Goal: Task Accomplishment & Management: Complete application form

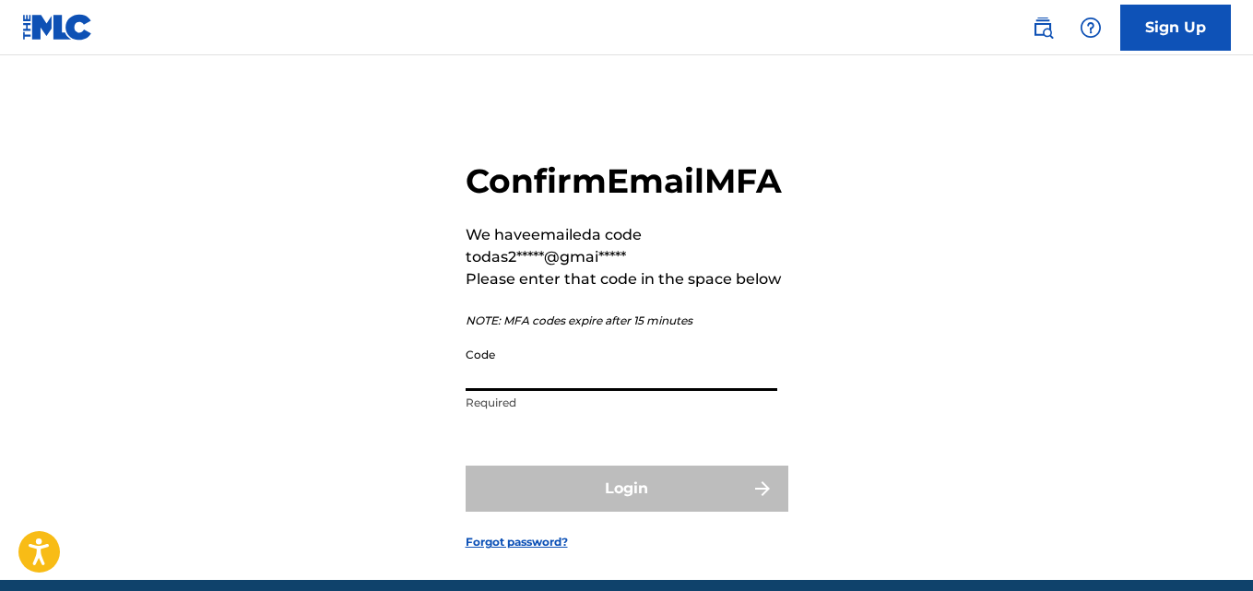
click at [546, 391] on input "Code" at bounding box center [622, 364] width 312 height 53
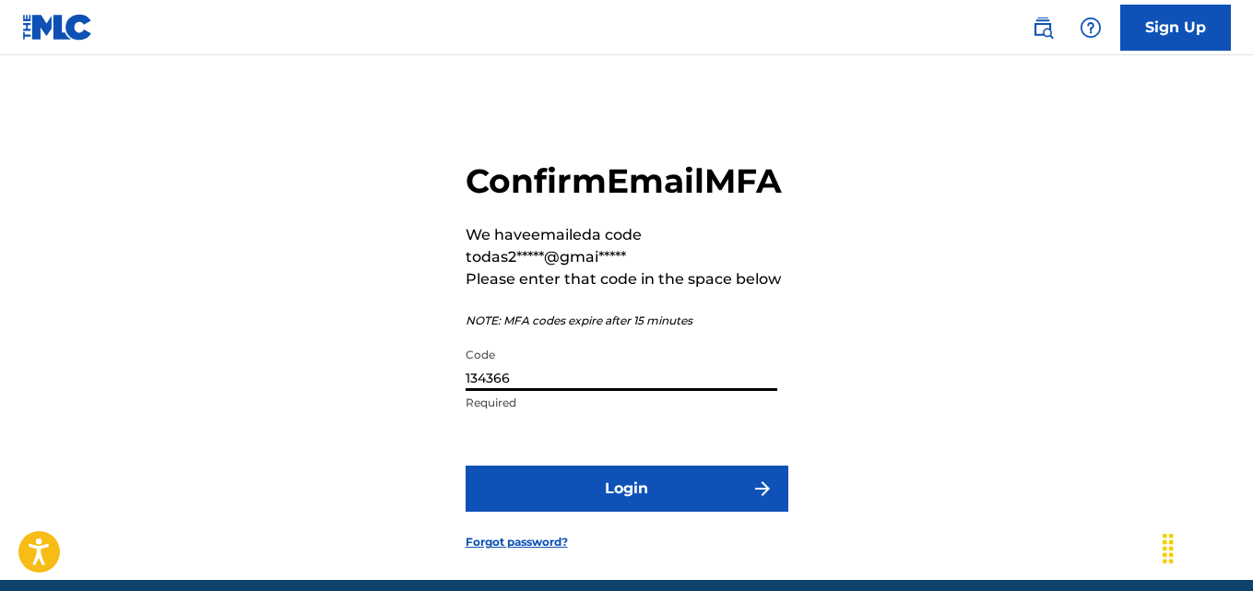
type input "134366"
click at [624, 512] on button "Login" at bounding box center [627, 489] width 323 height 46
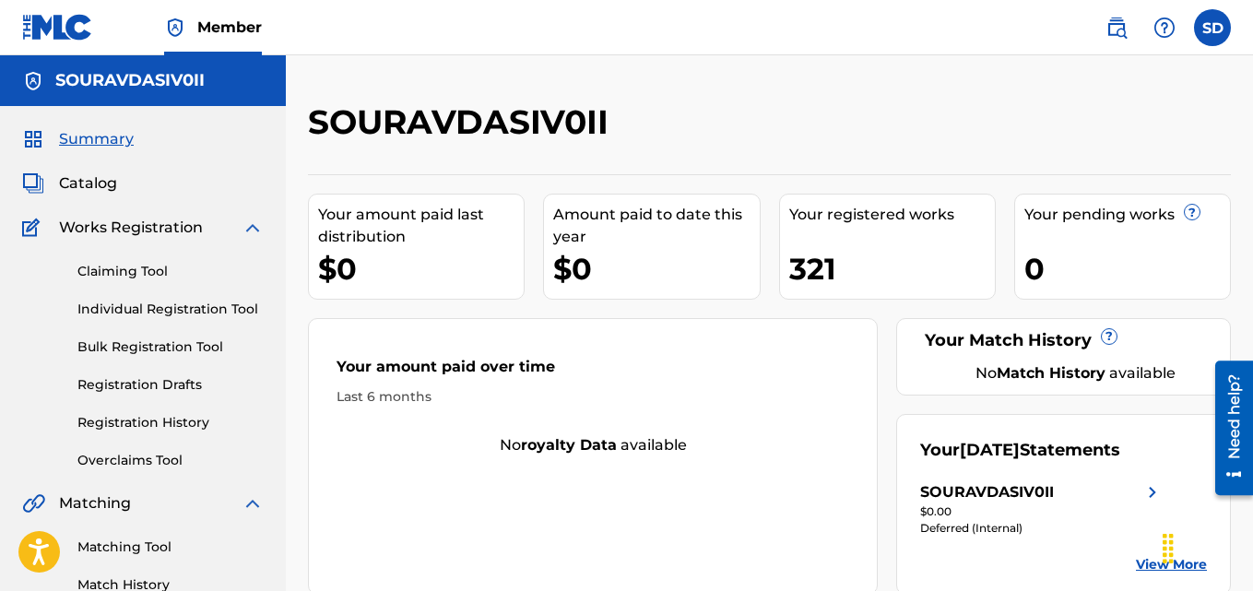
click at [183, 313] on link "Individual Registration Tool" at bounding box center [170, 309] width 186 height 19
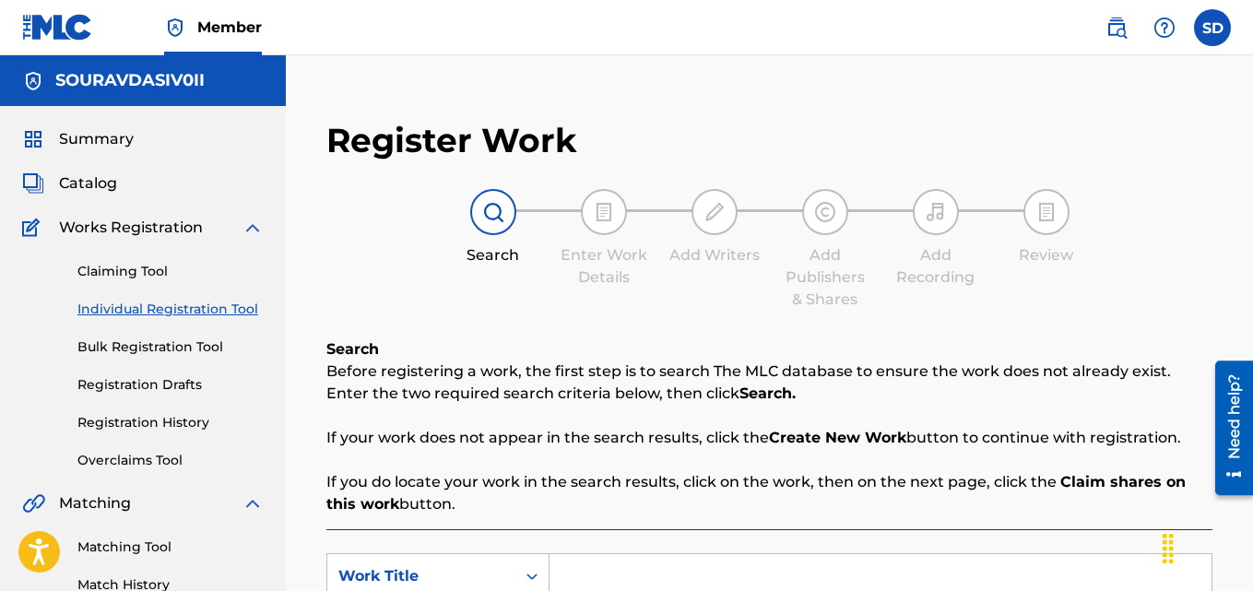
scroll to position [279, 0]
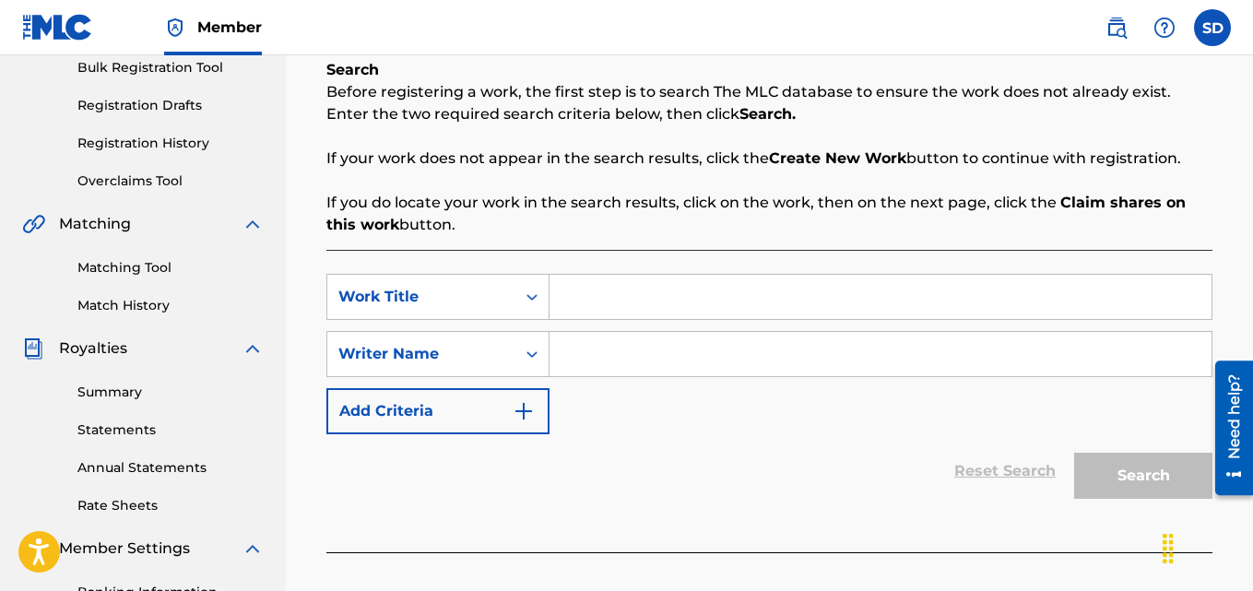
click at [645, 317] on input "Search Form" at bounding box center [881, 297] width 662 height 44
paste input "CORD DIP"
type input "CORD DIP"
click at [641, 343] on input "Search Form" at bounding box center [881, 354] width 662 height 44
type input "[PERSON_NAME]"
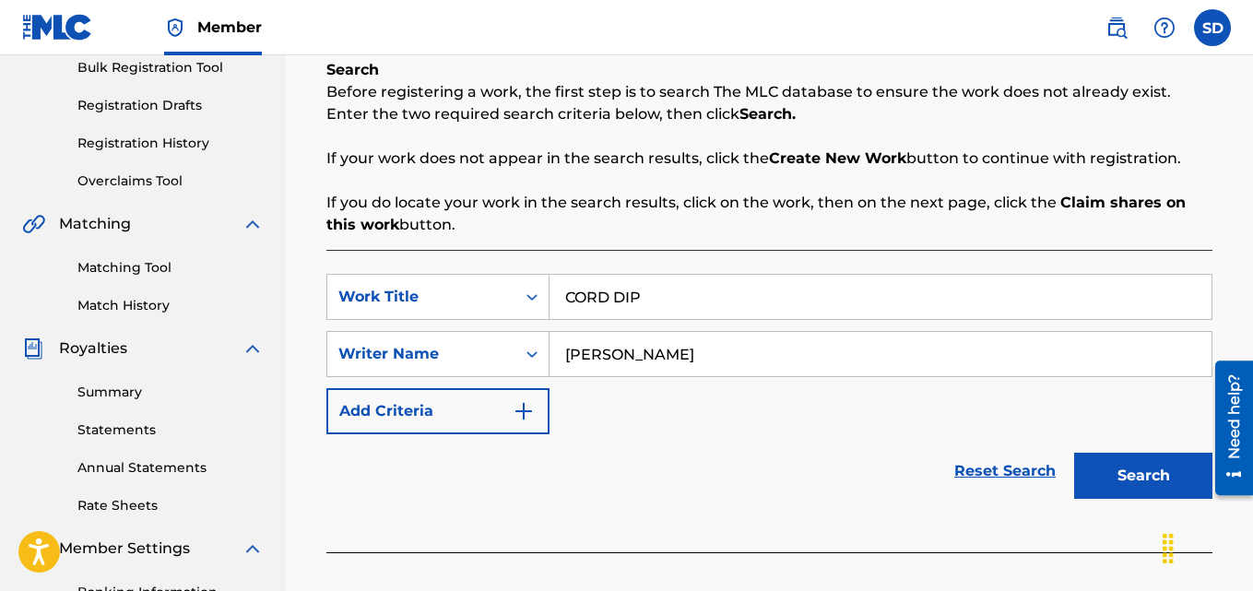
click at [1145, 482] on button "Search" at bounding box center [1143, 476] width 138 height 46
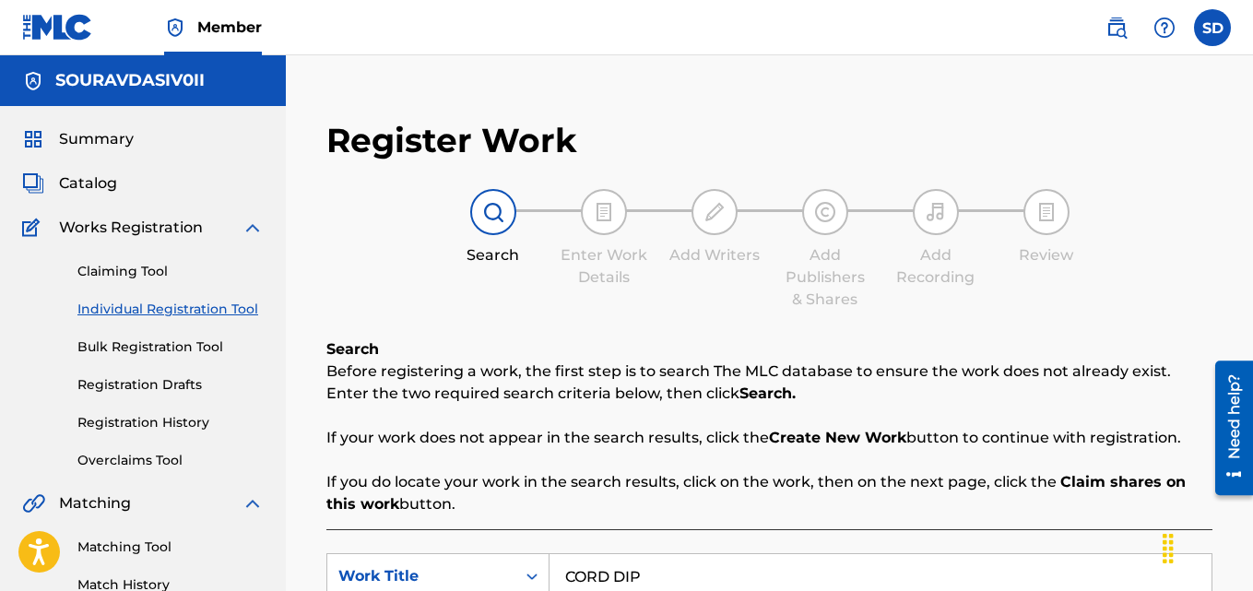
scroll to position [552, 0]
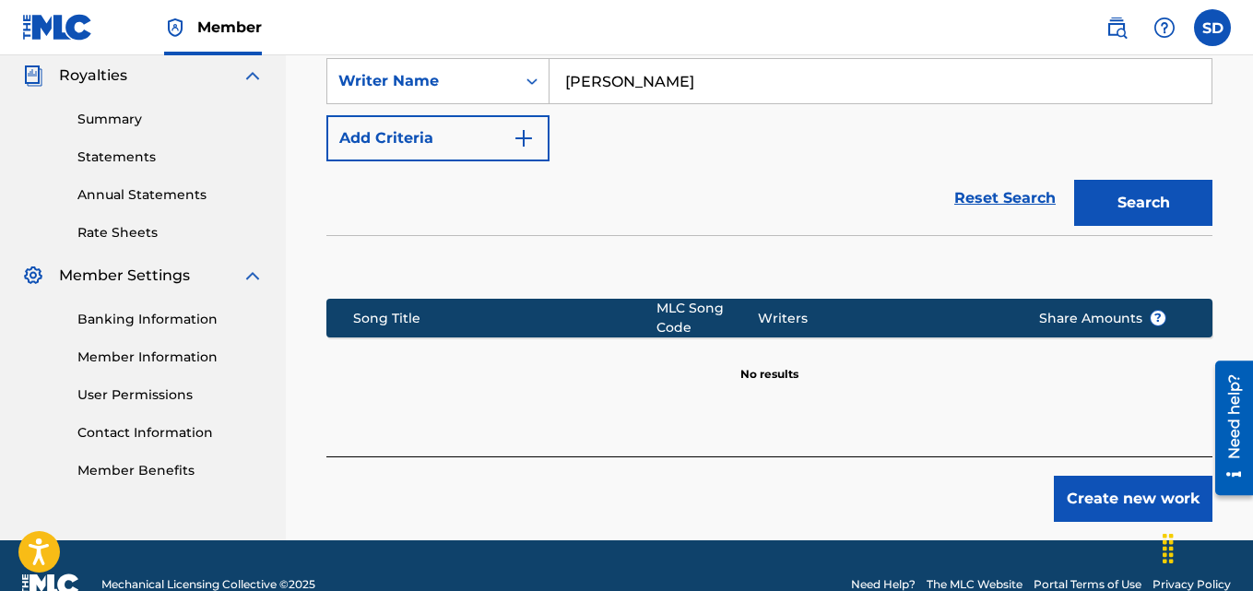
click at [1081, 503] on button "Create new work" at bounding box center [1133, 499] width 159 height 46
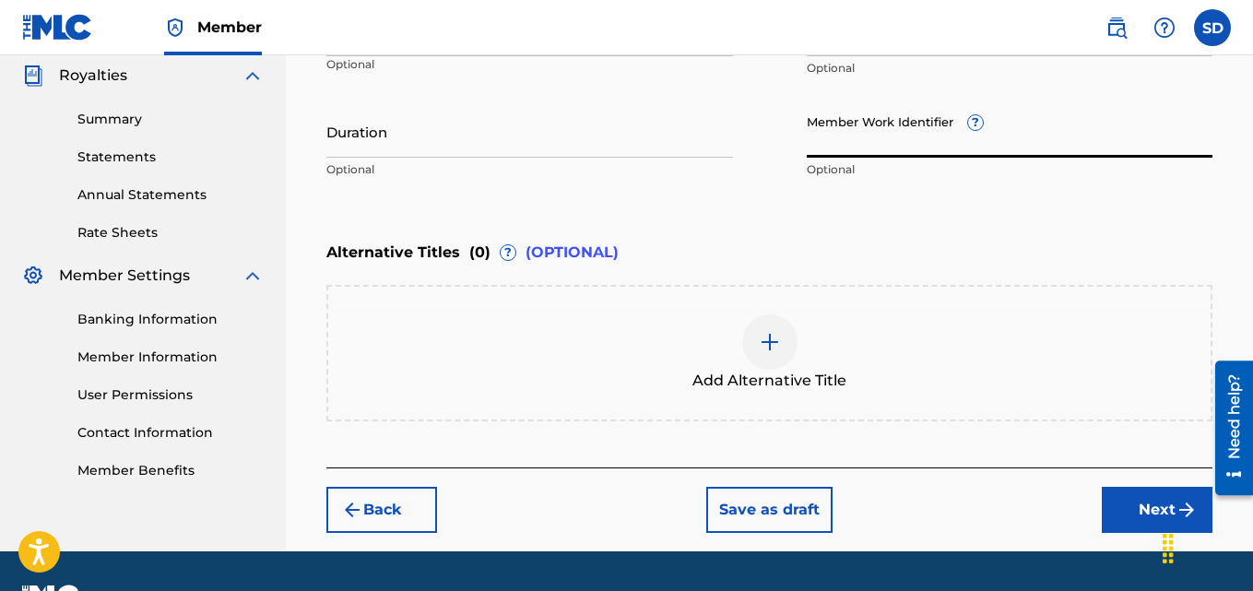
click at [834, 135] on input "Member Work Identifier ?" at bounding box center [1010, 131] width 407 height 53
paste input "931430330"
type input "931430330"
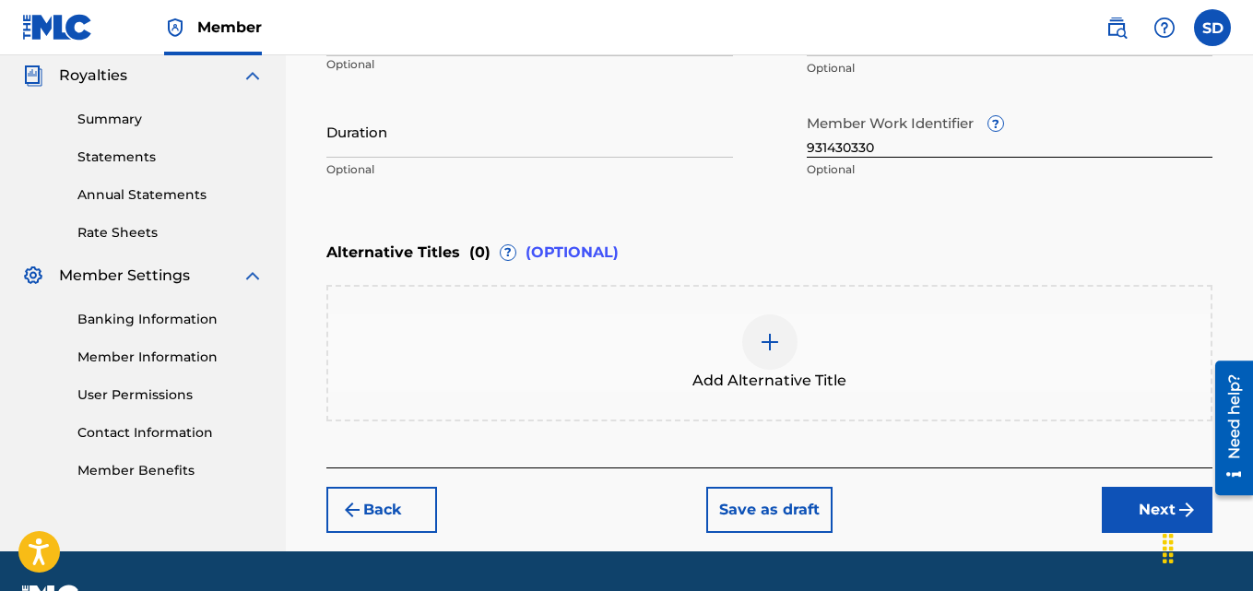
click at [1141, 503] on button "Next" at bounding box center [1157, 510] width 111 height 46
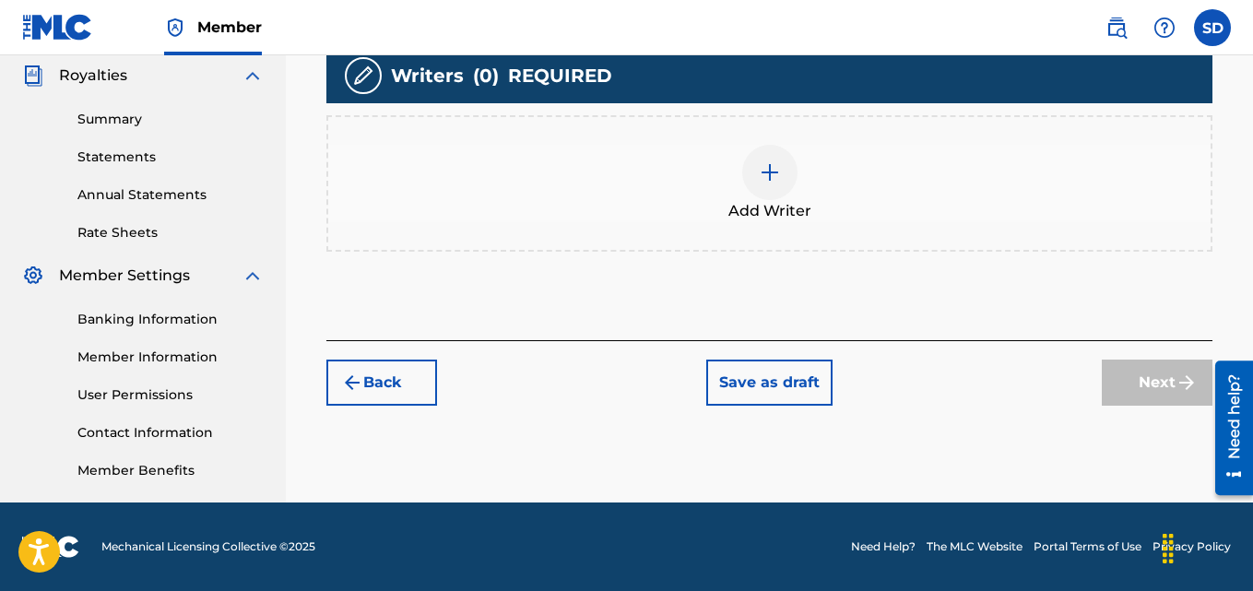
click at [765, 169] on img at bounding box center [770, 172] width 22 height 22
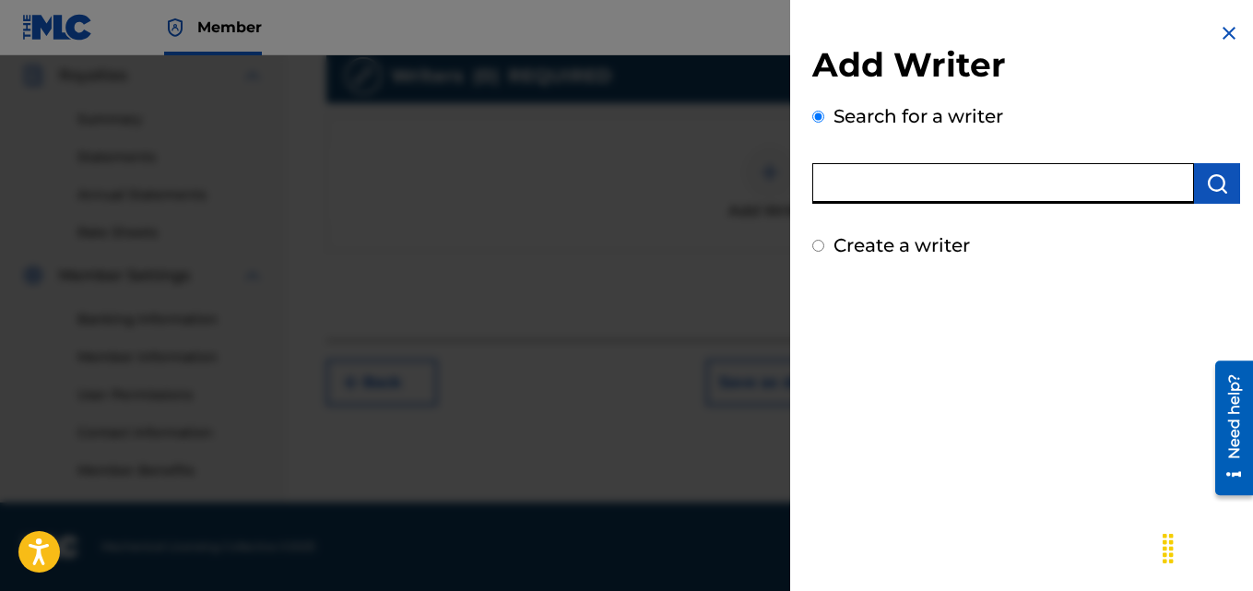
click at [925, 173] on input "text" at bounding box center [1003, 183] width 382 height 41
type input "[PERSON_NAME]"
click at [1198, 190] on button "submit" at bounding box center [1217, 183] width 46 height 41
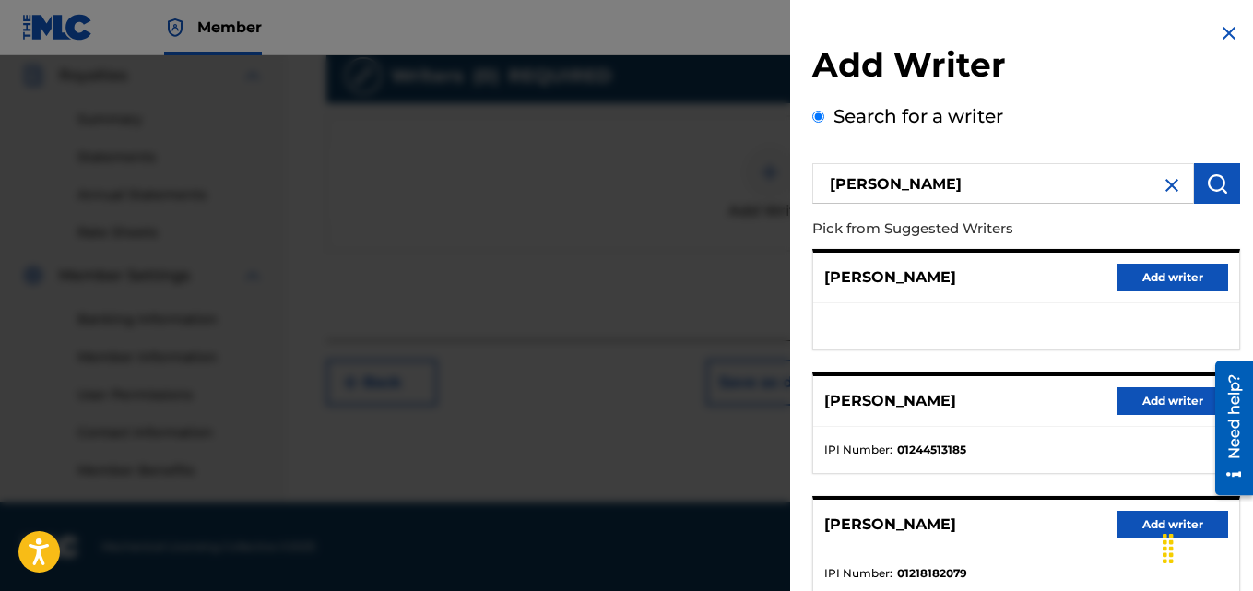
click at [1133, 405] on button "Add writer" at bounding box center [1173, 401] width 111 height 28
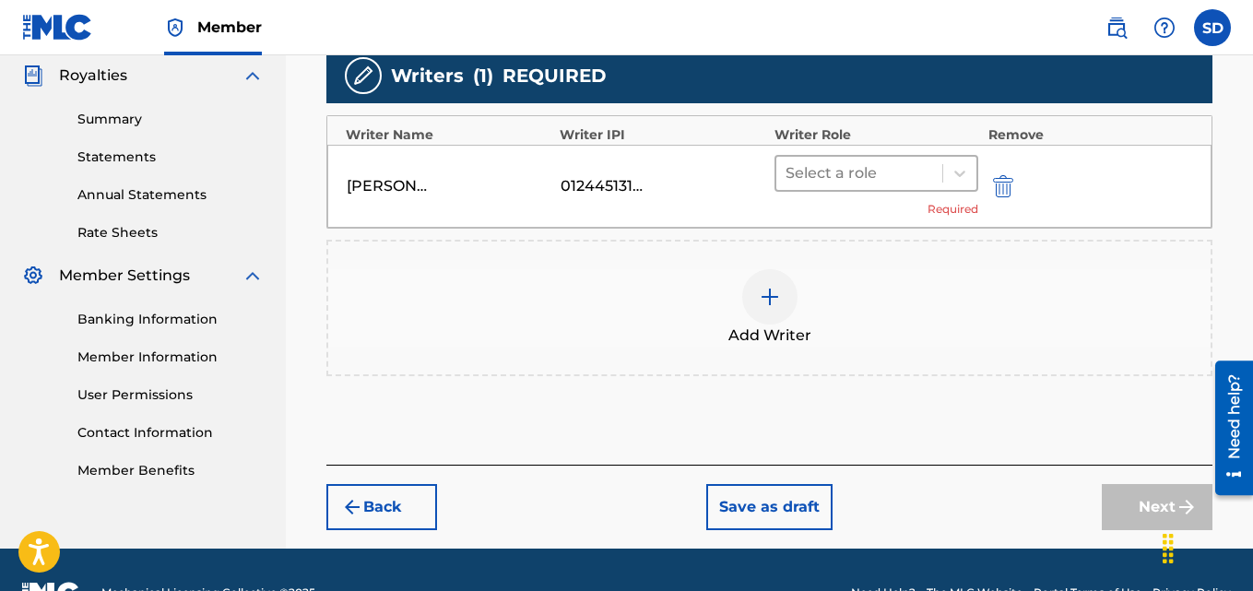
click at [872, 181] on div at bounding box center [860, 173] width 148 height 26
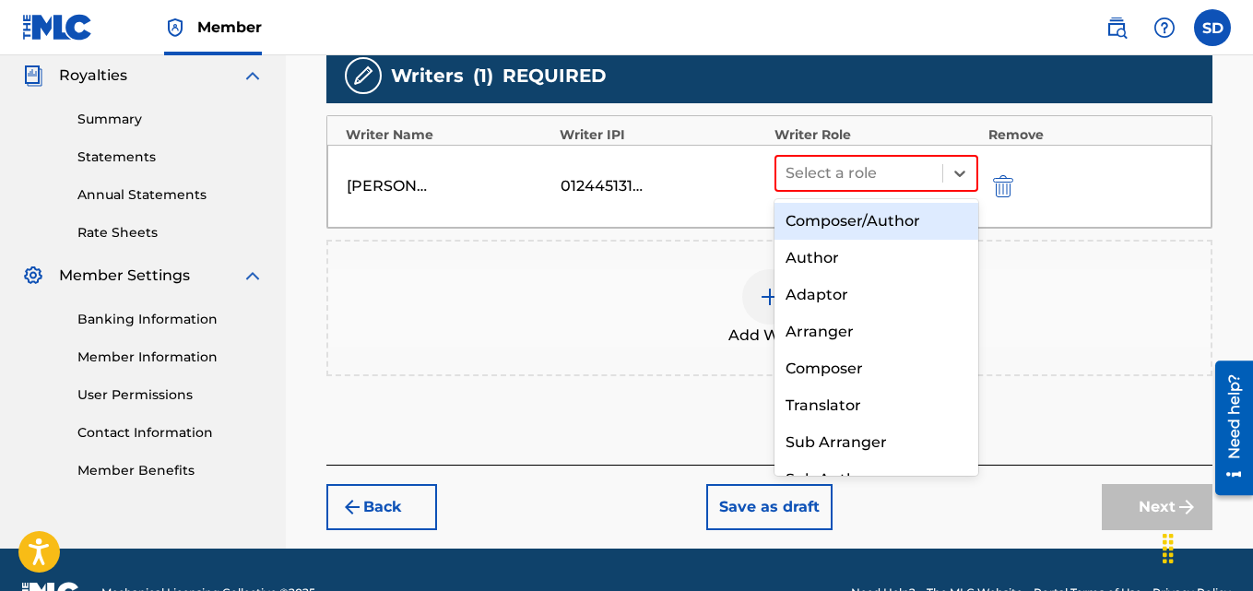
click at [834, 214] on div "Composer/Author" at bounding box center [877, 221] width 205 height 37
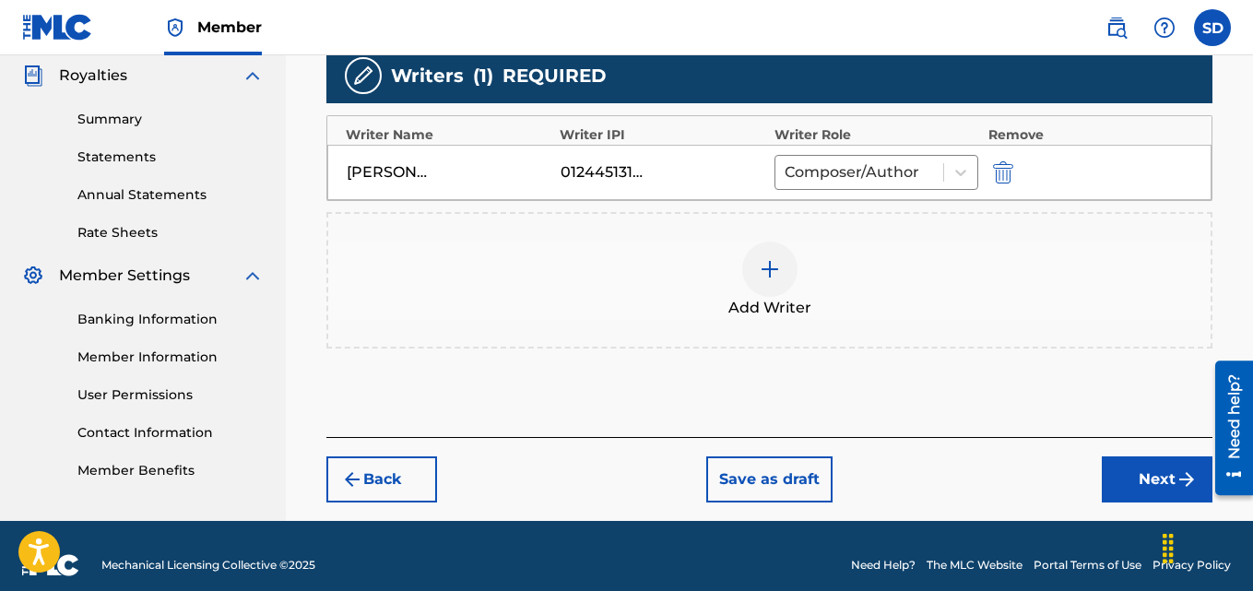
click at [1170, 487] on button "Next" at bounding box center [1157, 479] width 111 height 46
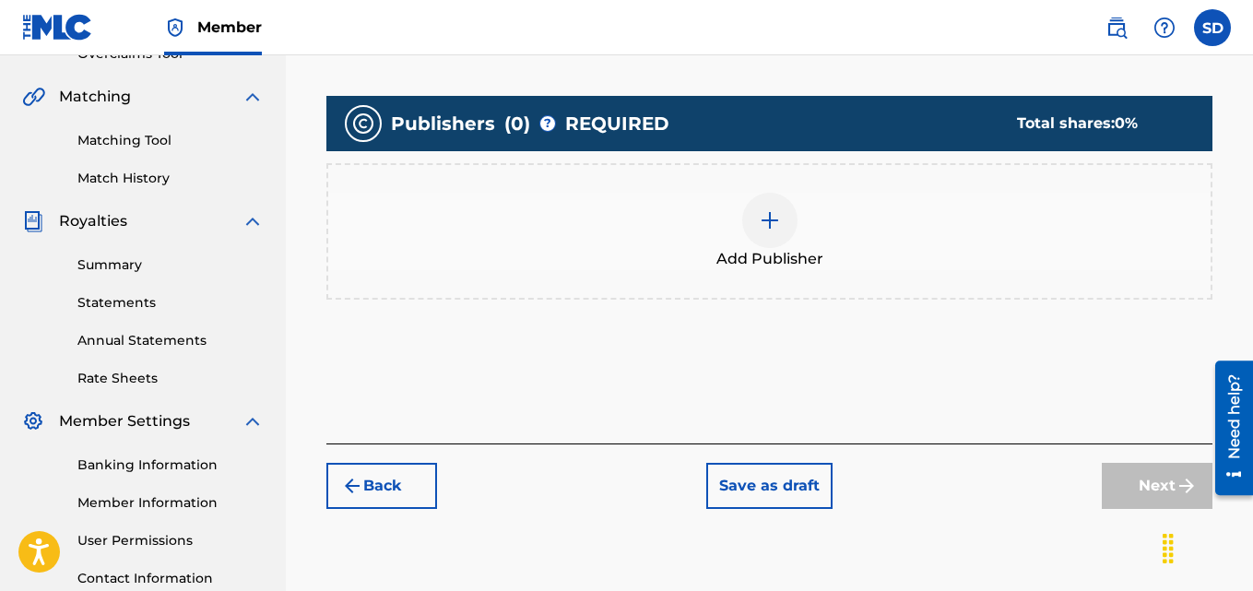
scroll to position [432, 0]
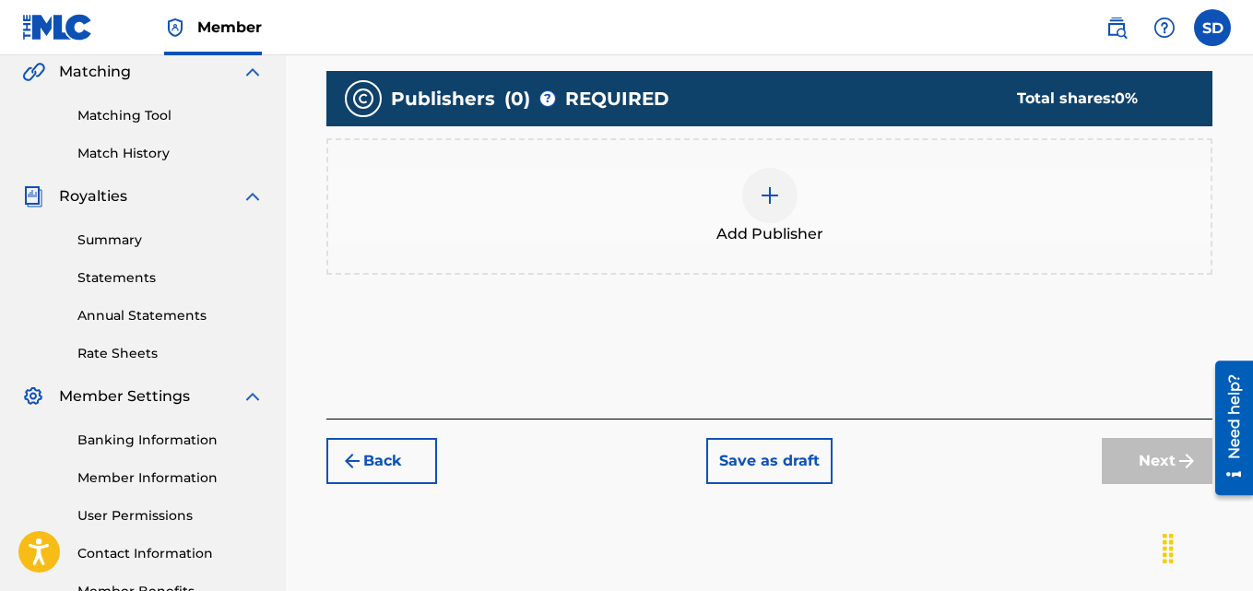
click at [775, 193] on img at bounding box center [770, 195] width 22 height 22
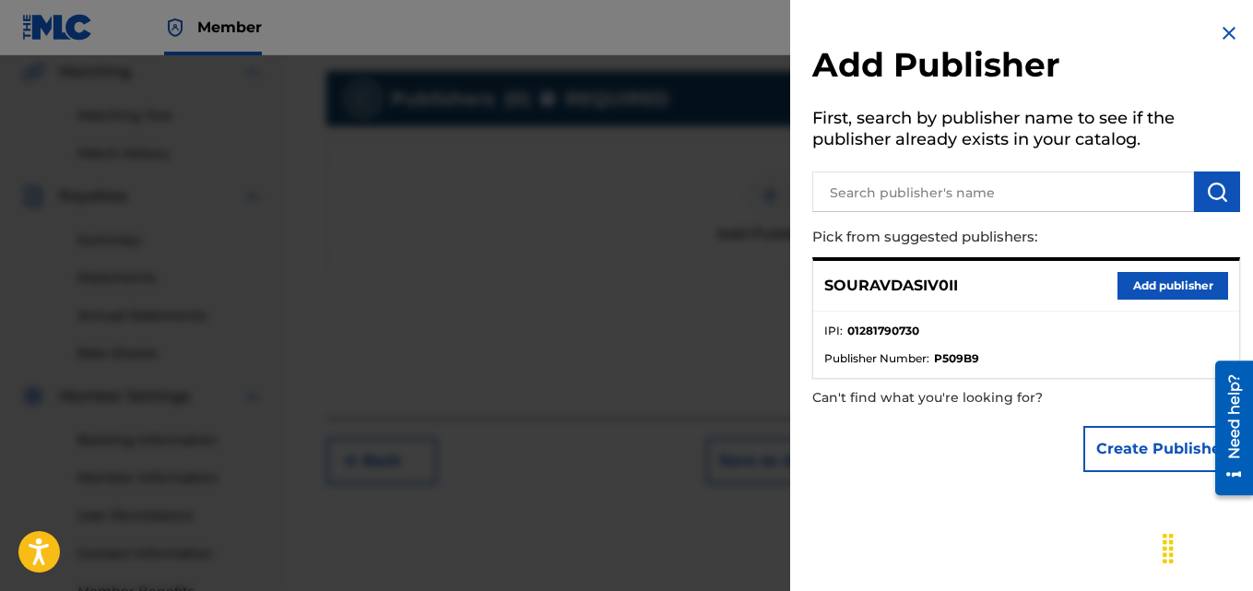
click at [1139, 280] on button "Add publisher" at bounding box center [1173, 286] width 111 height 28
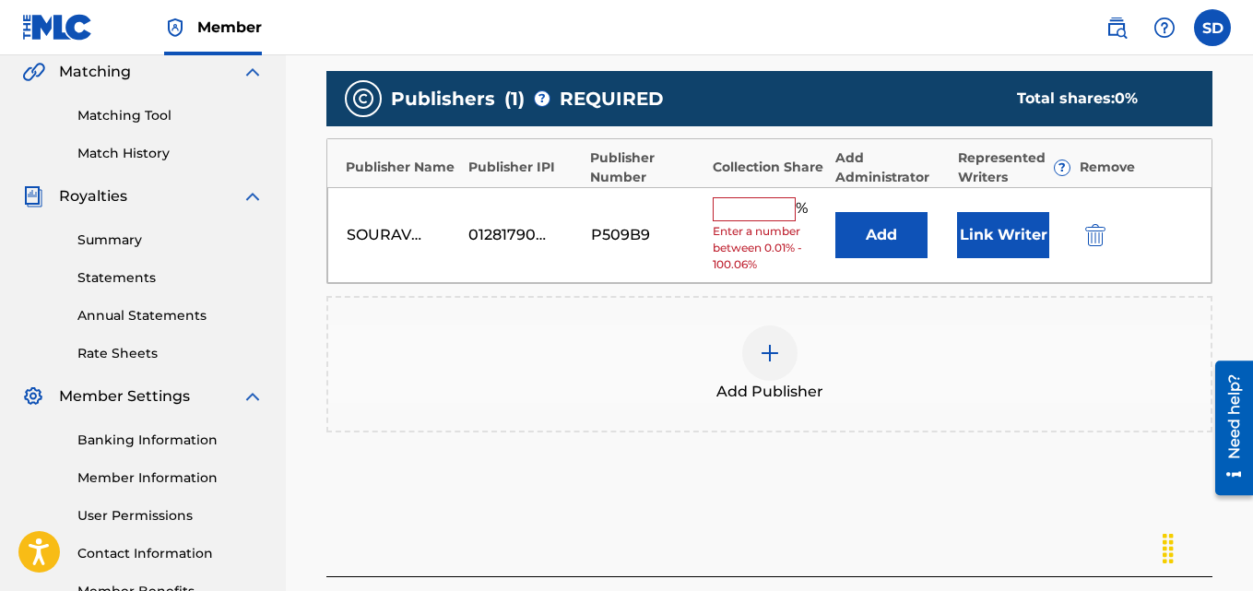
click at [740, 207] on input "text" at bounding box center [754, 209] width 83 height 24
type input "100"
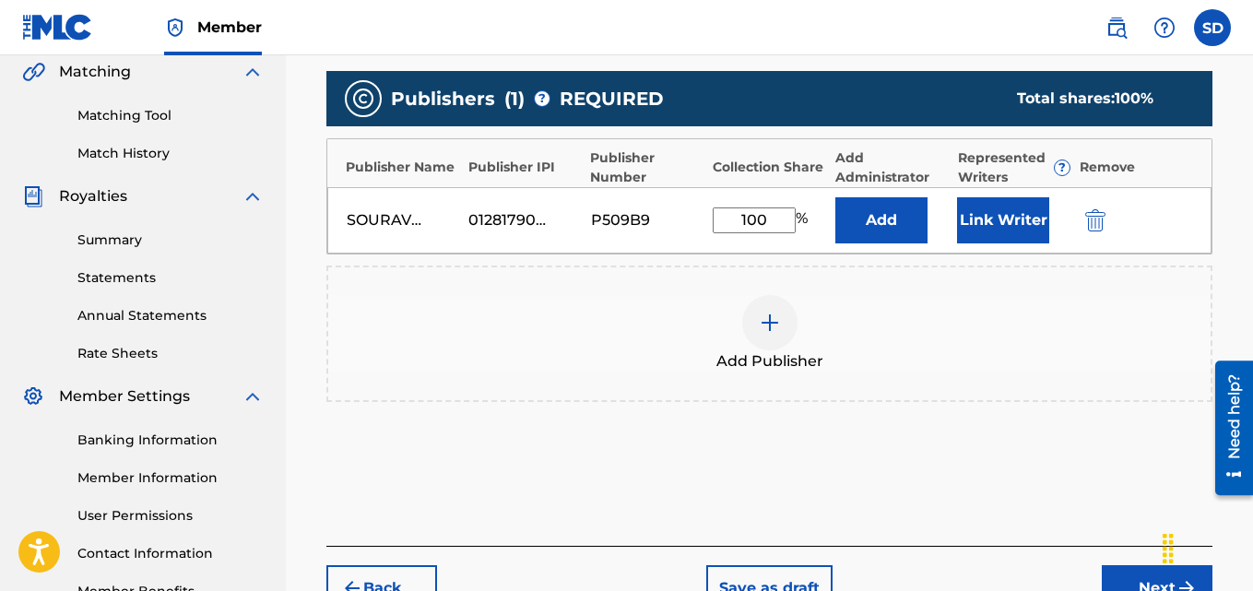
click at [991, 220] on button "Link Writer" at bounding box center [1003, 220] width 92 height 46
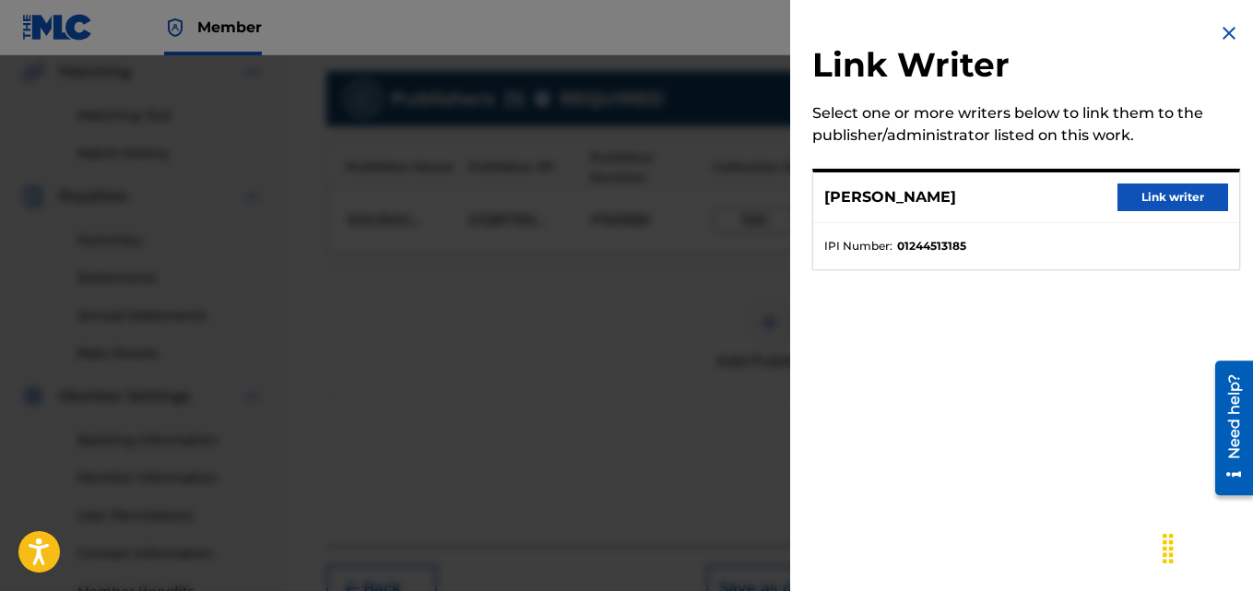
click at [1201, 194] on button "Link writer" at bounding box center [1173, 197] width 111 height 28
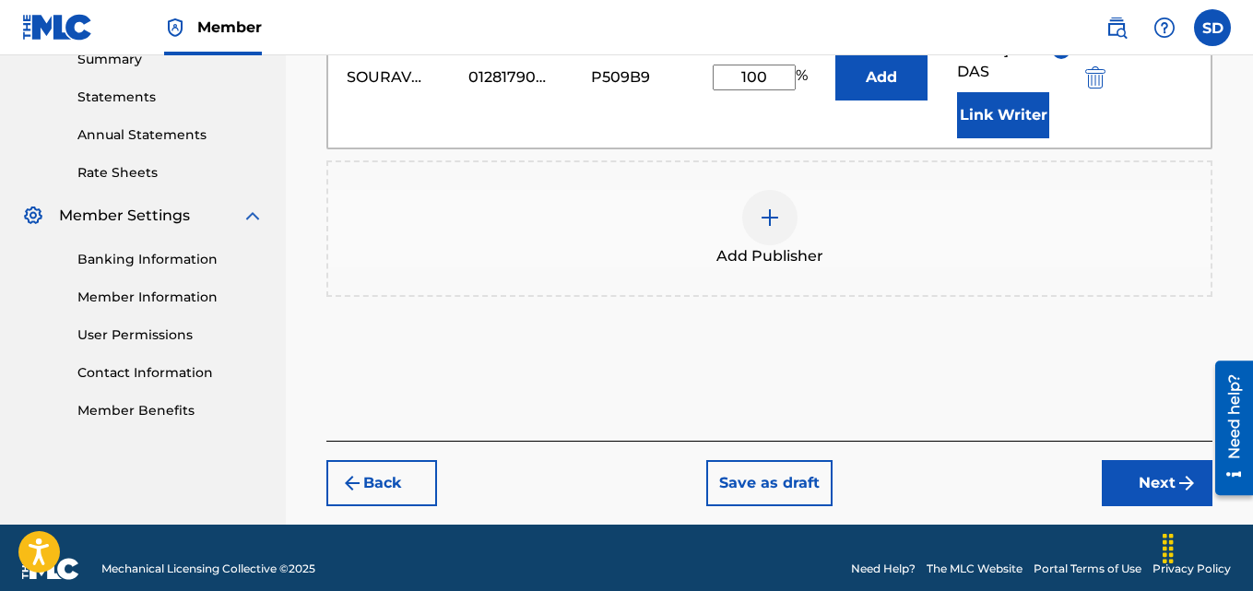
click at [1144, 466] on button "Next" at bounding box center [1157, 483] width 111 height 46
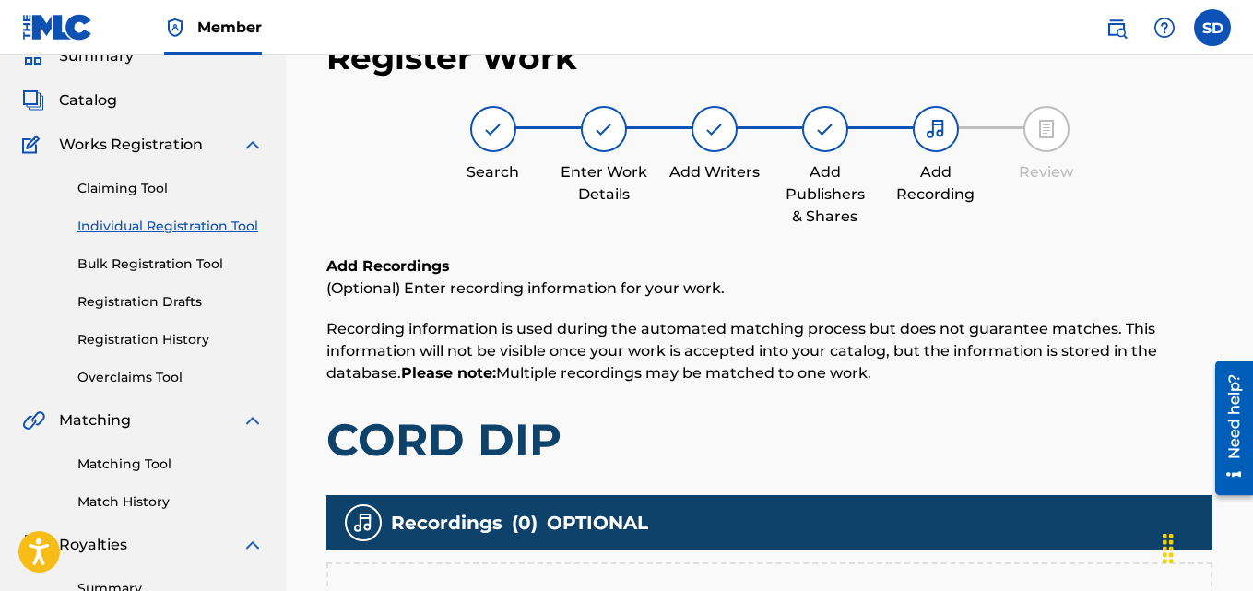
scroll to position [522, 0]
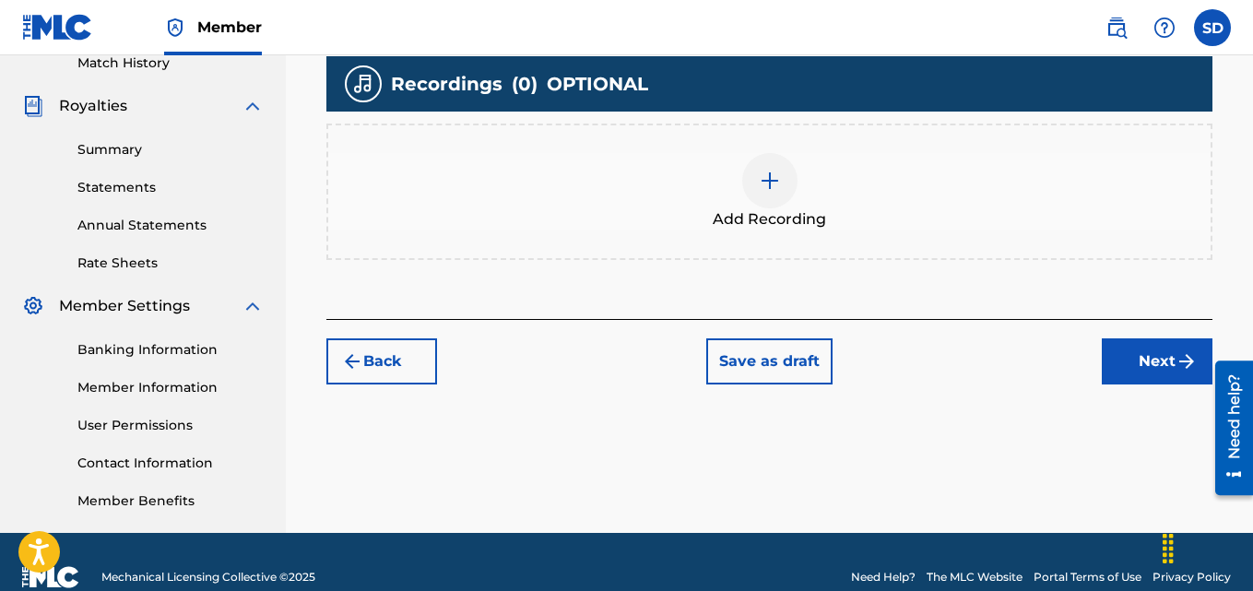
click at [766, 177] on img at bounding box center [770, 181] width 22 height 22
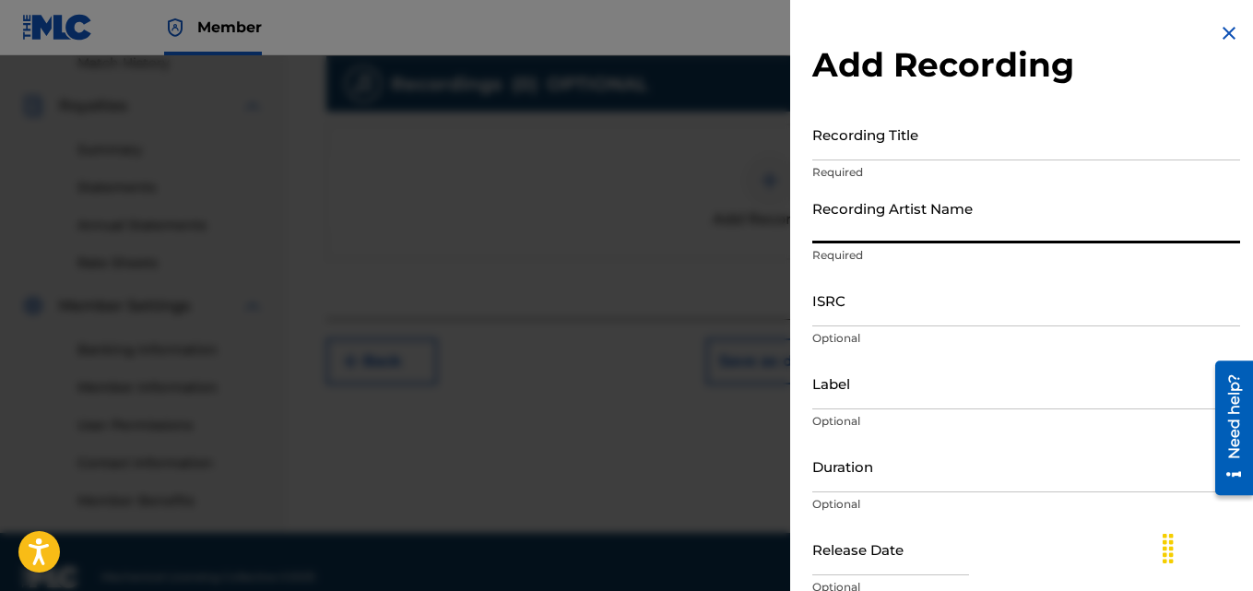
click at [836, 214] on input "Recording Artist Name" at bounding box center [1026, 217] width 428 height 53
type input "[PERSON_NAME] (IX0II)"
click at [844, 386] on input "Label" at bounding box center [1026, 383] width 428 height 53
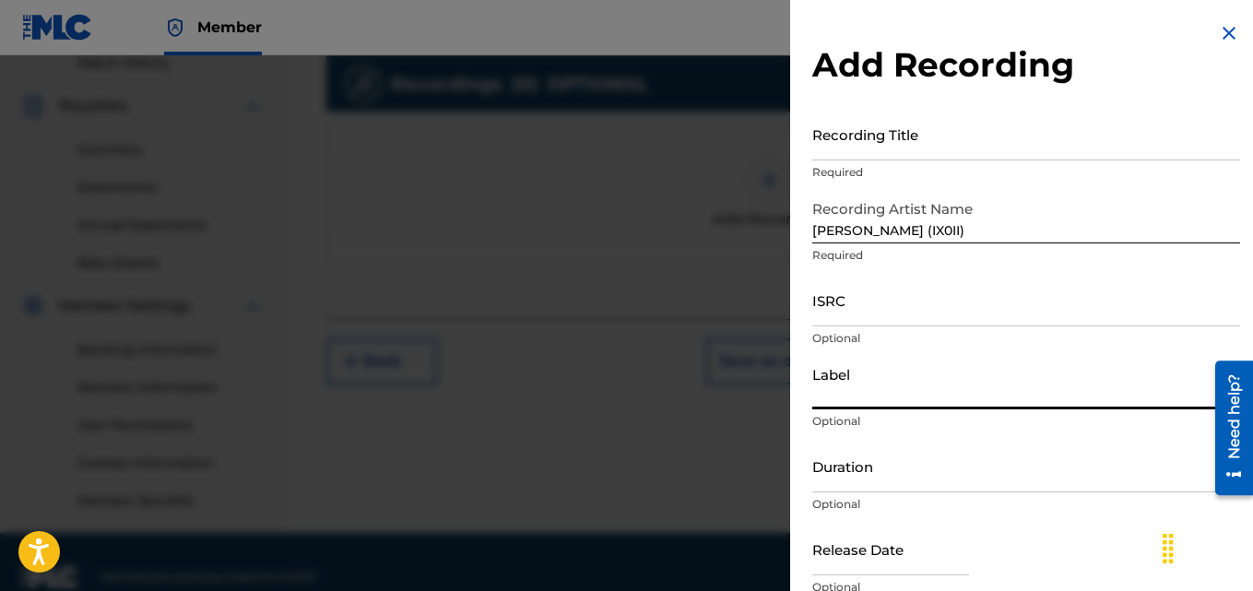
type input "IX0II"
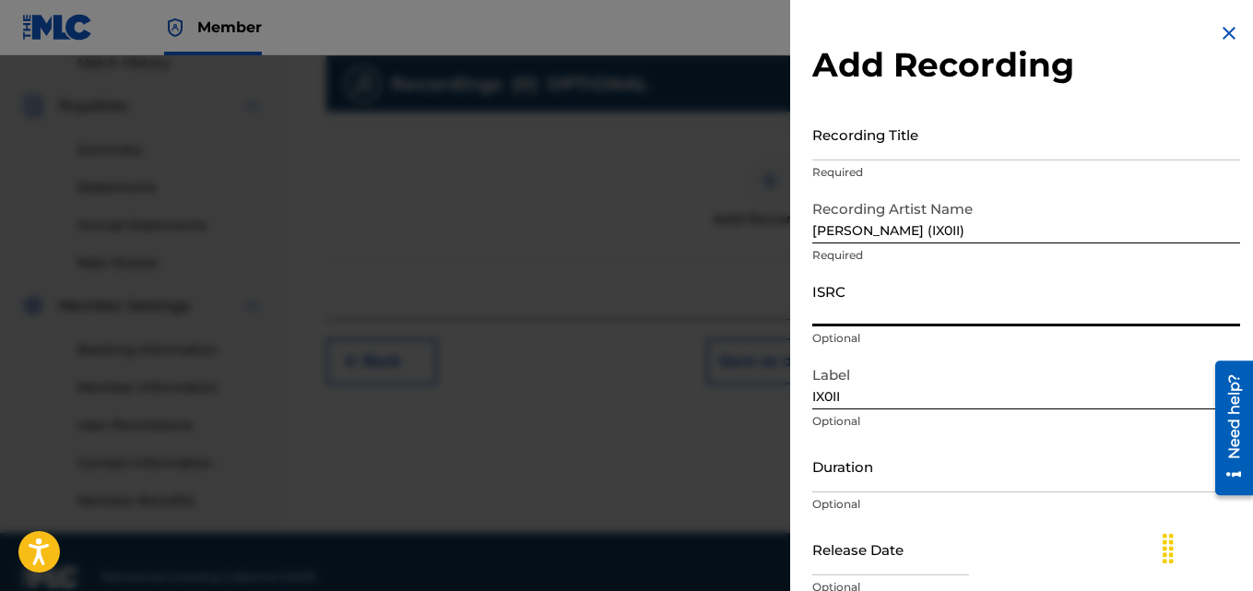
click at [833, 317] on input "ISRC" at bounding box center [1026, 300] width 428 height 53
paste input "INI802562145"
type input "INI802562145"
click at [850, 149] on input "Recording Title" at bounding box center [1026, 134] width 428 height 53
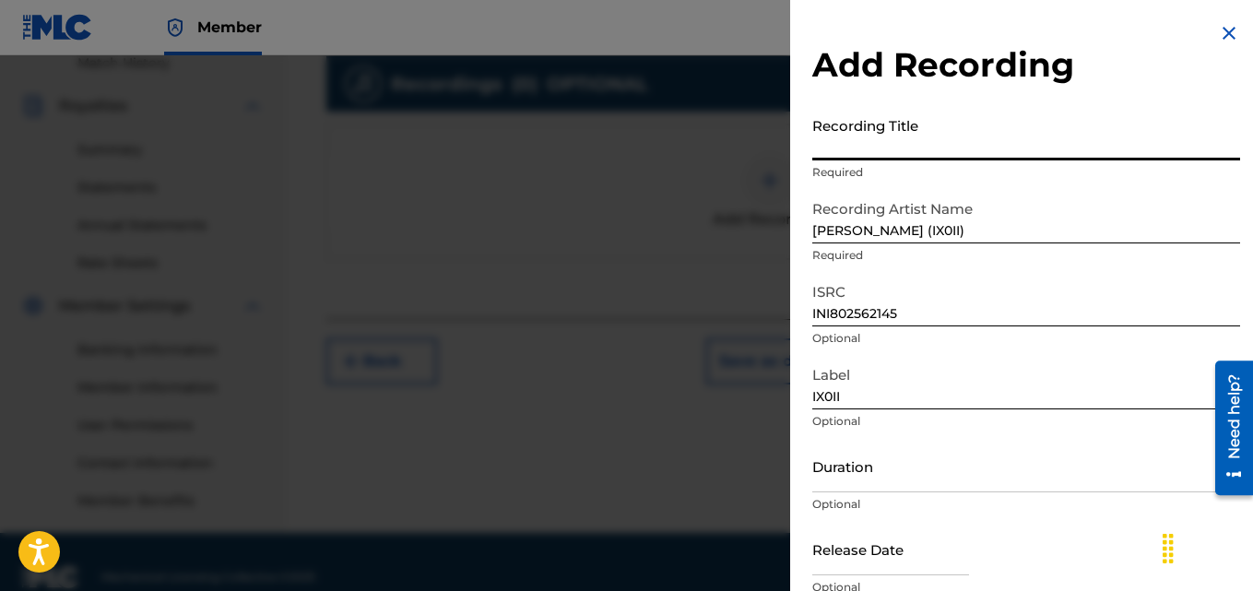
paste input "CORD DIP"
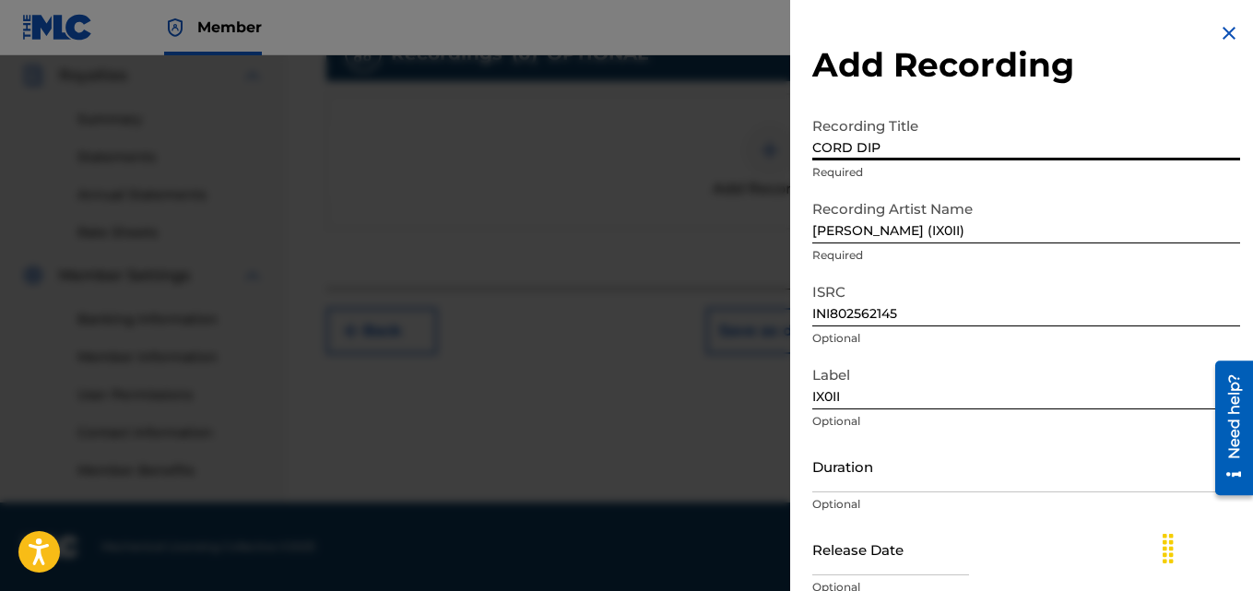
type input "CORD DIP"
click at [814, 313] on input "INI802562145" at bounding box center [1026, 300] width 428 height 53
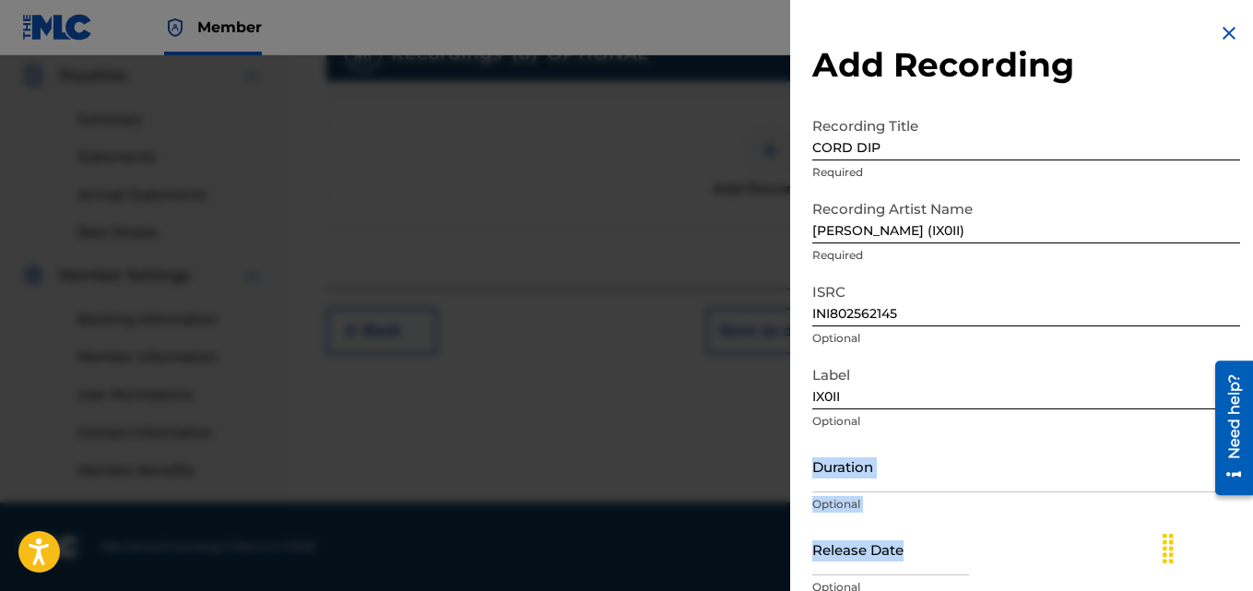
scroll to position [83, 0]
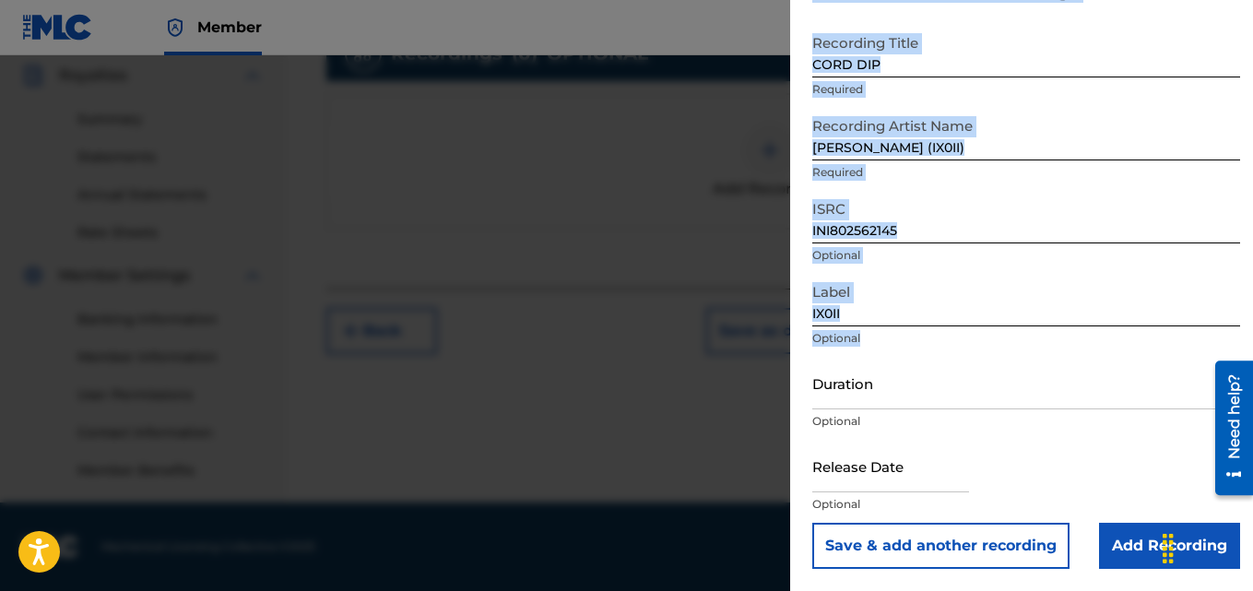
drag, startPoint x: 1006, startPoint y: 418, endPoint x: 1000, endPoint y: 597, distance: 179.0
click at [1117, 554] on input "Add Recording" at bounding box center [1169, 546] width 141 height 46
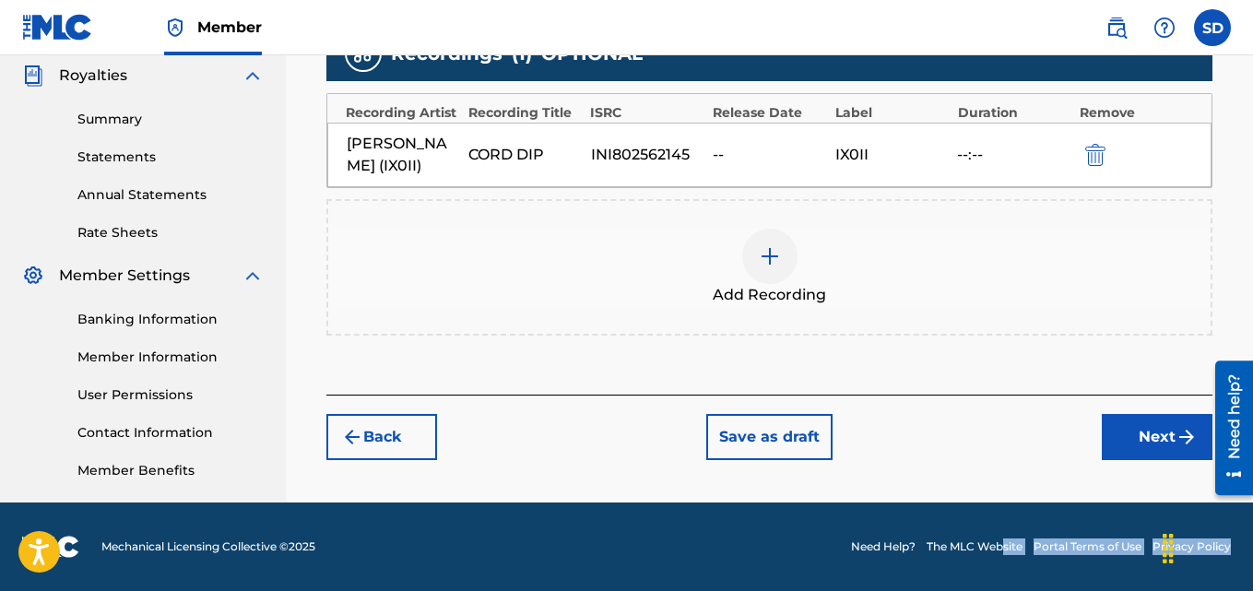
click at [1137, 438] on button "Next" at bounding box center [1157, 437] width 111 height 46
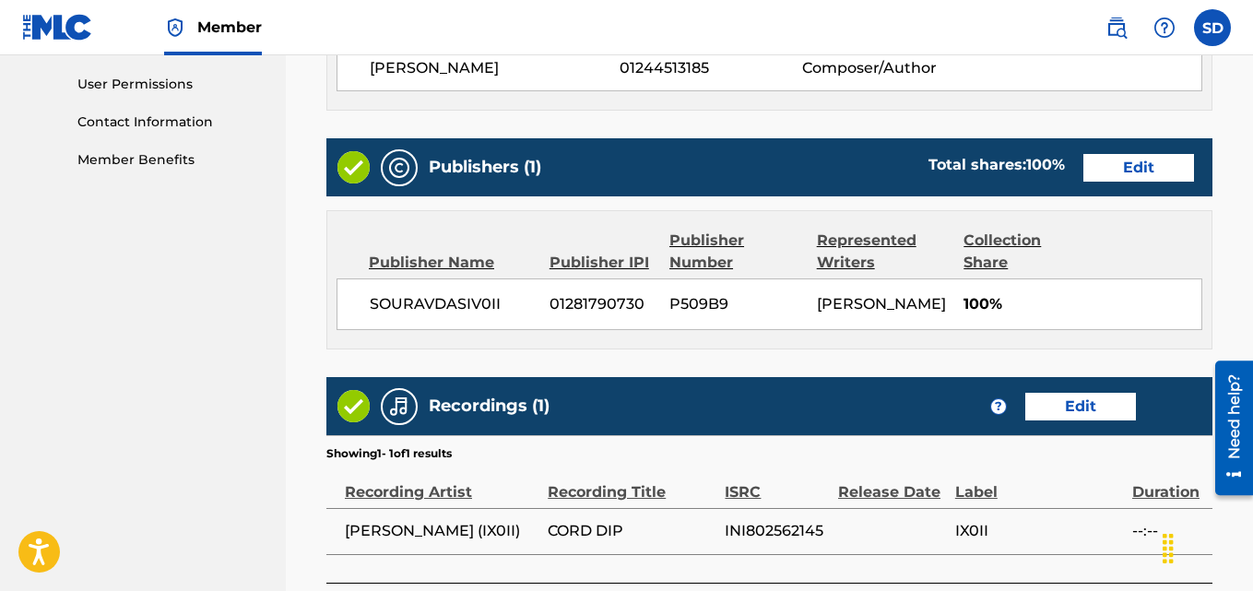
scroll to position [1027, 0]
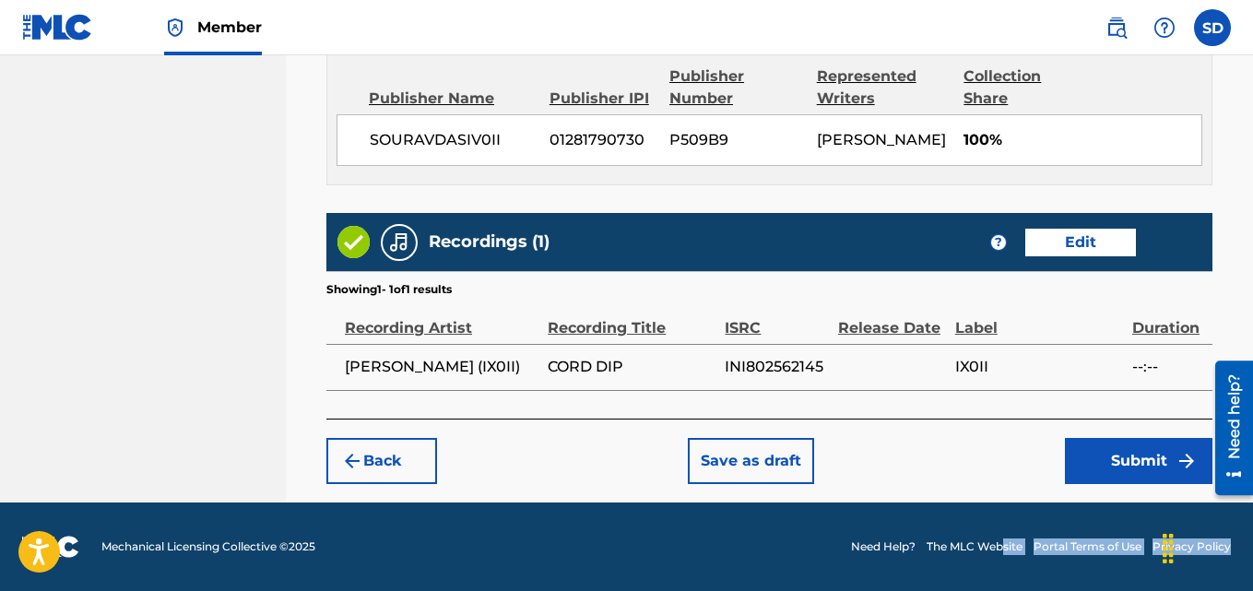
click at [1112, 472] on button "Submit" at bounding box center [1139, 461] width 148 height 46
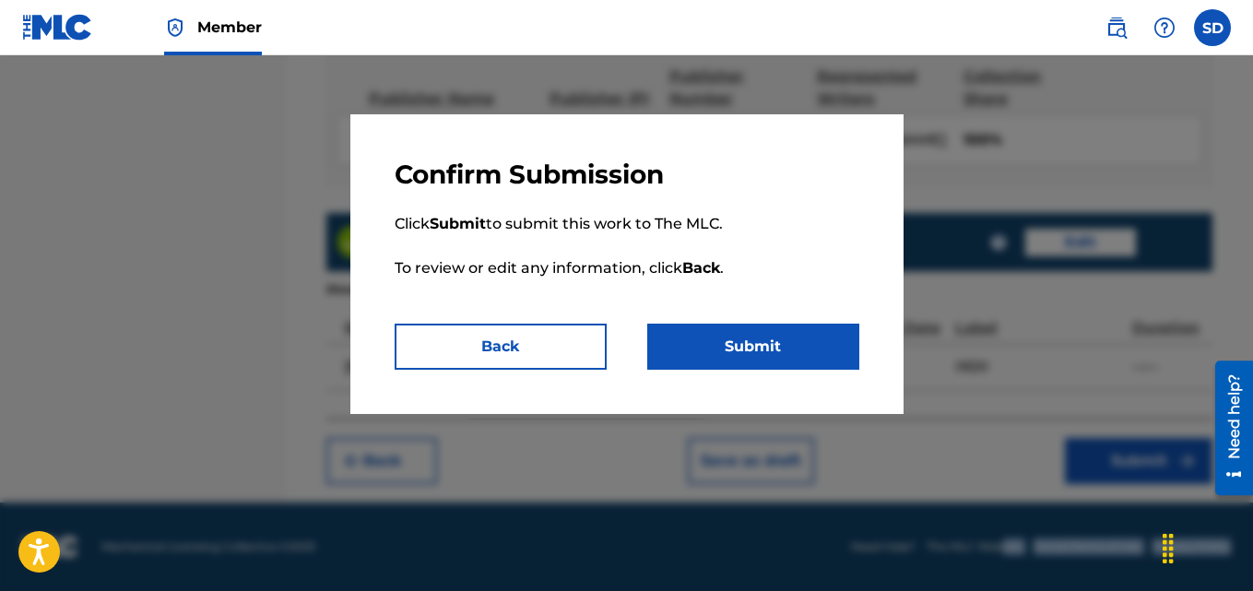
click at [800, 328] on button "Submit" at bounding box center [753, 347] width 212 height 46
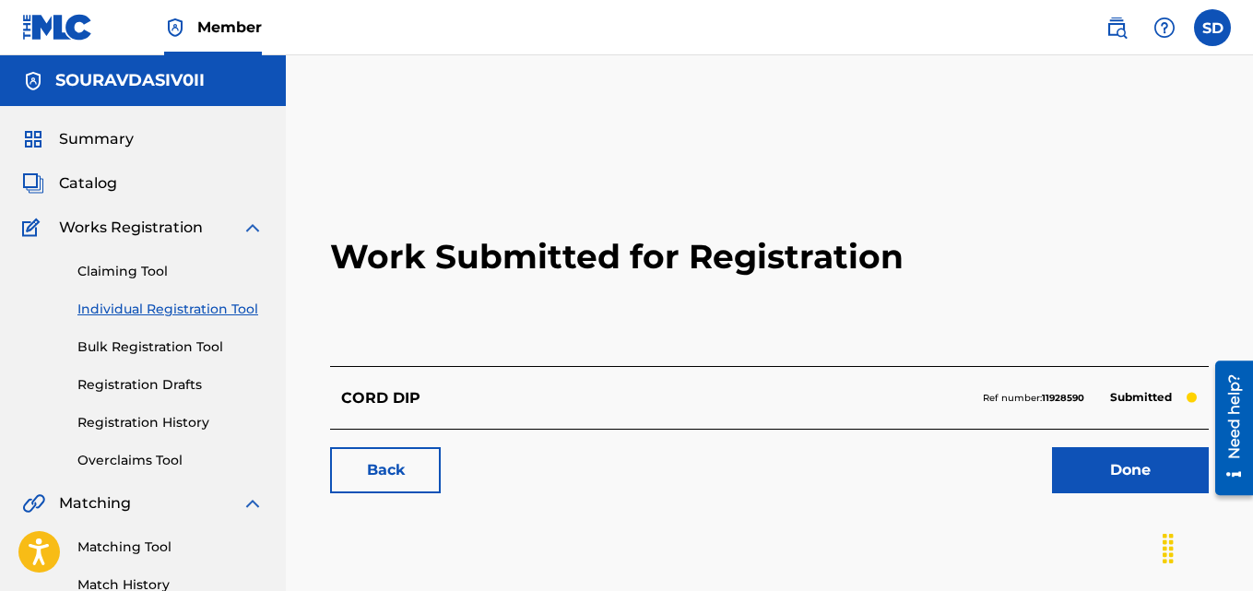
click at [1139, 450] on link "Done" at bounding box center [1130, 470] width 157 height 46
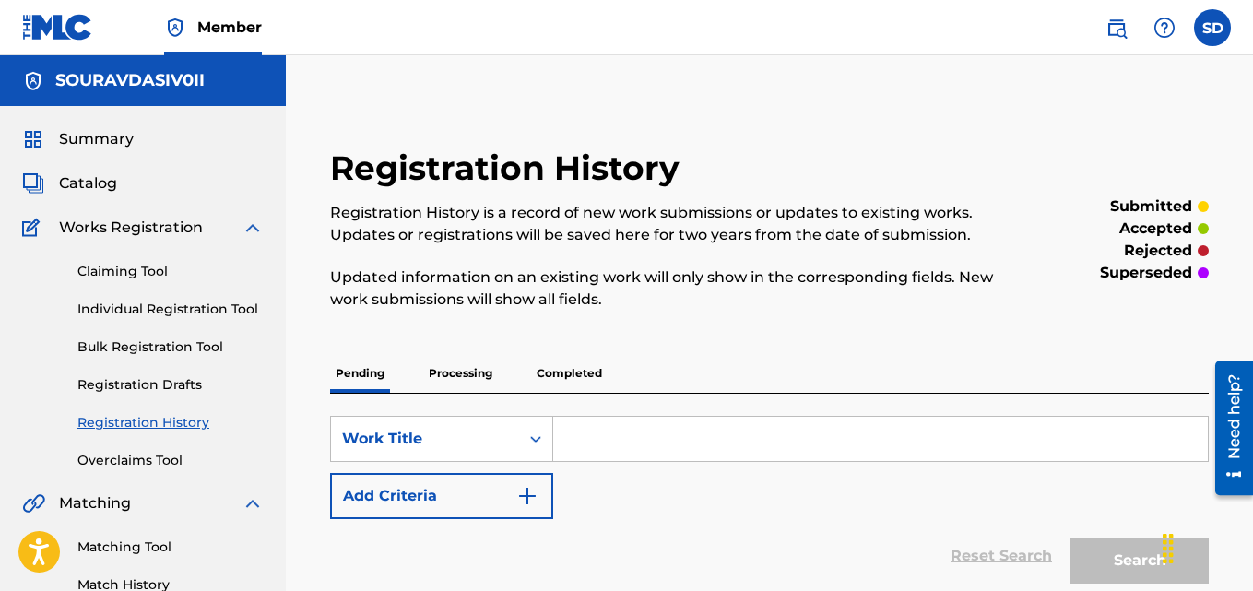
click at [175, 309] on link "Individual Registration Tool" at bounding box center [170, 309] width 186 height 19
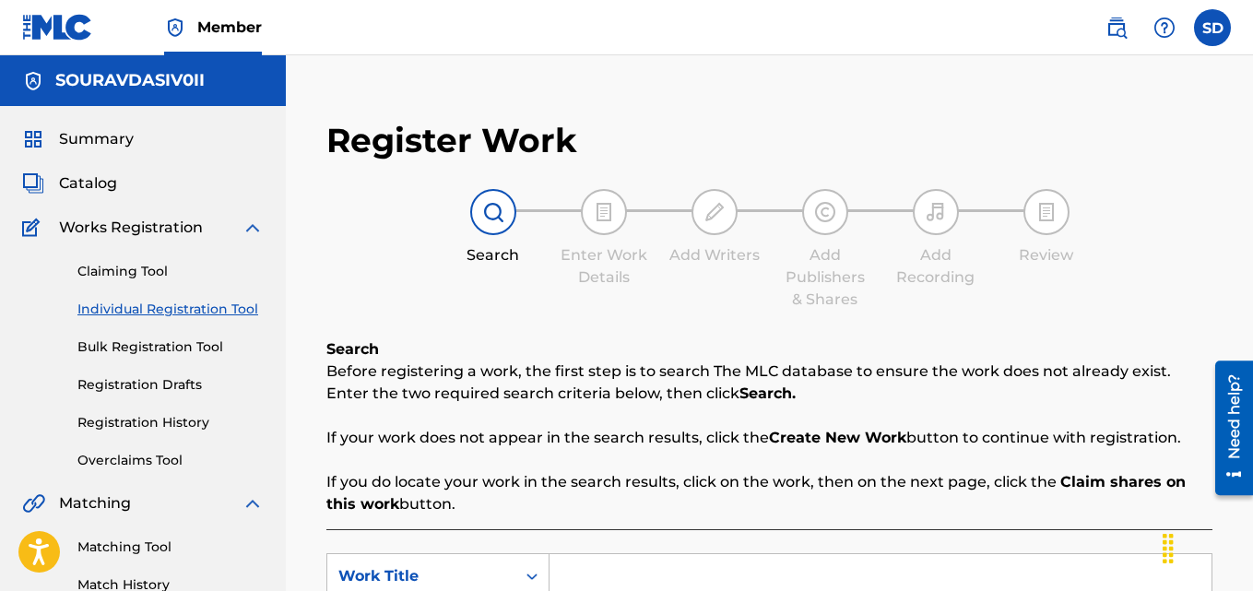
scroll to position [290, 0]
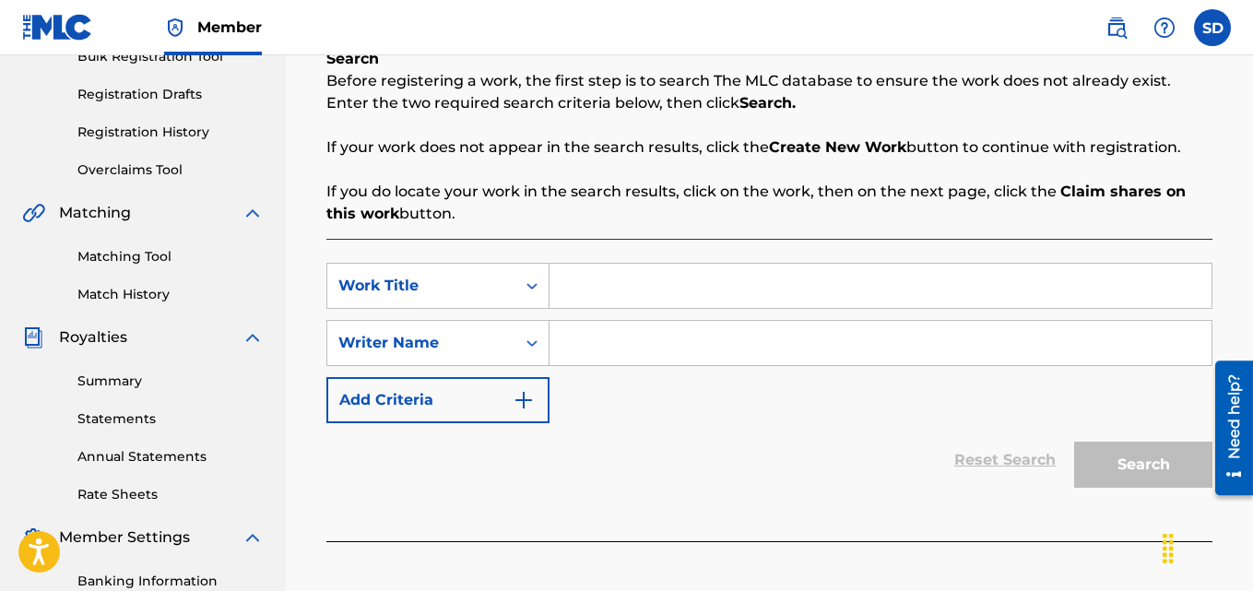
click at [621, 310] on div "SearchWithCriteria7dc4973c-01e9-444e-b190-c124f7714051 Work Title SearchWithCri…" at bounding box center [769, 343] width 886 height 160
click at [613, 283] on input "Search Form" at bounding box center [881, 286] width 662 height 44
paste input "Dip Chord"
type input "Dip Chord"
click at [613, 341] on input "Search Form" at bounding box center [881, 343] width 662 height 44
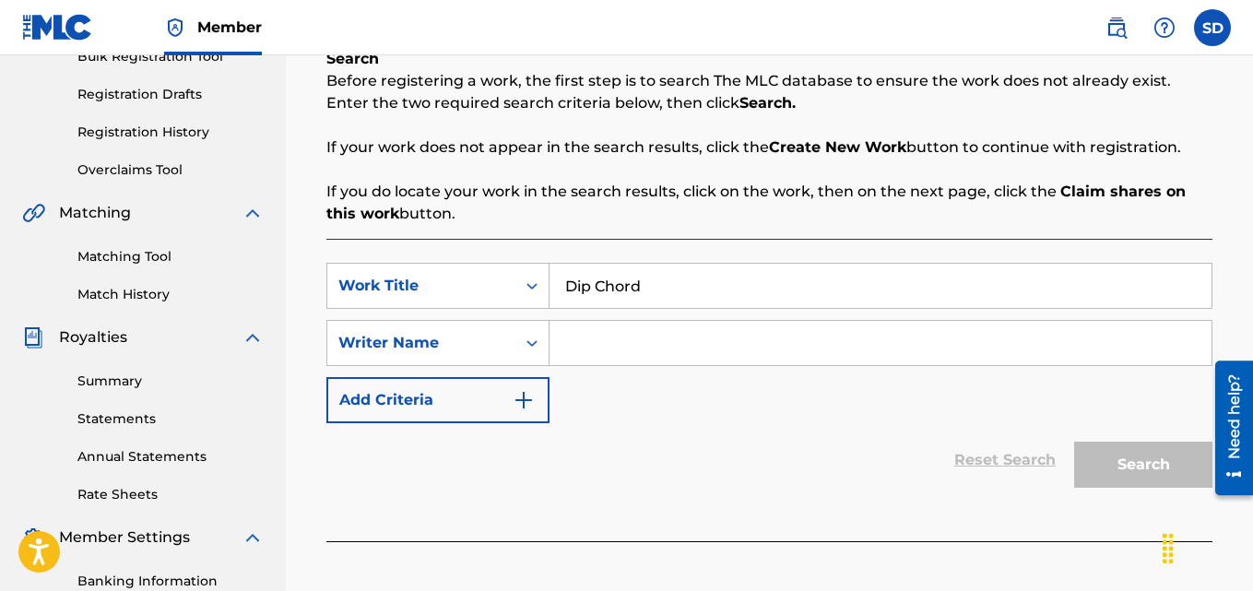
type input "[PERSON_NAME]"
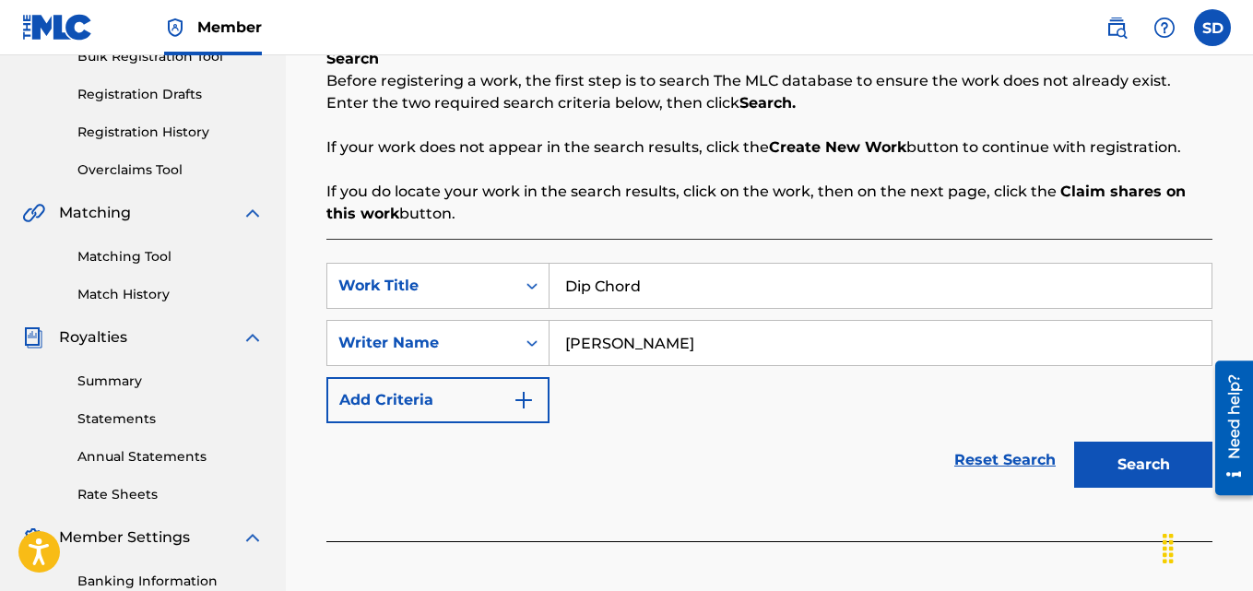
click at [1159, 456] on button "Search" at bounding box center [1143, 465] width 138 height 46
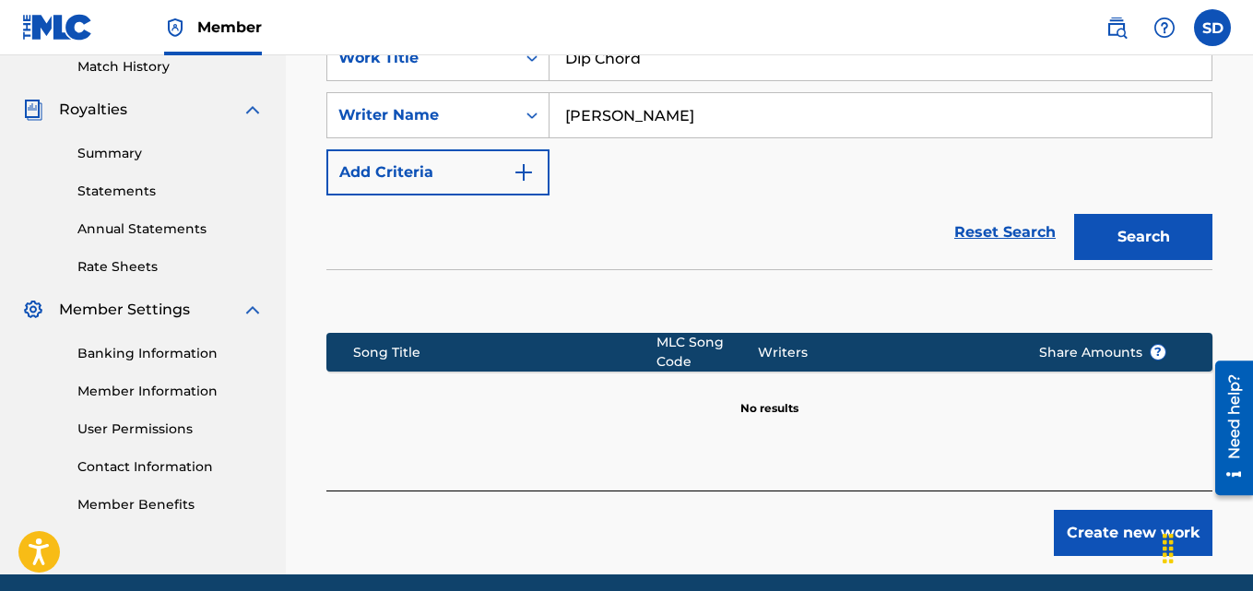
scroll to position [590, 0]
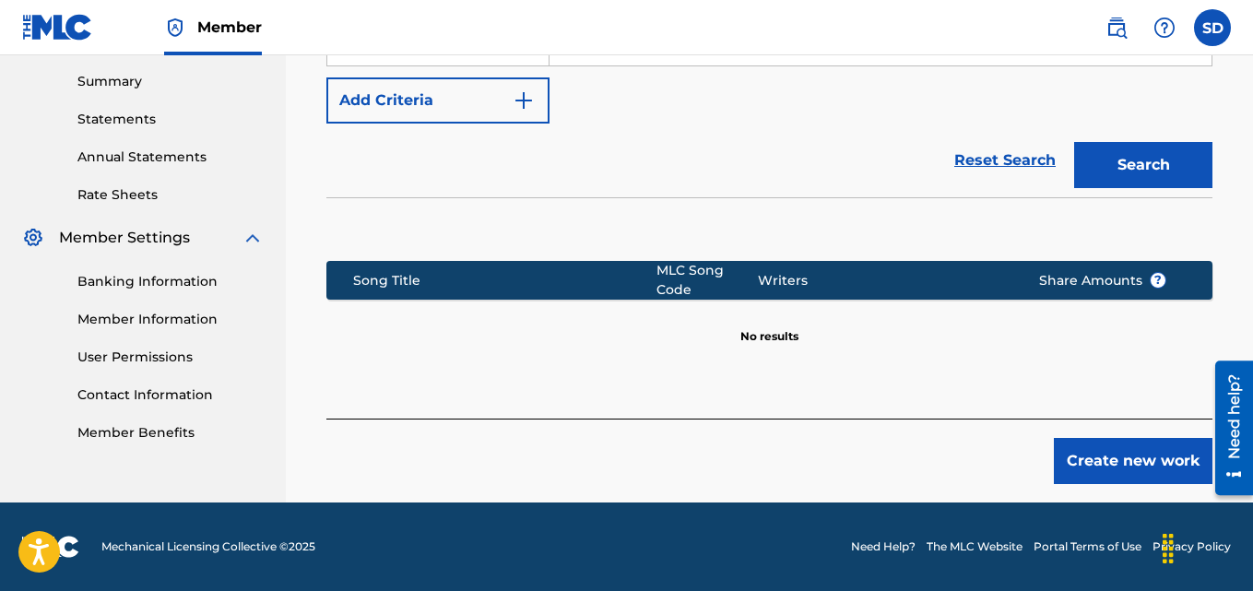
click at [1101, 455] on button "Create new work" at bounding box center [1133, 461] width 159 height 46
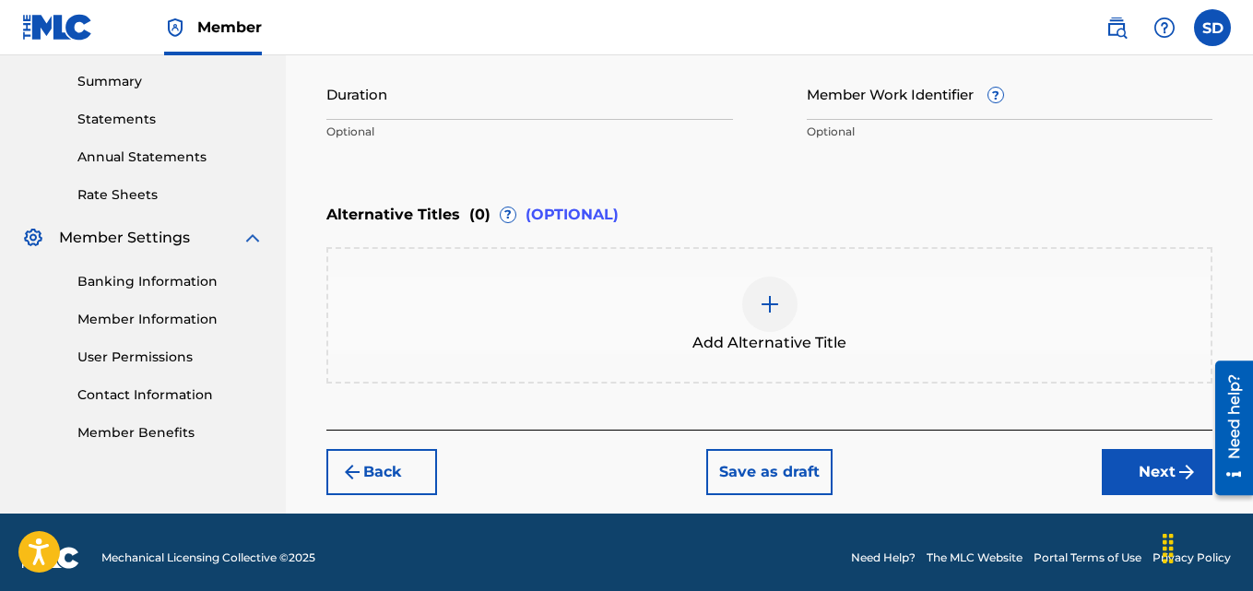
click at [838, 109] on input "Member Work Identifier ?" at bounding box center [1010, 93] width 407 height 53
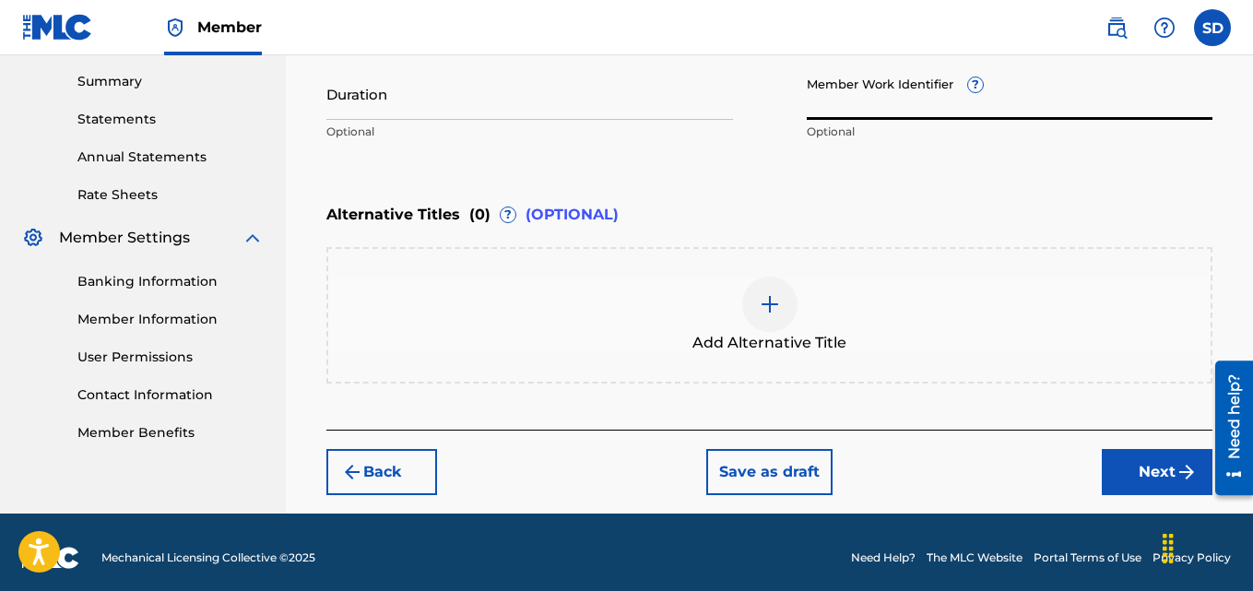
paste input "931430336"
type input "931430336"
click at [1124, 460] on button "Next" at bounding box center [1157, 472] width 111 height 46
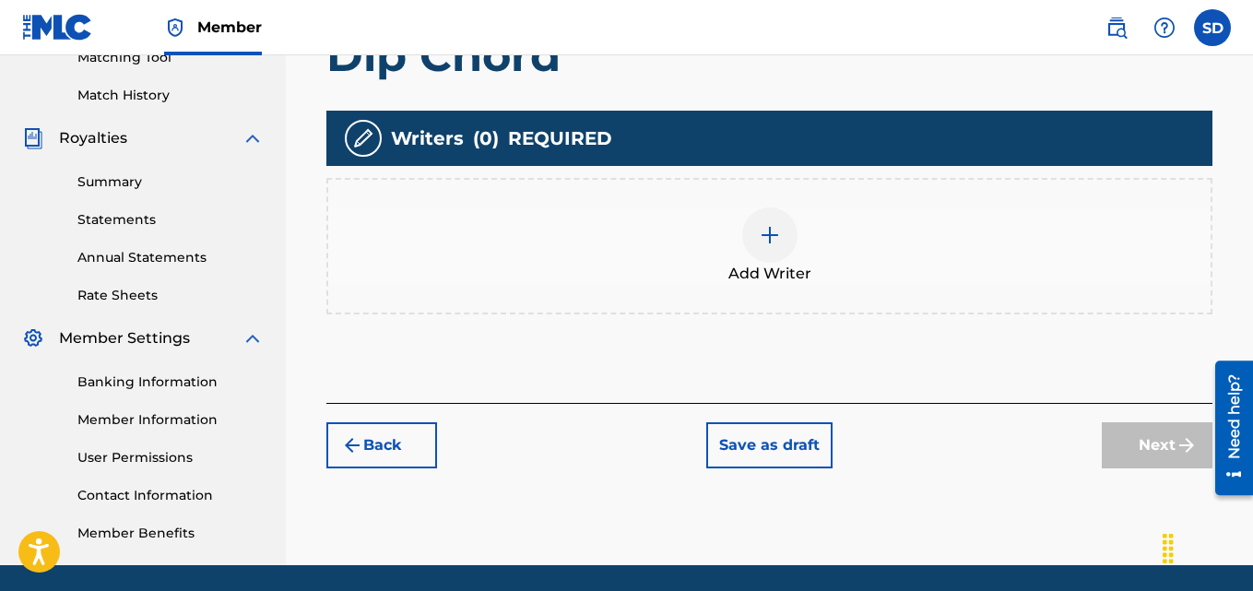
scroll to position [492, 0]
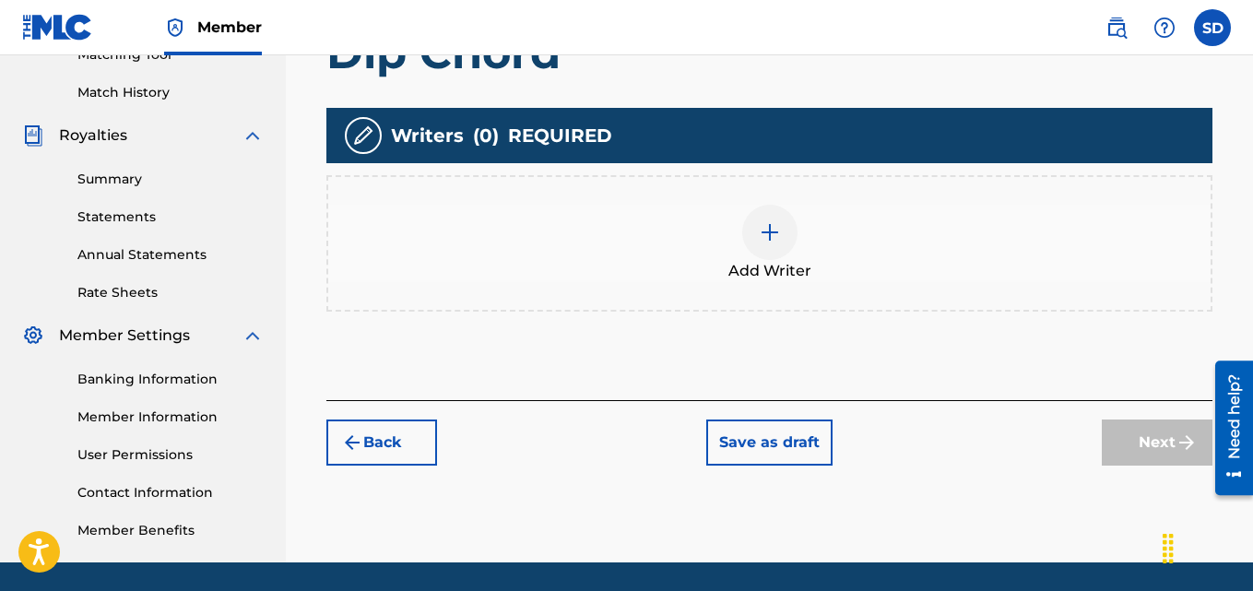
click at [769, 227] on img at bounding box center [770, 232] width 22 height 22
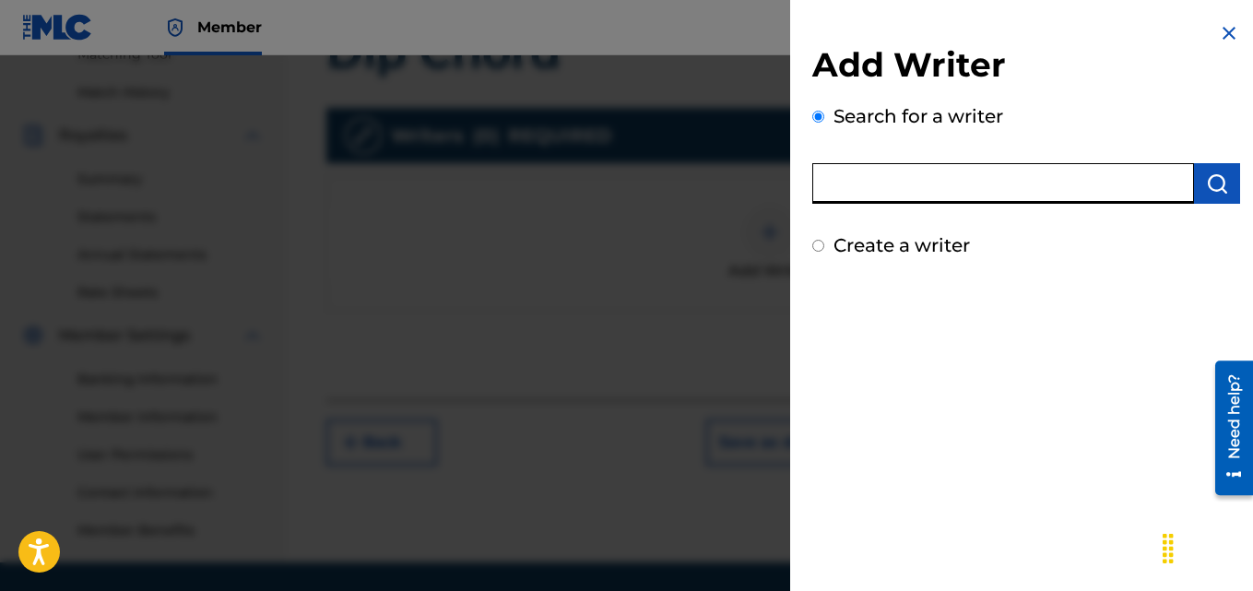
click at [961, 173] on input "text" at bounding box center [1003, 183] width 382 height 41
type input "[PERSON_NAME]"
click at [1210, 175] on img "submit" at bounding box center [1217, 183] width 22 height 22
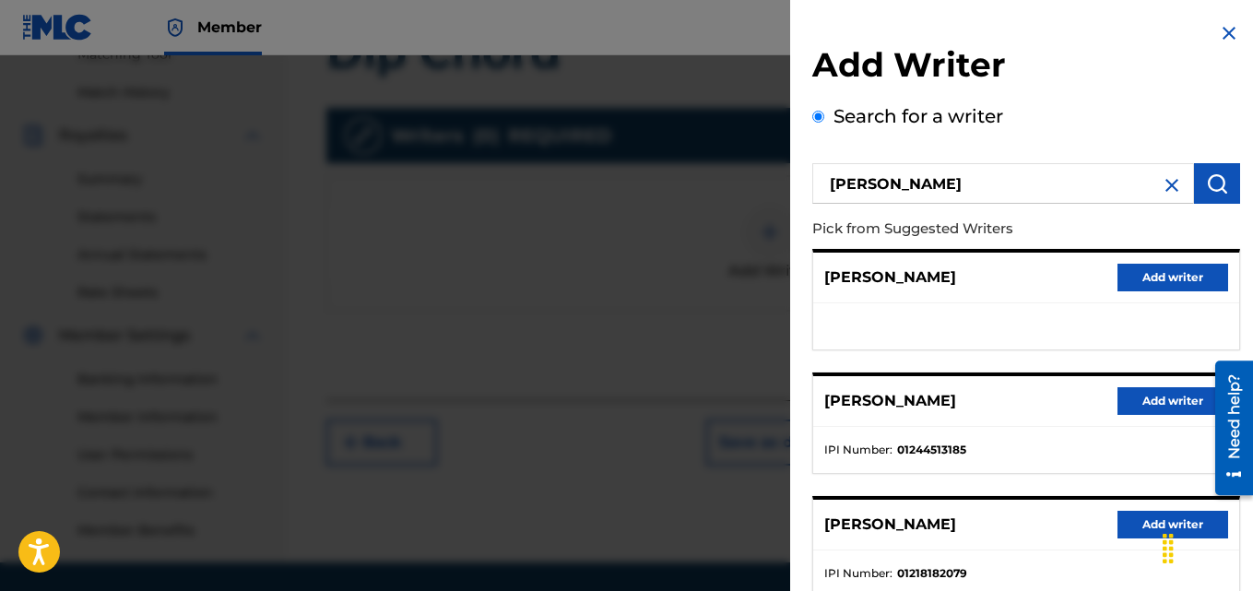
click at [1161, 404] on button "Add writer" at bounding box center [1173, 401] width 111 height 28
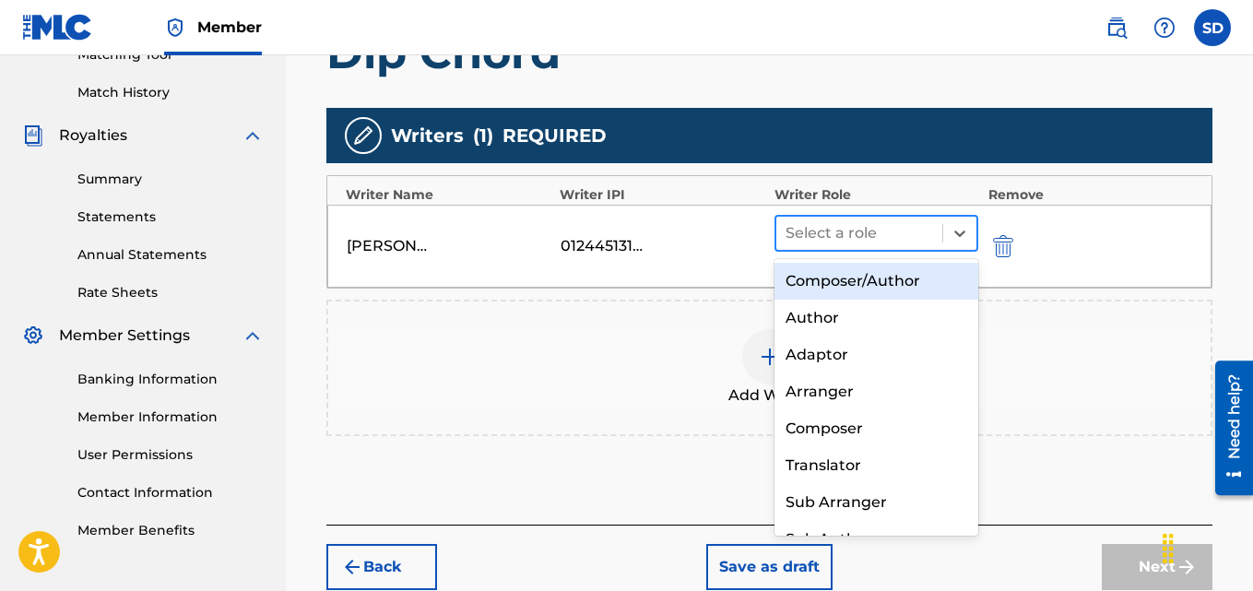
click at [886, 241] on div at bounding box center [860, 233] width 148 height 26
click at [845, 279] on div "Composer/Author" at bounding box center [877, 281] width 205 height 37
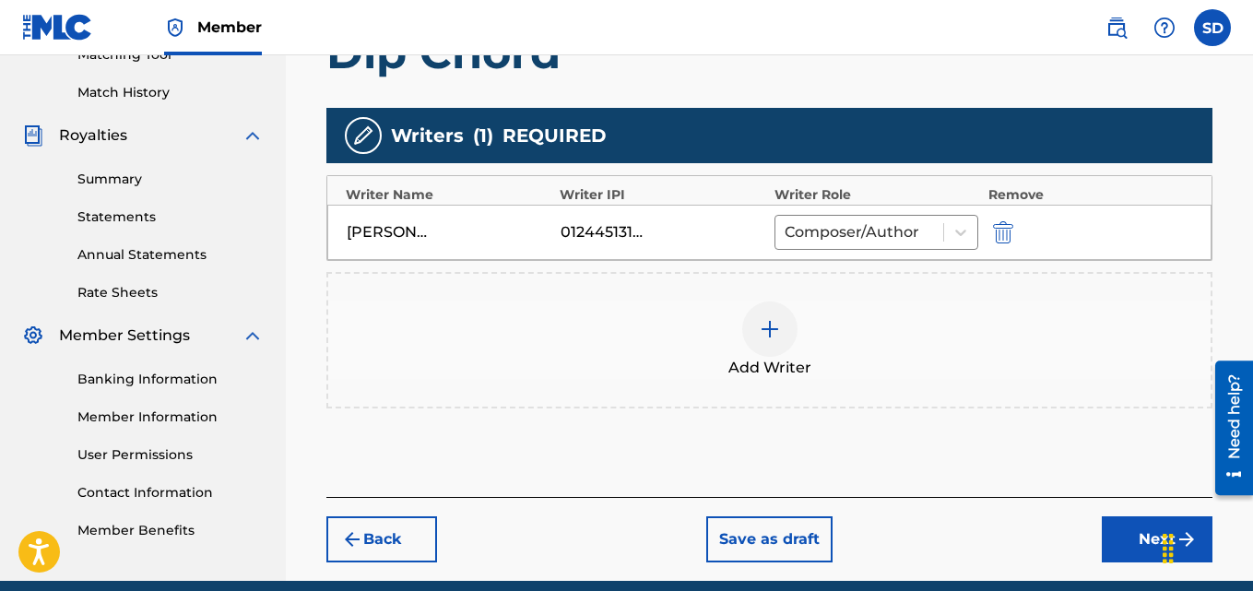
click at [1113, 532] on button "Next" at bounding box center [1157, 539] width 111 height 46
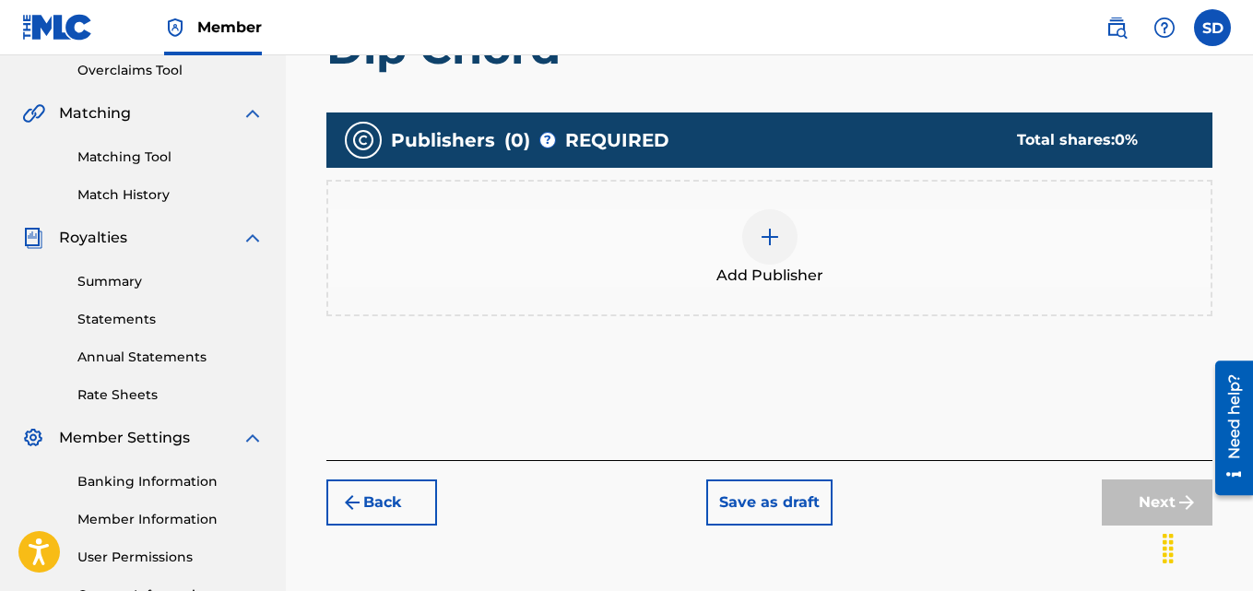
scroll to position [464, 0]
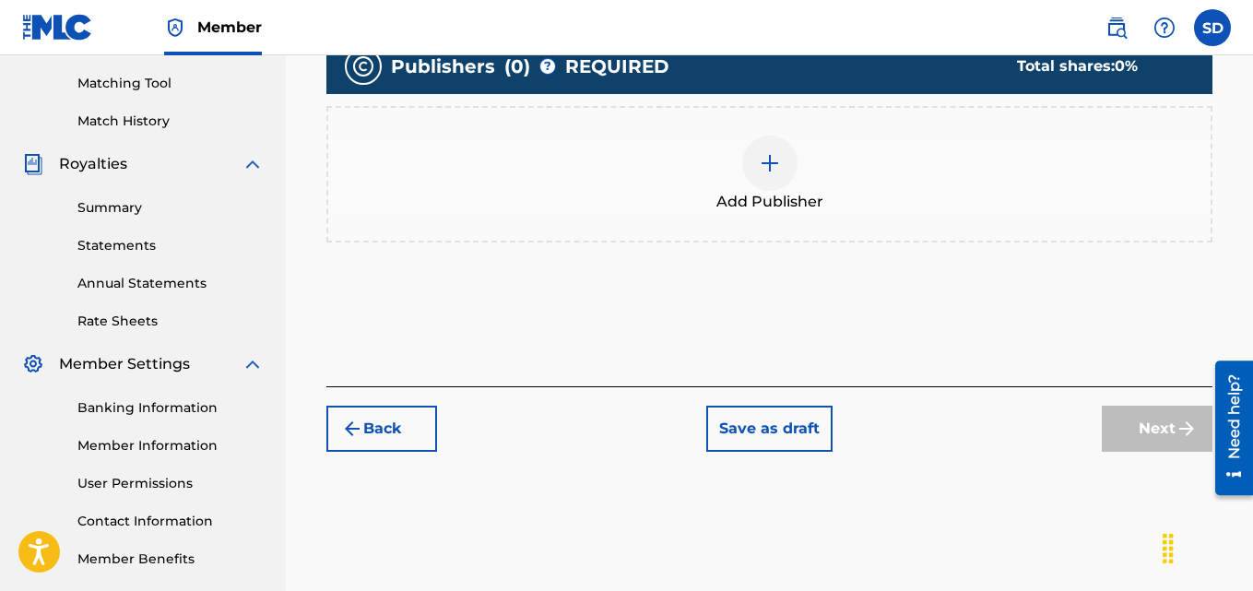
click at [756, 160] on div at bounding box center [769, 163] width 55 height 55
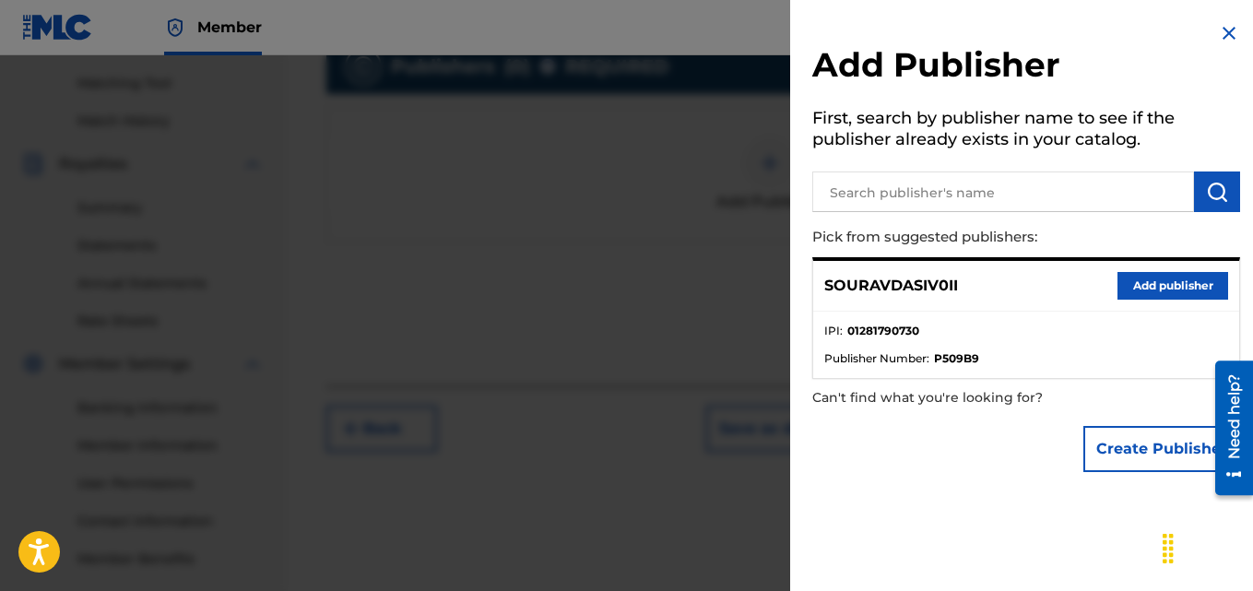
click at [1168, 288] on button "Add publisher" at bounding box center [1173, 286] width 111 height 28
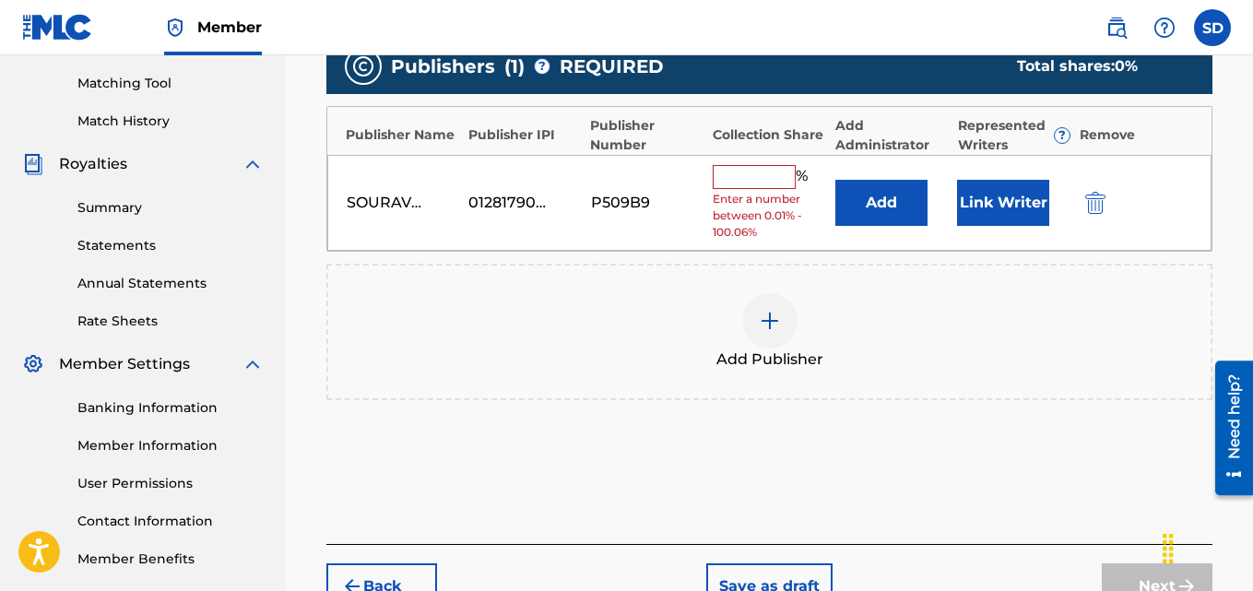
click at [759, 185] on input "text" at bounding box center [754, 177] width 83 height 24
type input "100"
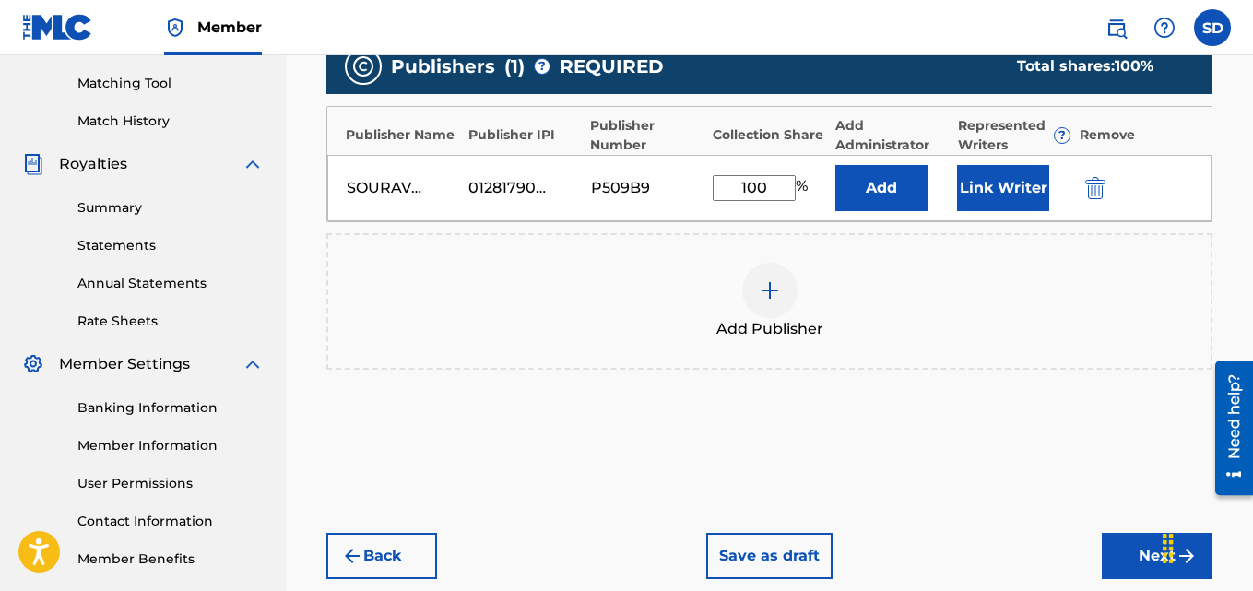
click at [970, 188] on button "Link Writer" at bounding box center [1003, 188] width 92 height 46
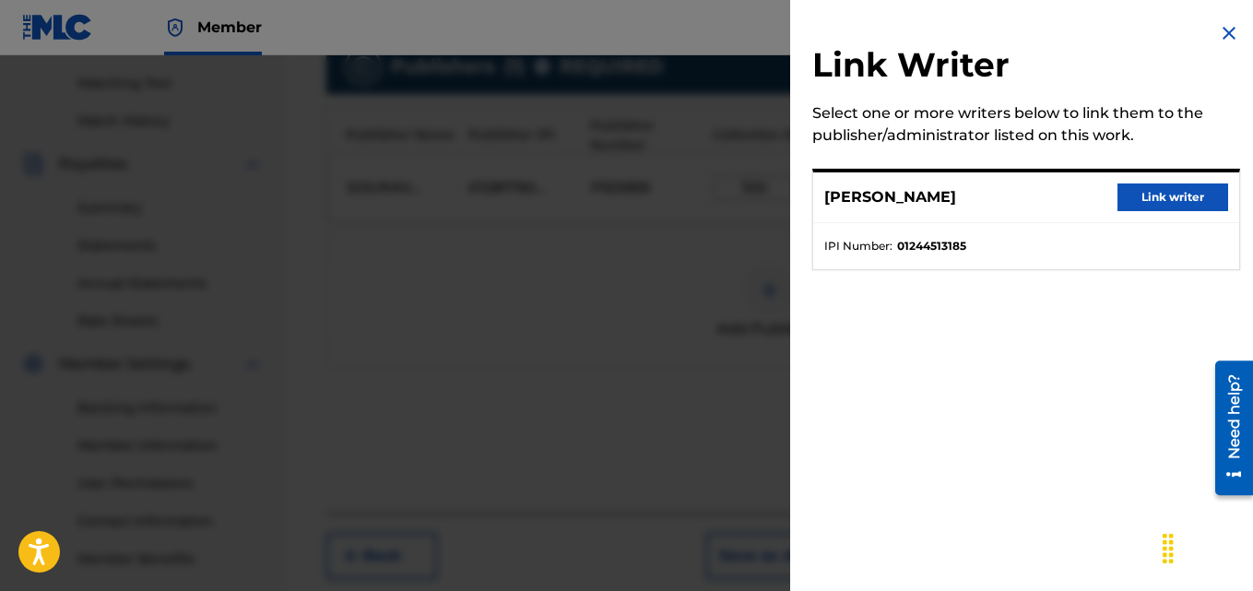
click at [1158, 189] on button "Link writer" at bounding box center [1173, 197] width 111 height 28
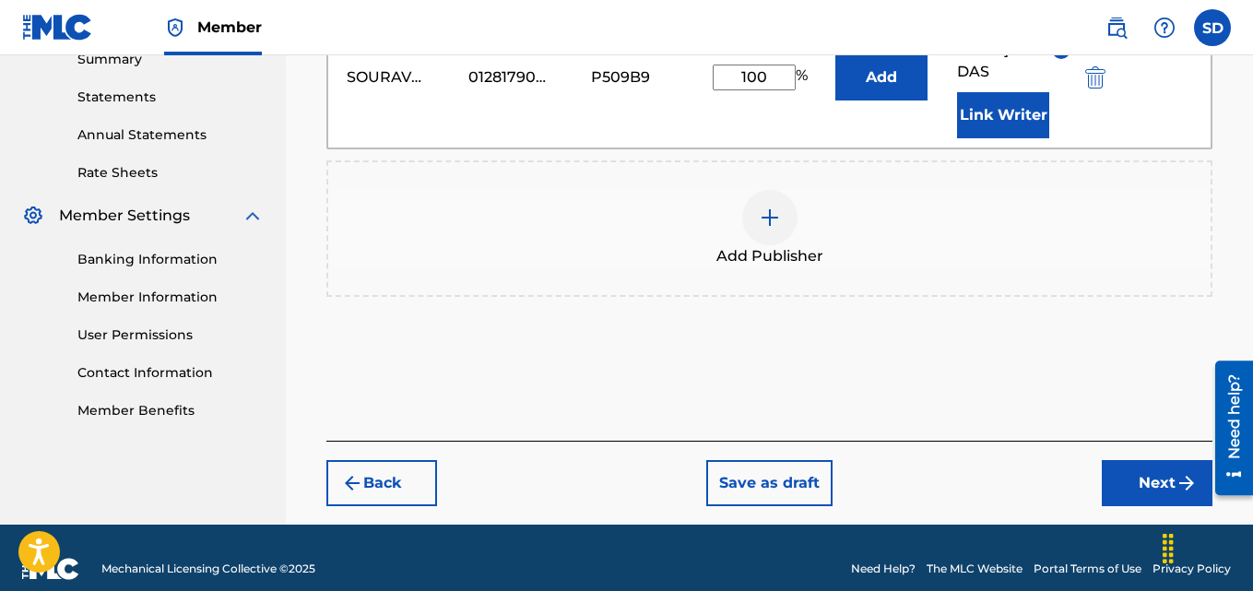
click at [1143, 463] on button "Next" at bounding box center [1157, 483] width 111 height 46
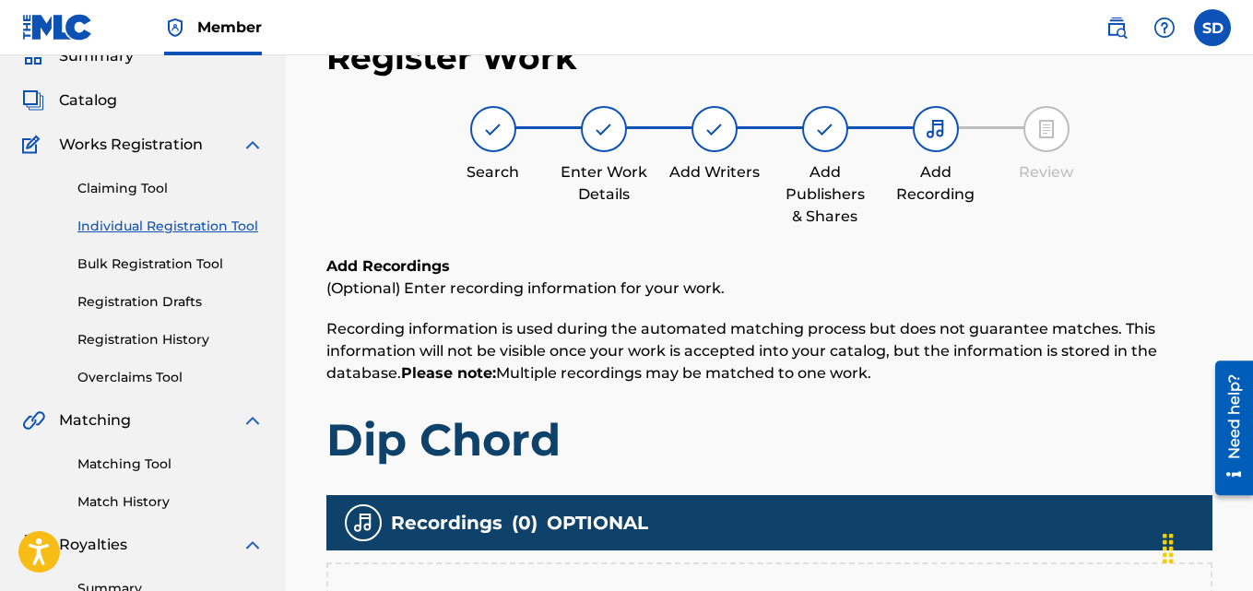
scroll to position [433, 0]
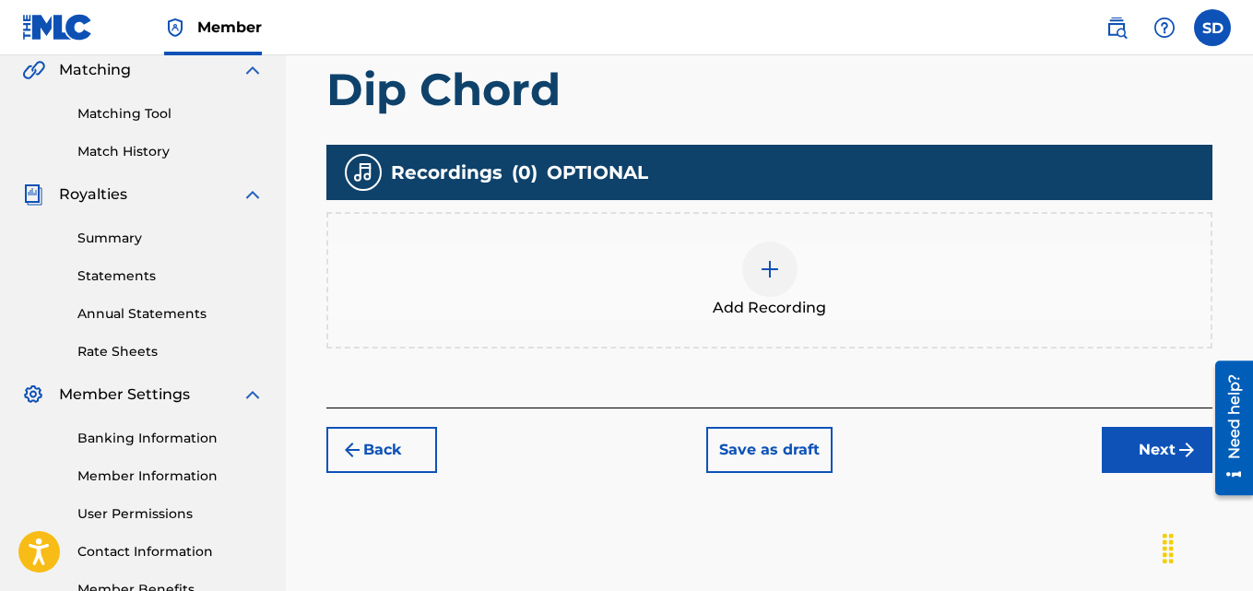
click at [768, 267] on img at bounding box center [770, 269] width 22 height 22
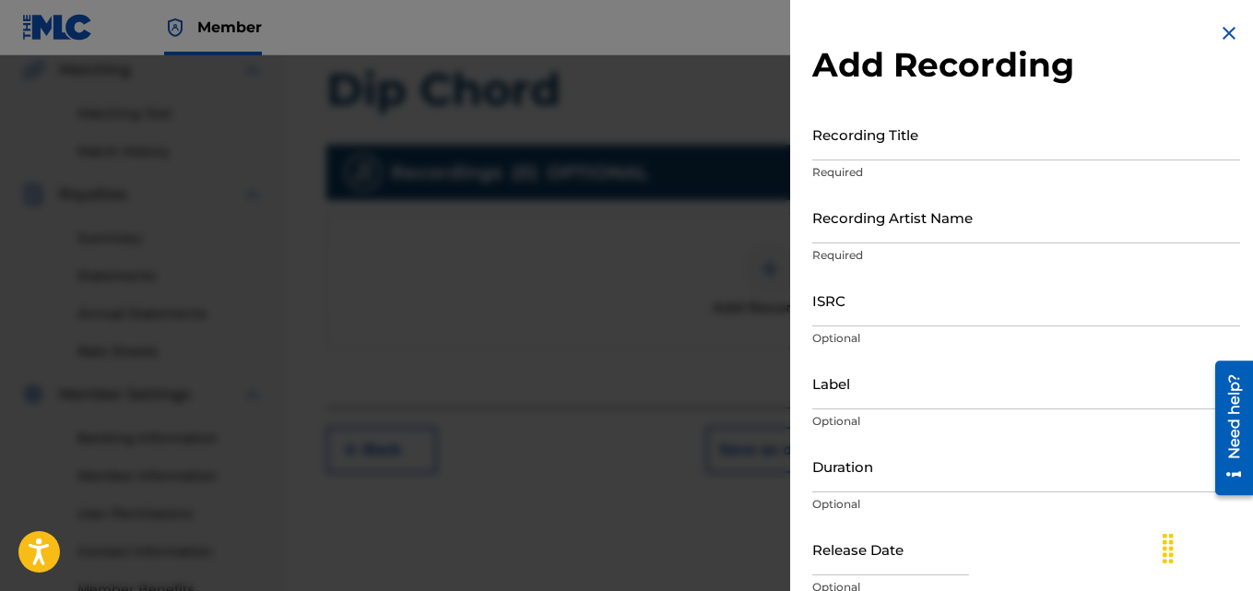
click at [867, 225] on input "Recording Artist Name" at bounding box center [1026, 217] width 428 height 53
type input "[PERSON_NAME] (IX0II)"
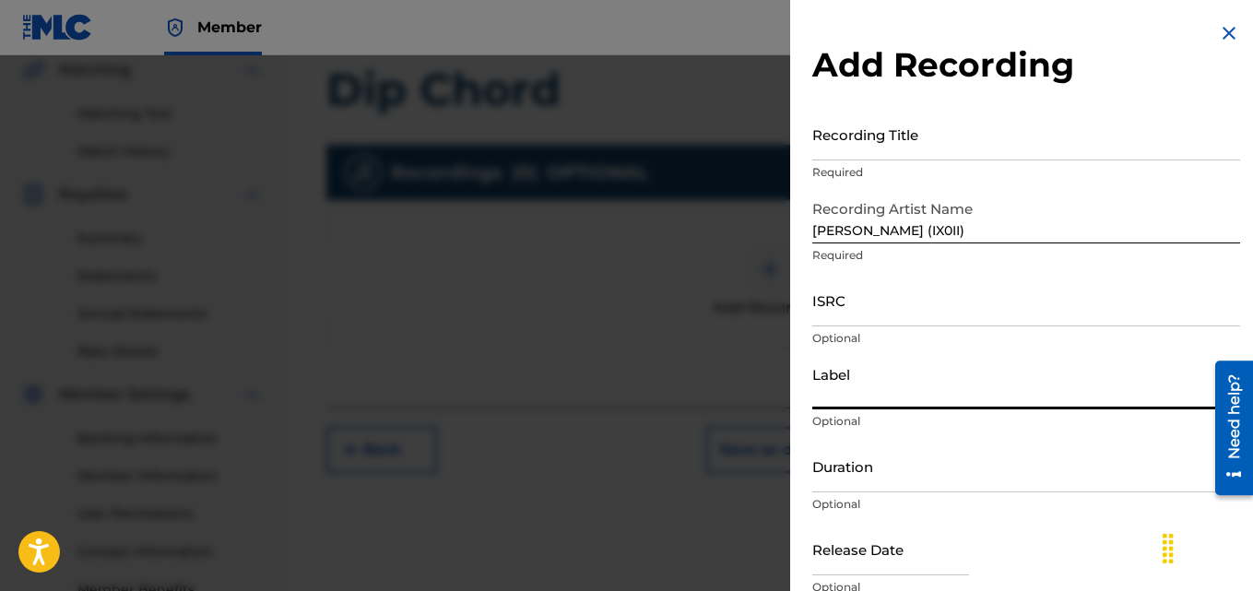
click at [842, 402] on input "Label" at bounding box center [1026, 383] width 428 height 53
type input "IX0II"
click at [852, 305] on input "ISRC" at bounding box center [1026, 300] width 428 height 53
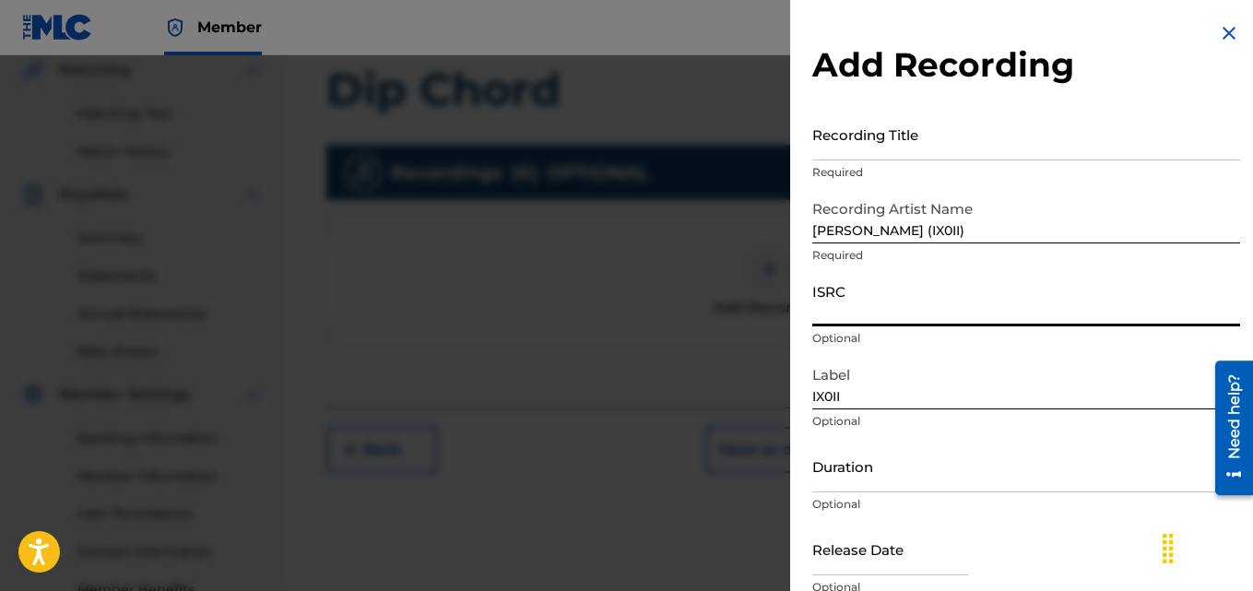
paste input "INI802563146"
type input "INI802563146"
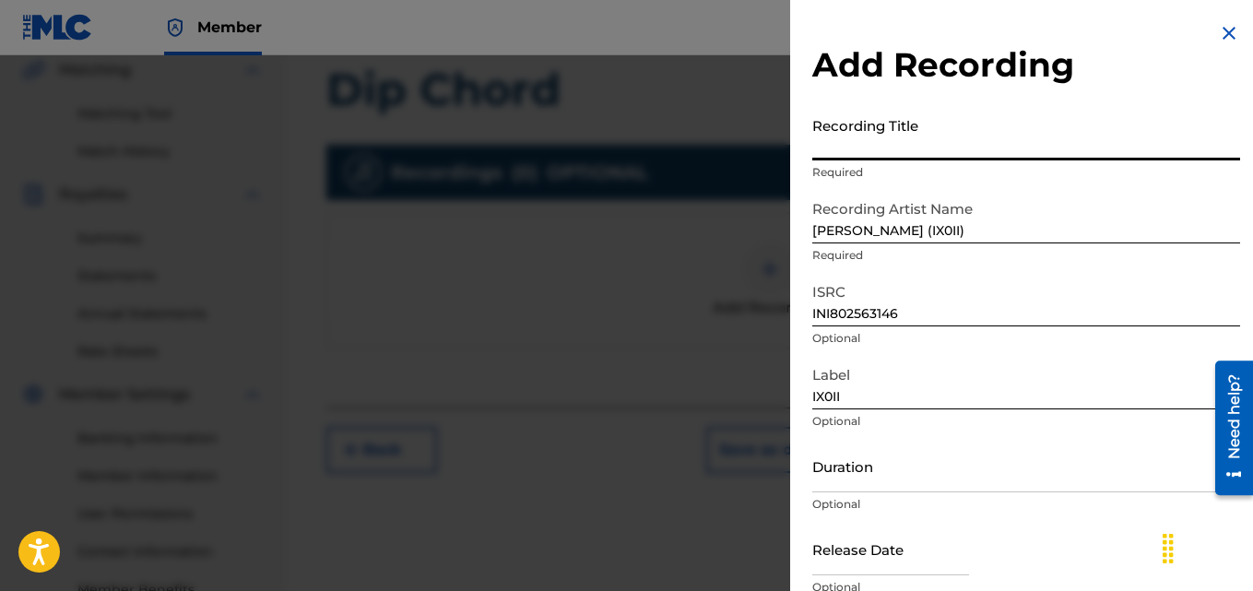
click at [893, 137] on input "Recording Title" at bounding box center [1026, 134] width 428 height 53
paste input "Dip Chord"
type input "Dip Chord"
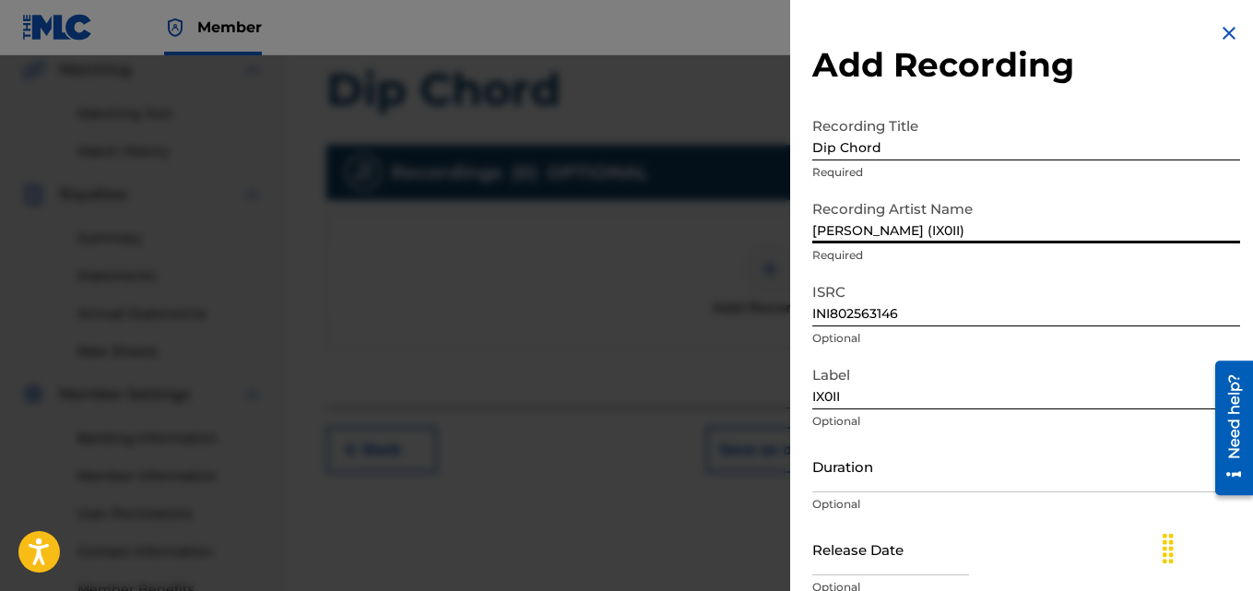
scroll to position [83, 0]
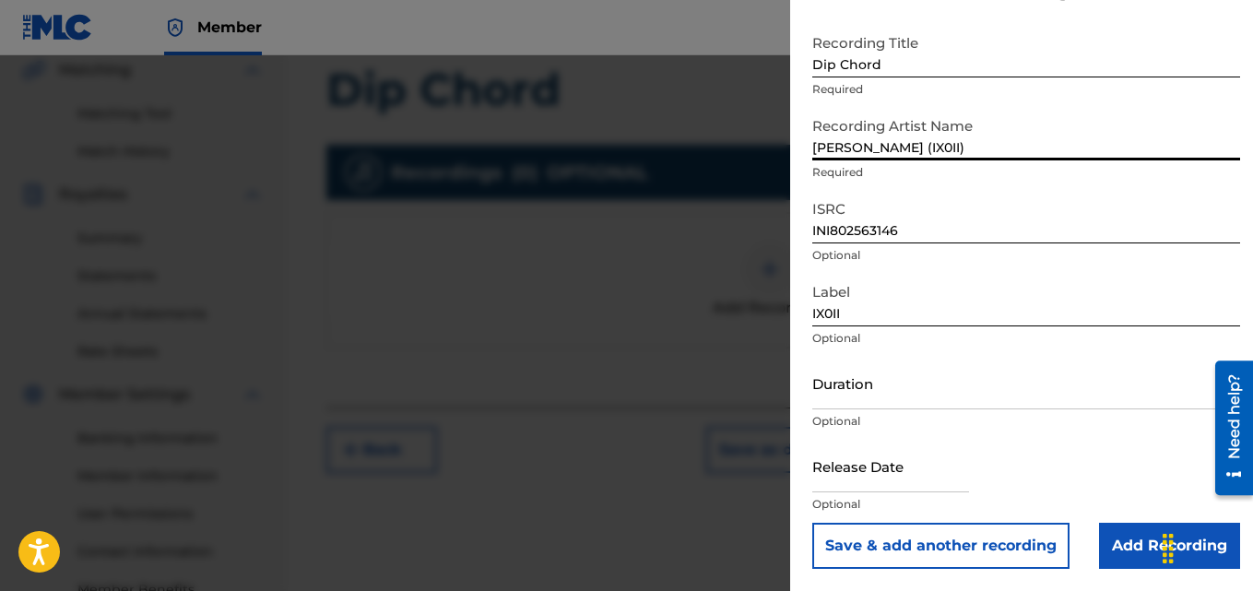
drag, startPoint x: 812, startPoint y: 228, endPoint x: 993, endPoint y: 600, distance: 414.0
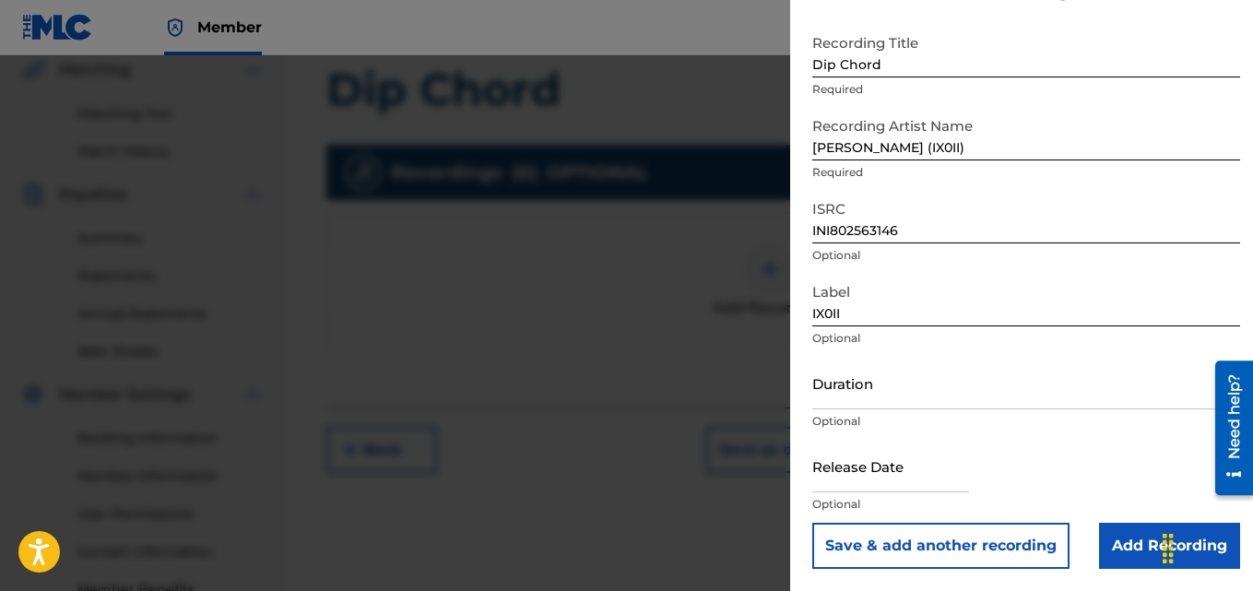
click at [1113, 550] on input "Add Recording" at bounding box center [1169, 546] width 141 height 46
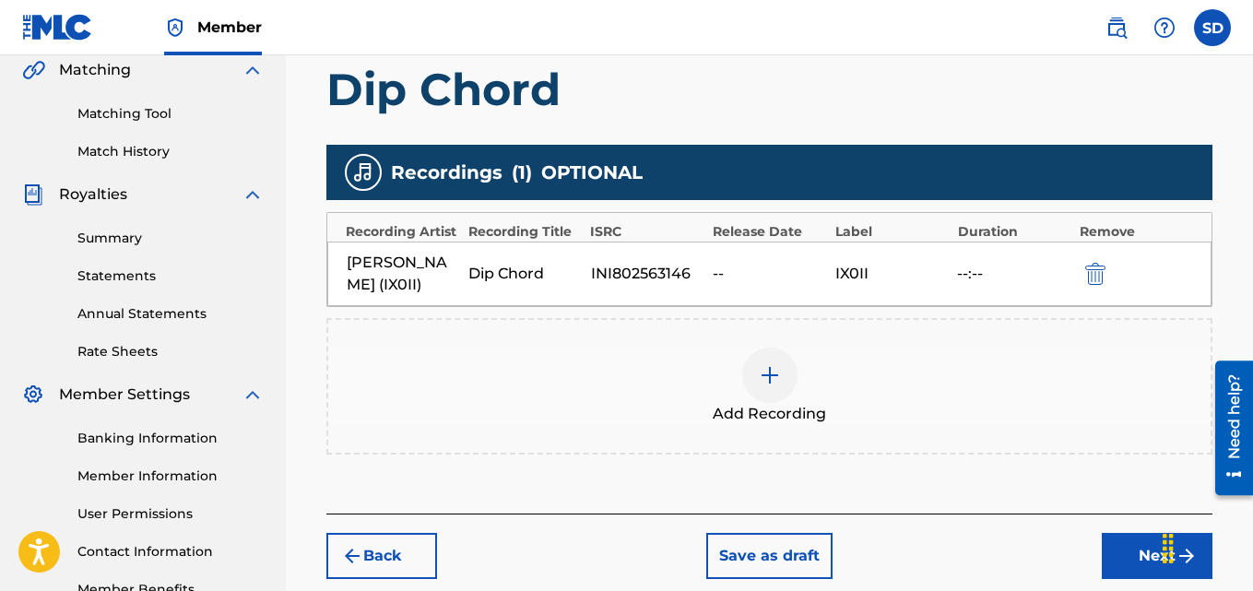
click at [1113, 550] on button "Next" at bounding box center [1157, 556] width 111 height 46
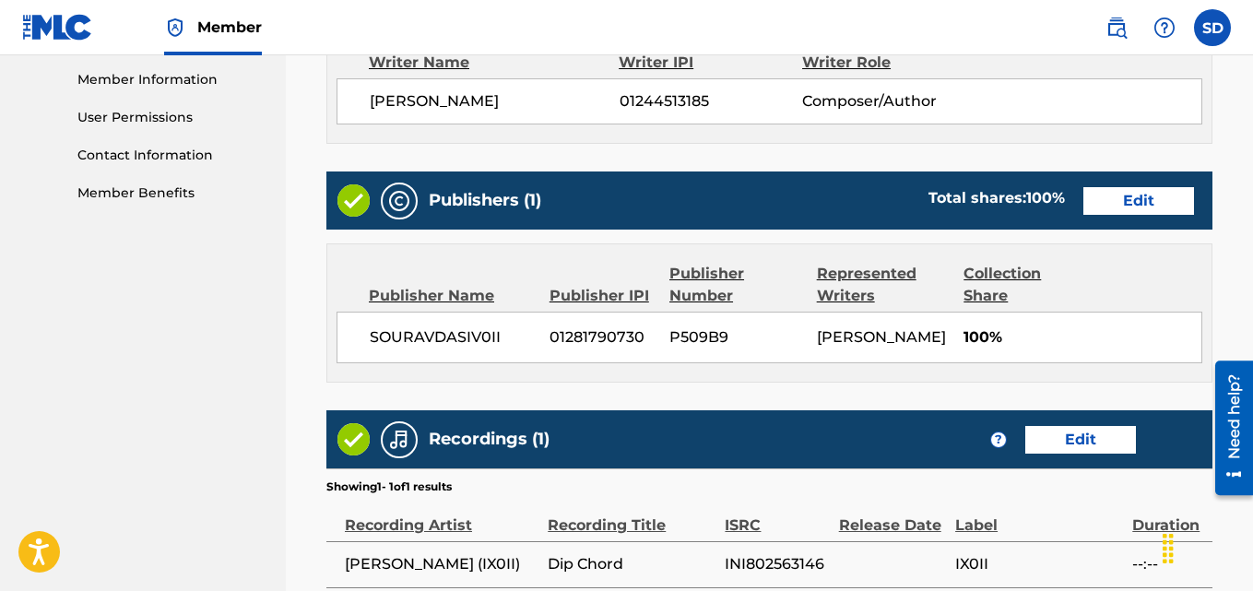
scroll to position [1027, 0]
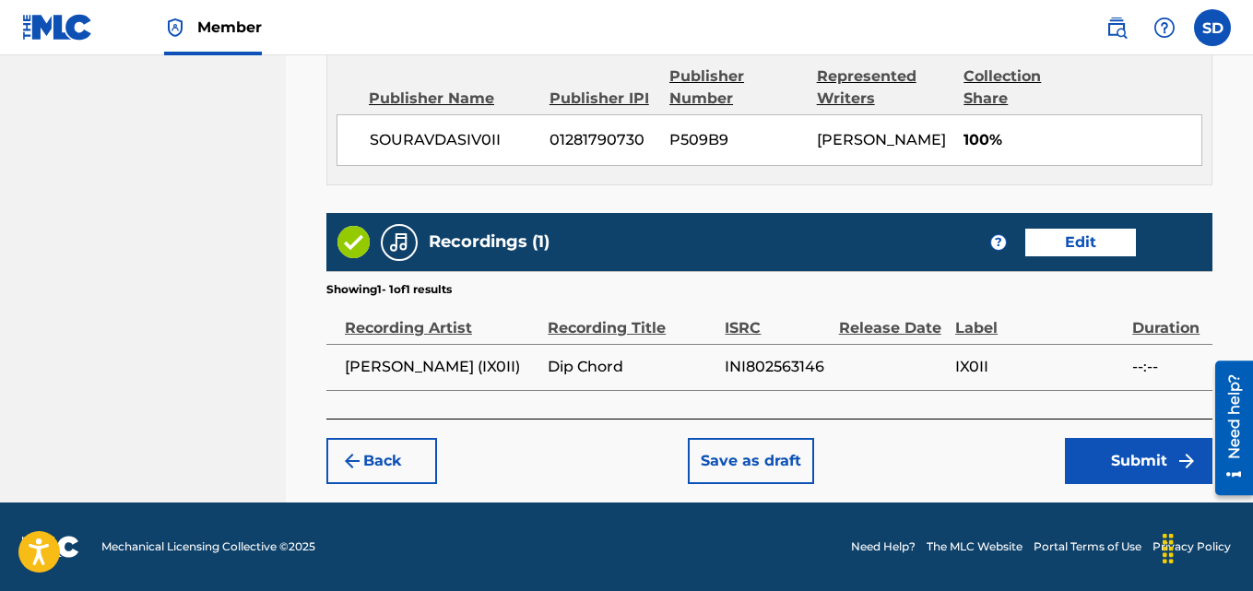
click at [1148, 465] on button "Submit" at bounding box center [1139, 461] width 148 height 46
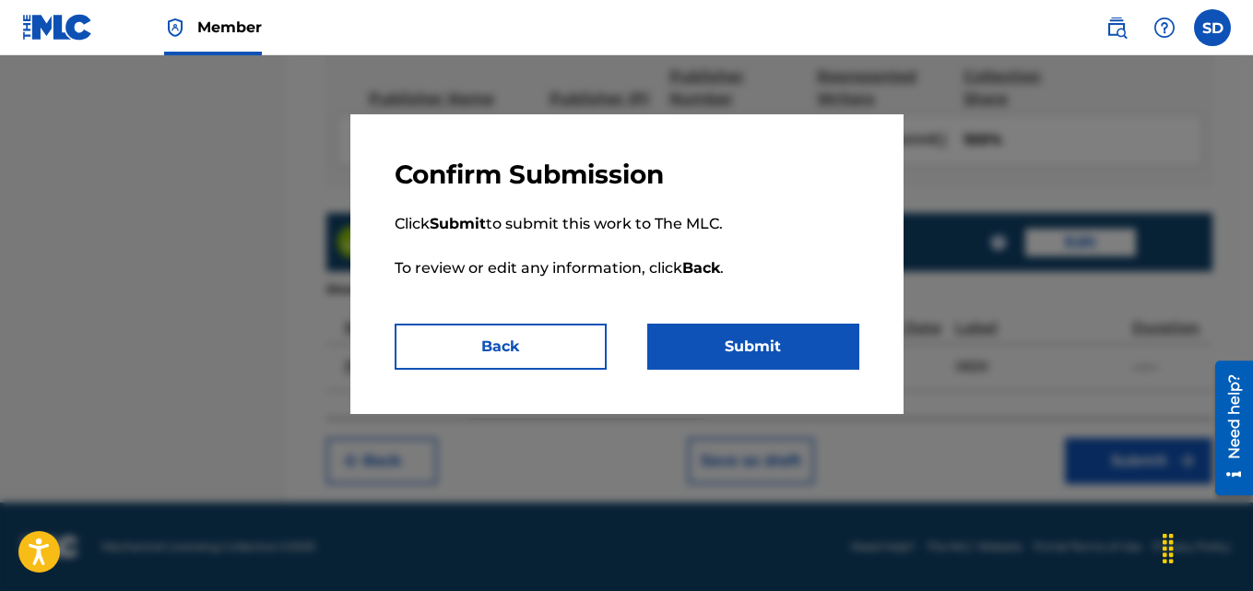
click at [830, 362] on button "Submit" at bounding box center [753, 347] width 212 height 46
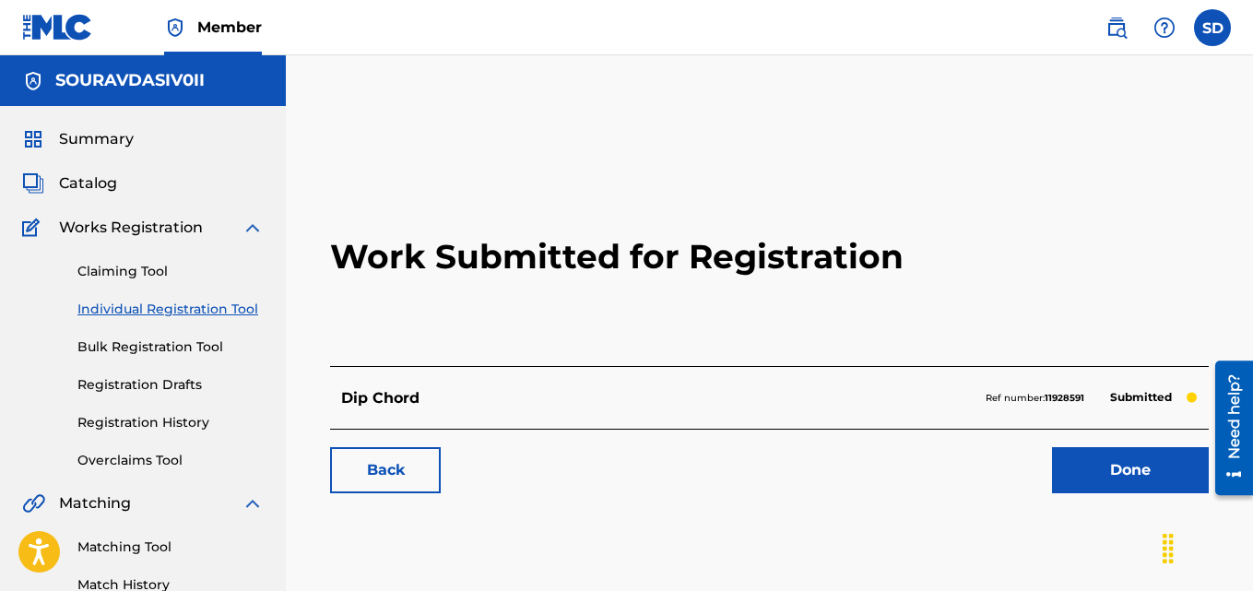
click at [1138, 465] on link "Done" at bounding box center [1130, 470] width 157 height 46
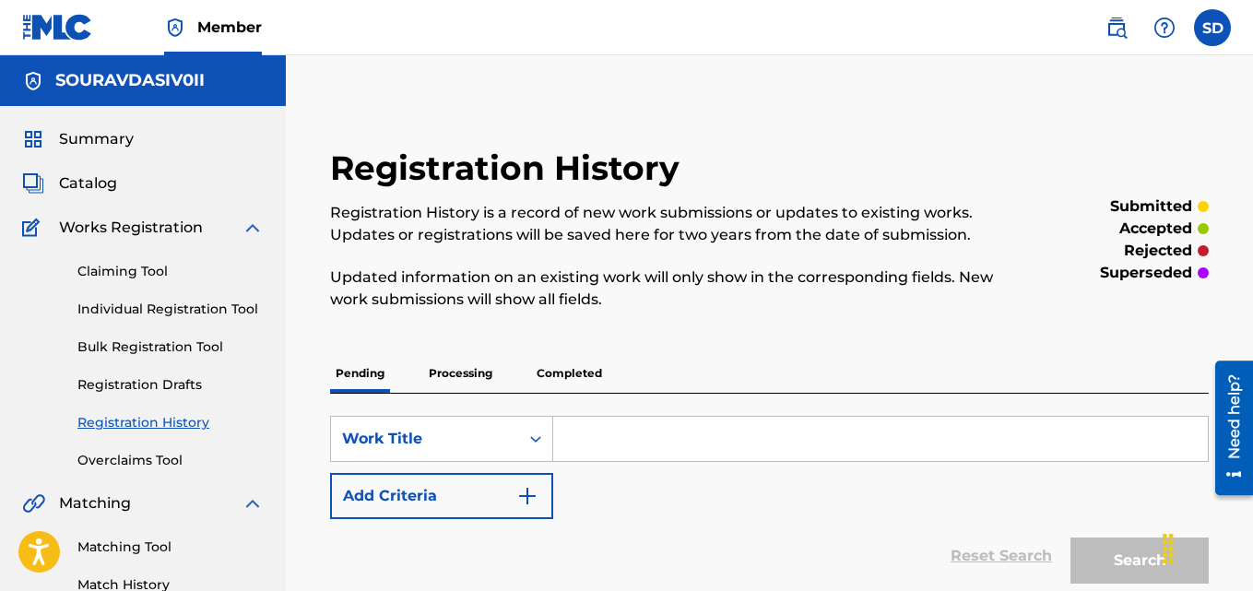
click at [186, 294] on div "Claiming Tool Individual Registration Tool Bulk Registration Tool Registration …" at bounding box center [143, 354] width 242 height 231
click at [186, 305] on link "Individual Registration Tool" at bounding box center [170, 309] width 186 height 19
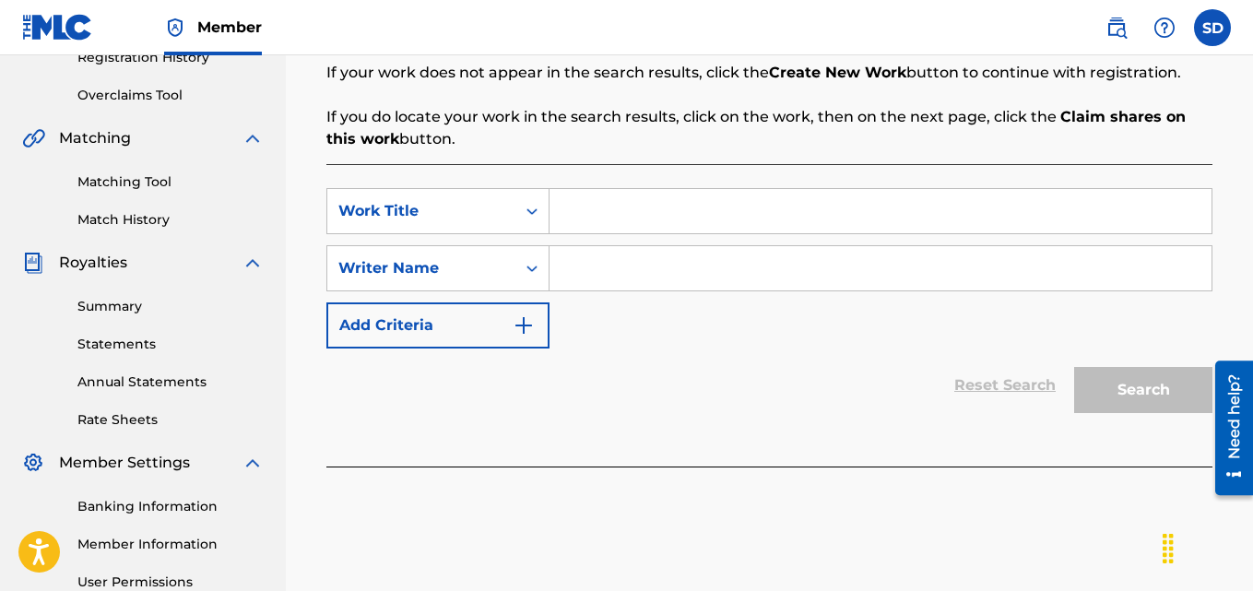
scroll to position [381, 0]
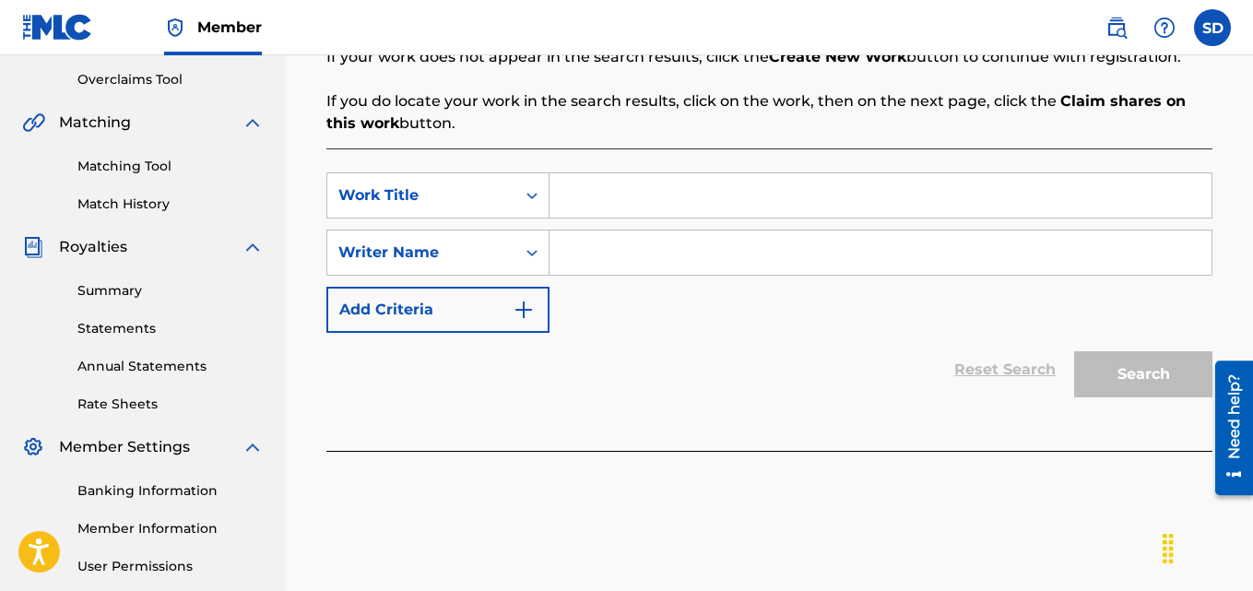
click at [711, 204] on input "Search Form" at bounding box center [881, 195] width 662 height 44
paste input "Speaker on"
type input "Speaker on"
click at [643, 243] on input "Search Form" at bounding box center [881, 253] width 662 height 44
type input "[PERSON_NAME]"
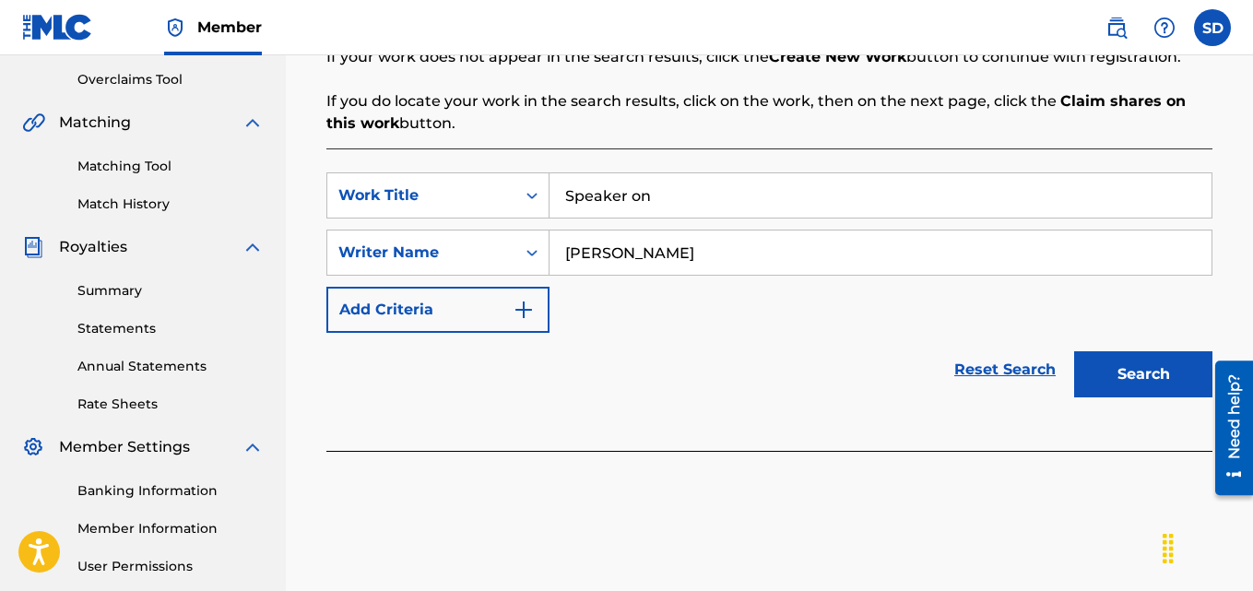
click at [1148, 372] on button "Search" at bounding box center [1143, 374] width 138 height 46
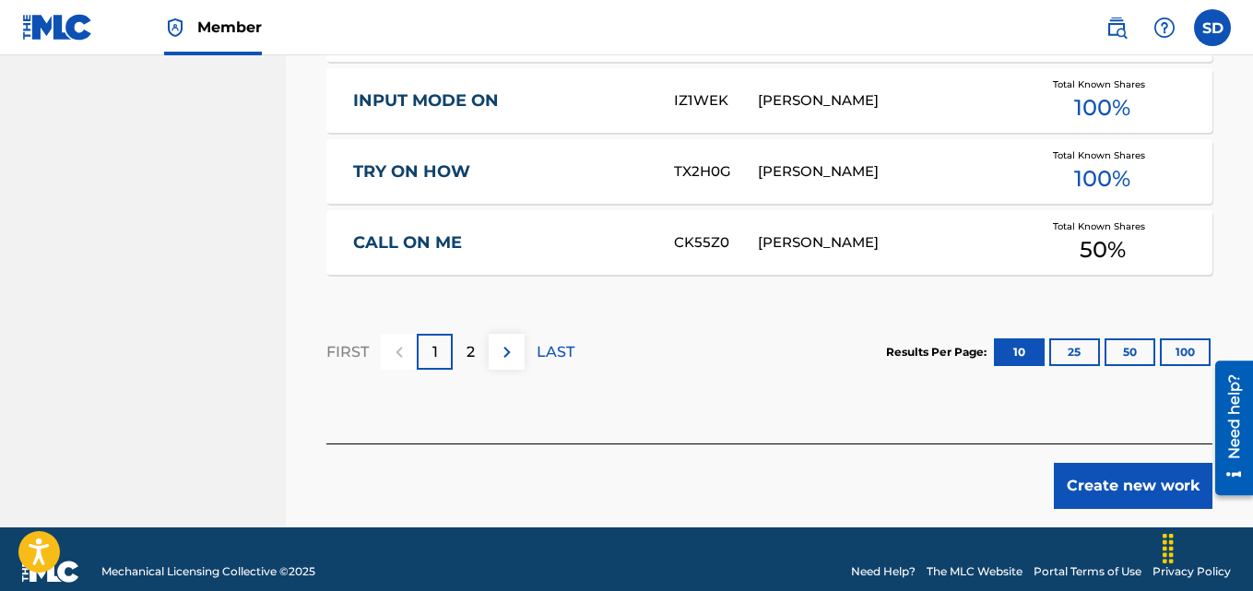
scroll to position [1345, 0]
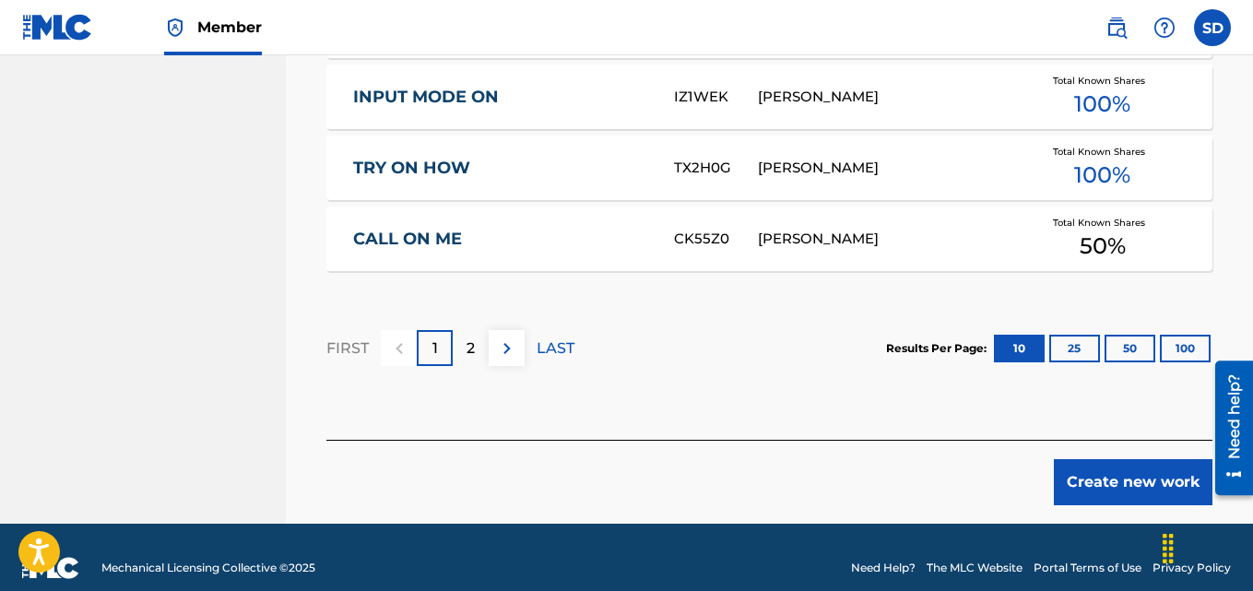
click at [1089, 502] on button "Create new work" at bounding box center [1133, 482] width 159 height 46
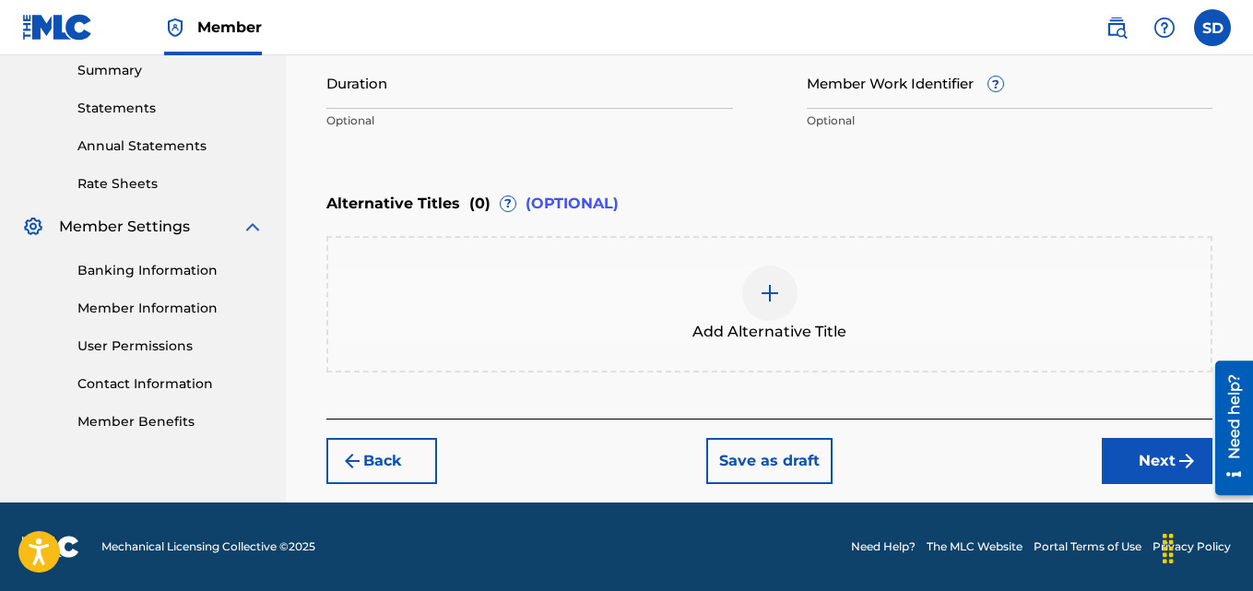
click at [851, 96] on input "Member Work Identifier ?" at bounding box center [1010, 82] width 407 height 53
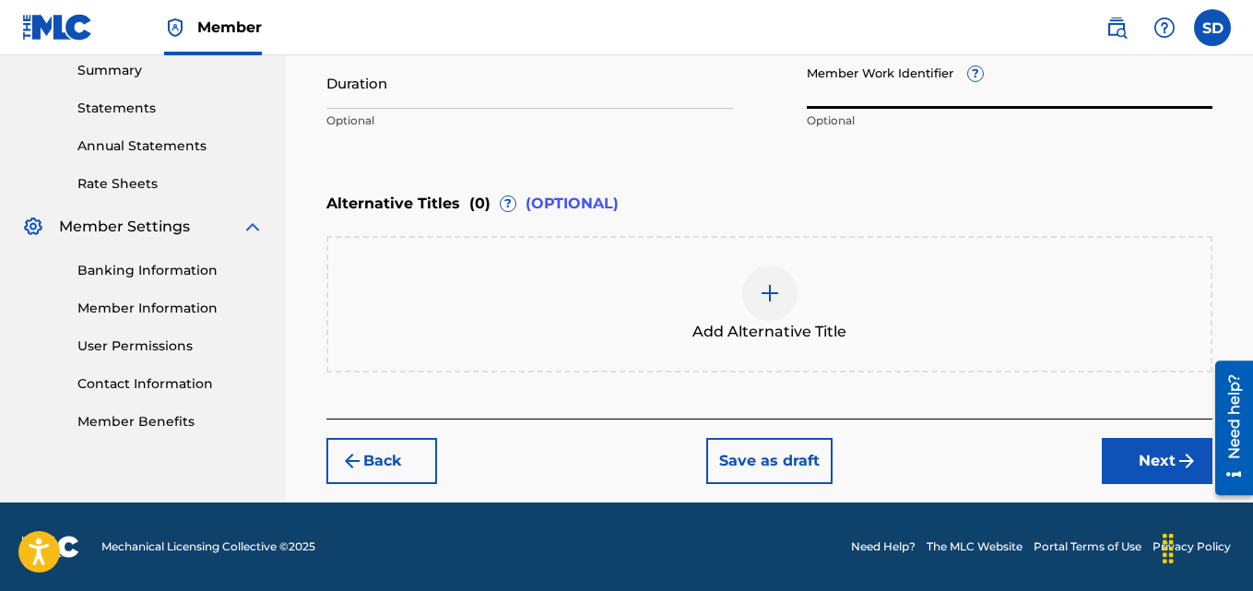
paste input "931430423"
type input "931430423"
click at [1134, 455] on button "Next" at bounding box center [1157, 461] width 111 height 46
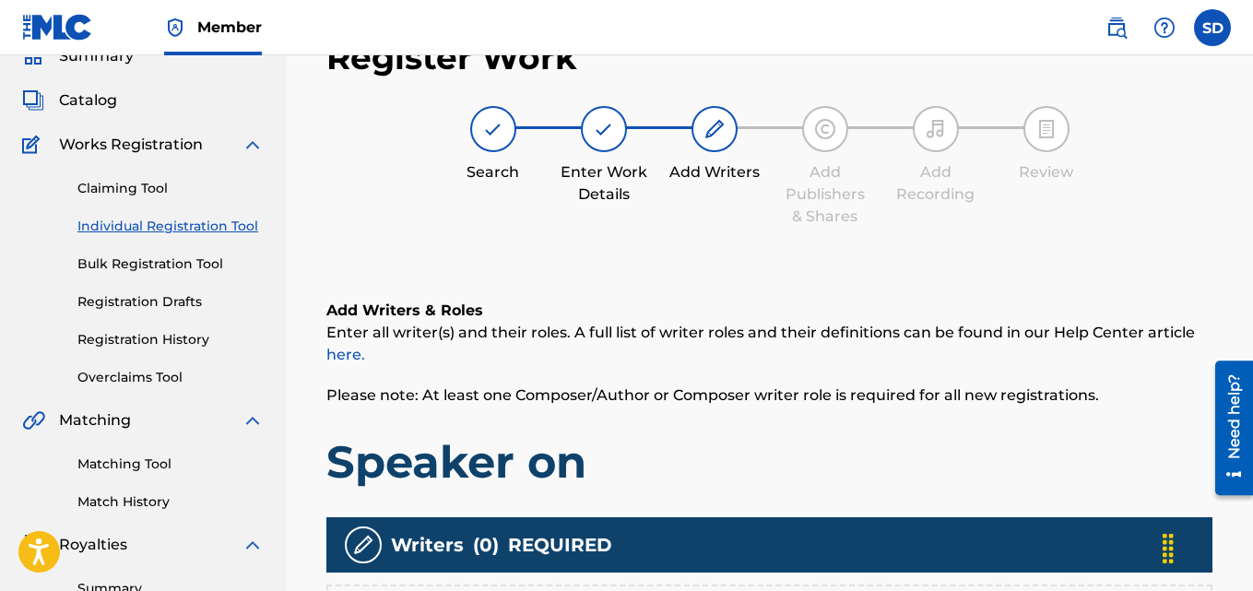
scroll to position [437, 0]
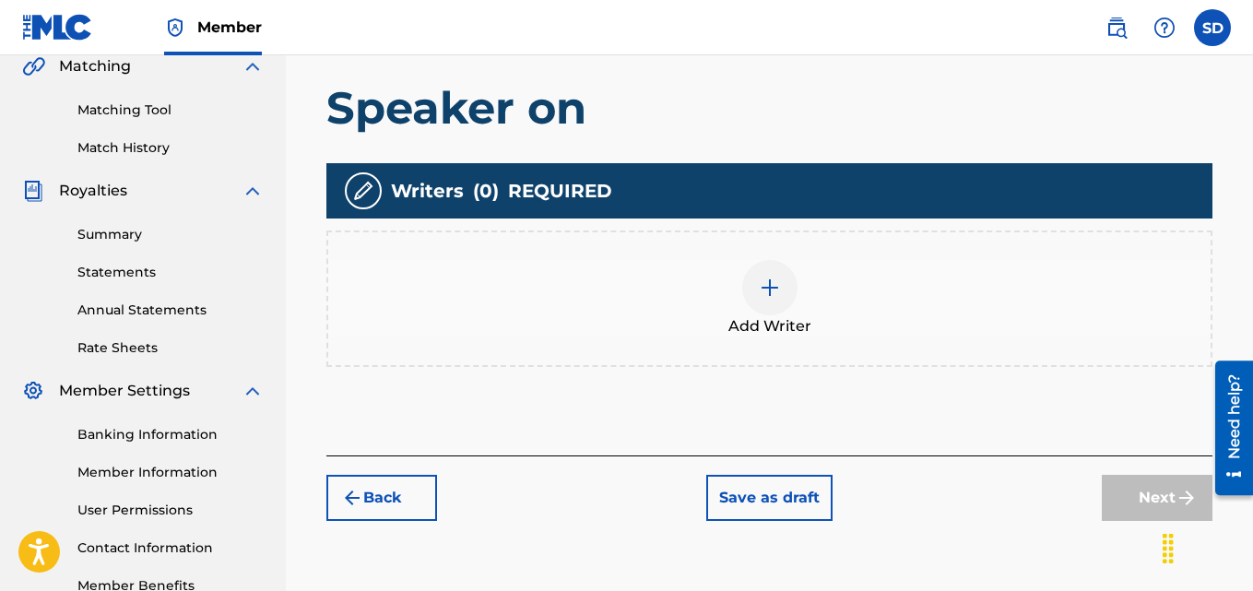
click at [772, 283] on img at bounding box center [770, 288] width 22 height 22
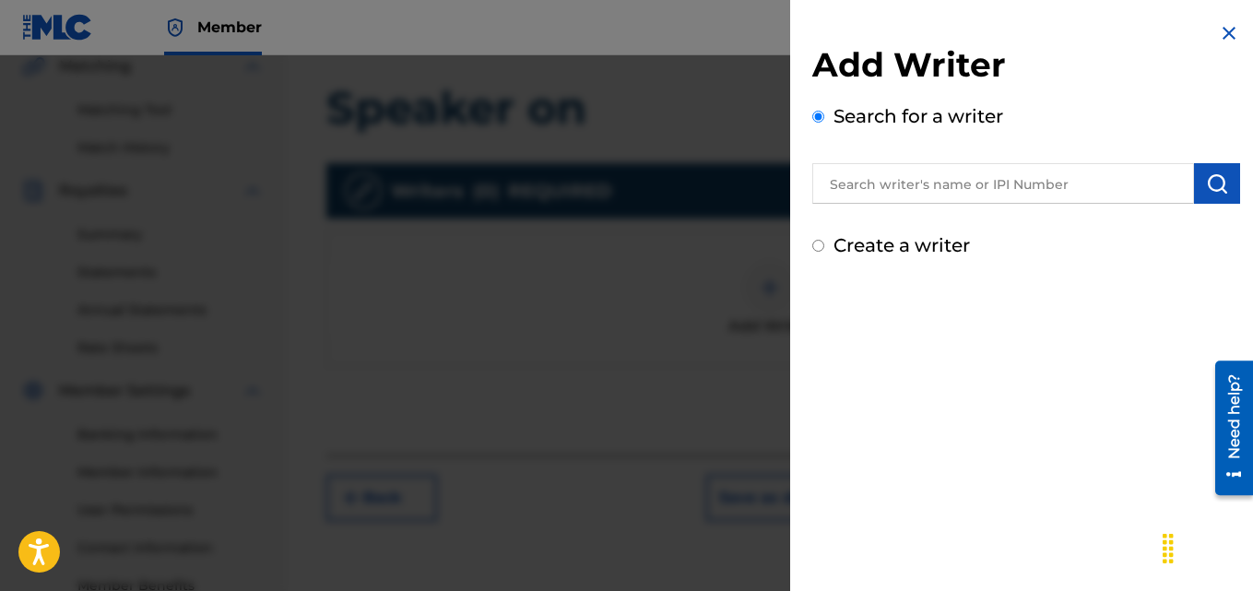
click at [906, 184] on input "text" at bounding box center [1003, 183] width 382 height 41
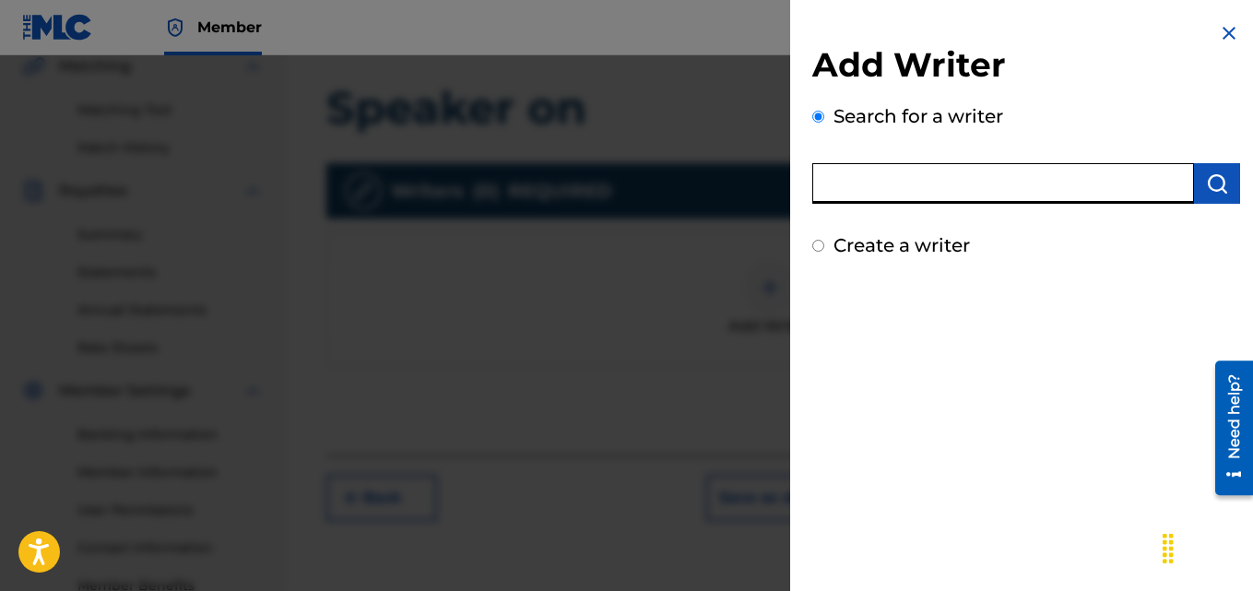
type input "[PERSON_NAME]"
click at [1208, 181] on img "submit" at bounding box center [1217, 183] width 22 height 22
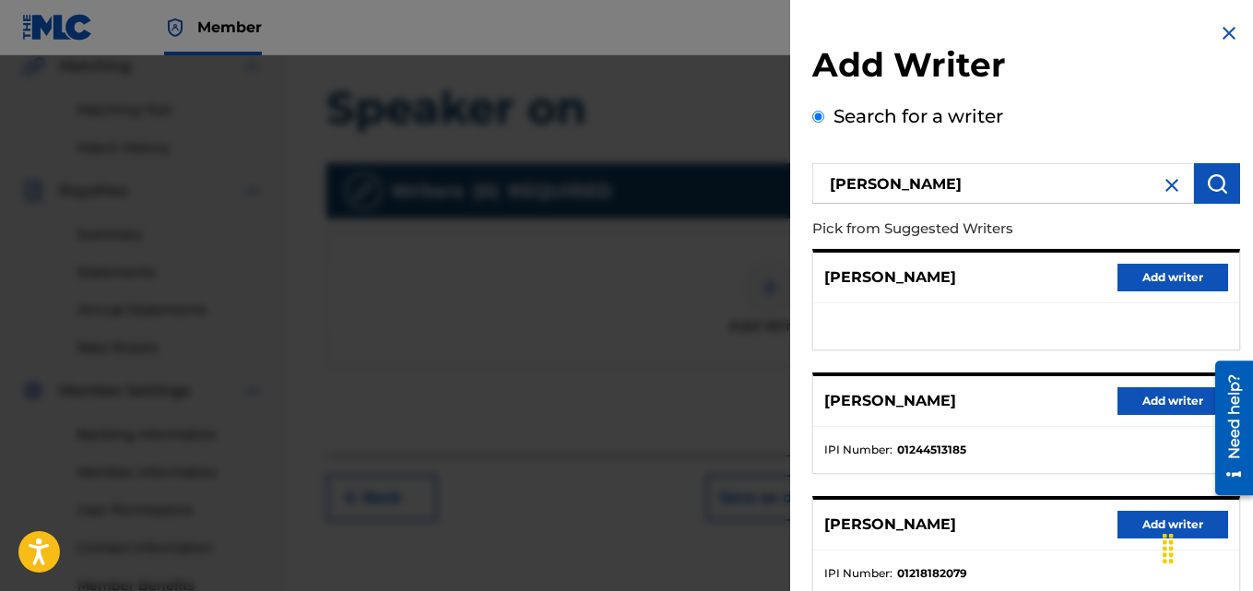
click at [1139, 393] on button "Add writer" at bounding box center [1173, 401] width 111 height 28
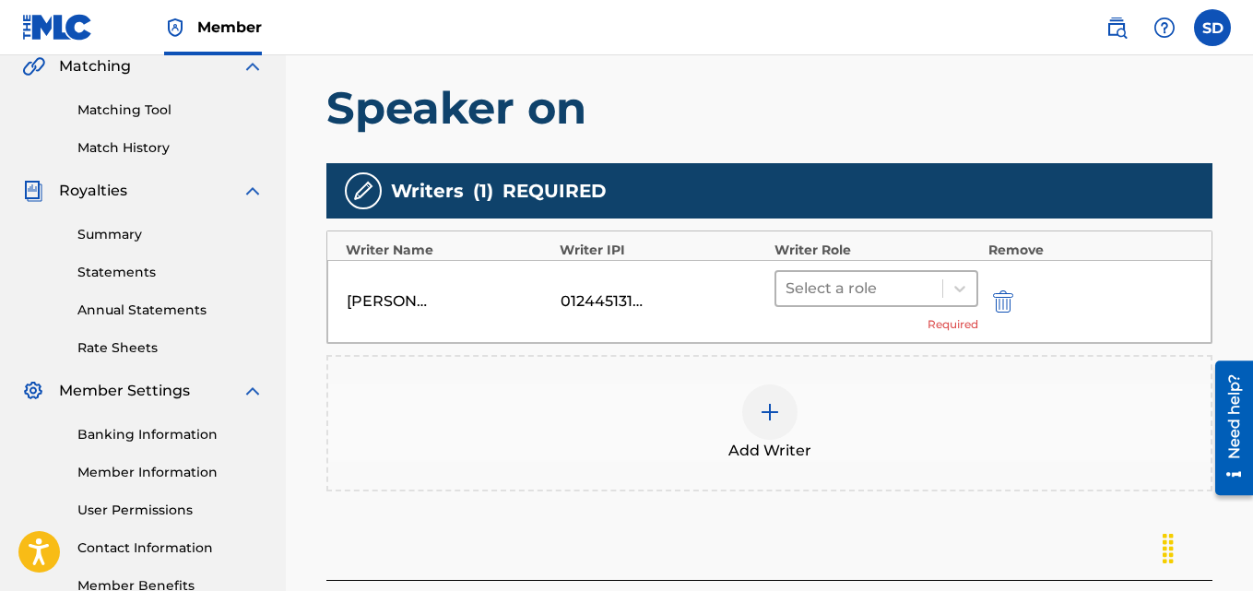
click at [825, 290] on div at bounding box center [860, 289] width 148 height 26
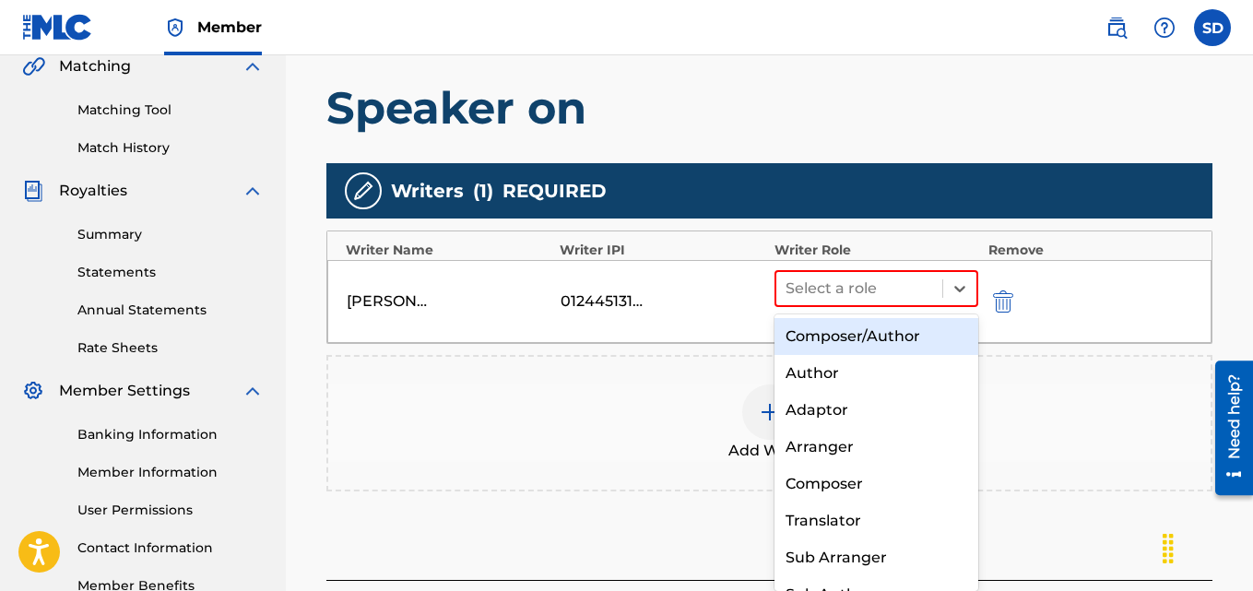
click at [837, 349] on div "Composer/Author" at bounding box center [877, 336] width 205 height 37
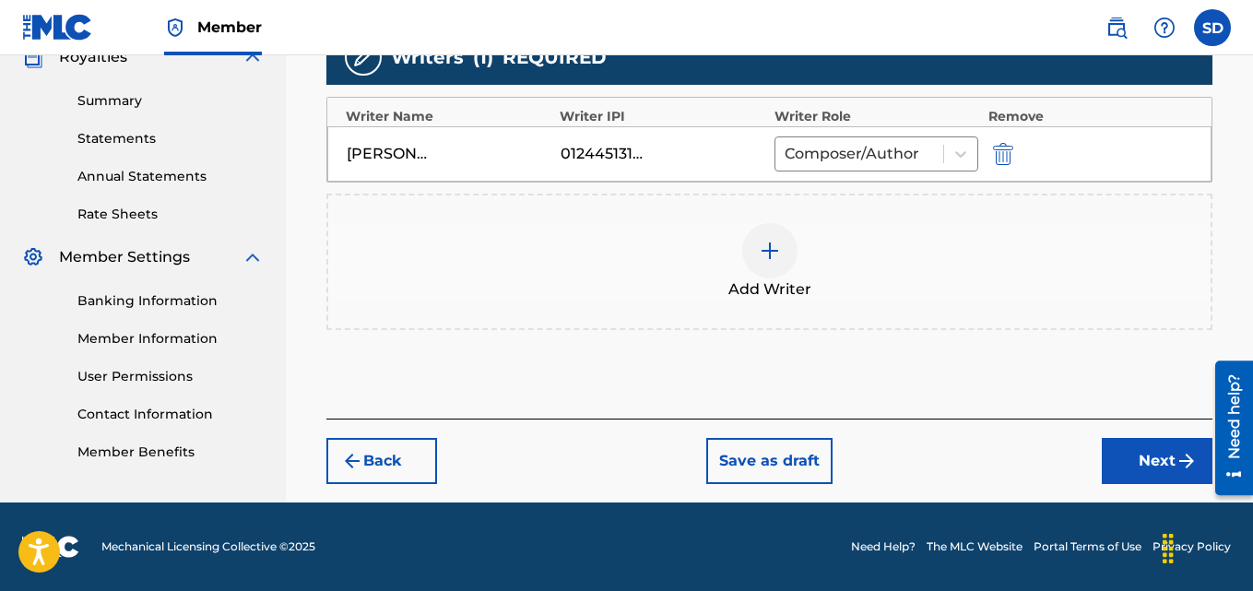
drag, startPoint x: 1259, startPoint y: 301, endPoint x: 35, endPoint y: 84, distance: 1242.6
click at [1117, 440] on button "Next" at bounding box center [1157, 461] width 111 height 46
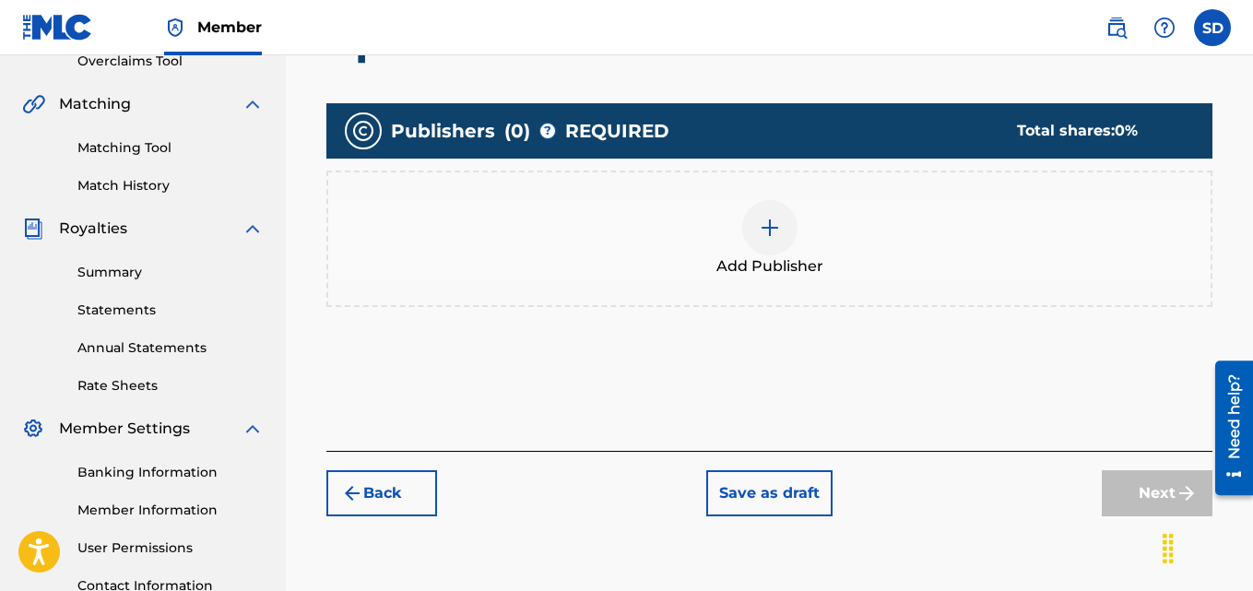
scroll to position [413, 0]
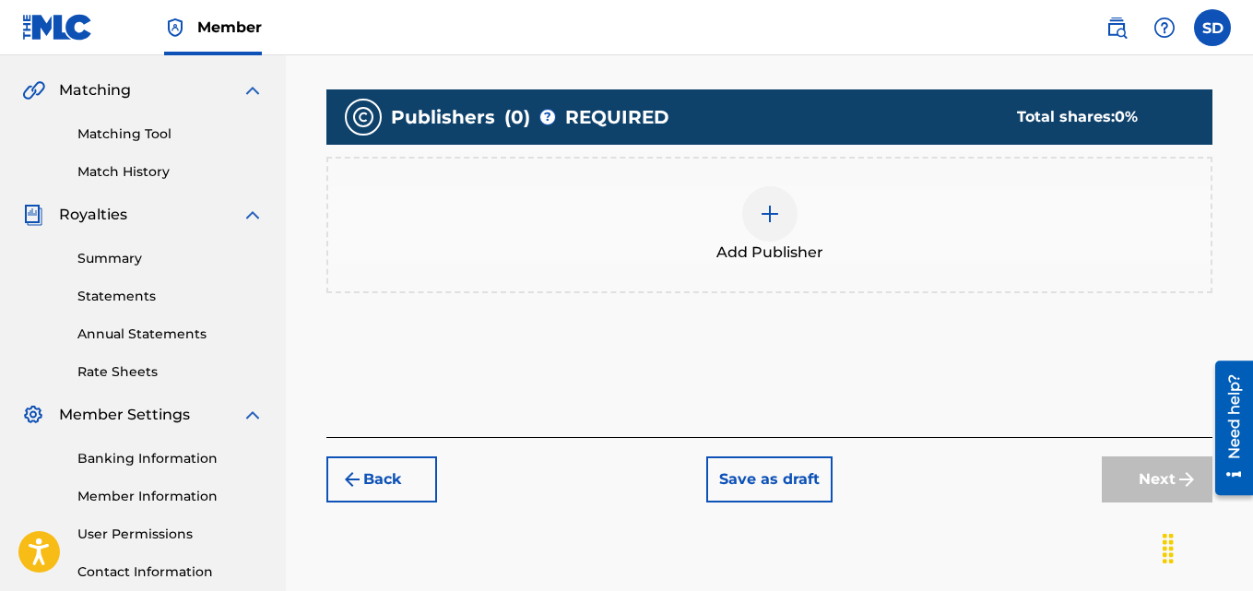
click at [780, 207] on img at bounding box center [770, 214] width 22 height 22
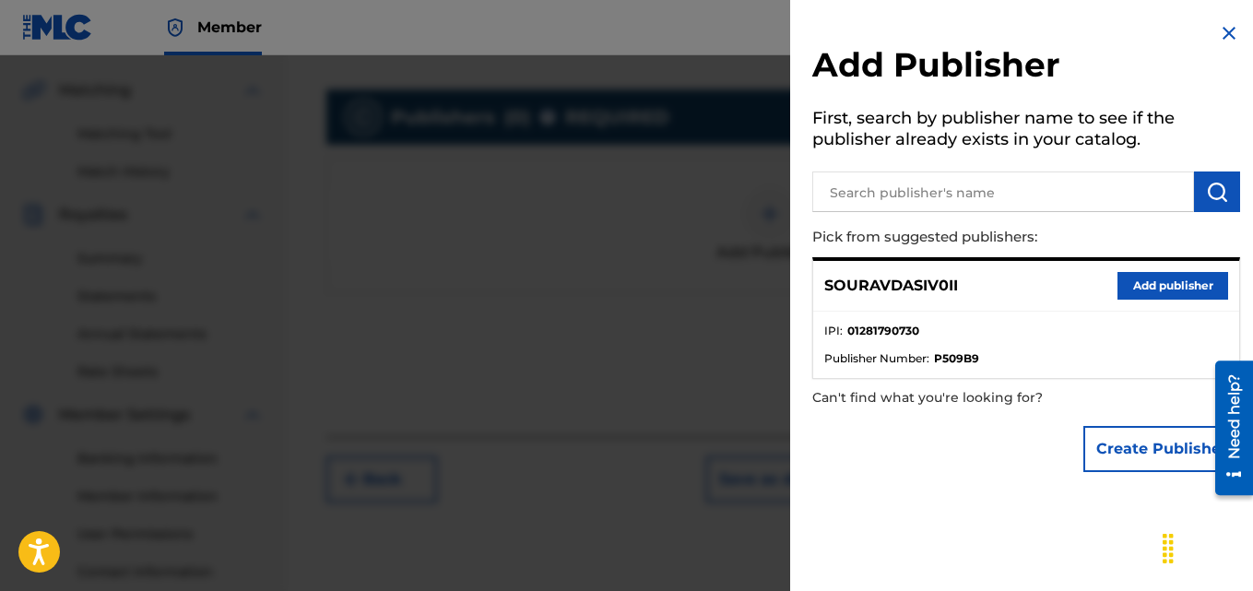
click at [1132, 288] on button "Add publisher" at bounding box center [1173, 286] width 111 height 28
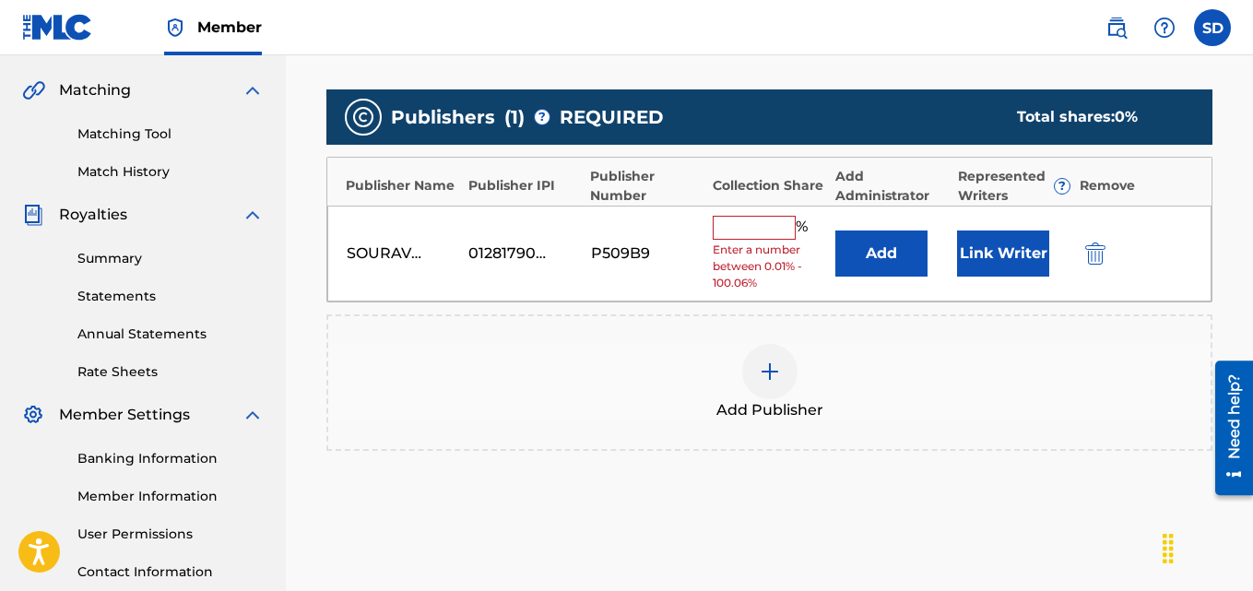
click at [745, 222] on input "text" at bounding box center [754, 228] width 83 height 24
type input "100"
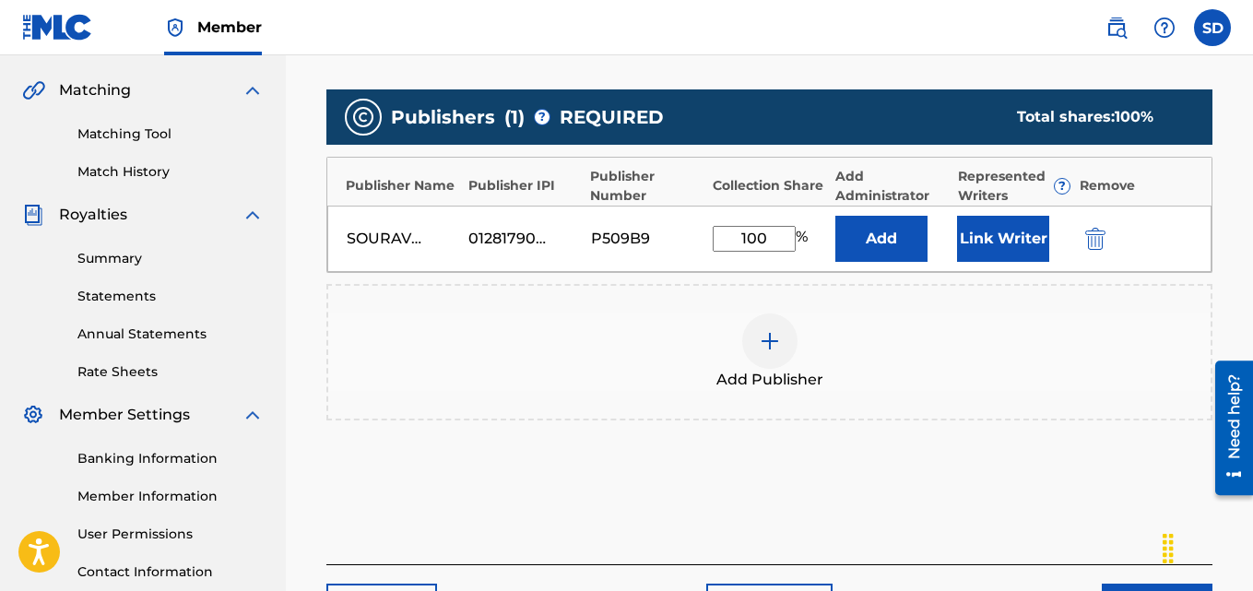
click at [1018, 239] on button "Link Writer" at bounding box center [1003, 239] width 92 height 46
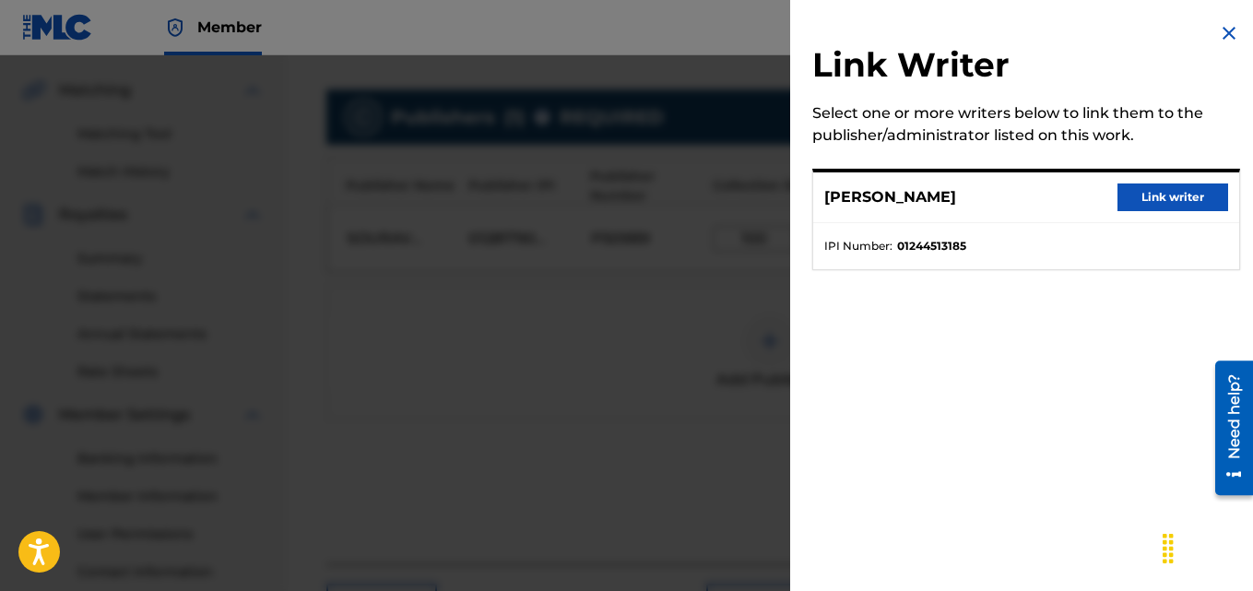
click at [1144, 207] on button "Link writer" at bounding box center [1173, 197] width 111 height 28
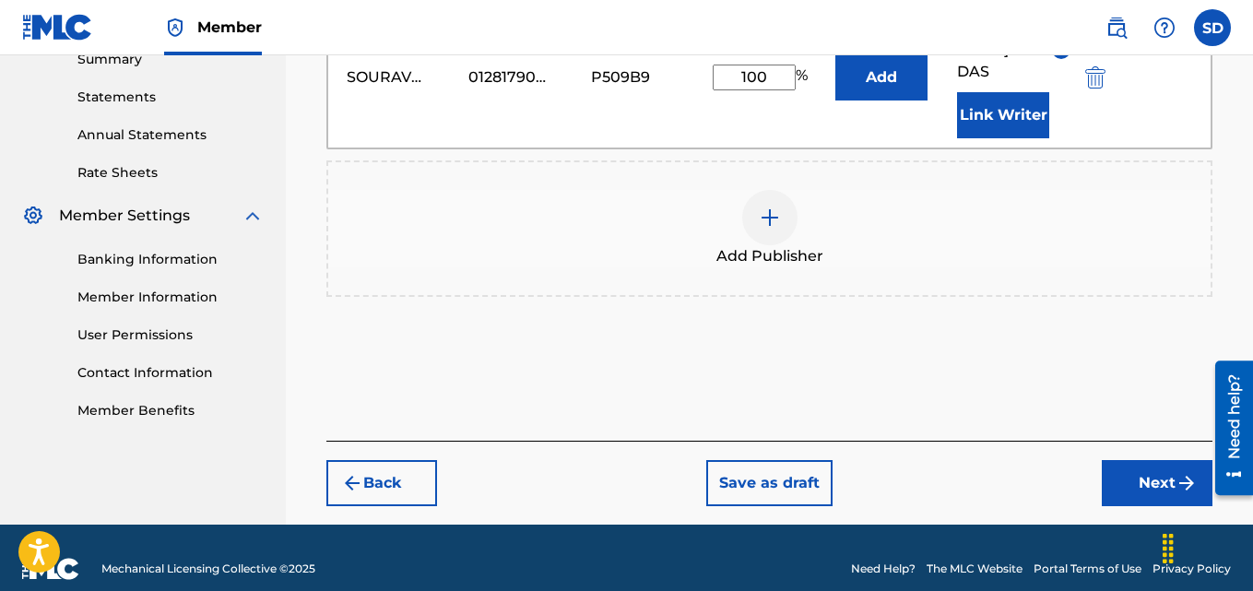
click at [1154, 467] on button "Next" at bounding box center [1157, 483] width 111 height 46
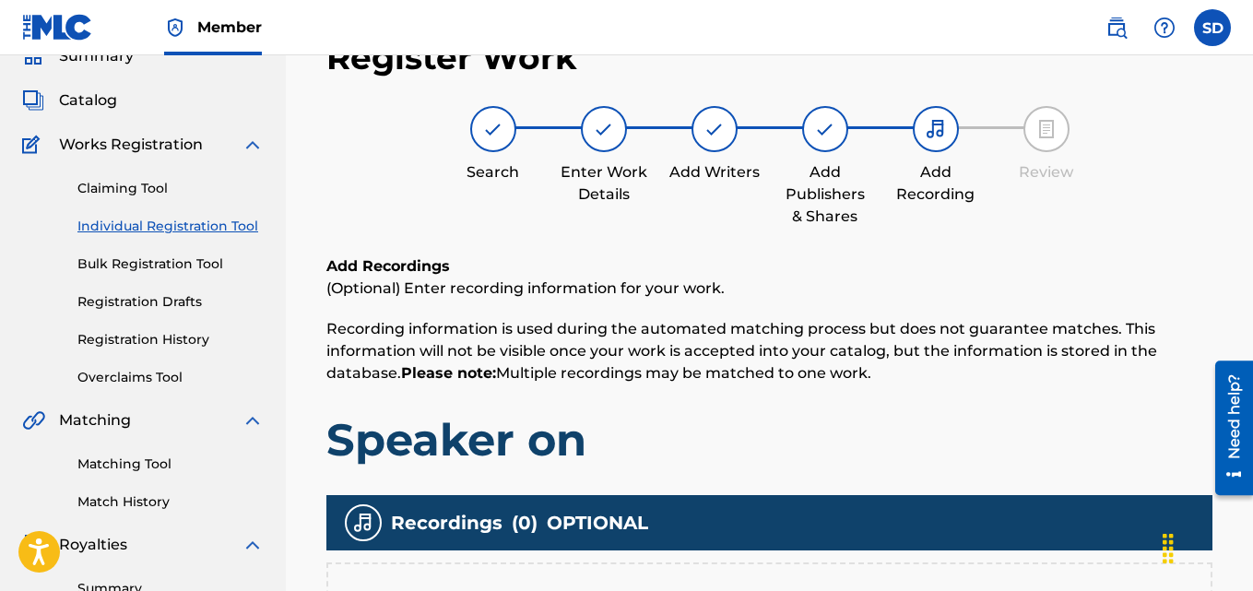
scroll to position [447, 0]
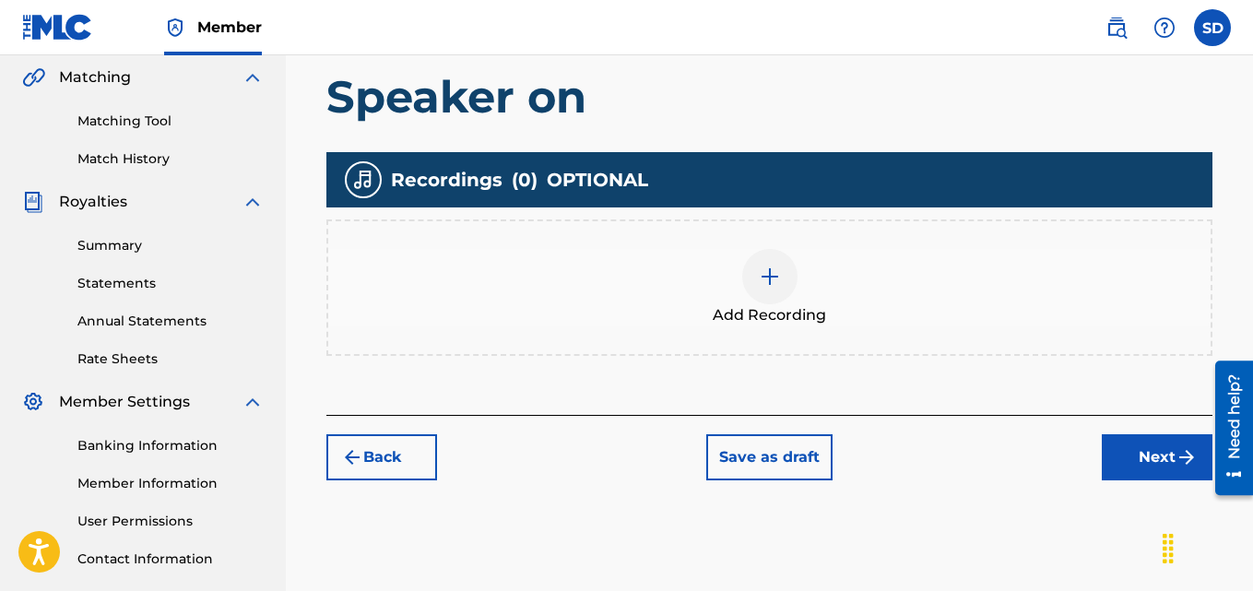
drag, startPoint x: 1259, startPoint y: 231, endPoint x: 39, endPoint y: 65, distance: 1231.0
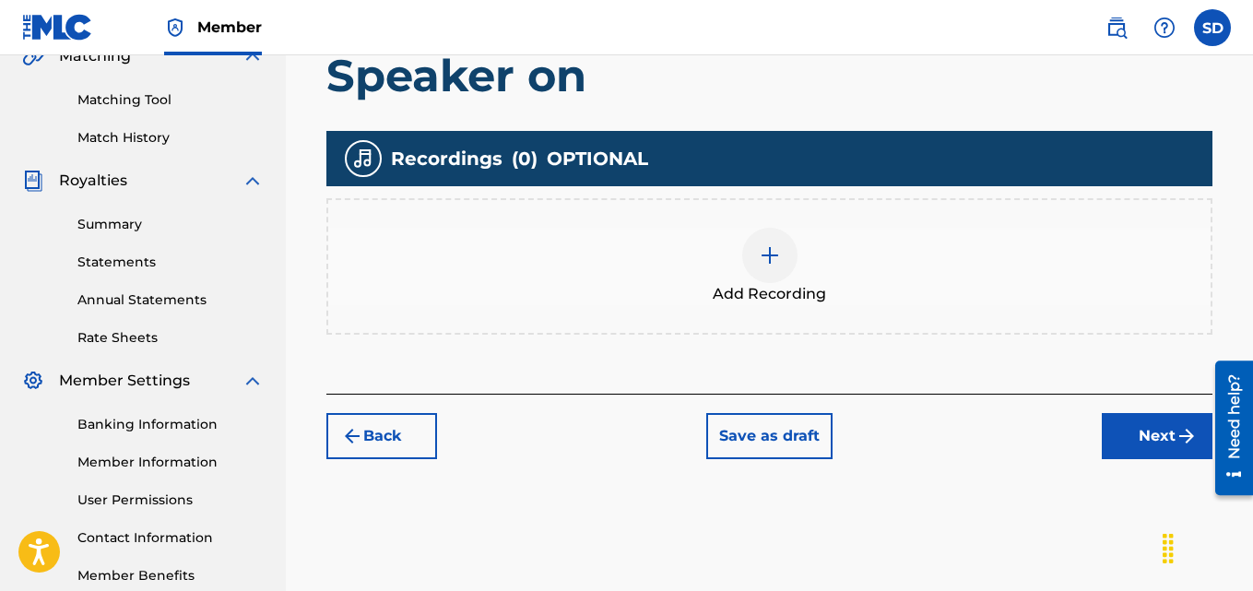
click at [772, 241] on div at bounding box center [769, 255] width 55 height 55
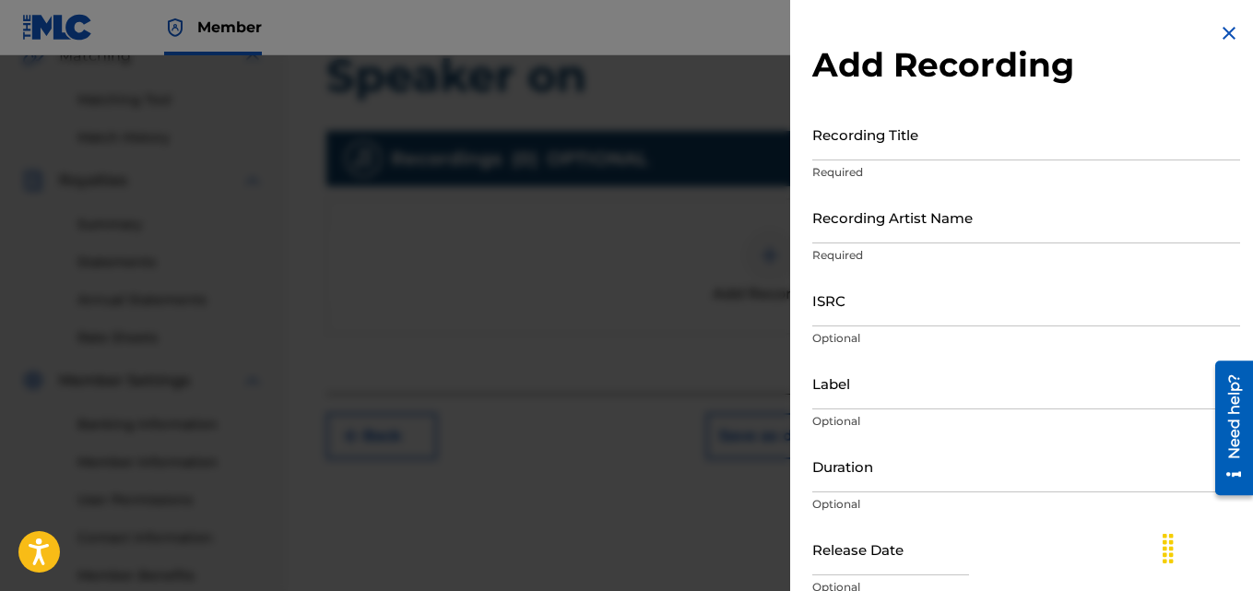
click at [953, 153] on input "Recording Title" at bounding box center [1026, 134] width 428 height 53
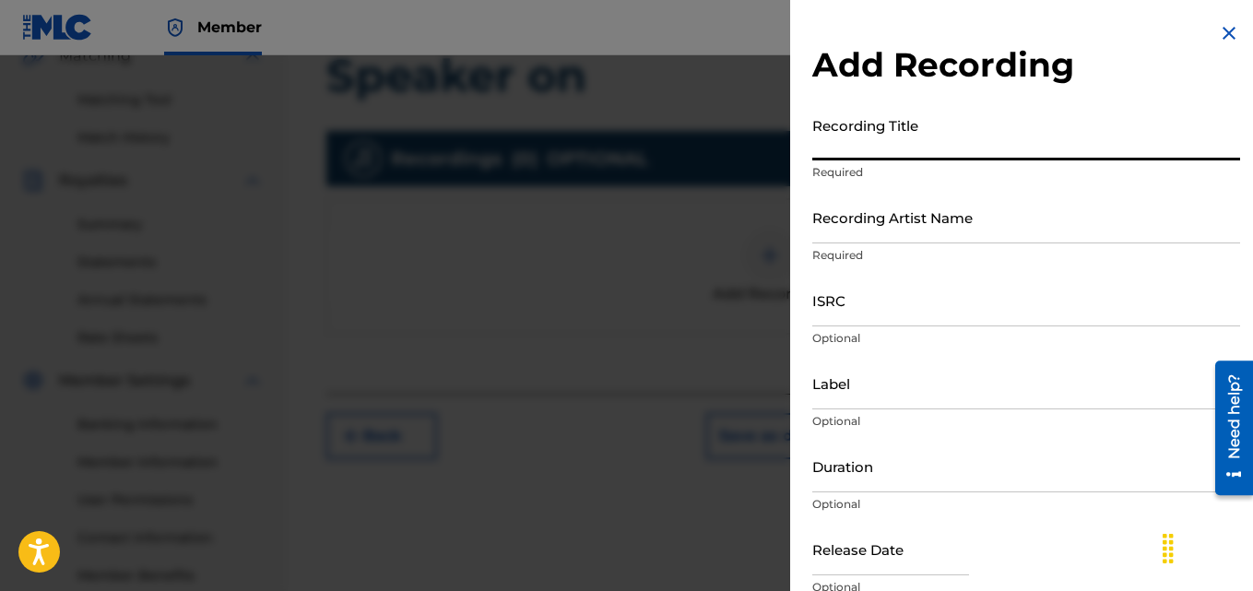
paste input "Speaker on"
type input "Speaker on"
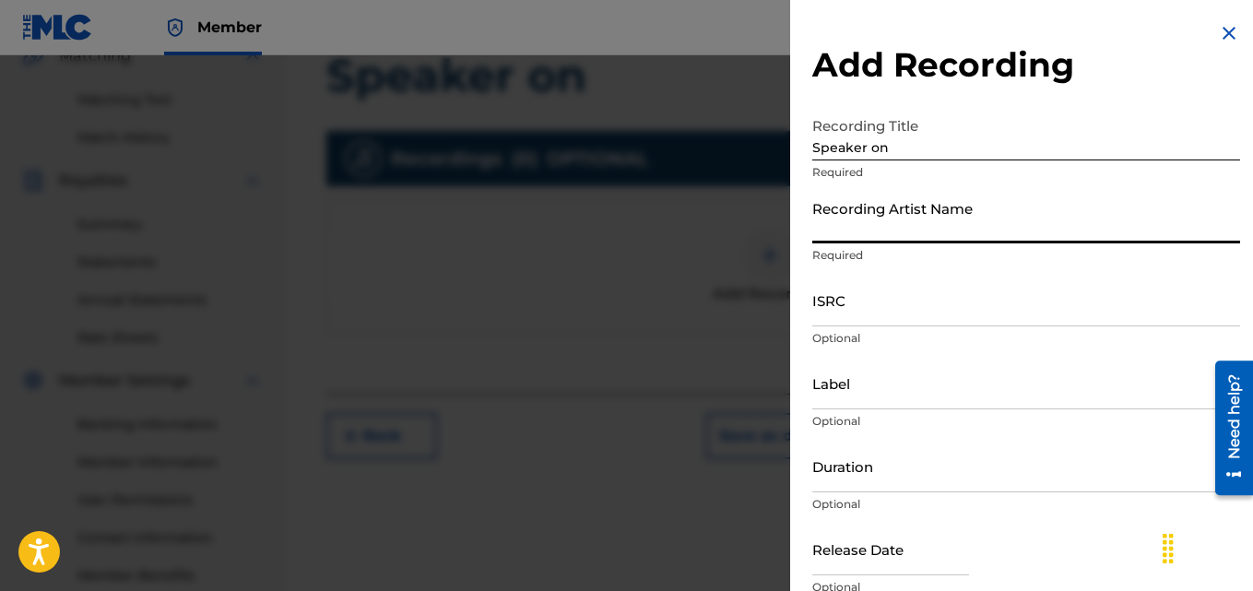
click at [912, 221] on input "Recording Artist Name" at bounding box center [1026, 217] width 428 height 53
type input "[PERSON_NAME] (IX0II)"
click at [836, 376] on input "Label" at bounding box center [1026, 383] width 428 height 53
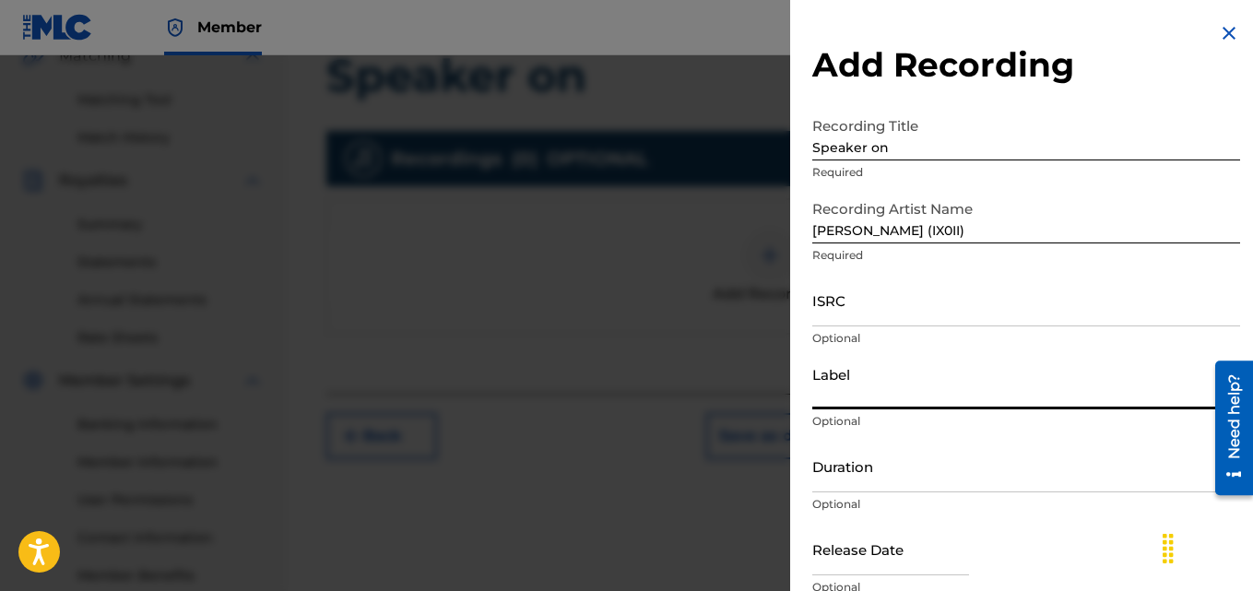
type input "IX0II"
click at [879, 306] on input "ISRC" at bounding box center [1026, 300] width 428 height 53
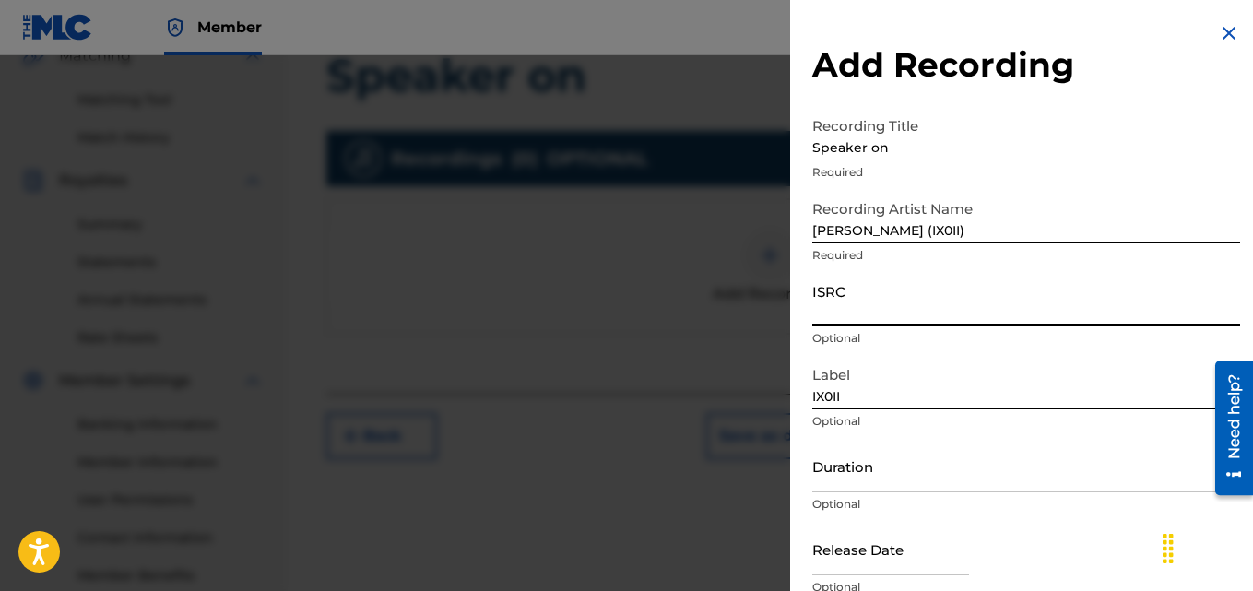
paste input "INI802564147"
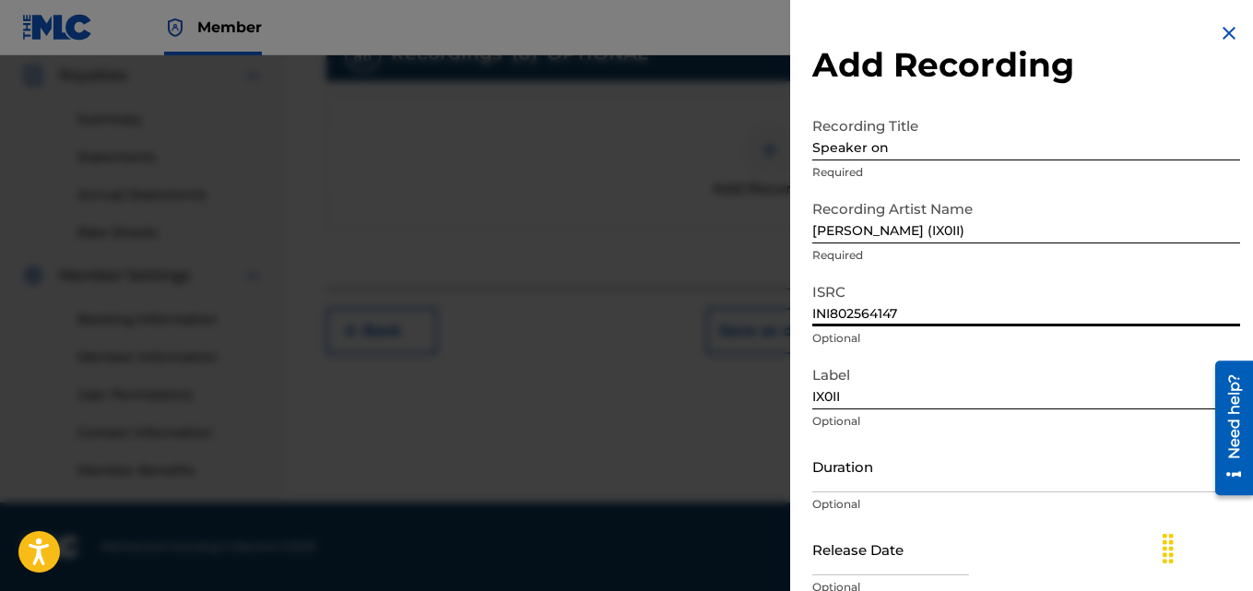
type input "INI802564147"
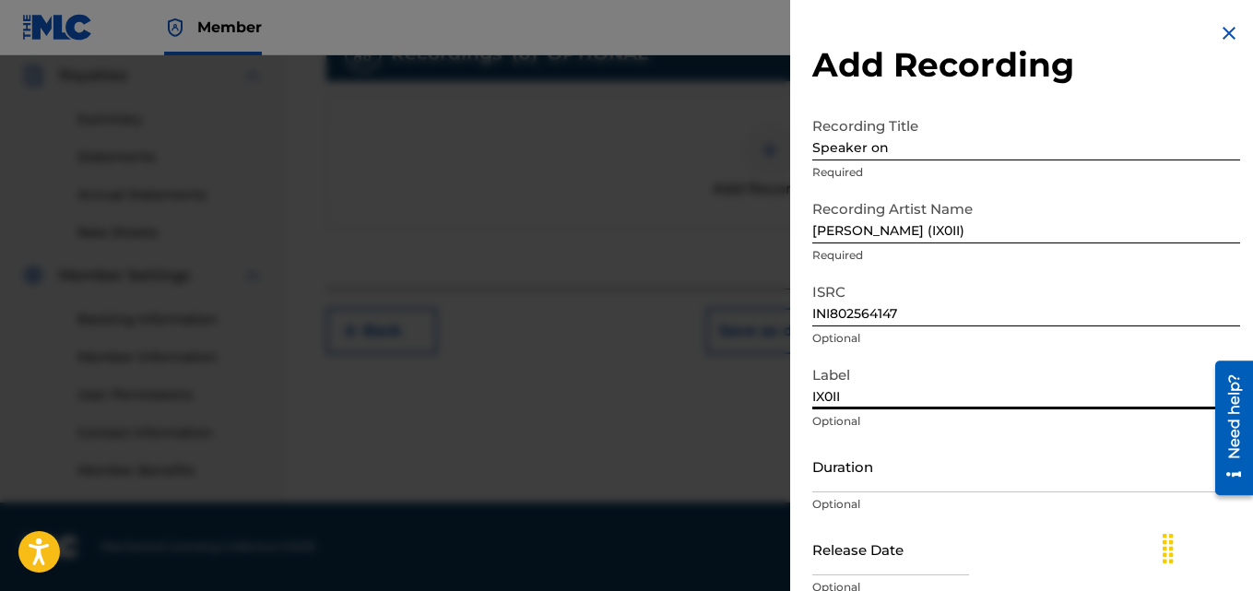
click at [814, 393] on input "IX0II" at bounding box center [1026, 383] width 428 height 53
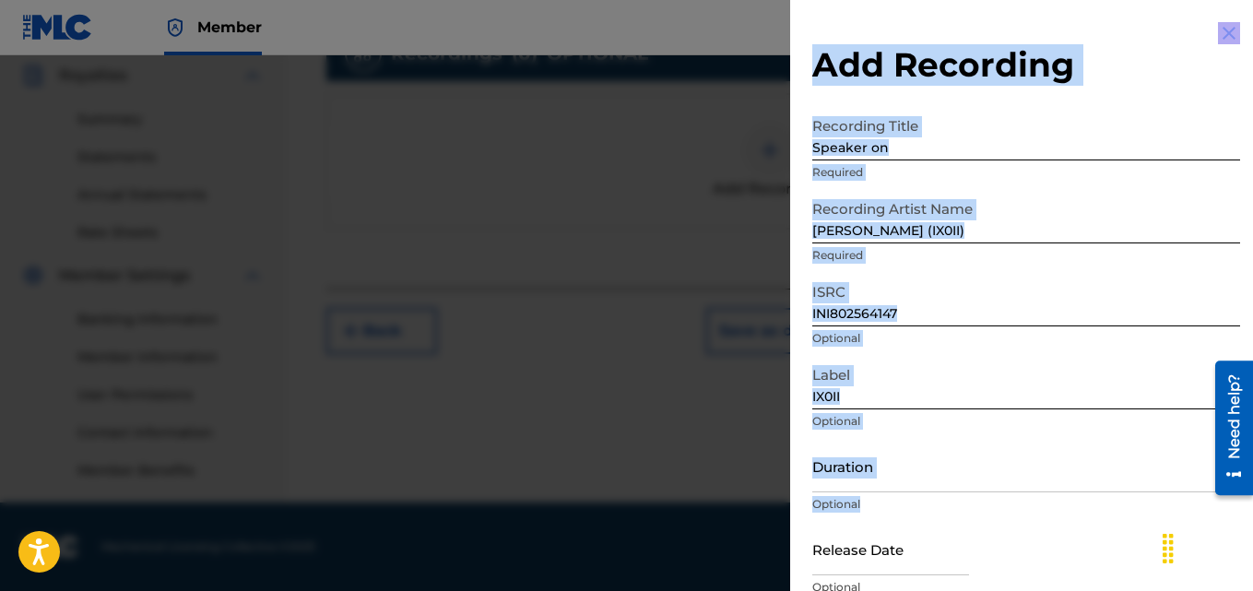
scroll to position [83, 0]
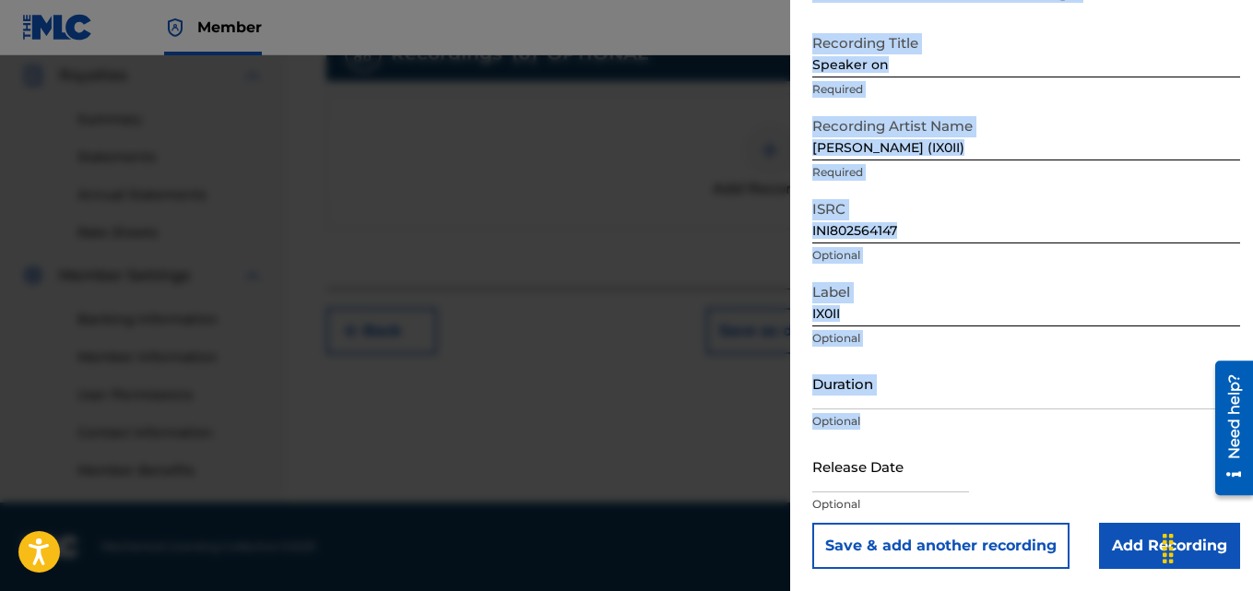
drag, startPoint x: 1000, startPoint y: 521, endPoint x: 988, endPoint y: 627, distance: 106.7
click at [1129, 550] on input "Add Recording" at bounding box center [1169, 546] width 141 height 46
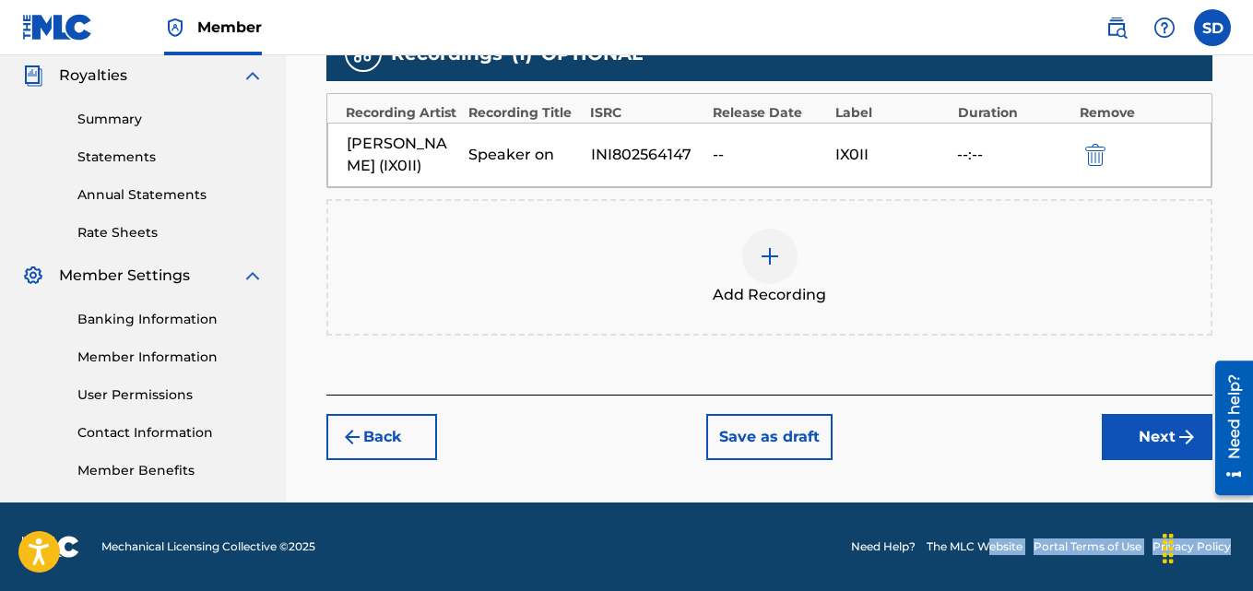
click at [1147, 429] on button "Next" at bounding box center [1157, 437] width 111 height 46
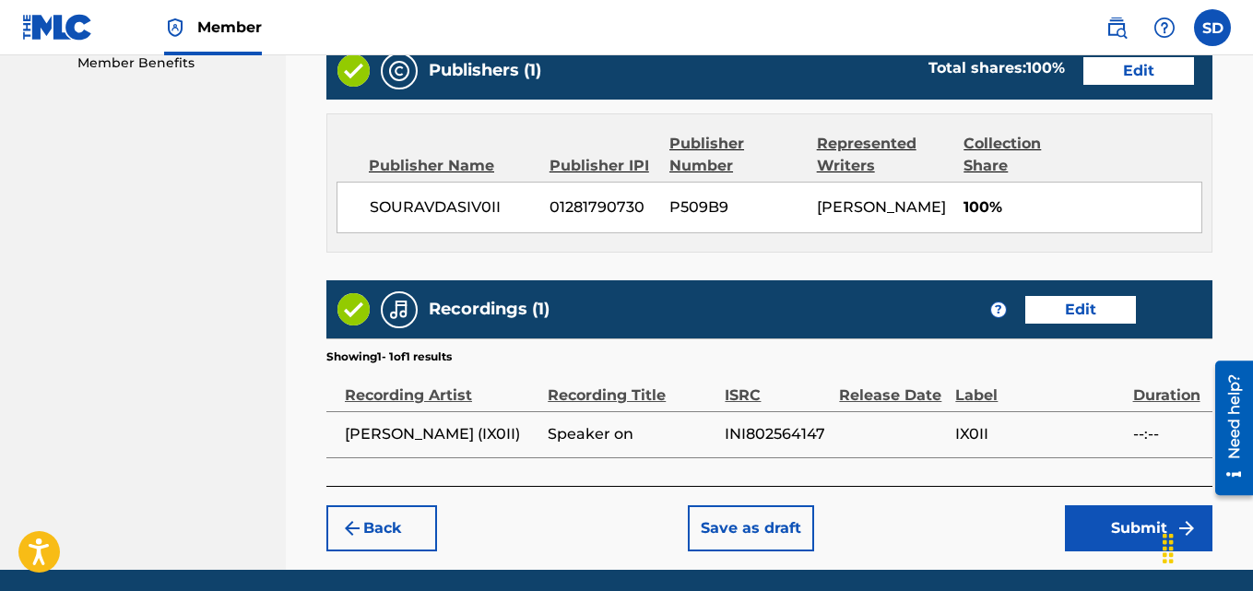
scroll to position [1027, 0]
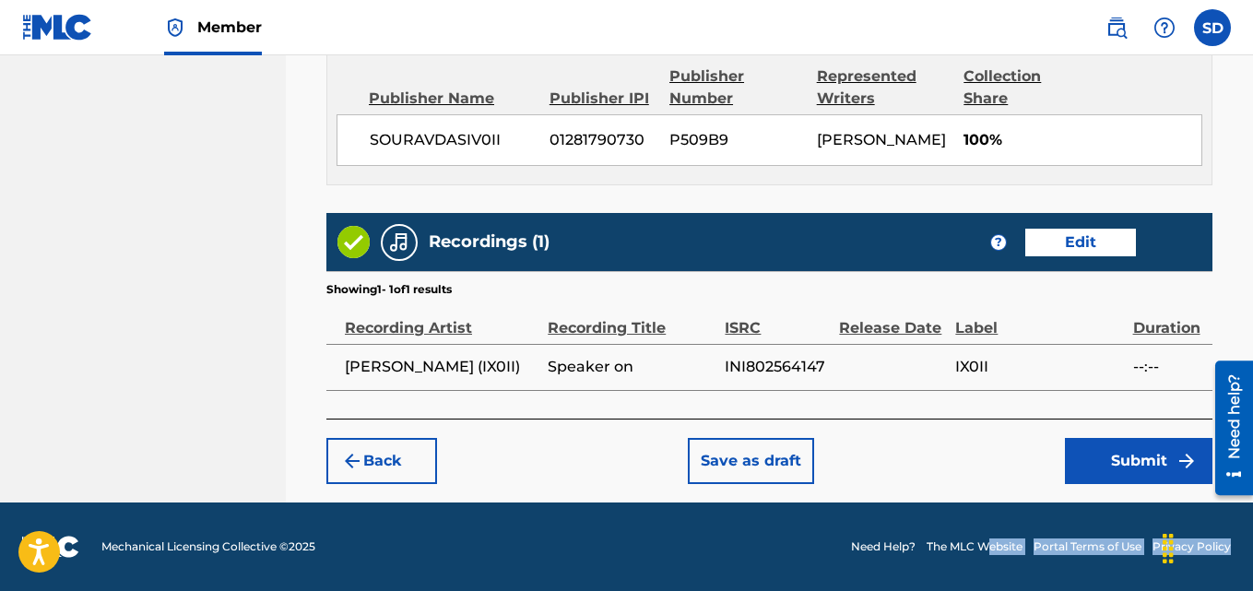
click at [1111, 452] on button "Submit" at bounding box center [1139, 461] width 148 height 46
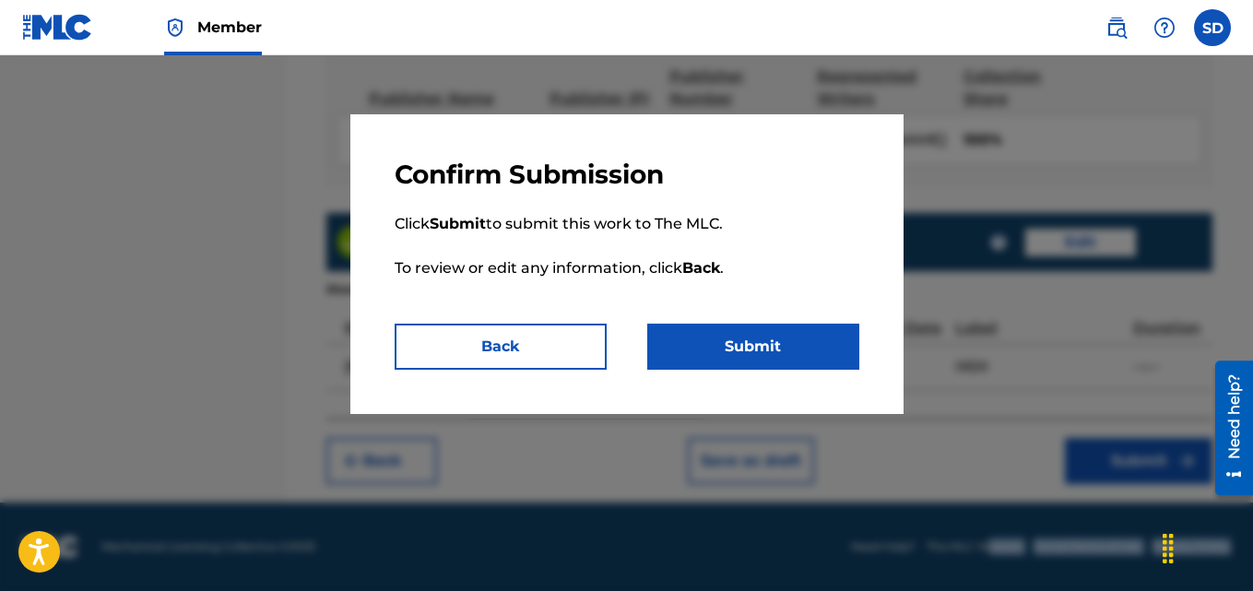
click at [773, 338] on button "Submit" at bounding box center [753, 347] width 212 height 46
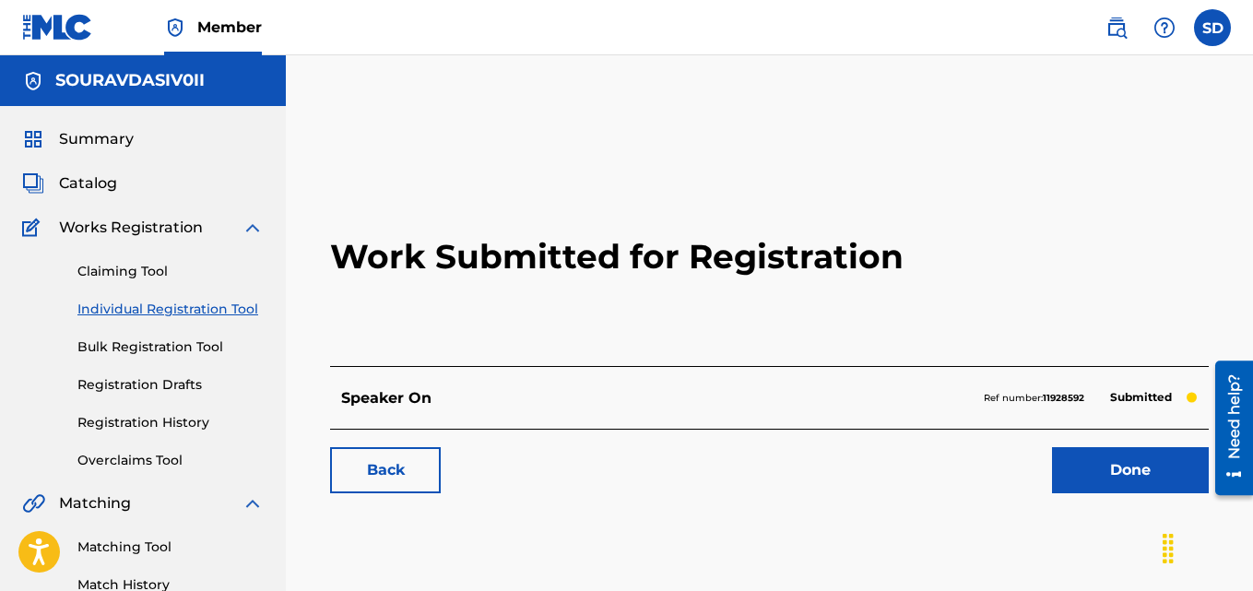
click at [136, 309] on link "Individual Registration Tool" at bounding box center [170, 309] width 186 height 19
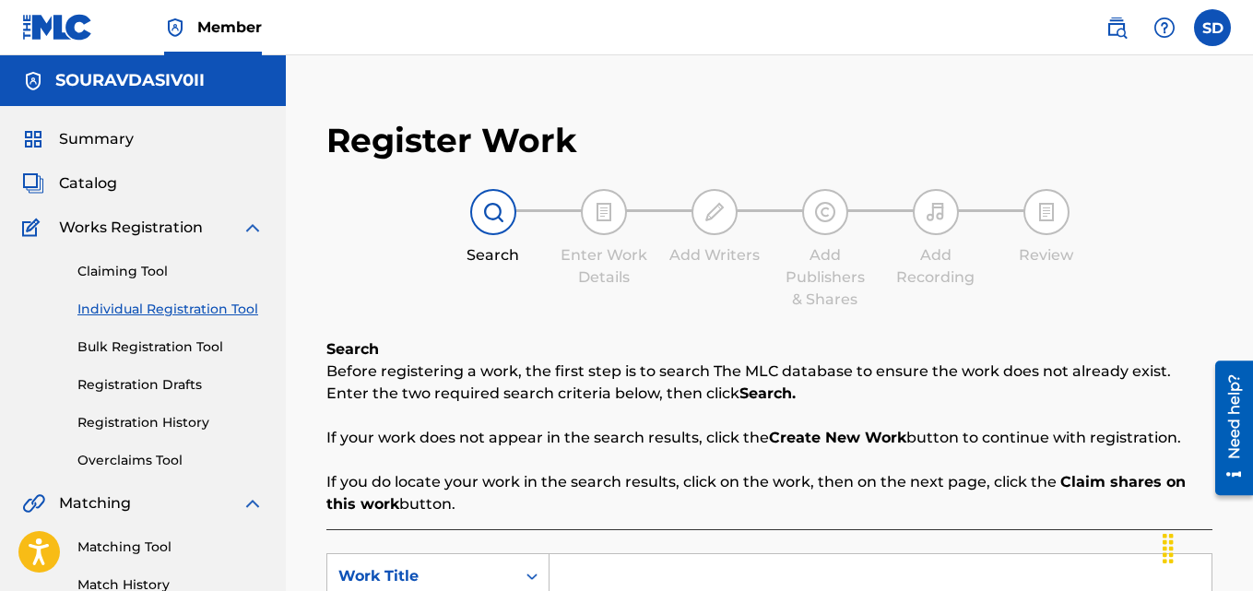
scroll to position [325, 0]
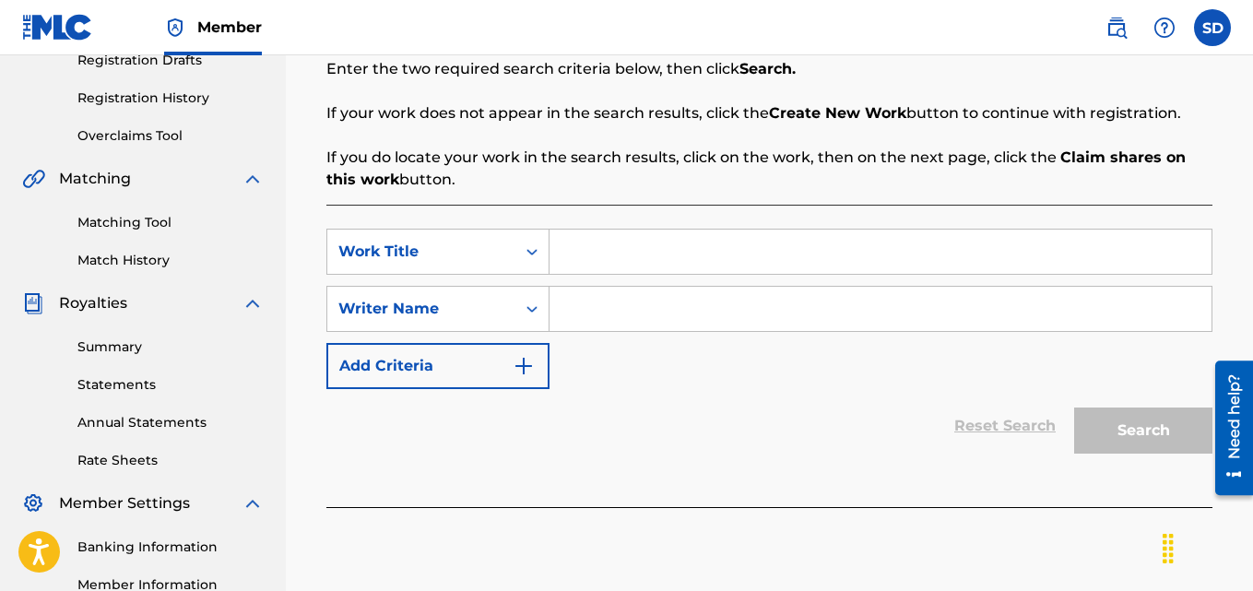
click at [704, 231] on input "Search Form" at bounding box center [881, 252] width 662 height 44
paste input "True Friends"
type input "True Friends"
click at [668, 295] on input "Search Form" at bounding box center [881, 309] width 662 height 44
type input "[PERSON_NAME]"
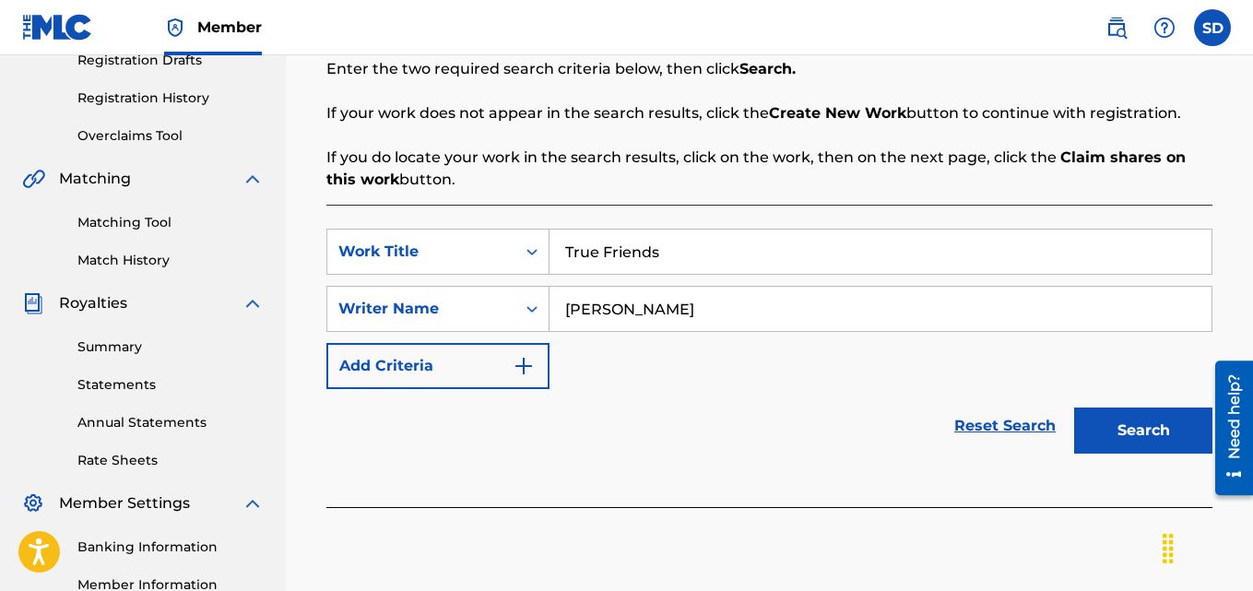
click at [1143, 418] on button "Search" at bounding box center [1143, 431] width 138 height 46
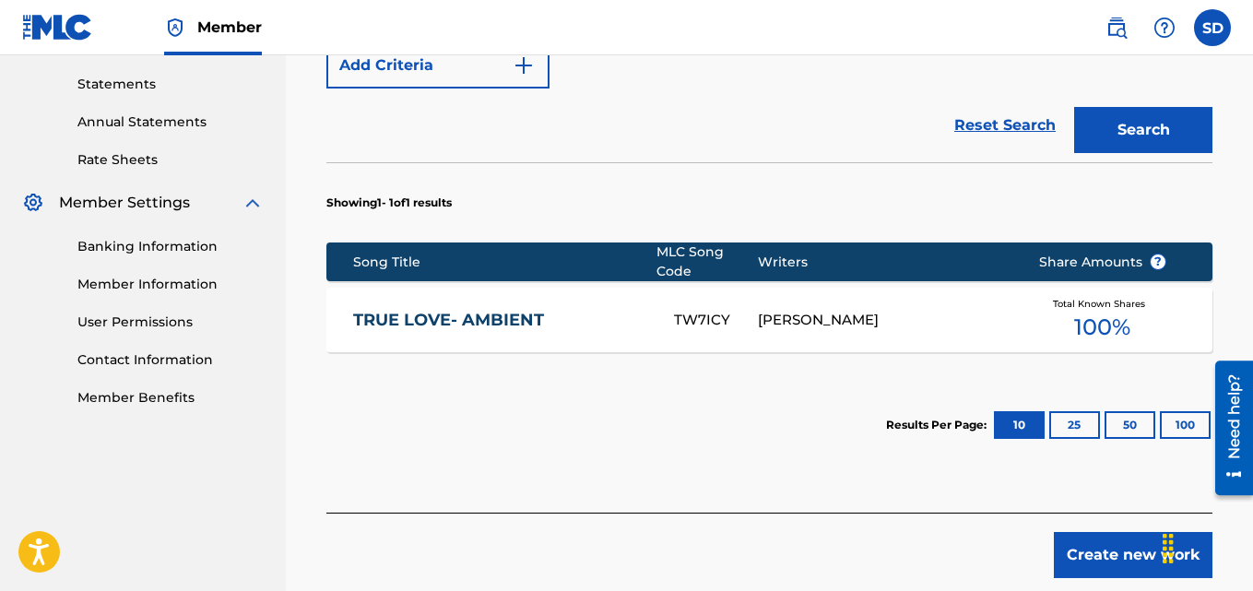
scroll to position [619, 0]
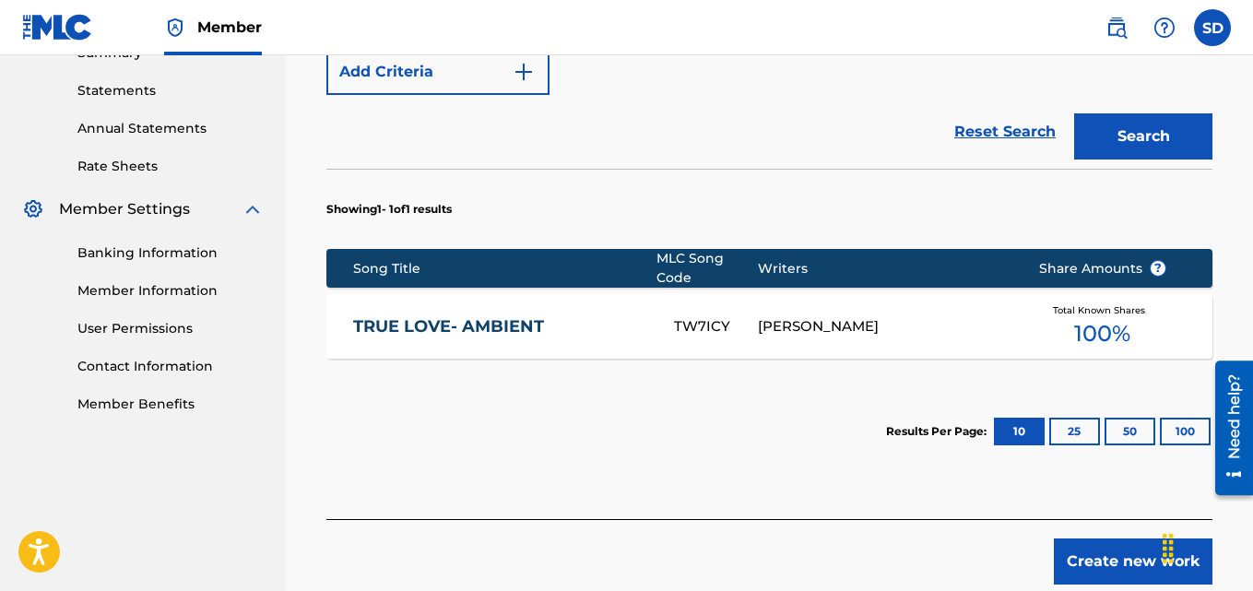
click at [1069, 548] on button "Create new work" at bounding box center [1133, 561] width 159 height 46
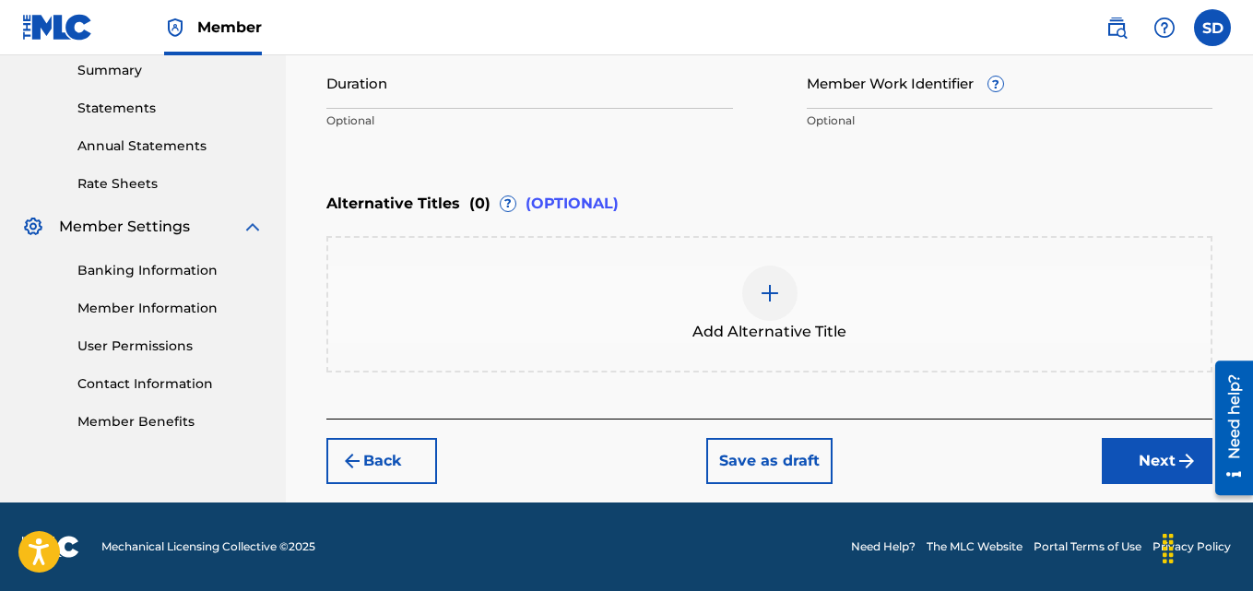
scroll to position [601, 0]
click at [860, 89] on input "Member Work Identifier ?" at bounding box center [1010, 82] width 407 height 53
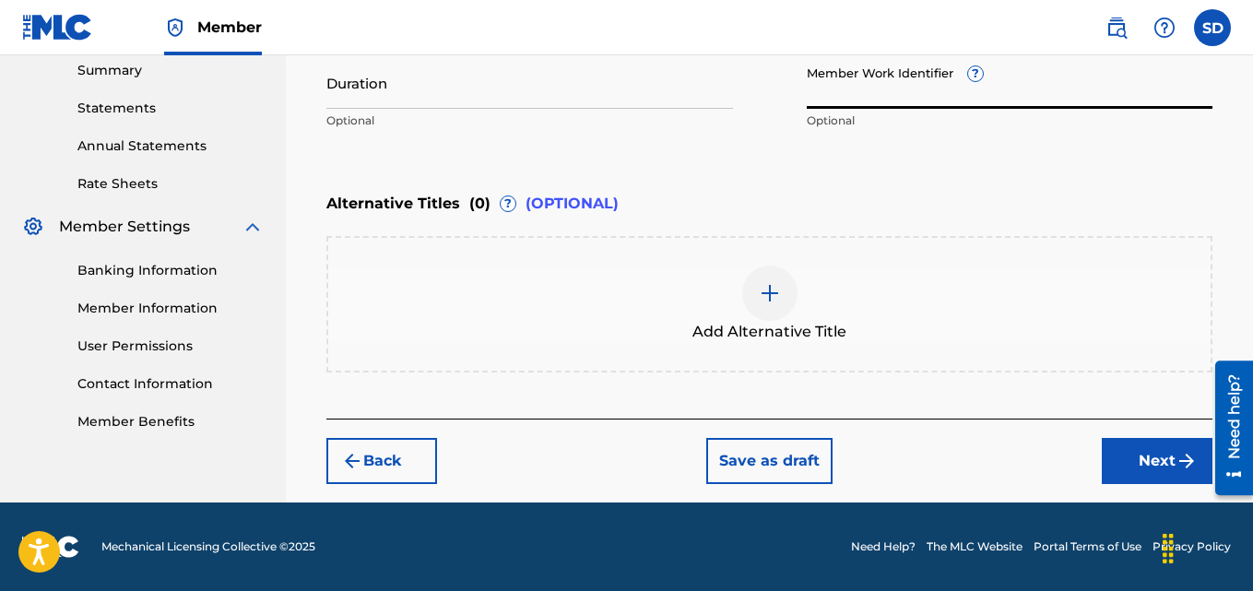
paste input "931430426"
type input "931430426"
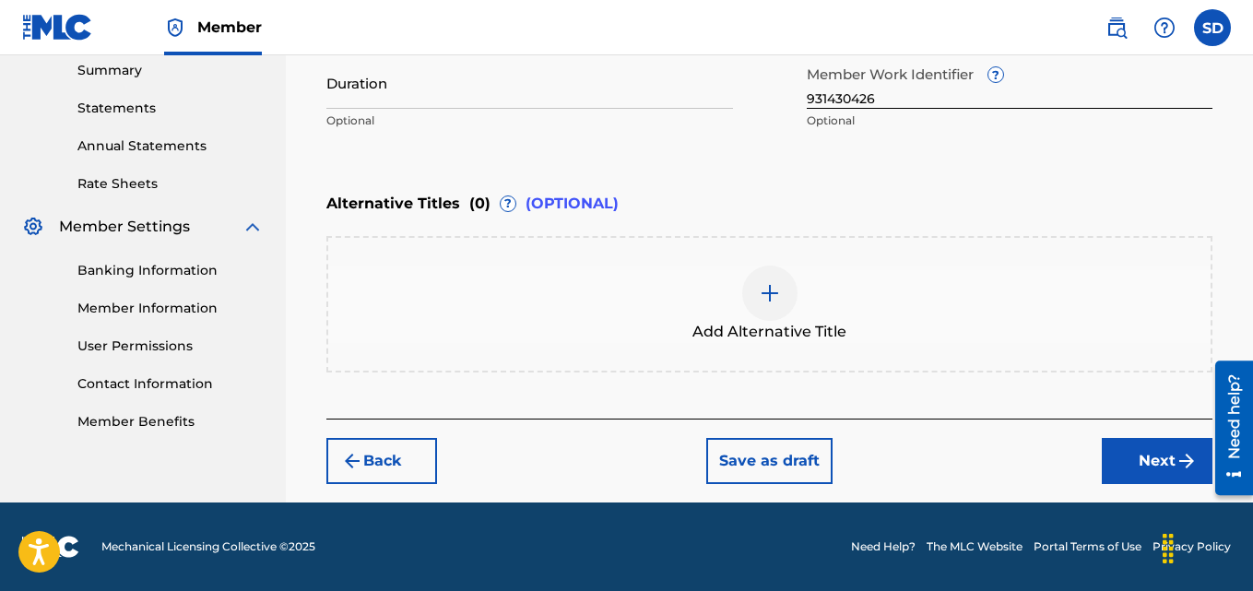
click at [1137, 455] on button "Next" at bounding box center [1157, 461] width 111 height 46
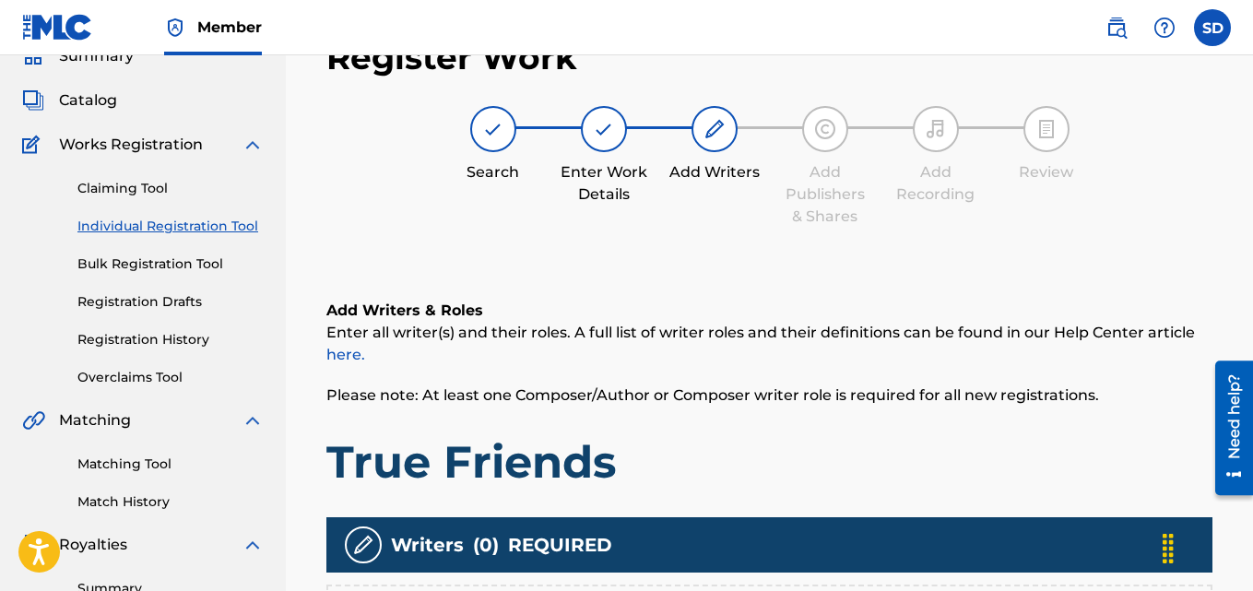
scroll to position [552, 0]
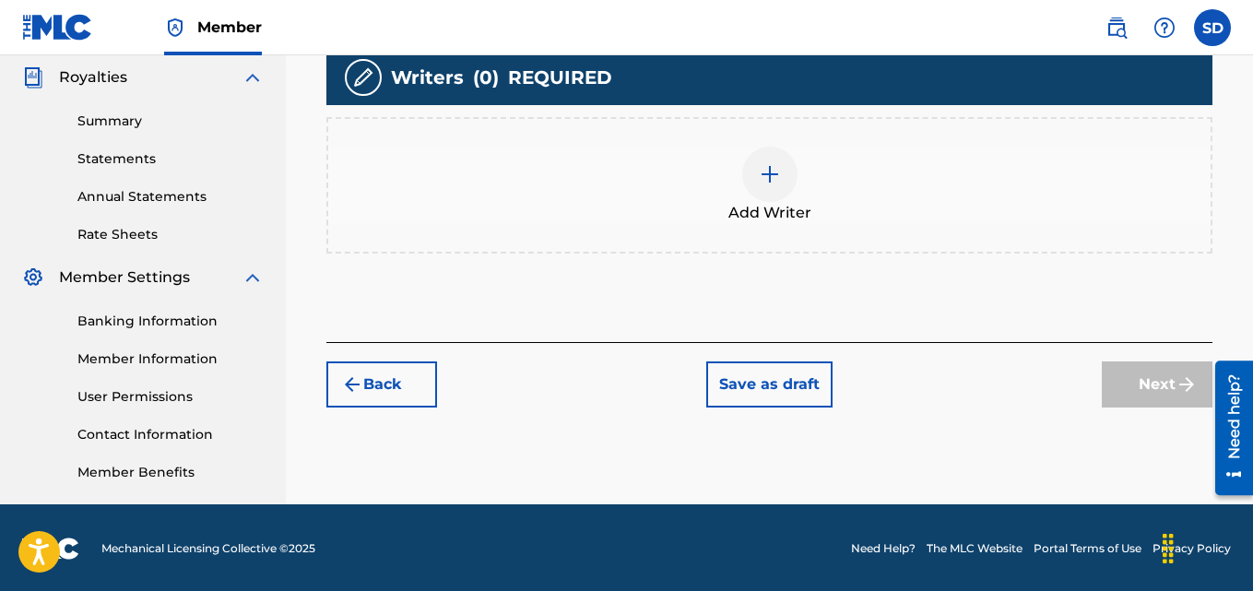
drag, startPoint x: 1259, startPoint y: 128, endPoint x: 51, endPoint y: 21, distance: 1212.7
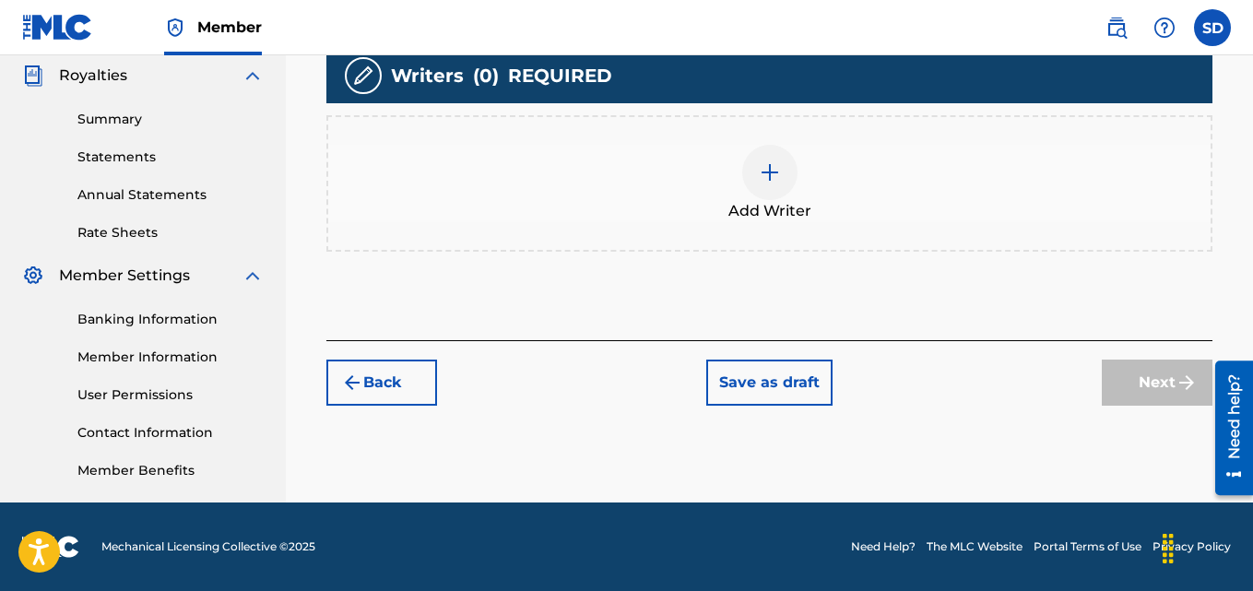
click at [795, 179] on div at bounding box center [769, 172] width 55 height 55
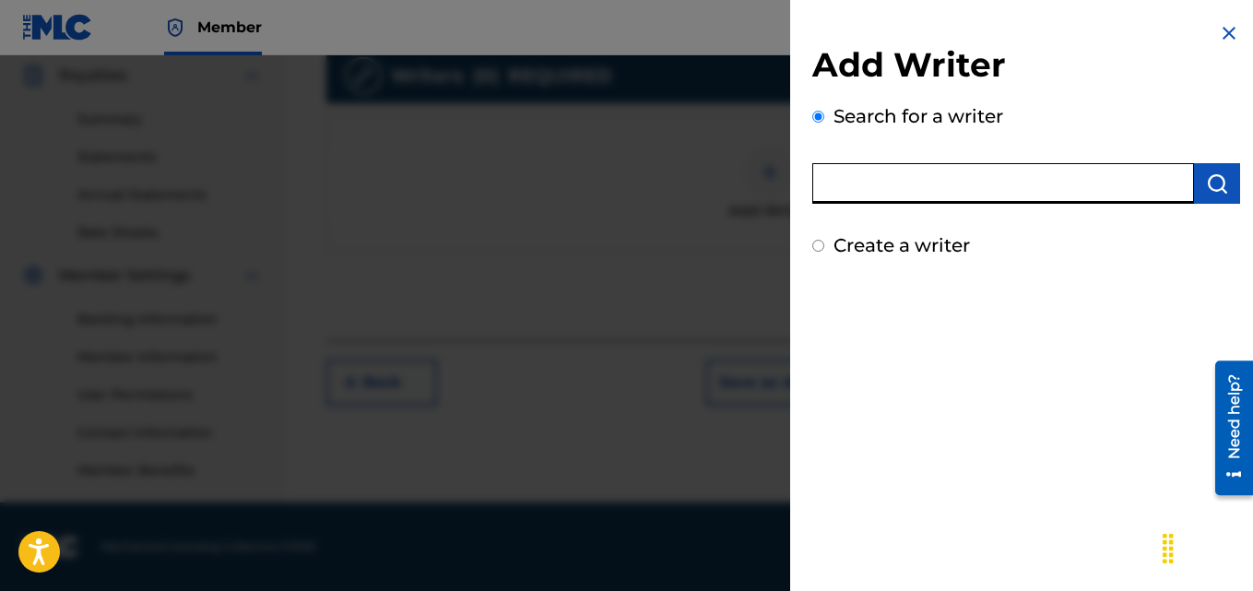
click at [939, 176] on input "text" at bounding box center [1003, 183] width 382 height 41
type input "[PERSON_NAME]"
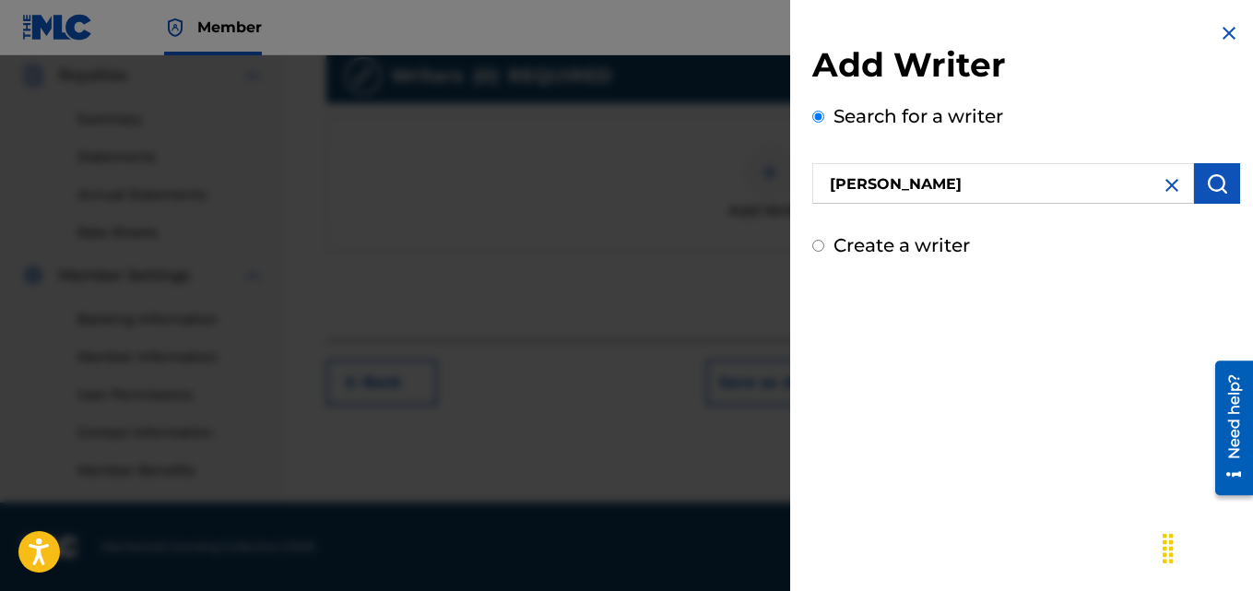
click at [1238, 195] on div "Add Writer Search for a writer [PERSON_NAME] Create a writer" at bounding box center [1026, 140] width 472 height 281
click at [1219, 191] on img "submit" at bounding box center [1217, 183] width 22 height 22
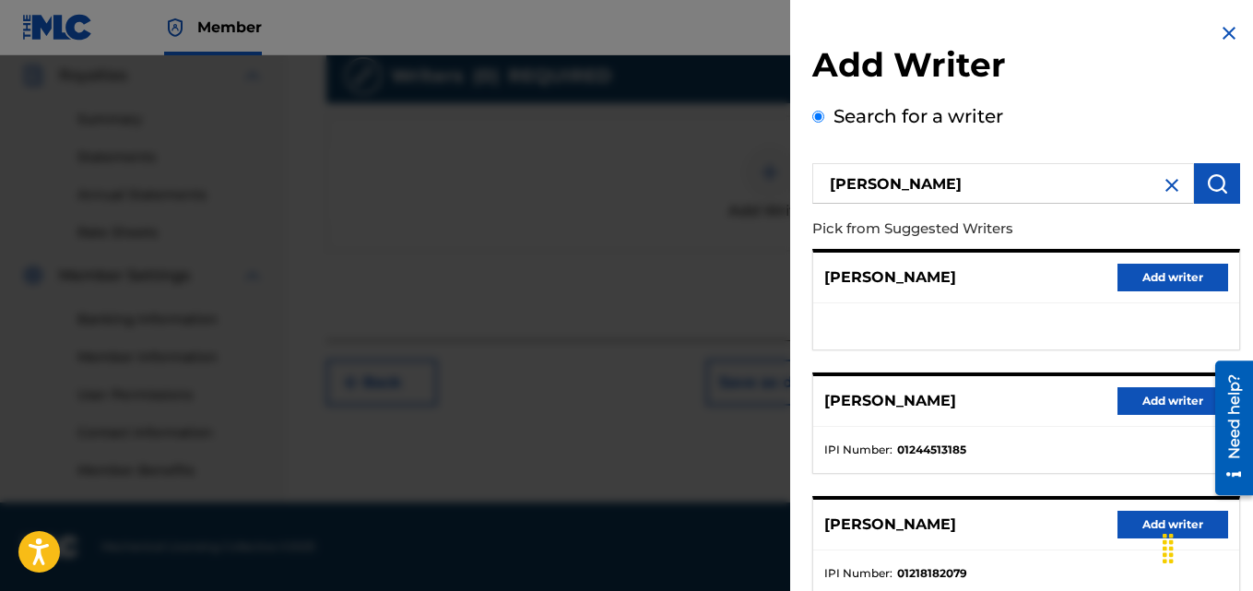
click at [1138, 414] on button "Add writer" at bounding box center [1173, 401] width 111 height 28
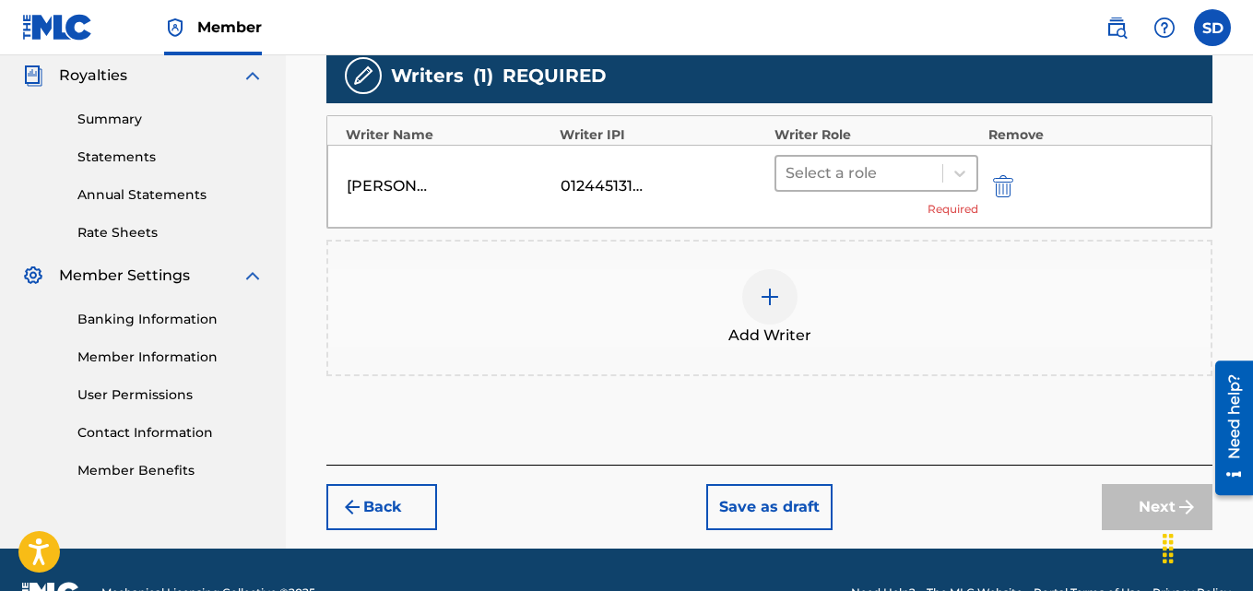
click at [807, 177] on div at bounding box center [860, 173] width 148 height 26
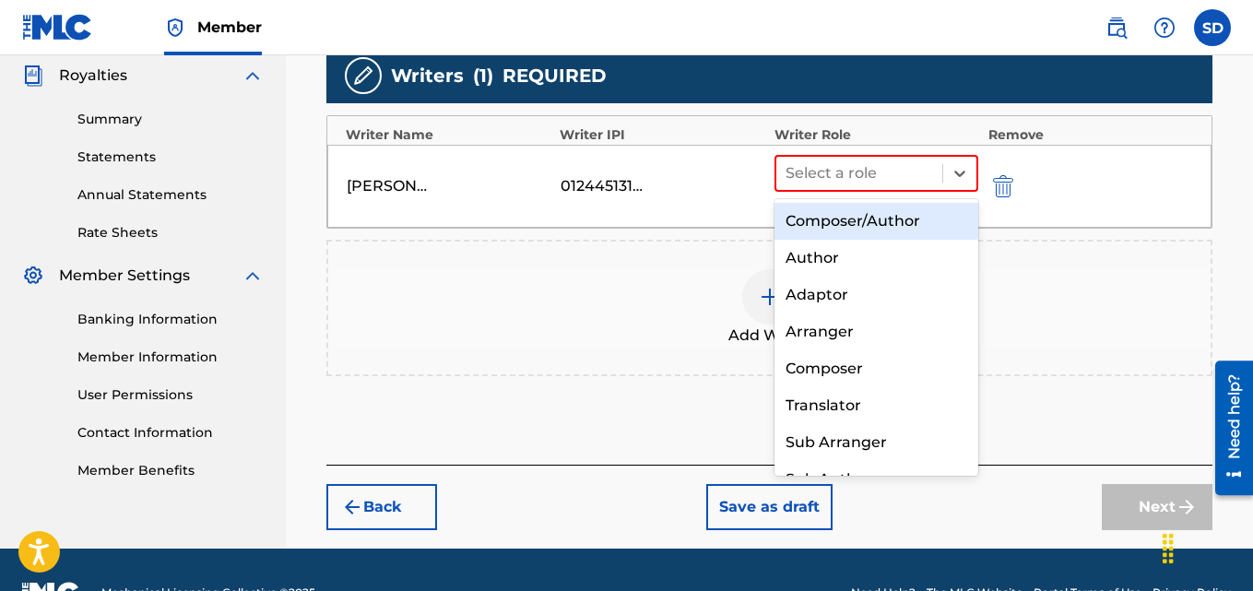
click at [834, 227] on div "Composer/Author" at bounding box center [877, 221] width 205 height 37
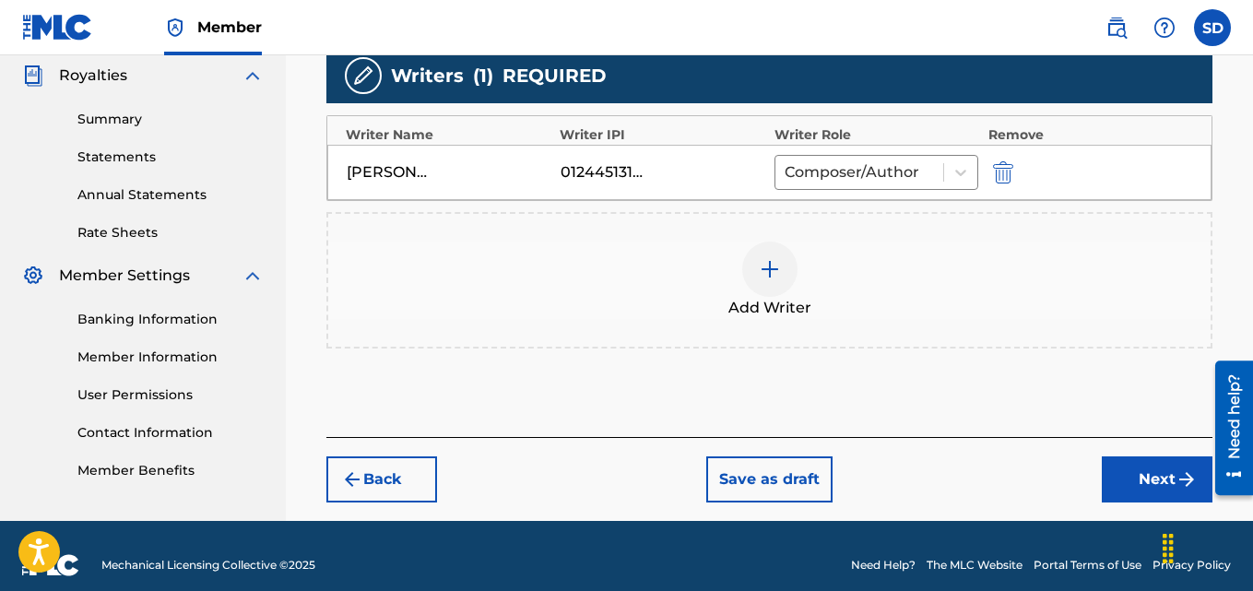
click at [1128, 464] on button "Next" at bounding box center [1157, 479] width 111 height 46
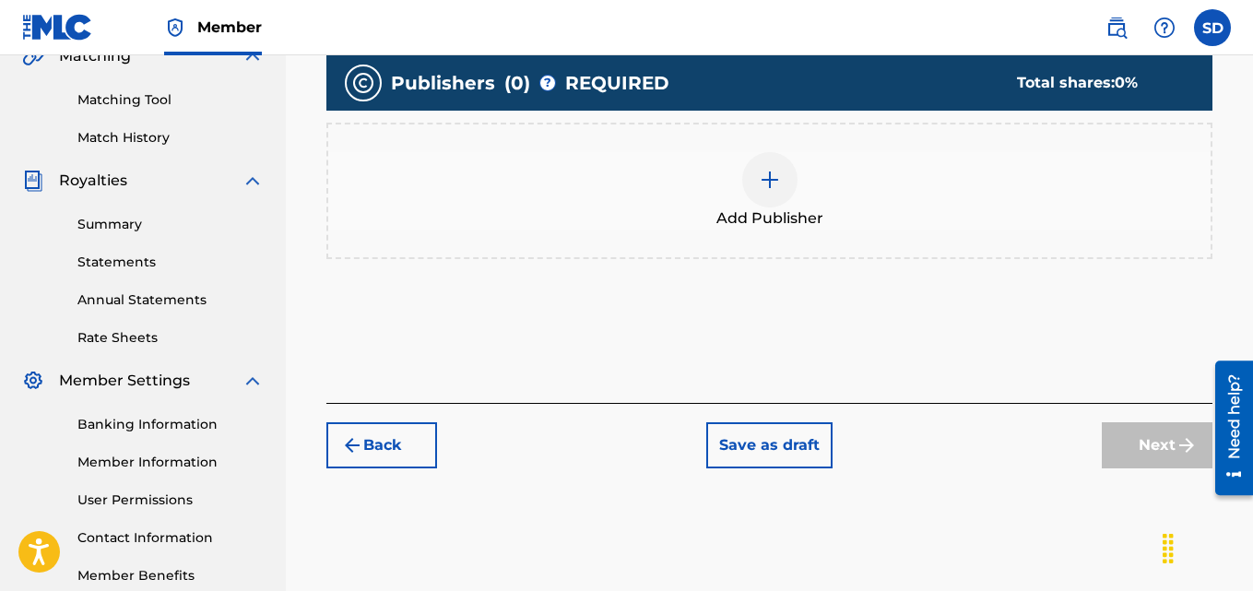
scroll to position [459, 0]
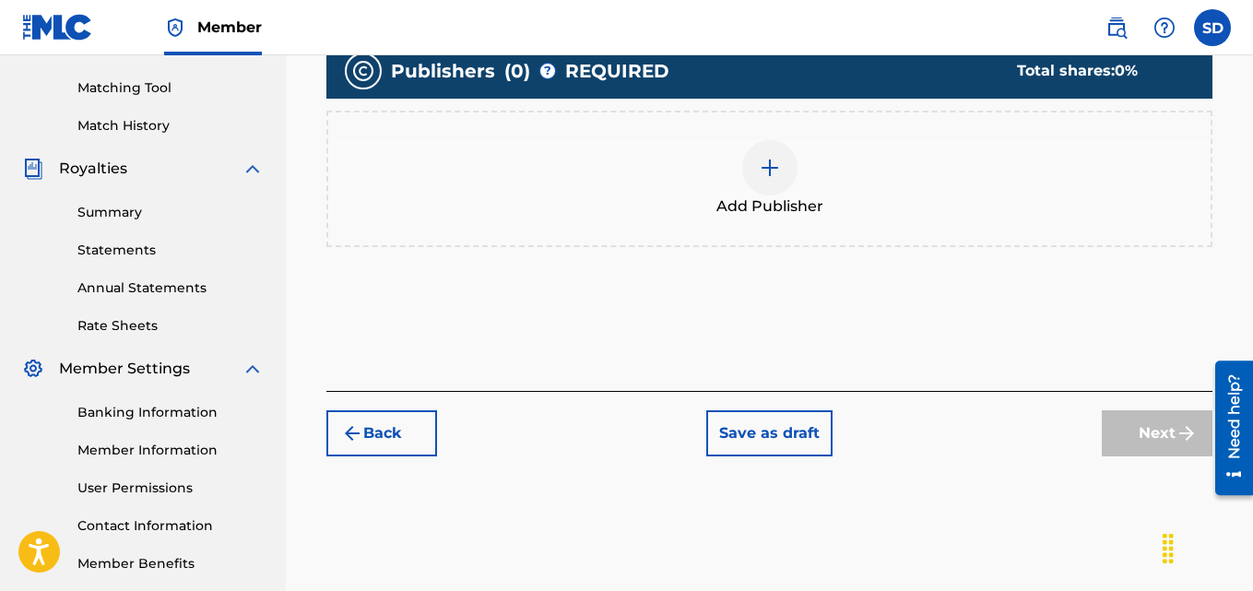
click at [768, 170] on img at bounding box center [770, 168] width 22 height 22
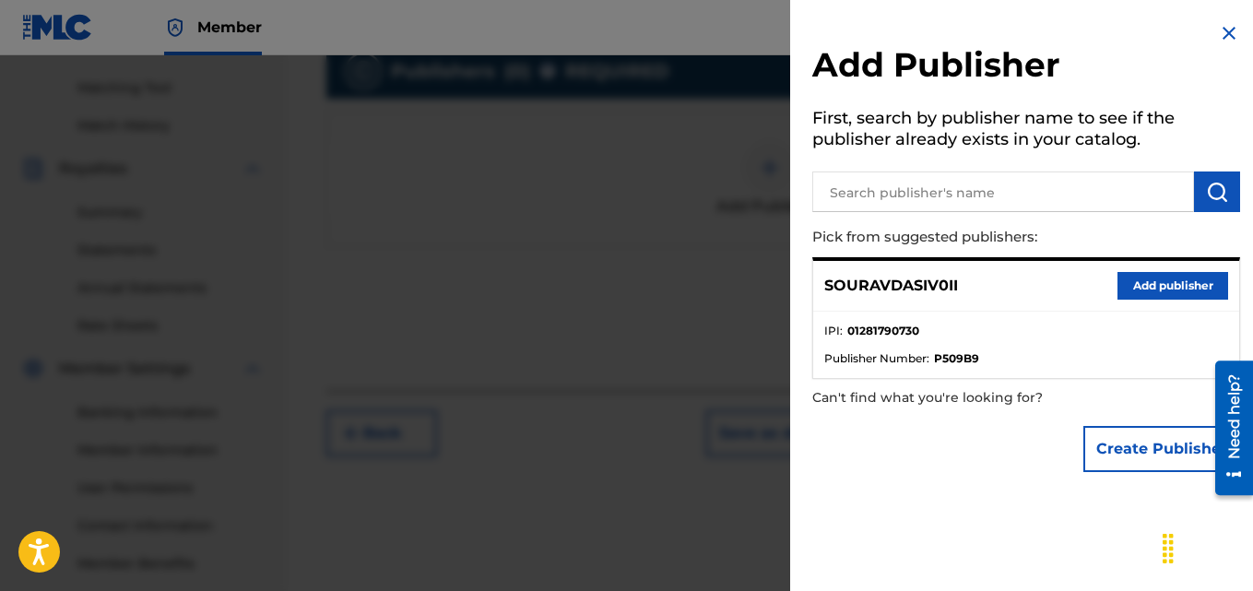
click at [900, 181] on input "text" at bounding box center [1003, 192] width 382 height 41
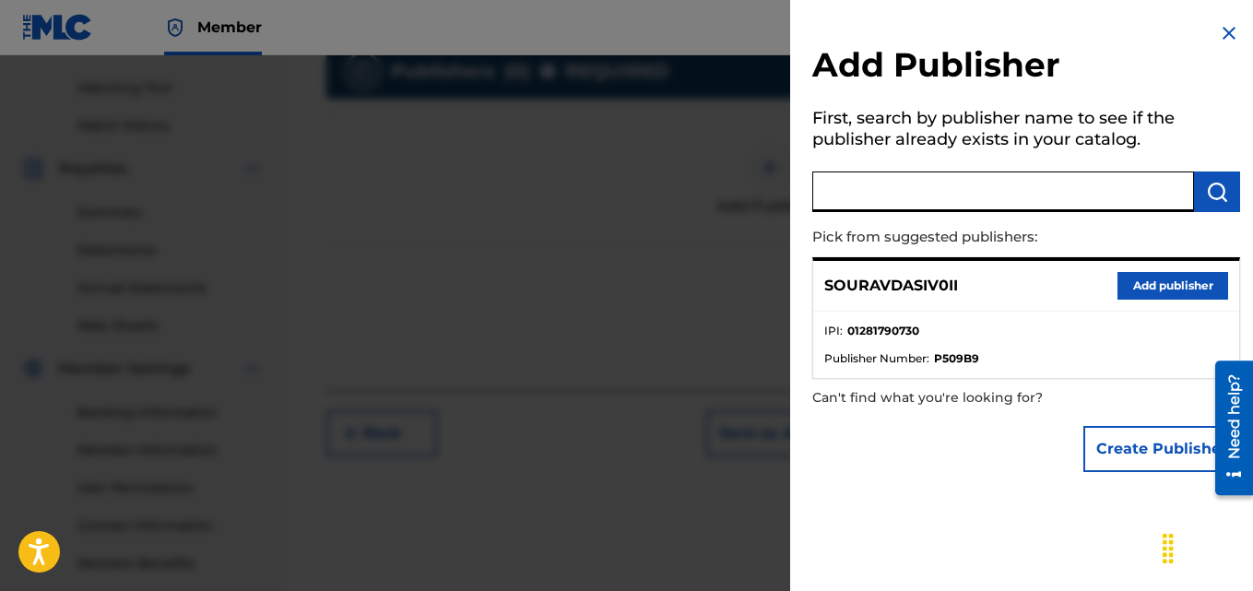
click at [1172, 290] on button "Add publisher" at bounding box center [1173, 286] width 111 height 28
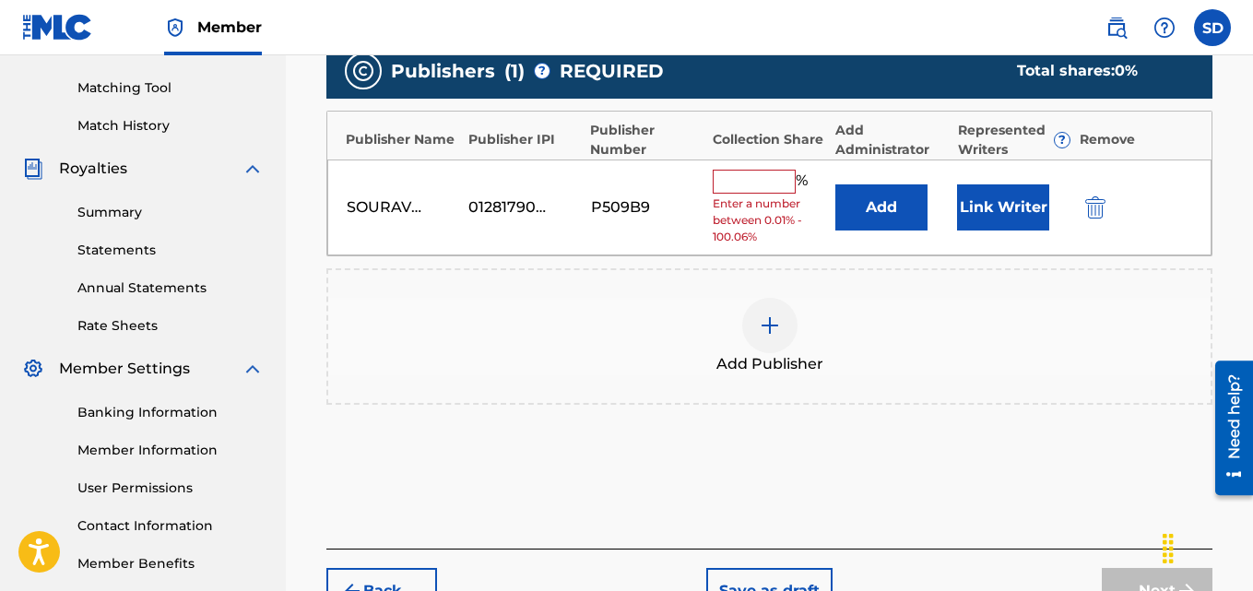
click at [765, 172] on input "text" at bounding box center [754, 182] width 83 height 24
type input "100"
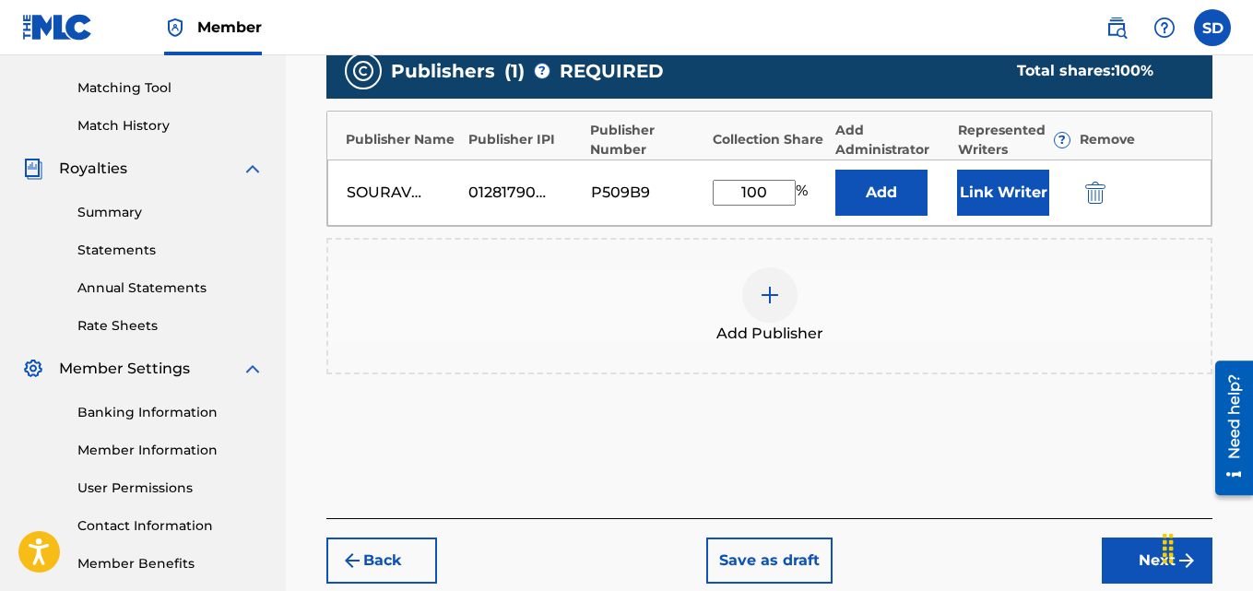
click at [1000, 195] on button "Link Writer" at bounding box center [1003, 193] width 92 height 46
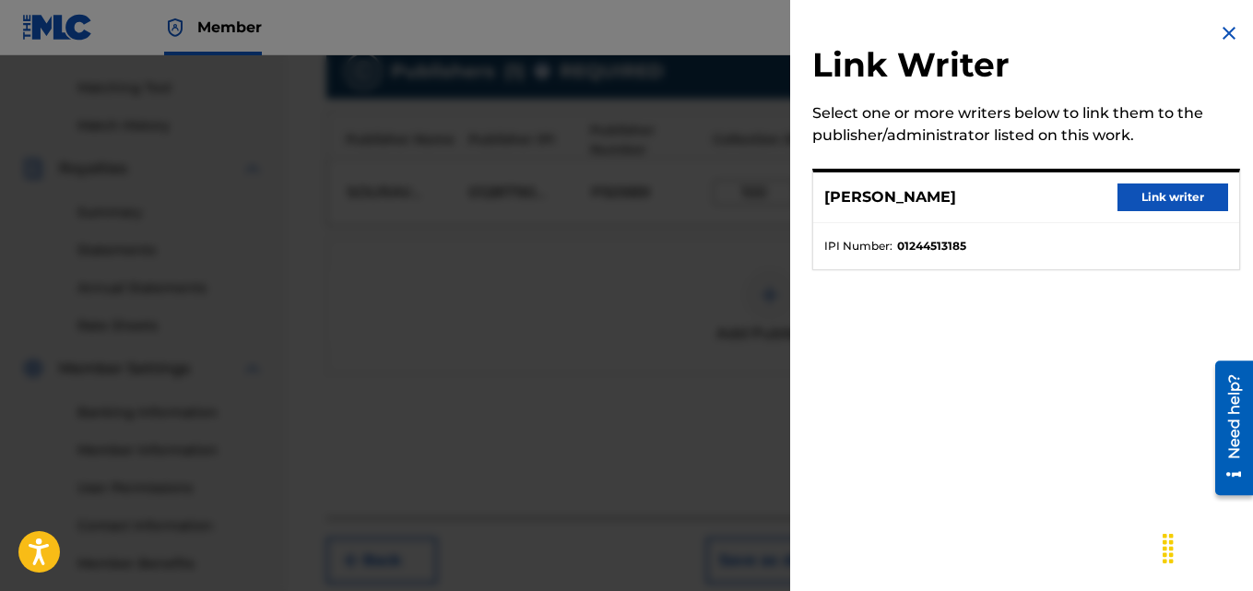
click at [1162, 205] on button "Link writer" at bounding box center [1173, 197] width 111 height 28
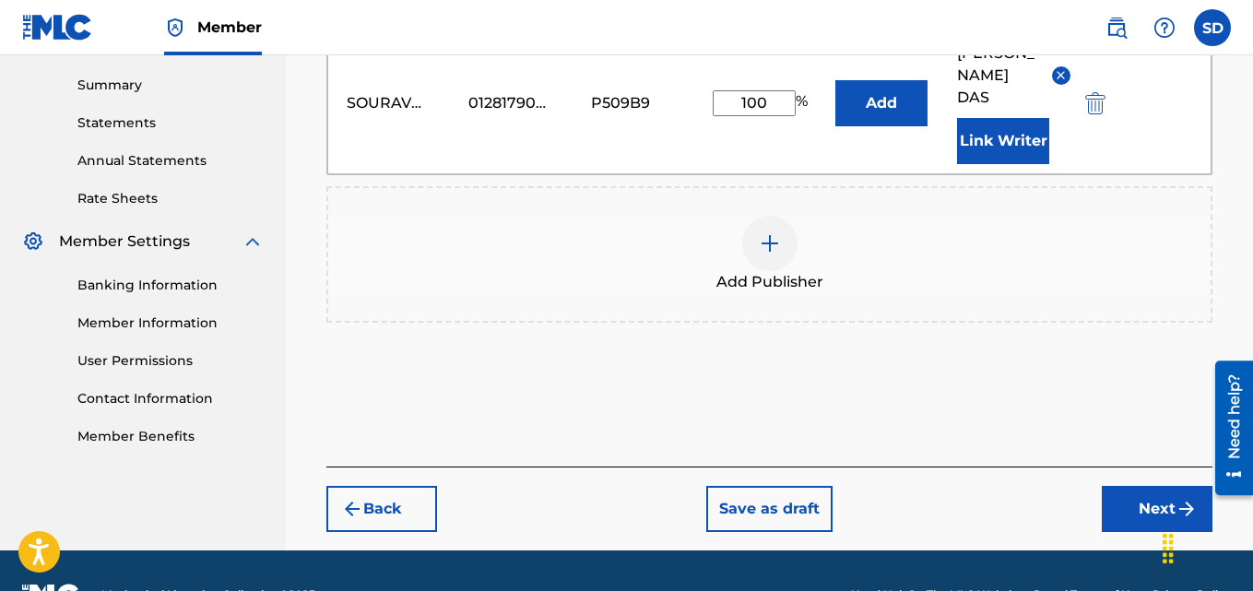
scroll to position [612, 0]
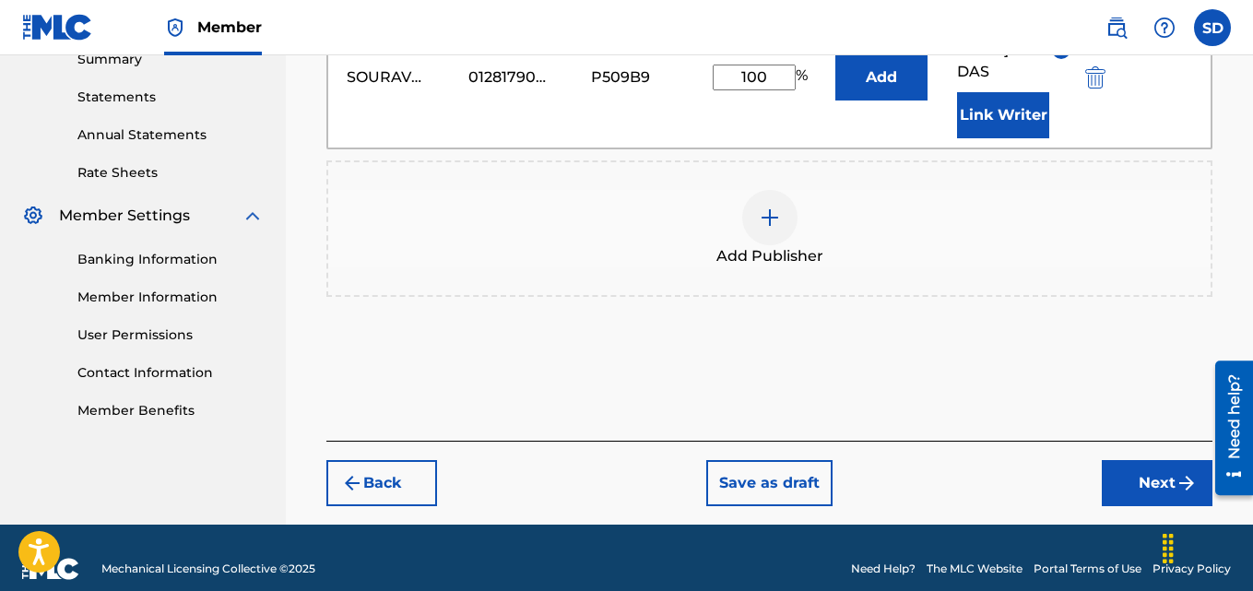
click at [1189, 460] on button "Next" at bounding box center [1157, 483] width 111 height 46
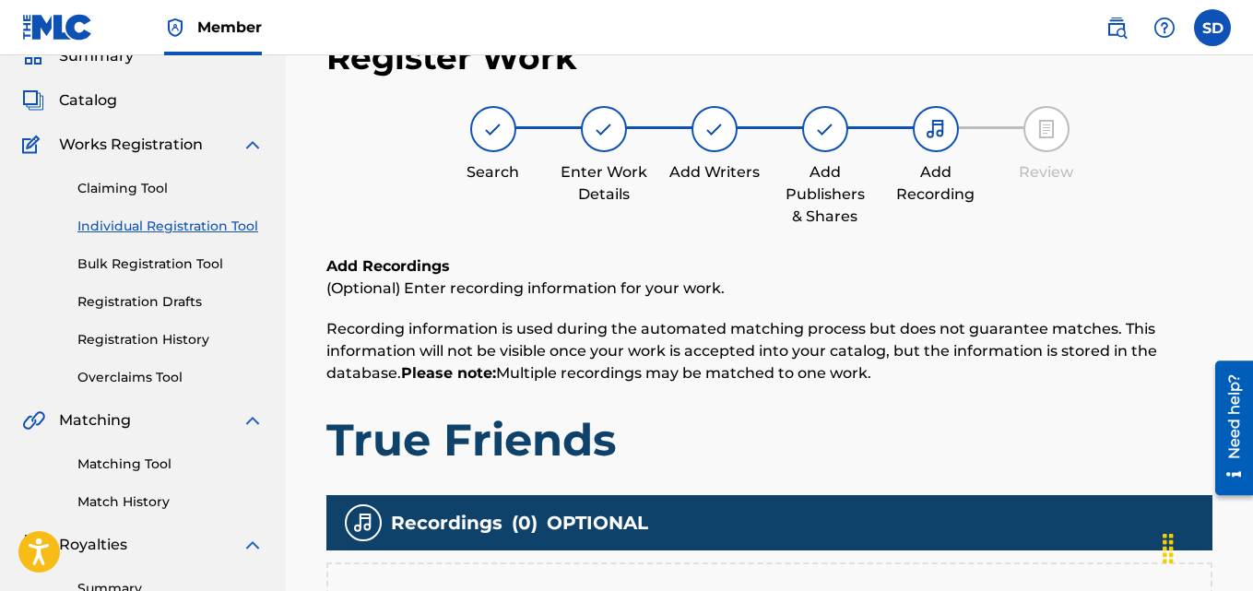
scroll to position [512, 0]
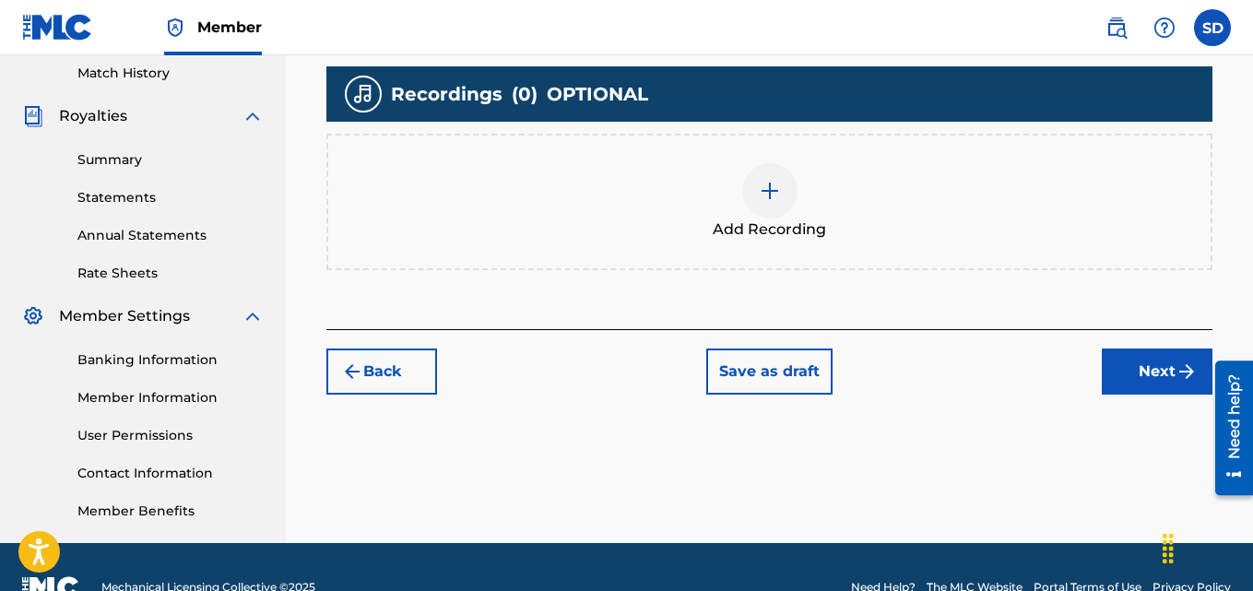
click at [759, 195] on img at bounding box center [770, 191] width 22 height 22
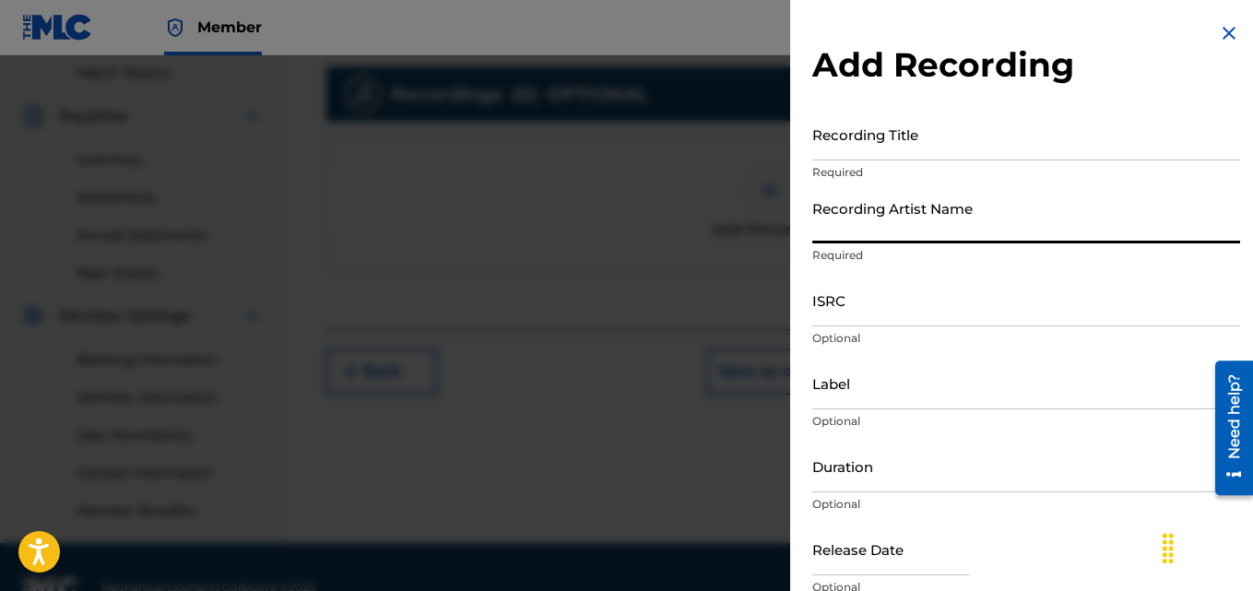
click at [869, 219] on input "Recording Artist Name" at bounding box center [1026, 217] width 428 height 53
type input "[PERSON_NAME] (IX0II)"
click at [822, 385] on input "Label" at bounding box center [1026, 383] width 428 height 53
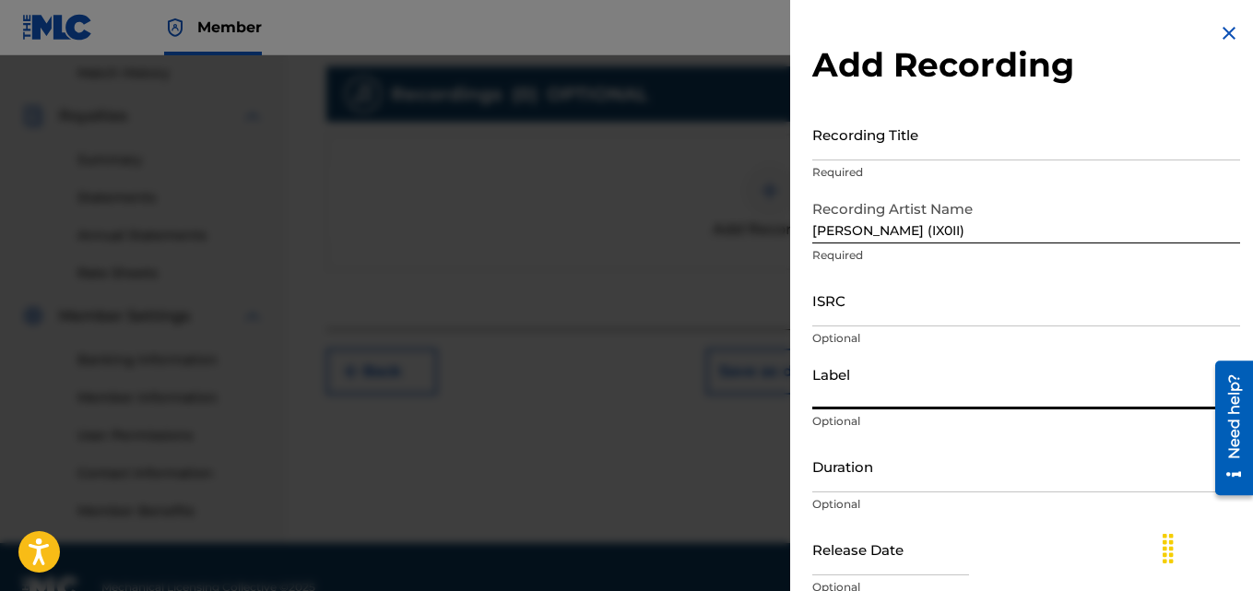
type input "IX0II"
click at [839, 316] on input "ISRC" at bounding box center [1026, 300] width 428 height 53
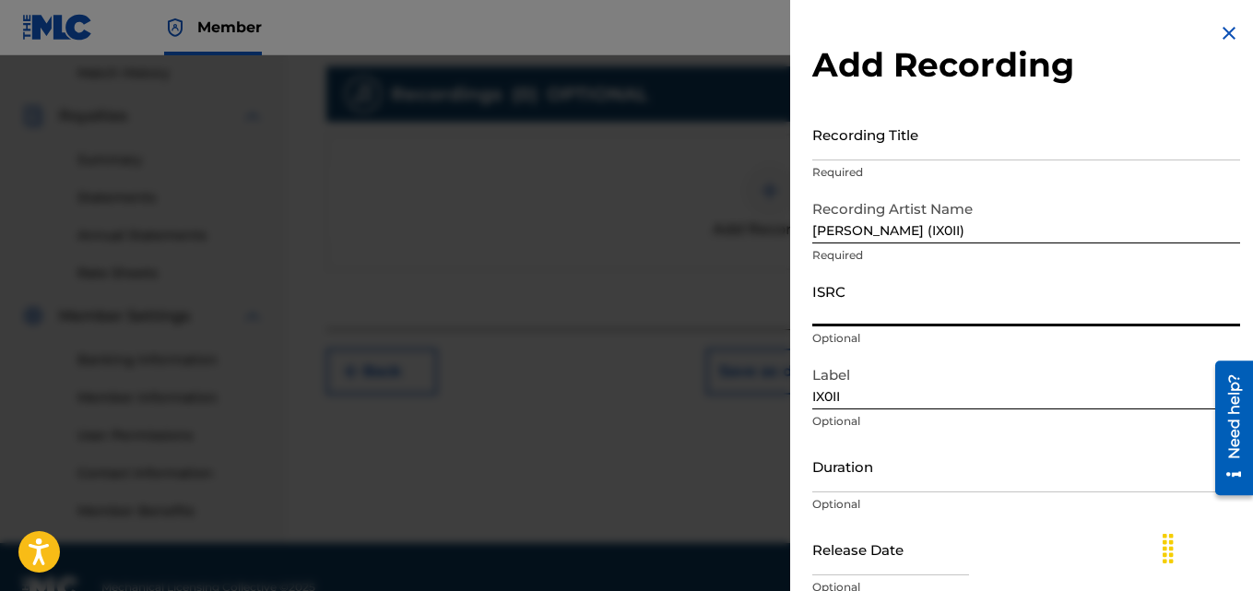
paste input "INI802565148"
type input "INI802565148"
click at [839, 149] on input "Recording Title" at bounding box center [1026, 134] width 428 height 53
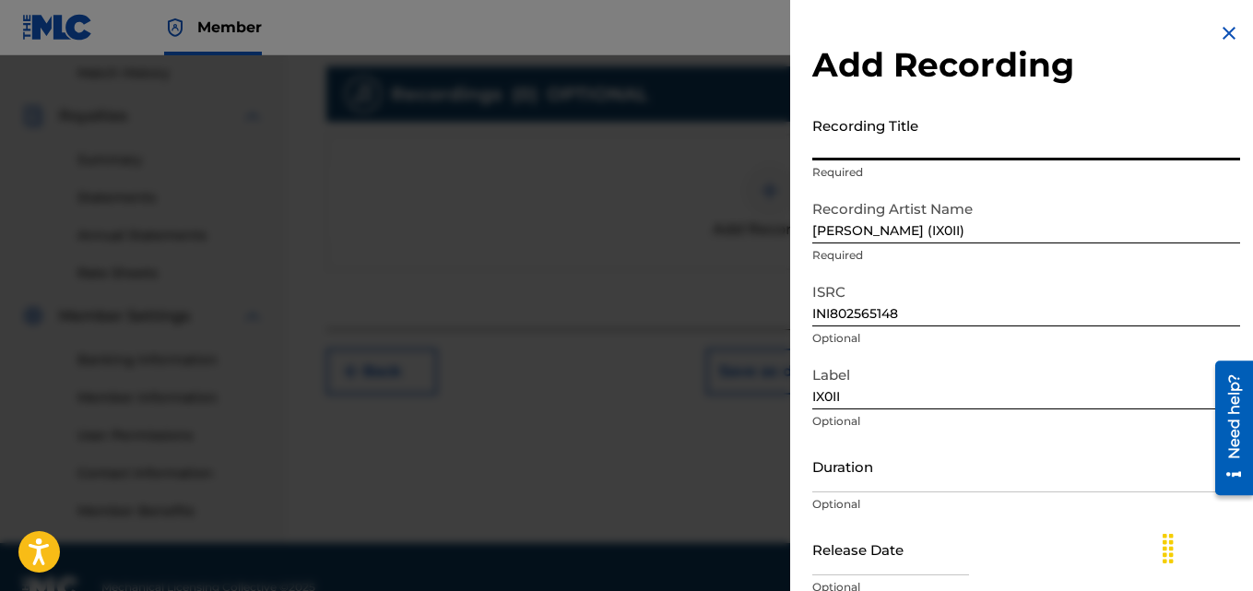
paste input "True Friends"
type input "True Friends"
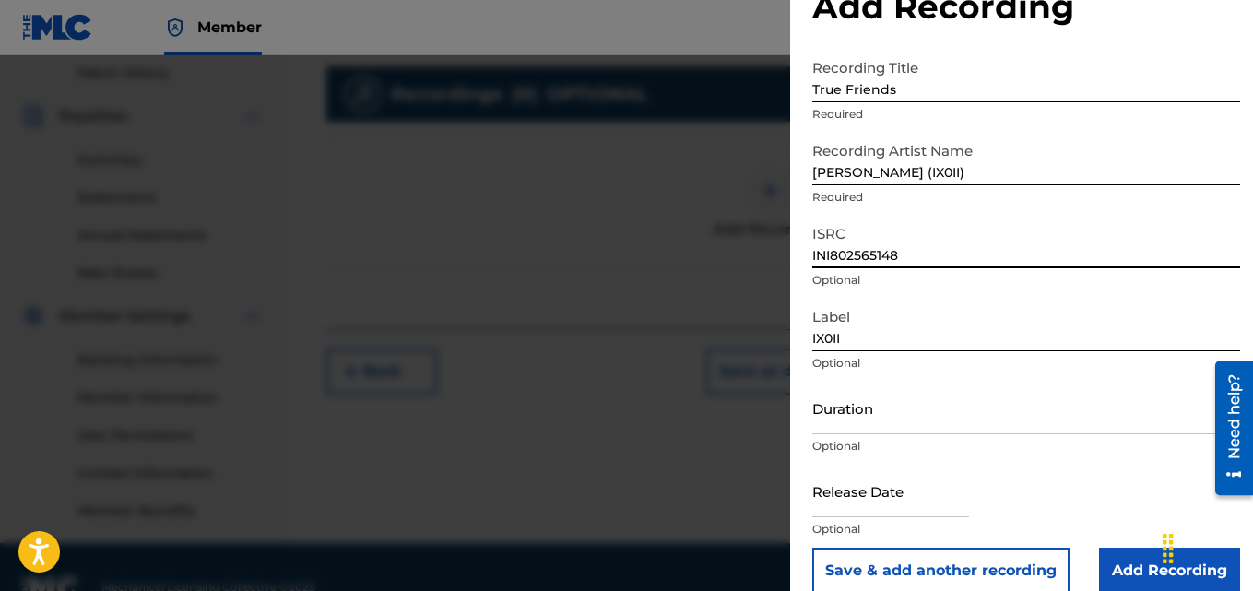
scroll to position [83, 0]
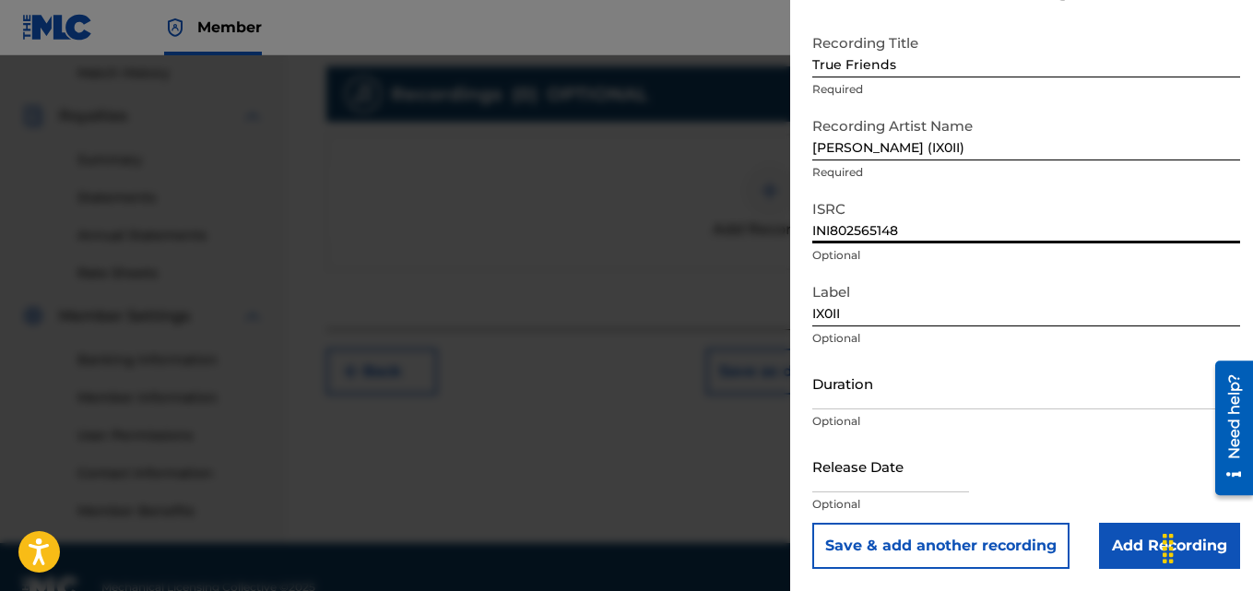
drag, startPoint x: 813, startPoint y: 314, endPoint x: 917, endPoint y: 580, distance: 285.3
click at [917, 580] on div "Add Recording Recording Title True Friends Required Recording Artist Name [PERS…" at bounding box center [1026, 254] width 472 height 674
click at [1121, 535] on input "Add Recording" at bounding box center [1169, 546] width 141 height 46
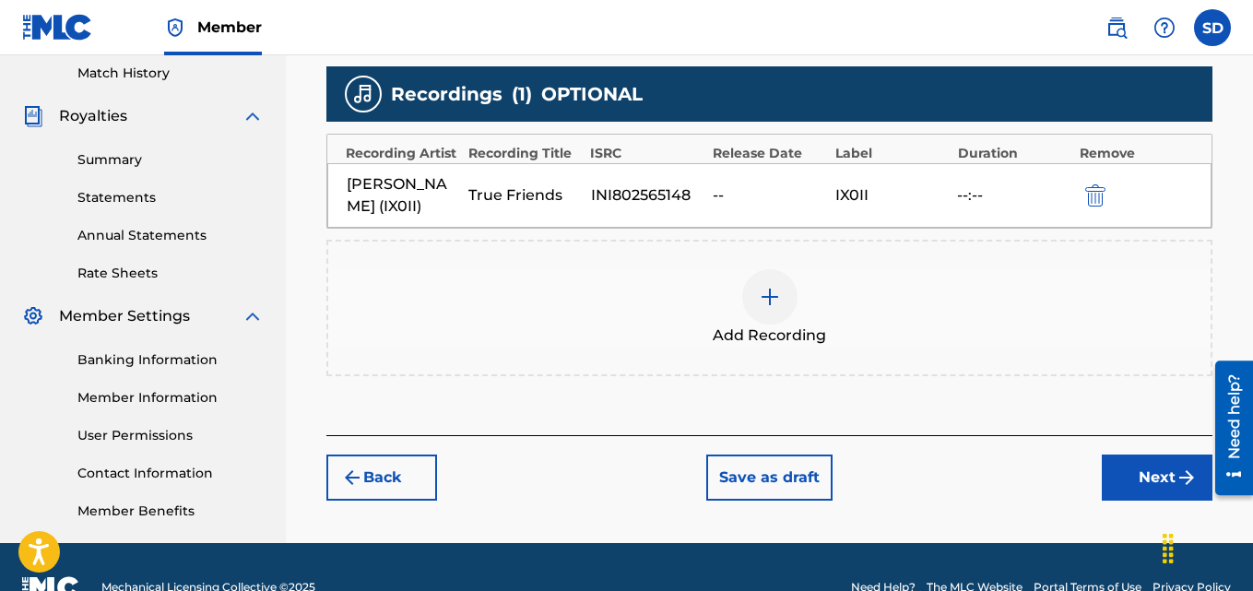
click at [1127, 478] on button "Next" at bounding box center [1157, 478] width 111 height 46
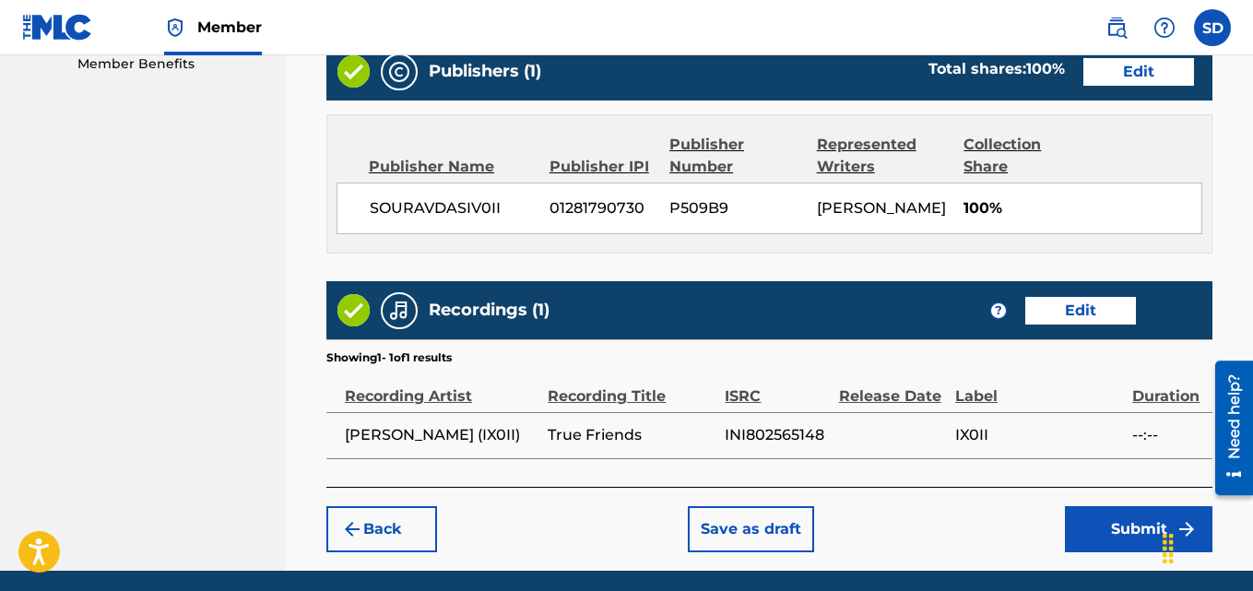
scroll to position [1027, 0]
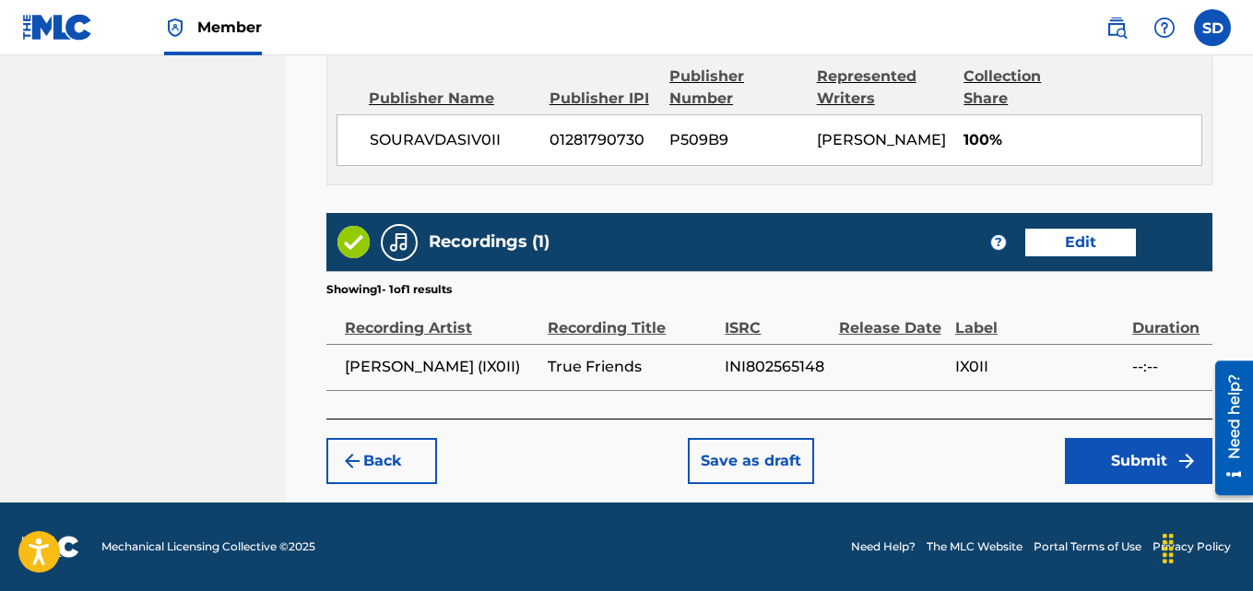
click at [1100, 469] on button "Submit" at bounding box center [1139, 461] width 148 height 46
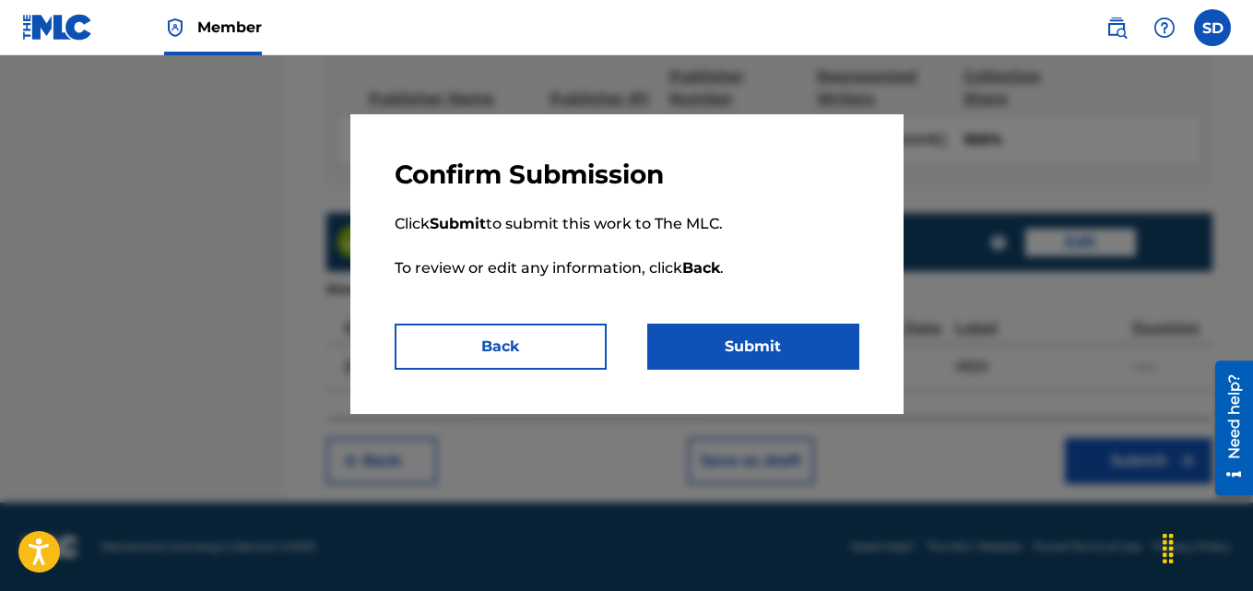
click at [765, 320] on p "Click Submit to submit this work to The MLC. To review or edit any information,…" at bounding box center [627, 257] width 465 height 133
click at [757, 334] on button "Submit" at bounding box center [753, 347] width 212 height 46
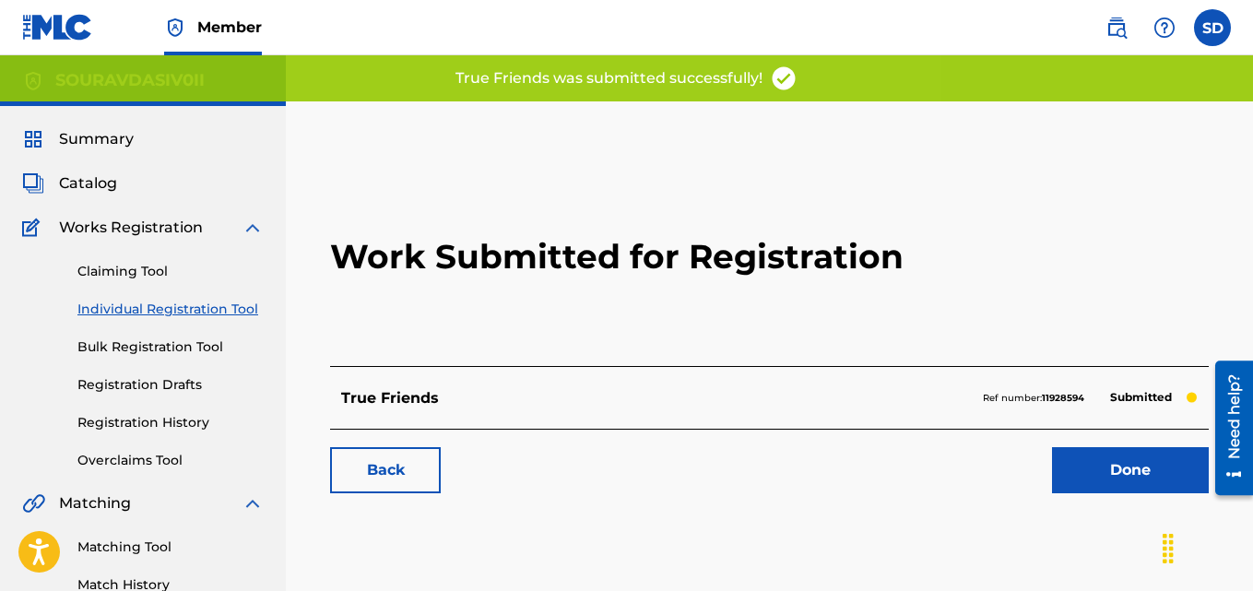
click at [1080, 466] on link "Done" at bounding box center [1130, 470] width 157 height 46
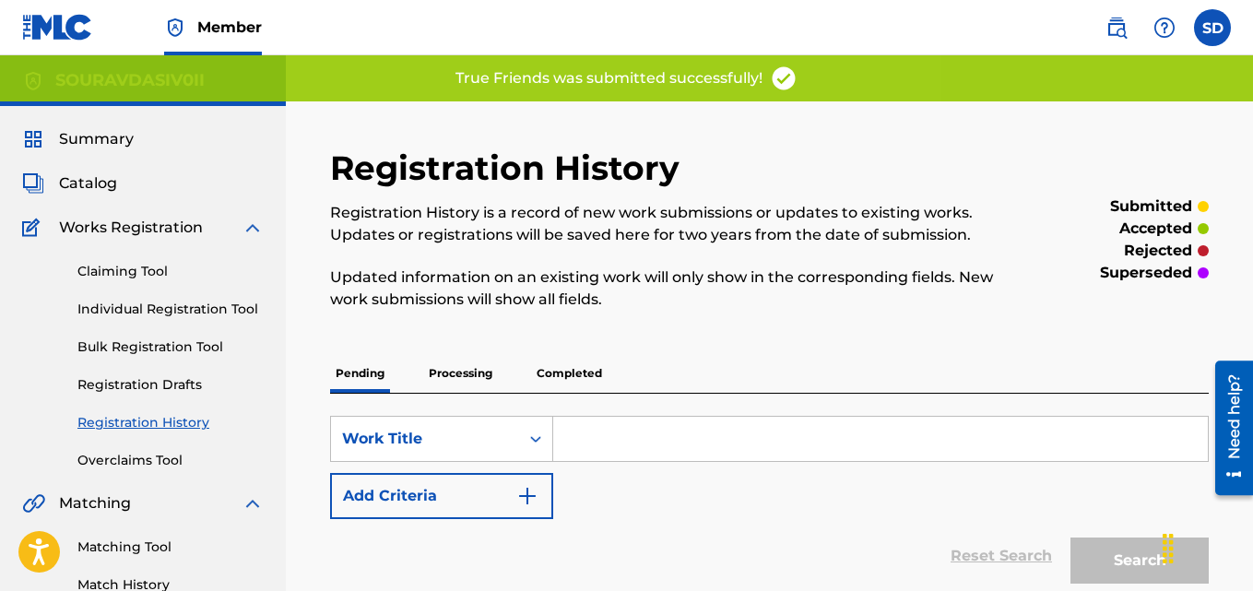
click at [198, 313] on link "Individual Registration Tool" at bounding box center [170, 309] width 186 height 19
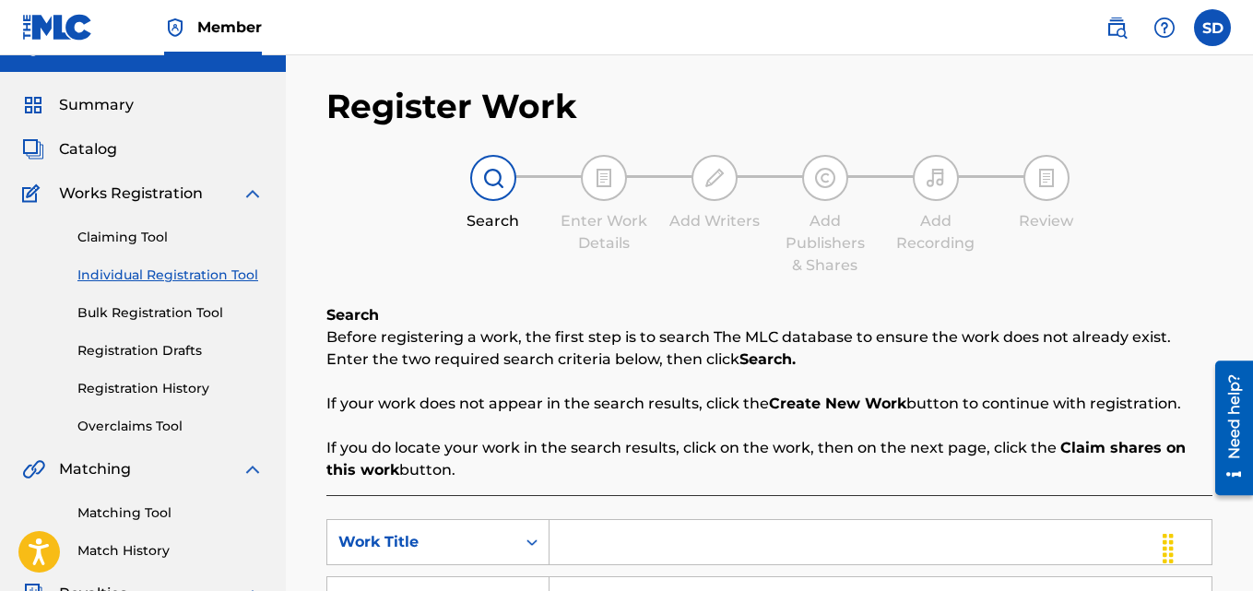
scroll to position [215, 0]
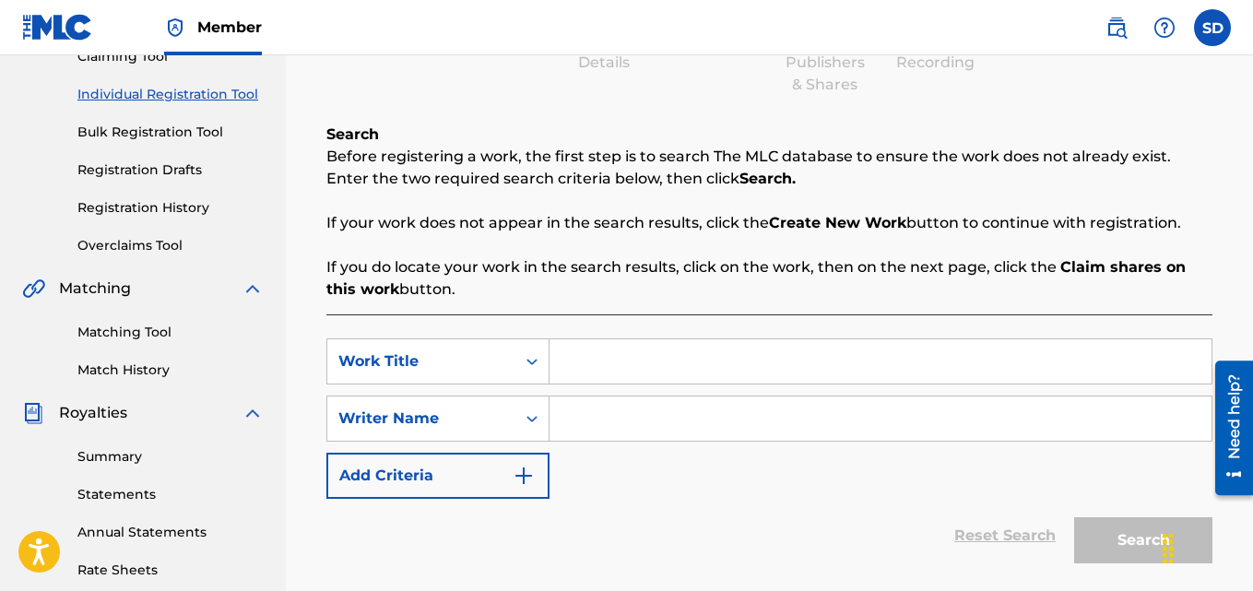
click at [689, 338] on div "Search Form" at bounding box center [881, 361] width 663 height 46
click at [639, 361] on input "Search Form" at bounding box center [881, 361] width 662 height 44
paste input "We Producer"
type input "We Producer"
click at [621, 409] on input "Search Form" at bounding box center [881, 418] width 662 height 44
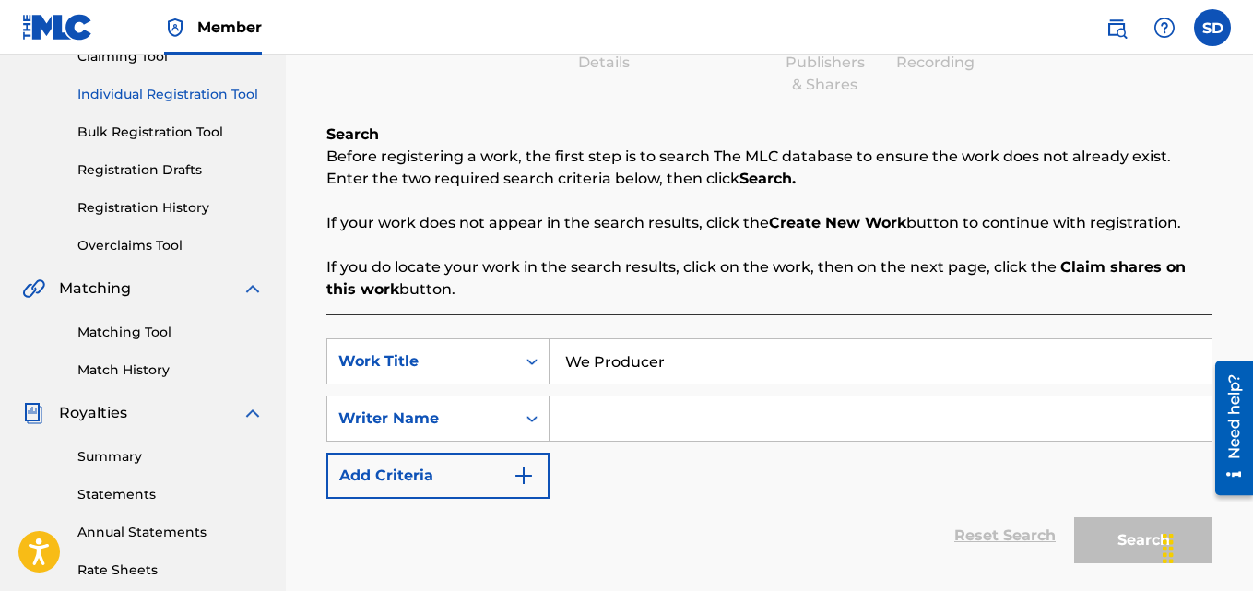
type input "[PERSON_NAME]"
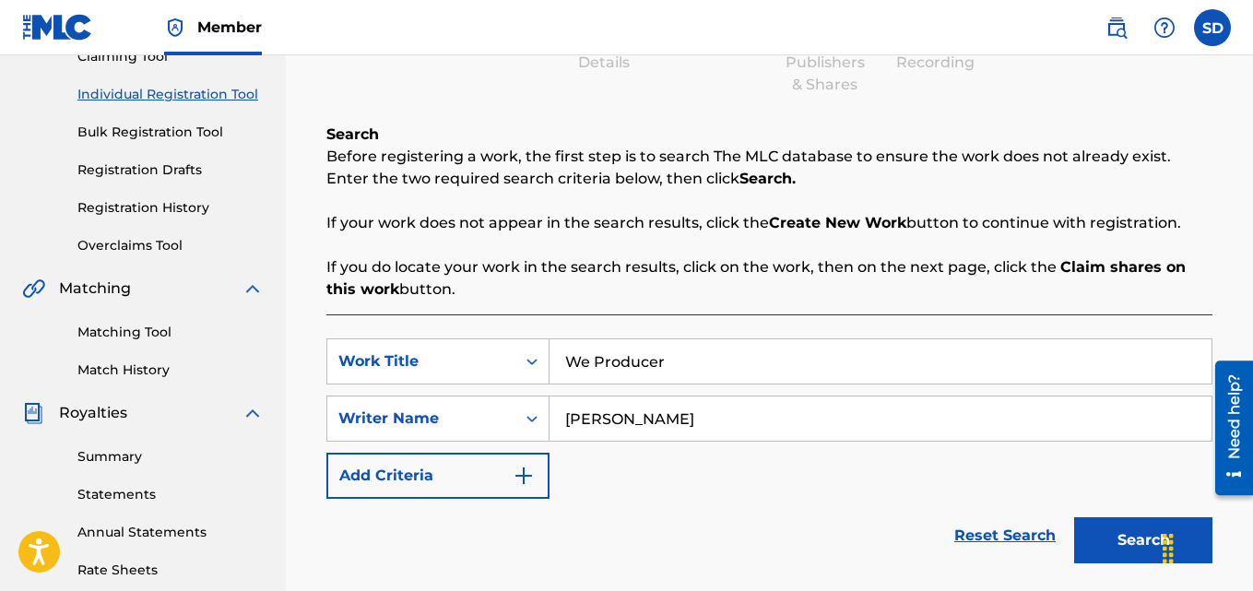
click at [1099, 537] on button "Search" at bounding box center [1143, 540] width 138 height 46
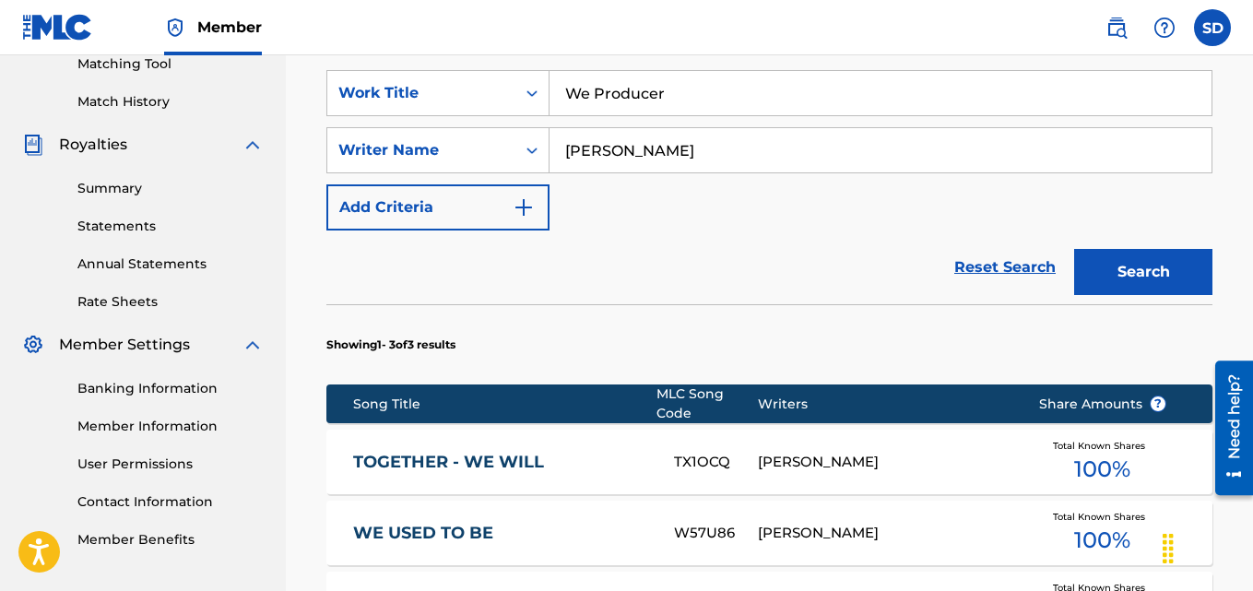
scroll to position [861, 0]
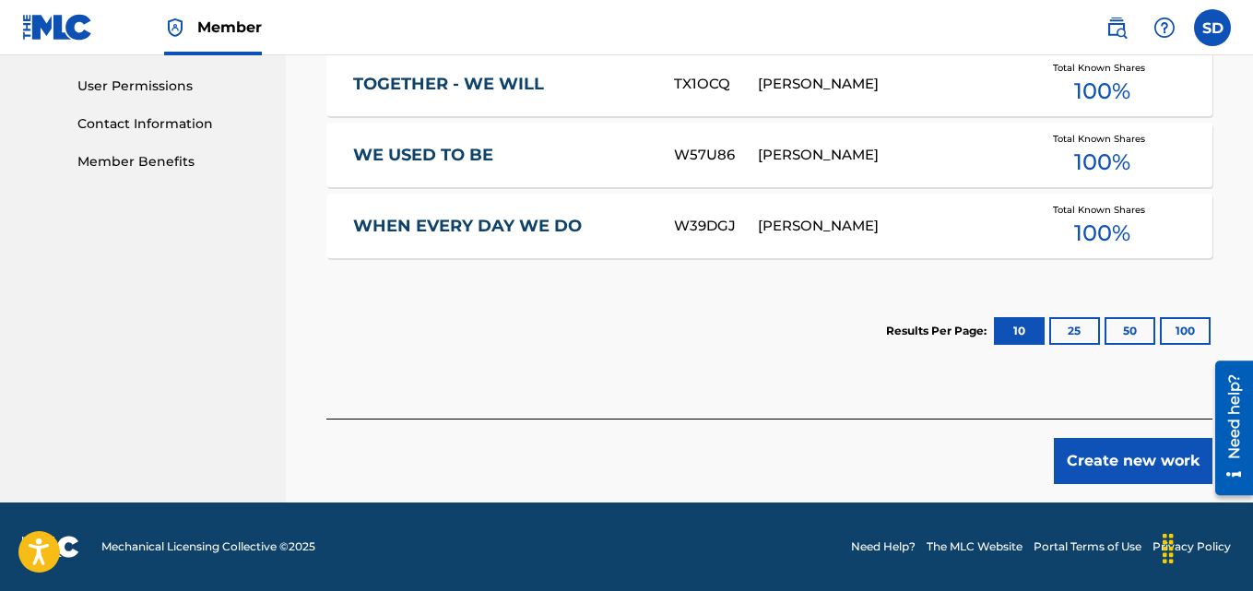
drag, startPoint x: 1259, startPoint y: 268, endPoint x: 48, endPoint y: 131, distance: 1218.5
click at [1137, 475] on button "Create new work" at bounding box center [1133, 461] width 159 height 46
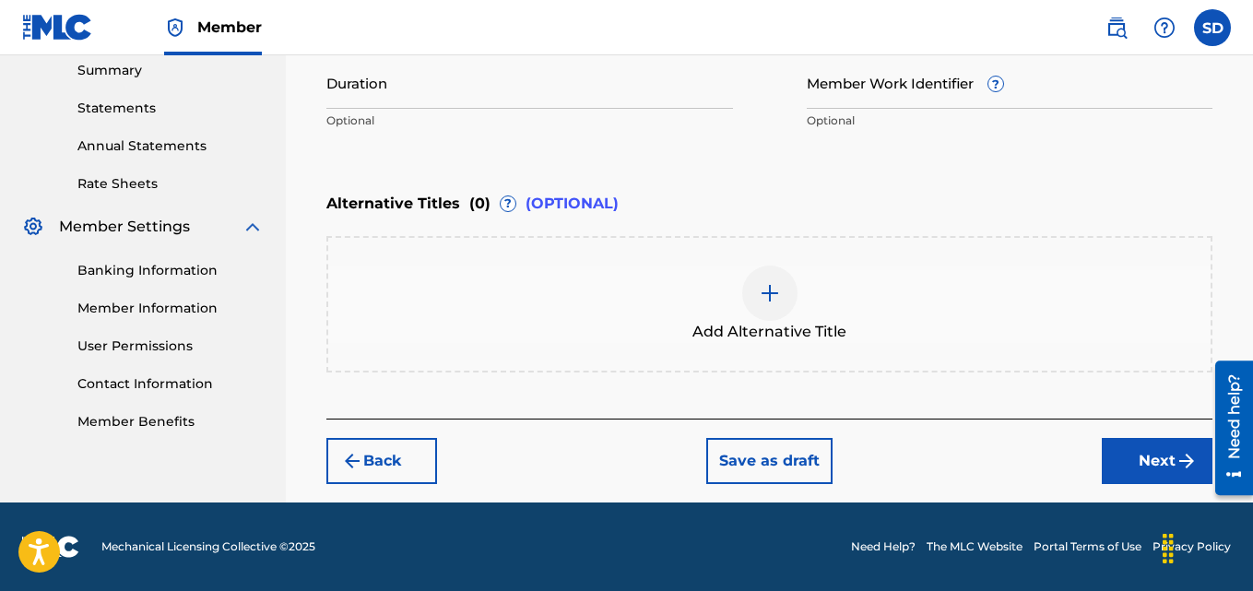
scroll to position [601, 0]
click at [868, 112] on div "Member Work Identifier ? Optional" at bounding box center [1010, 97] width 407 height 83
click at [868, 104] on input "Member Work Identifier ?" at bounding box center [1010, 82] width 407 height 53
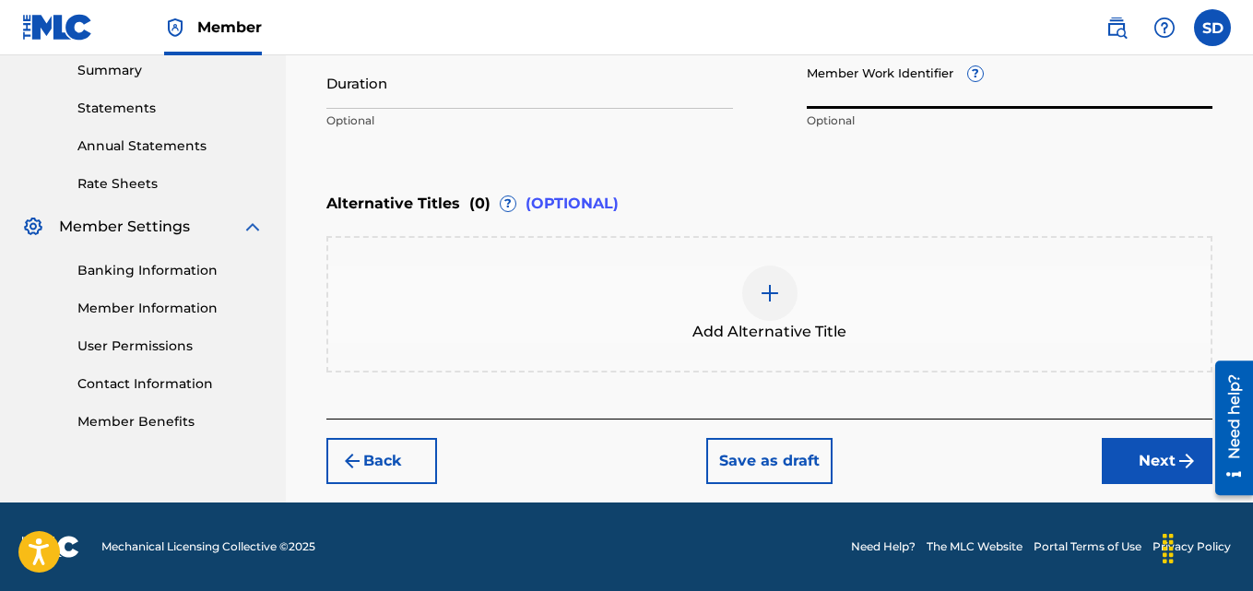
paste input "931430428"
type input "931430428"
click at [1134, 451] on button "Next" at bounding box center [1157, 461] width 111 height 46
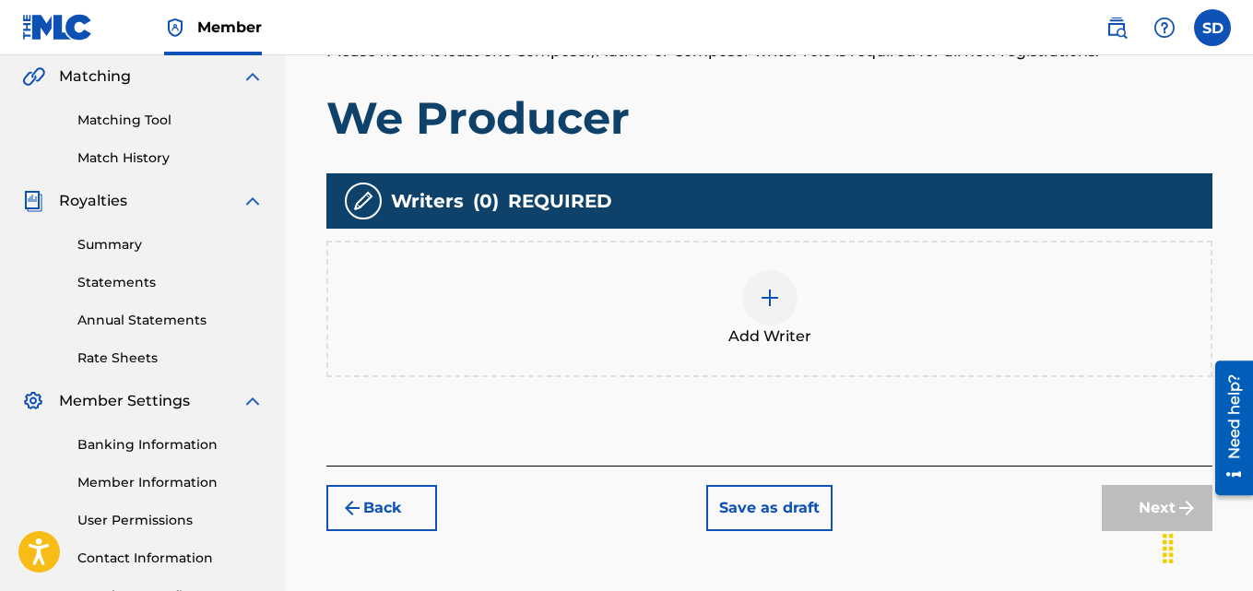
scroll to position [438, 0]
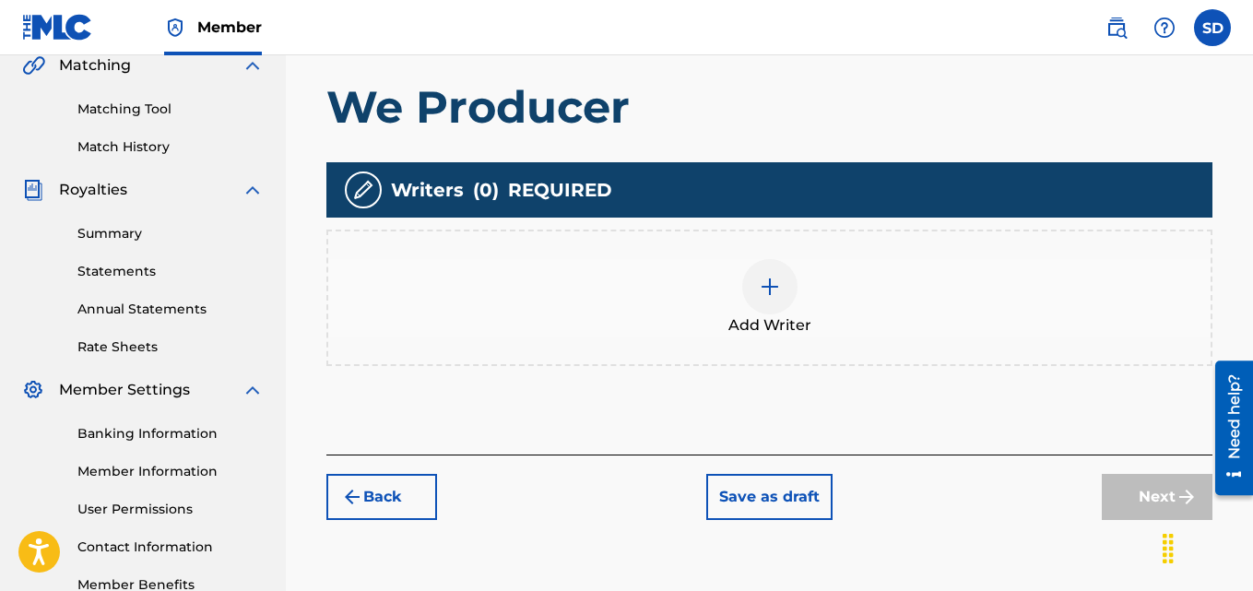
click at [776, 283] on img at bounding box center [770, 287] width 22 height 22
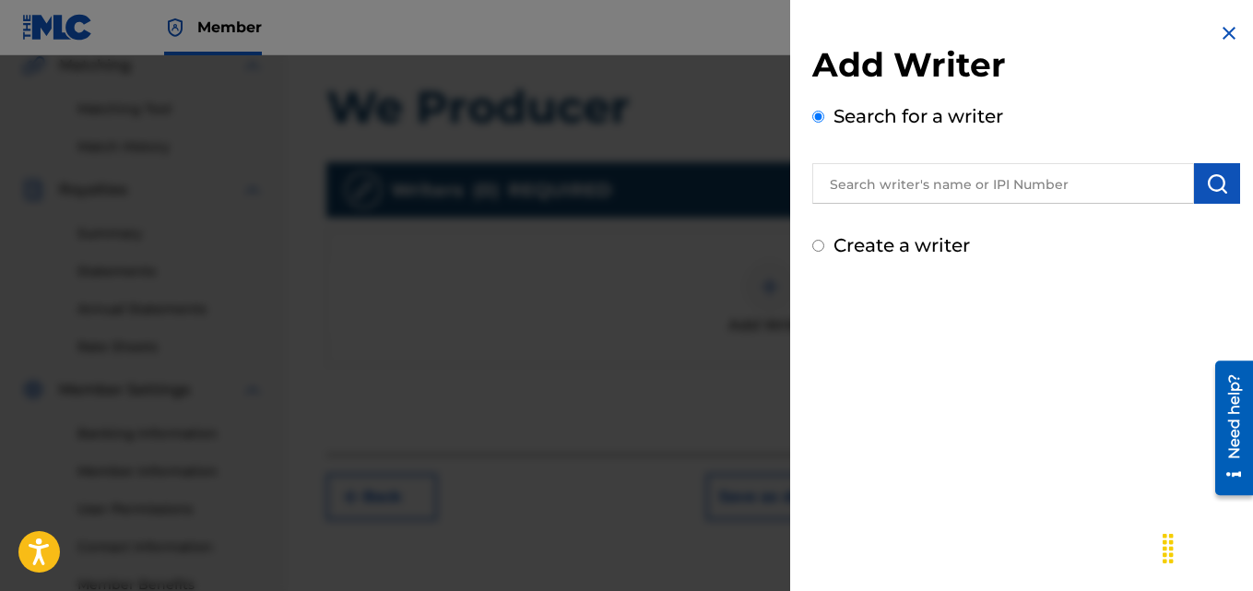
click at [949, 177] on input "text" at bounding box center [1003, 183] width 382 height 41
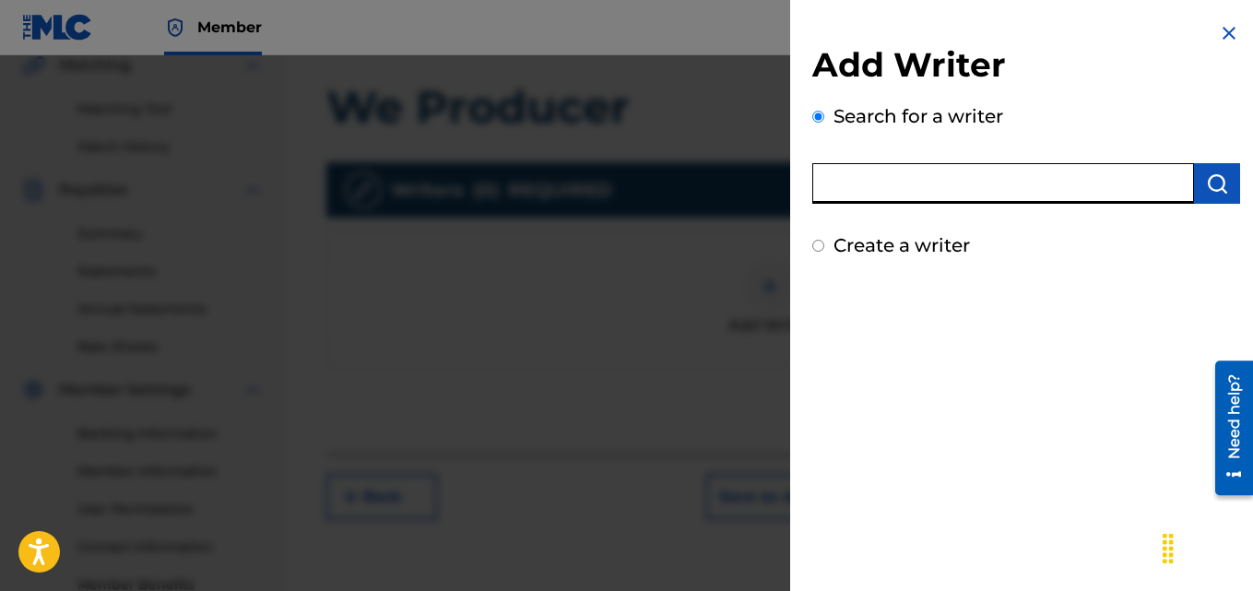
type input "[PERSON_NAME]"
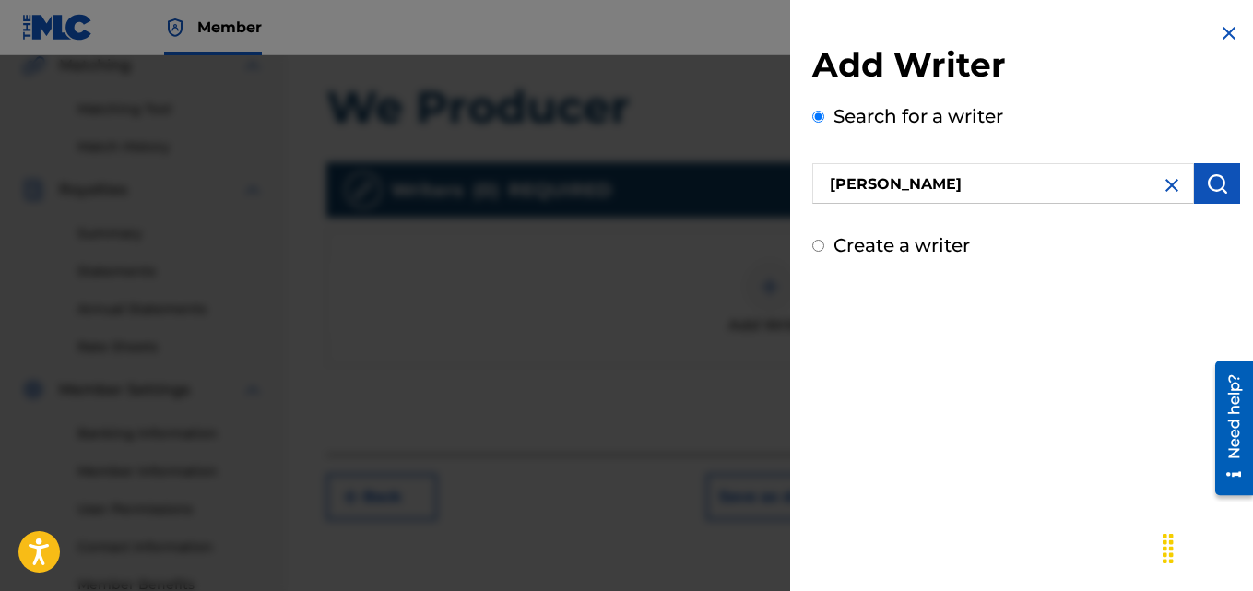
click at [1206, 182] on img "submit" at bounding box center [1217, 183] width 22 height 22
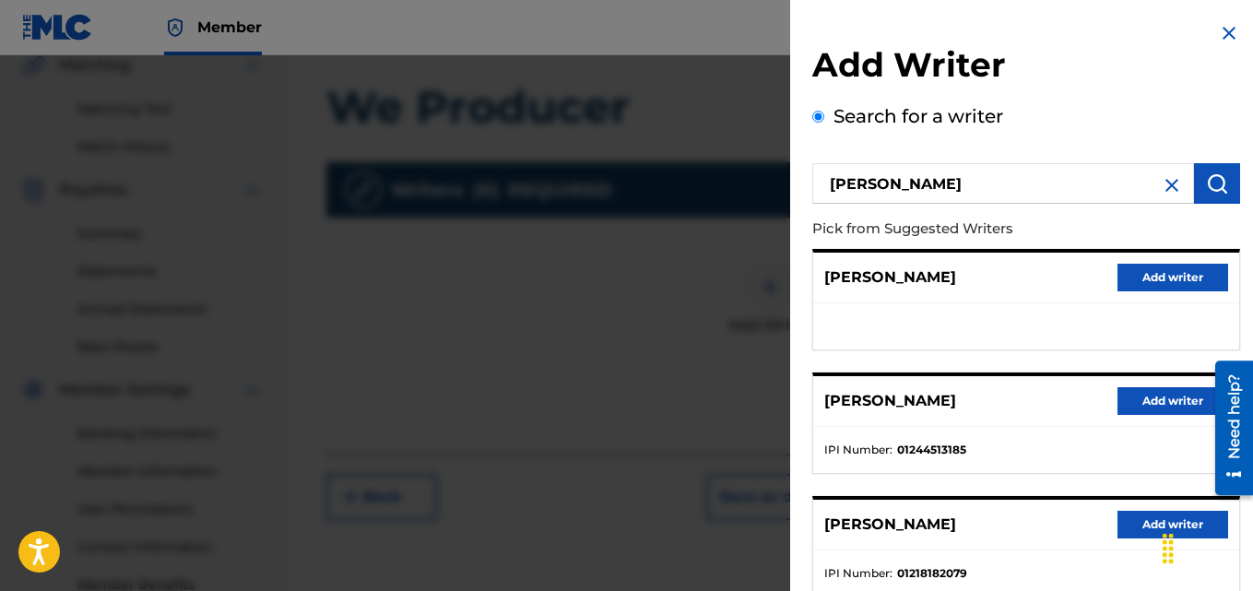
click at [1134, 395] on button "Add writer" at bounding box center [1173, 401] width 111 height 28
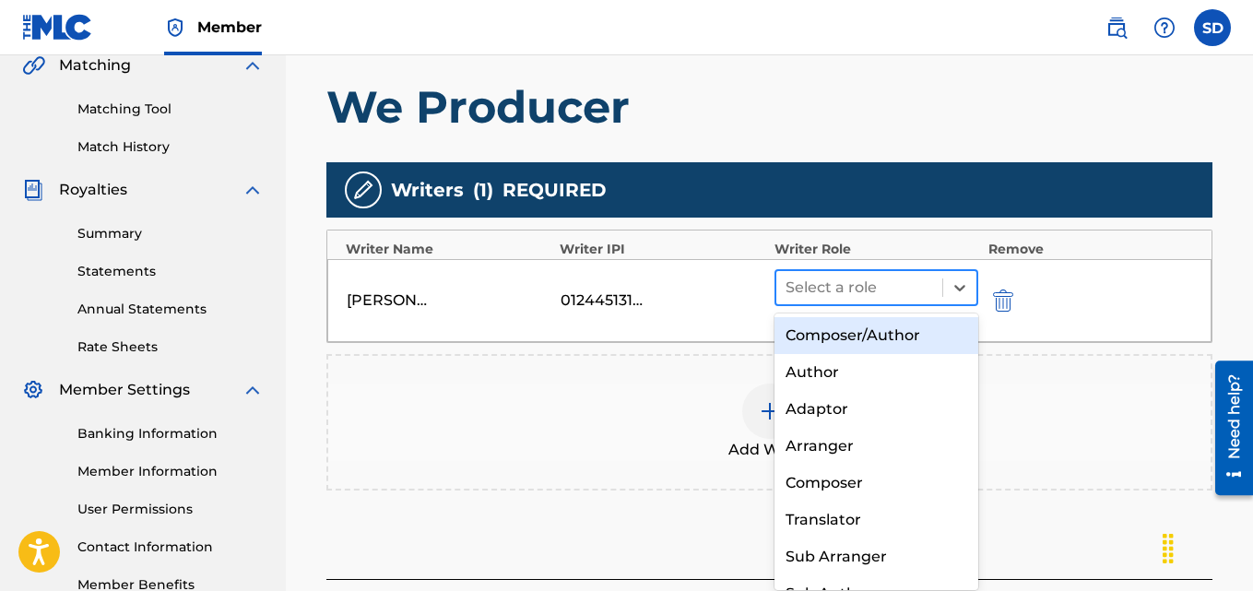
click at [882, 291] on div at bounding box center [860, 288] width 148 height 26
click at [860, 334] on div "Composer/Author" at bounding box center [877, 335] width 205 height 37
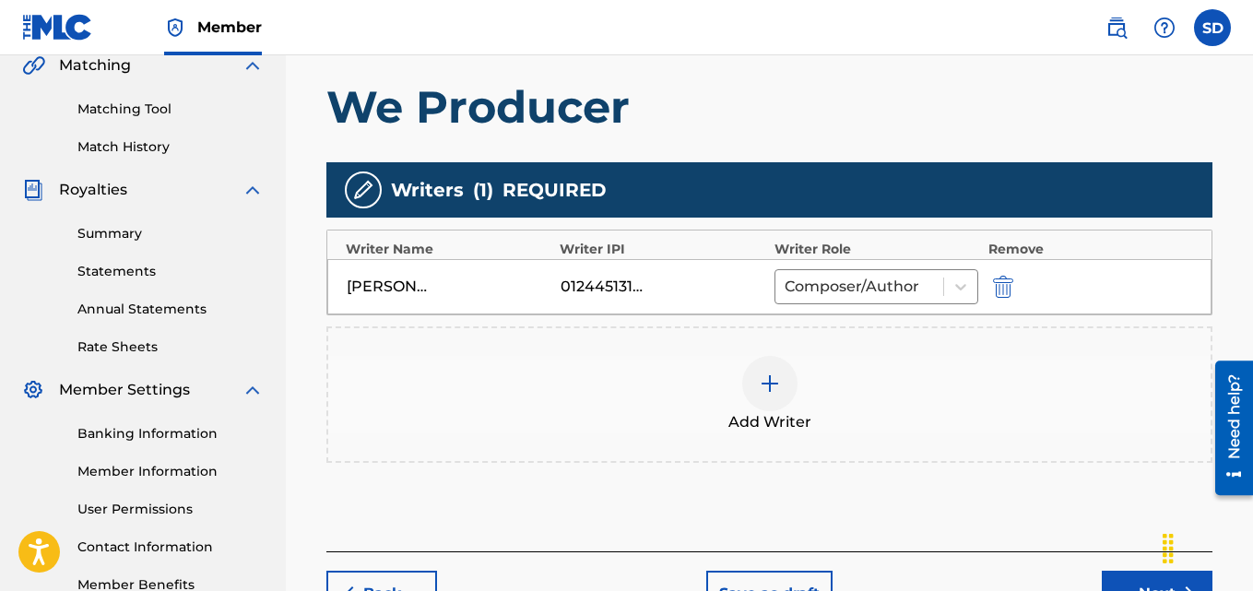
scroll to position [571, 0]
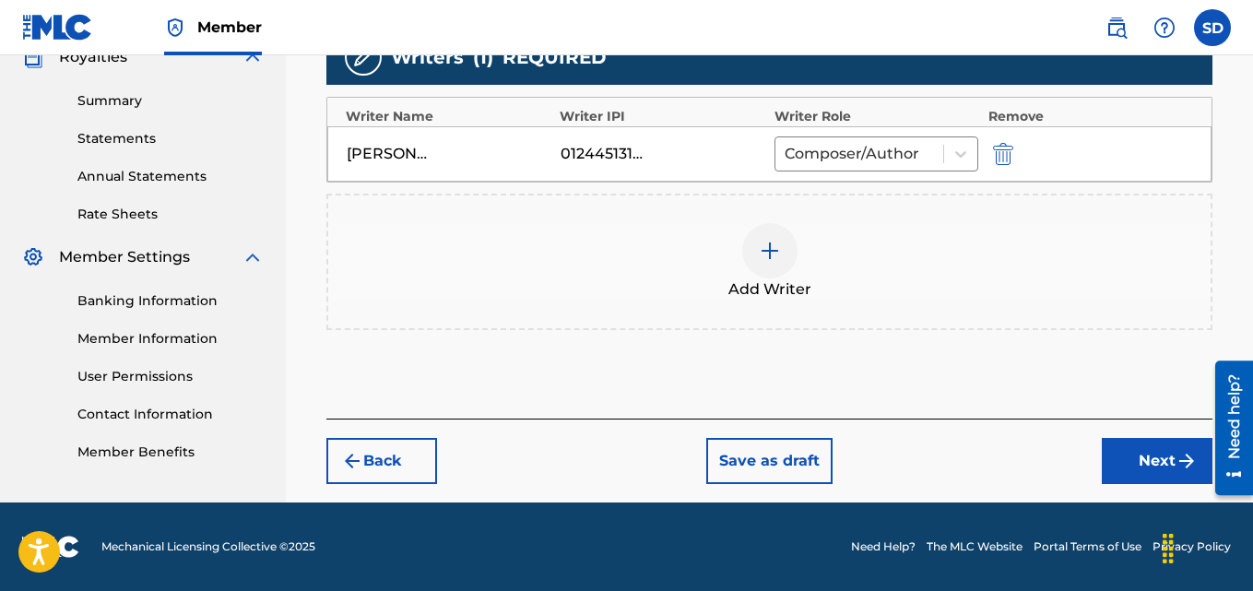
click at [360, 465] on img "submit" at bounding box center [352, 461] width 22 height 22
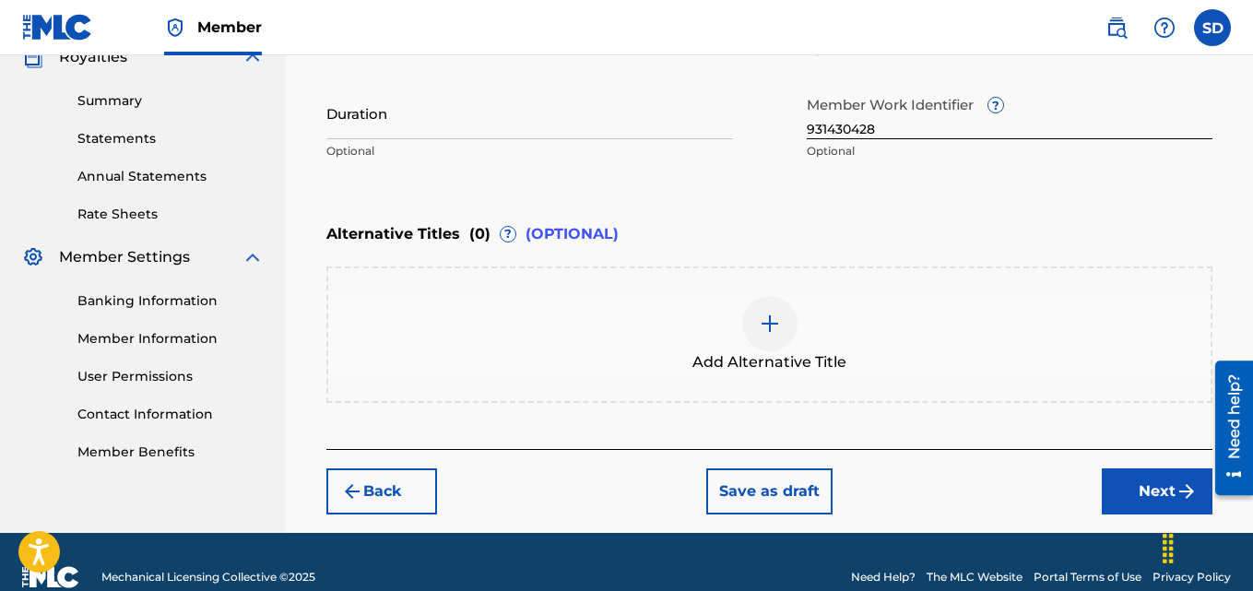
click at [1141, 498] on button "Next" at bounding box center [1157, 491] width 111 height 46
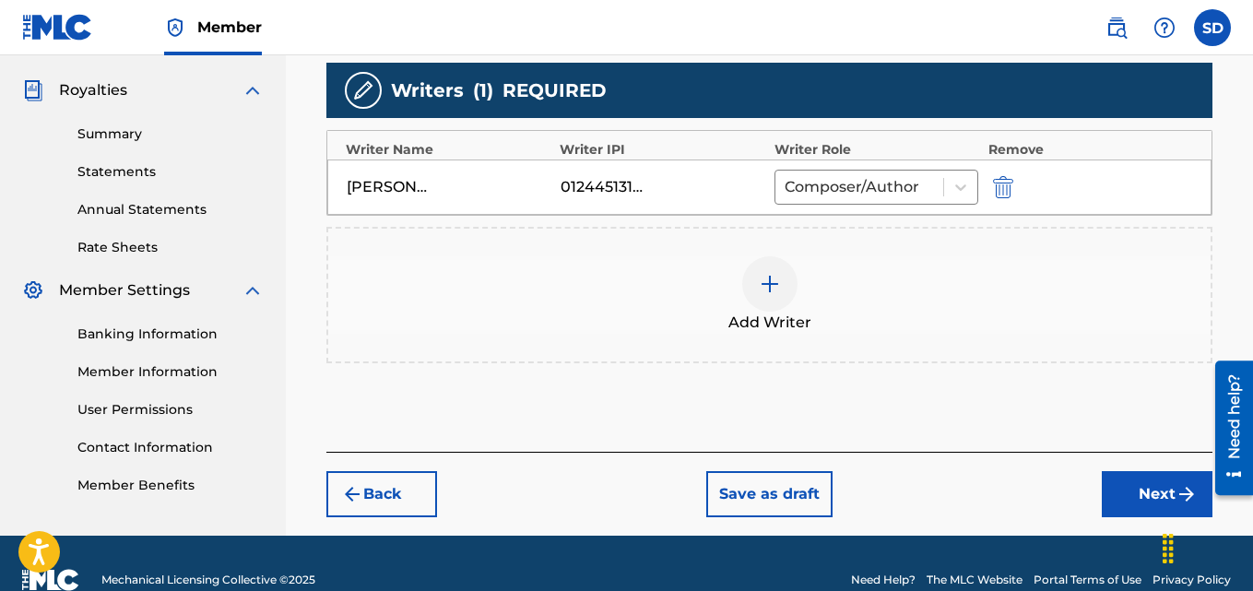
scroll to position [540, 0]
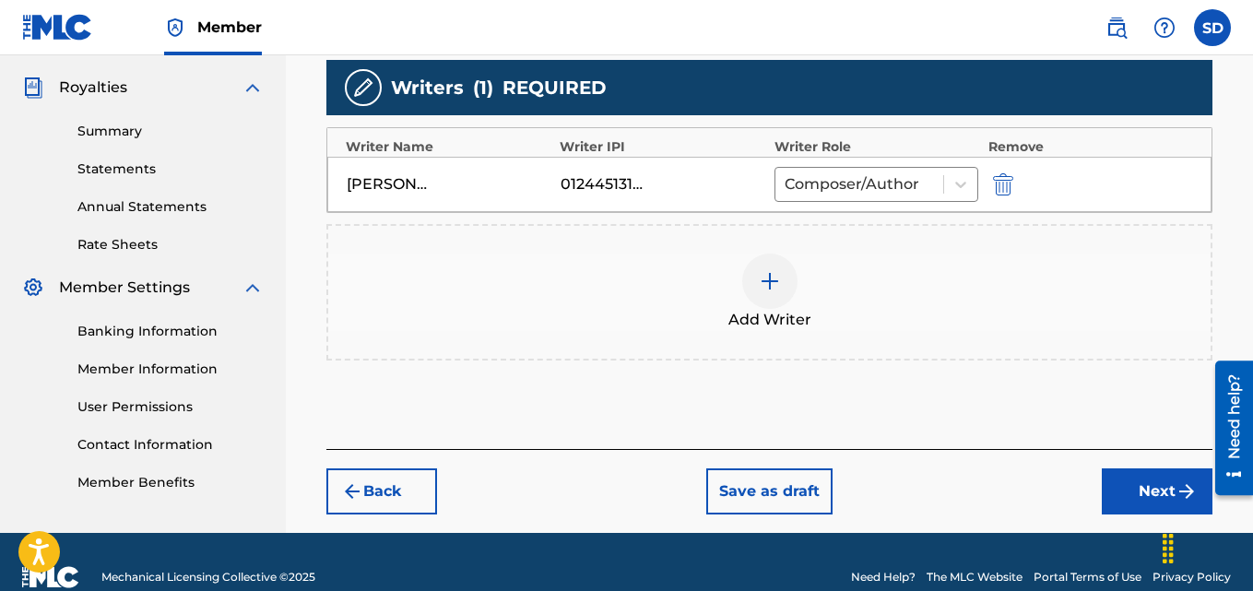
click at [595, 194] on div "01244513185" at bounding box center [602, 184] width 83 height 22
click at [1155, 480] on button "Next" at bounding box center [1157, 491] width 111 height 46
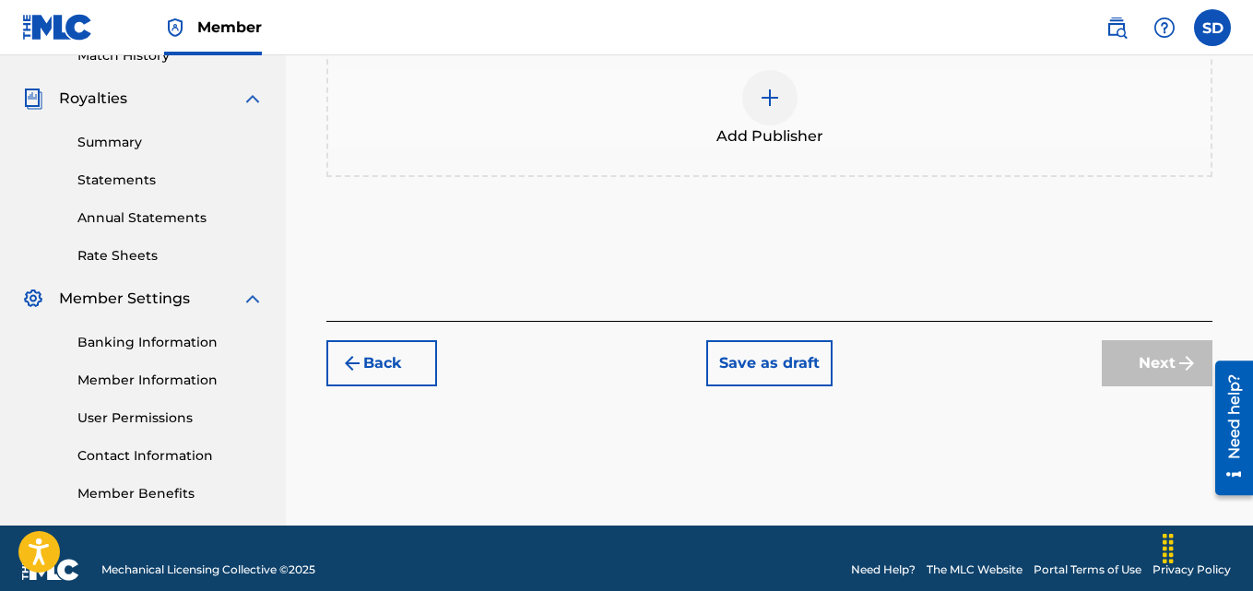
scroll to position [533, 0]
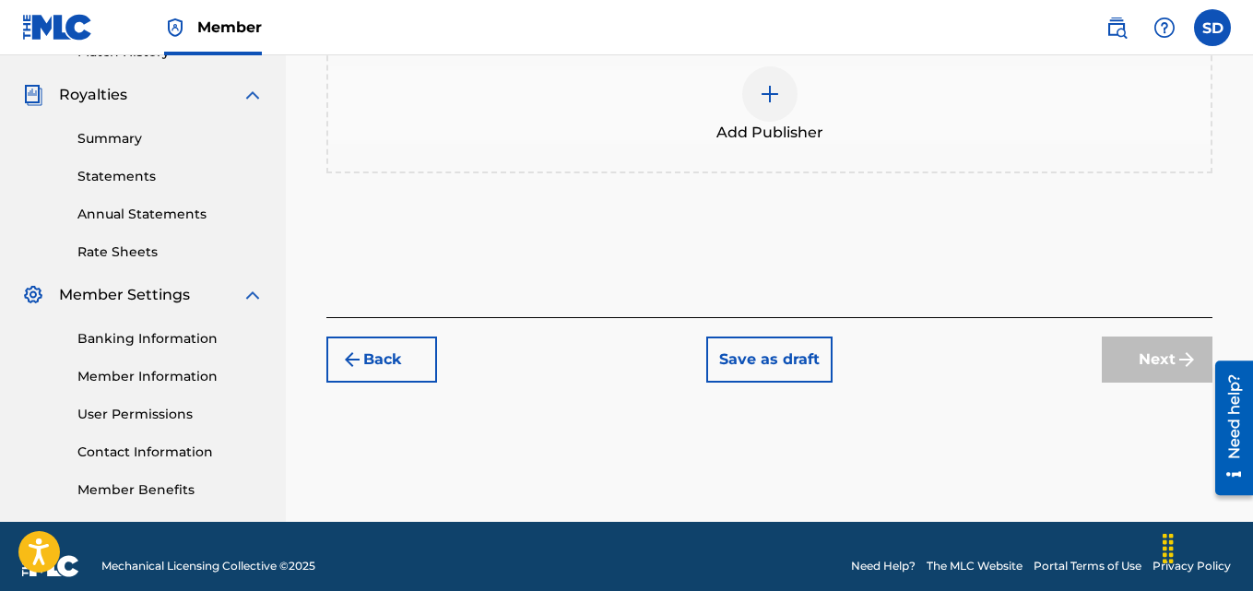
click at [778, 111] on div at bounding box center [769, 93] width 55 height 55
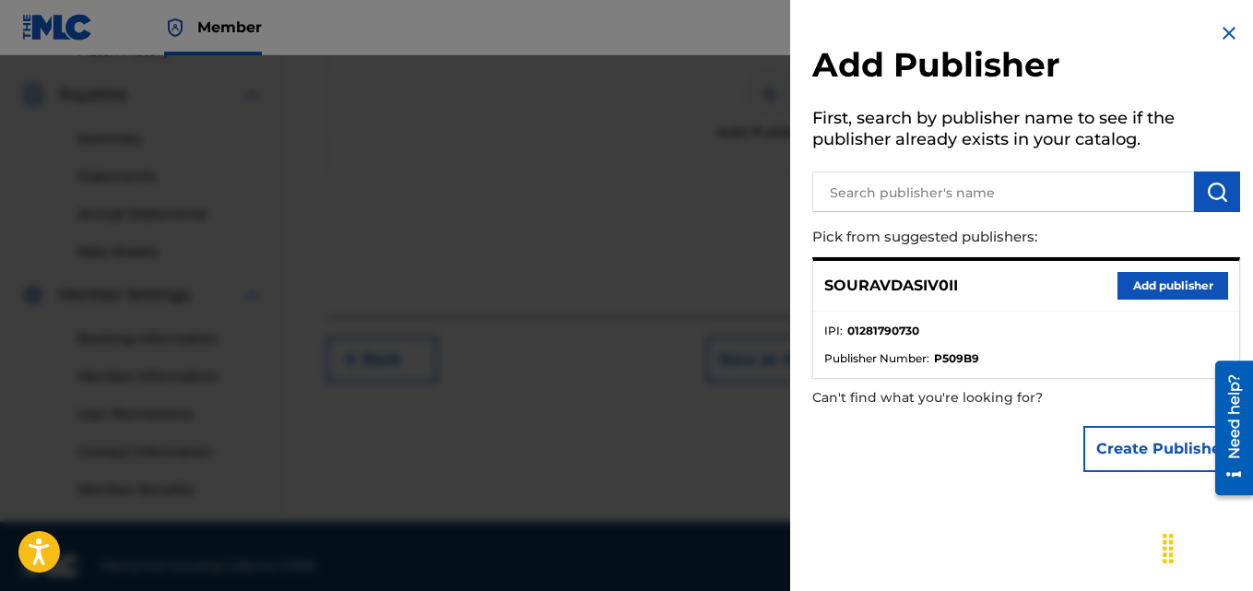
click at [1149, 288] on button "Add publisher" at bounding box center [1173, 286] width 111 height 28
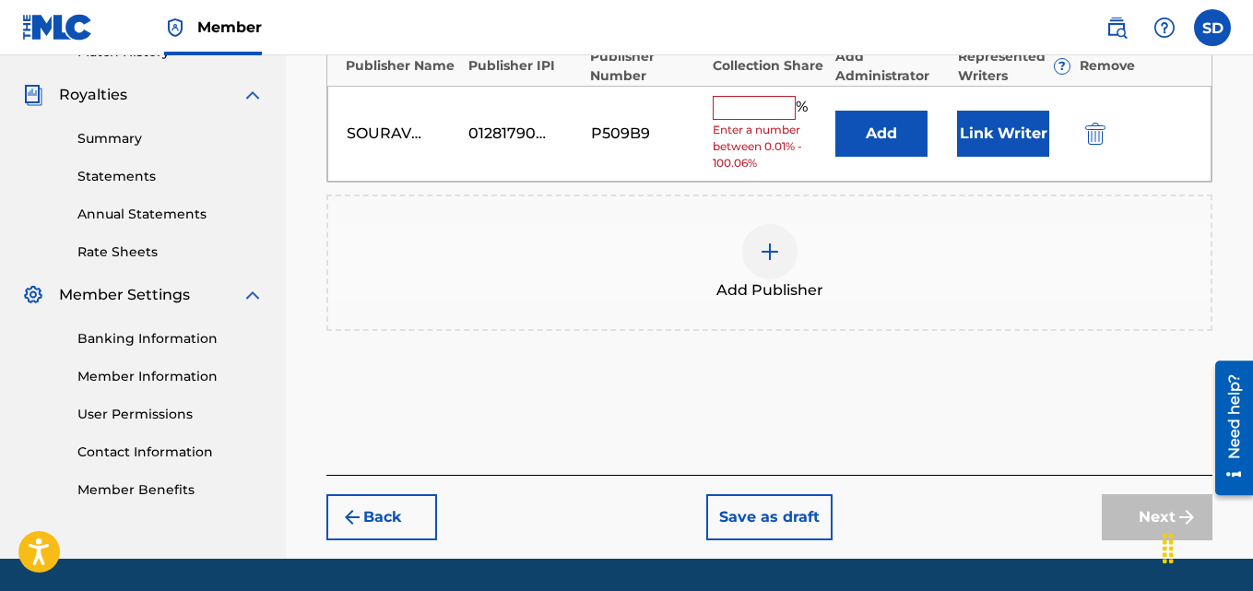
click at [775, 110] on input "text" at bounding box center [754, 108] width 83 height 24
type input "100"
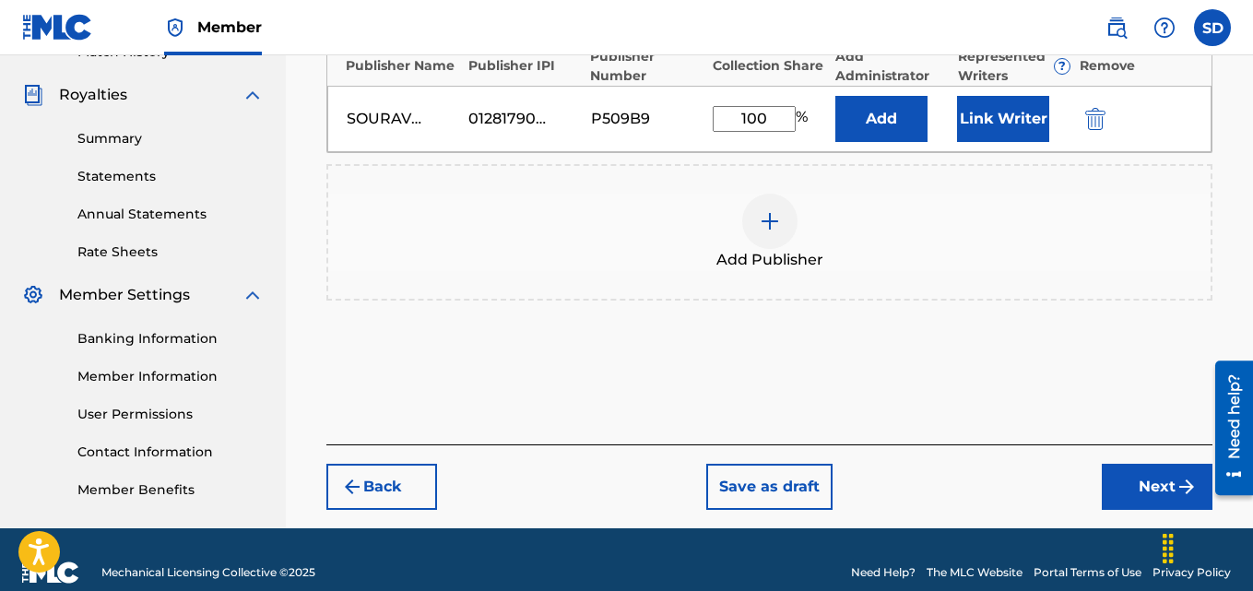
click at [1004, 114] on button "Link Writer" at bounding box center [1003, 119] width 92 height 46
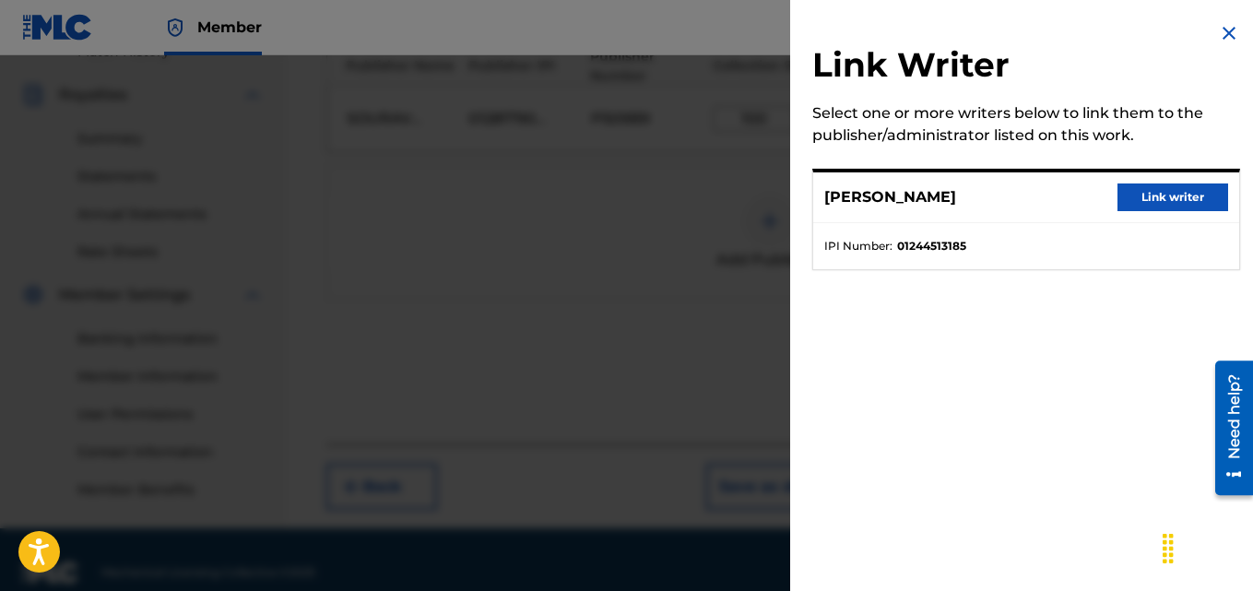
click at [1164, 193] on button "Link writer" at bounding box center [1173, 197] width 111 height 28
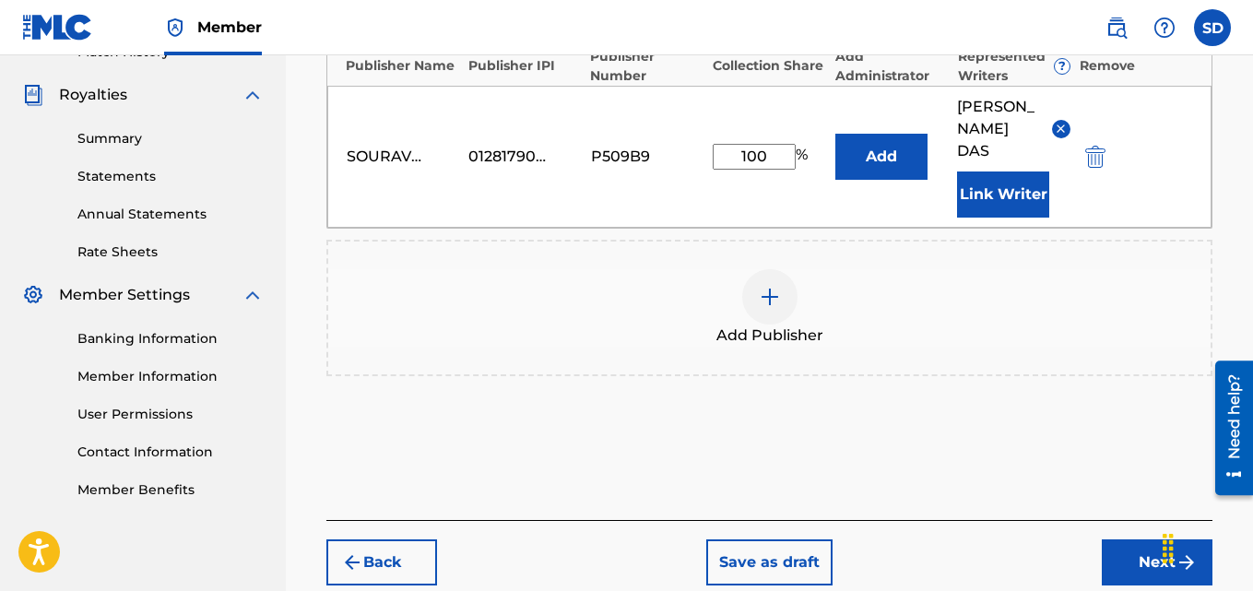
click at [1137, 539] on button "Next" at bounding box center [1157, 562] width 111 height 46
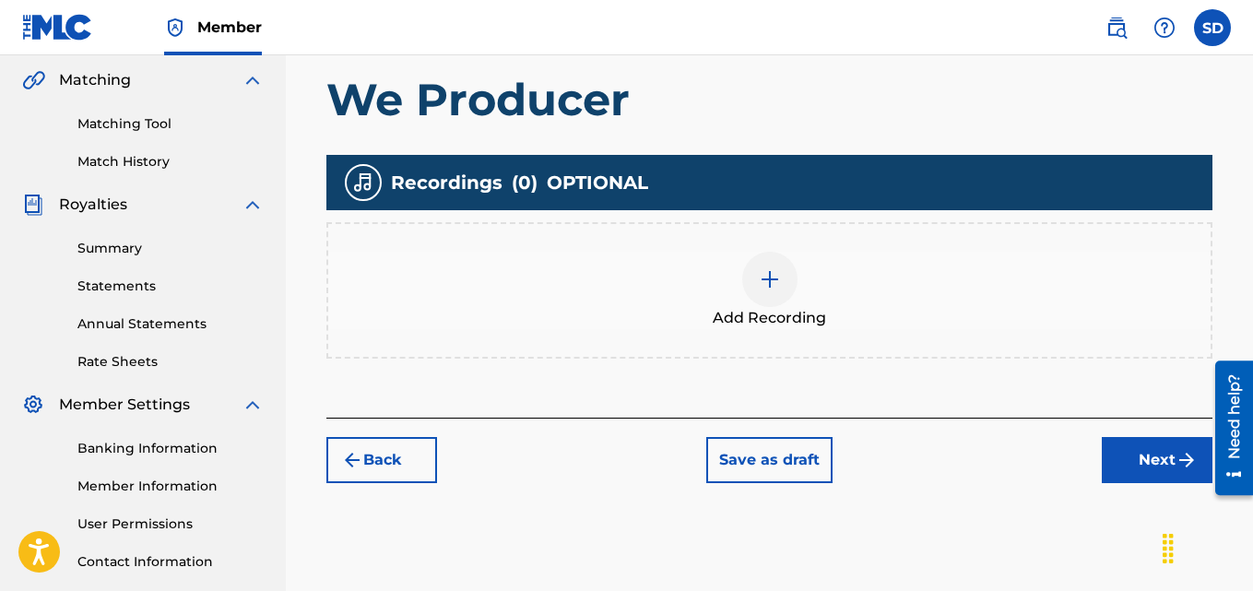
drag, startPoint x: 1259, startPoint y: 283, endPoint x: 21, endPoint y: 79, distance: 1254.1
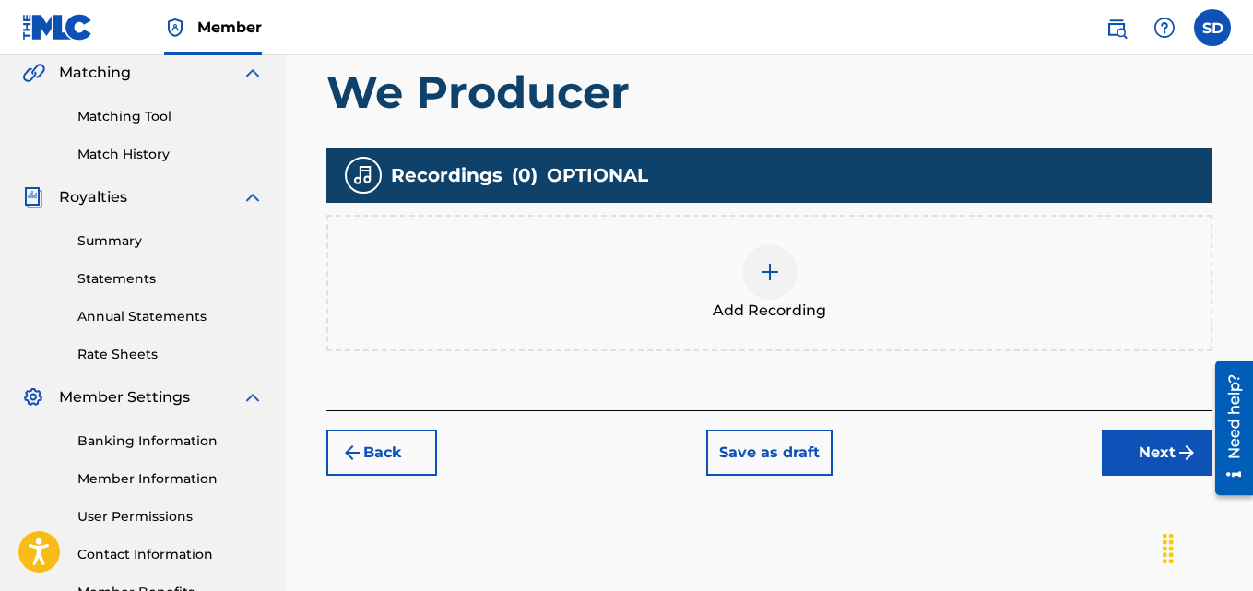
click at [775, 274] on img at bounding box center [770, 272] width 22 height 22
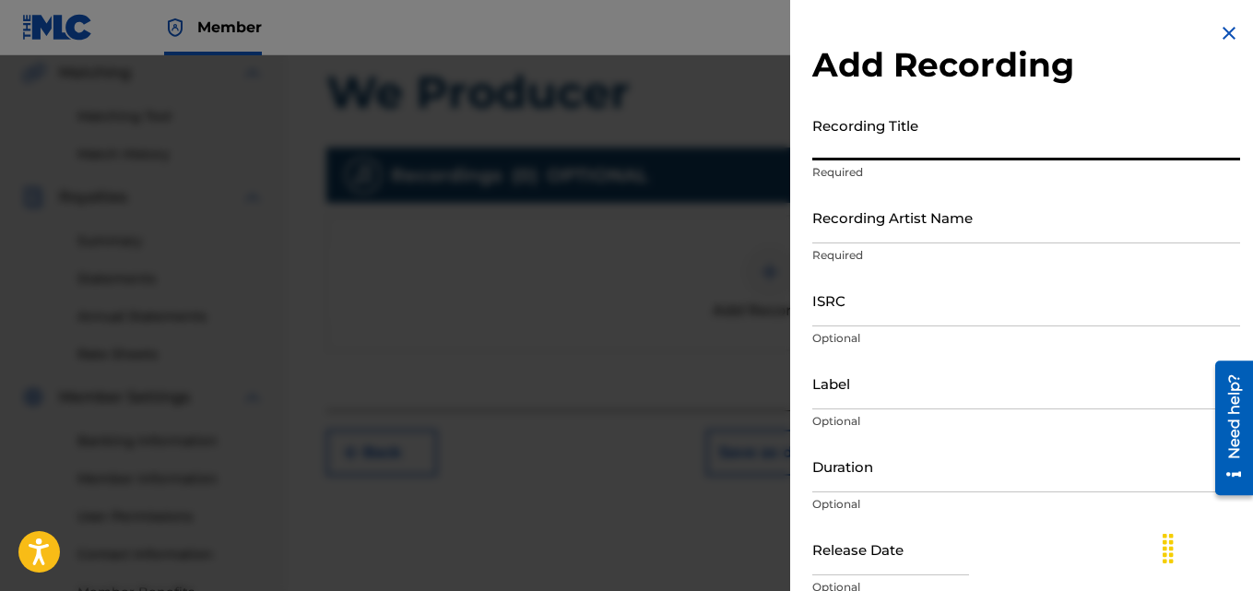
click at [934, 118] on input "Recording Title" at bounding box center [1026, 134] width 428 height 53
paste input "We Producer"
type input "We Producer"
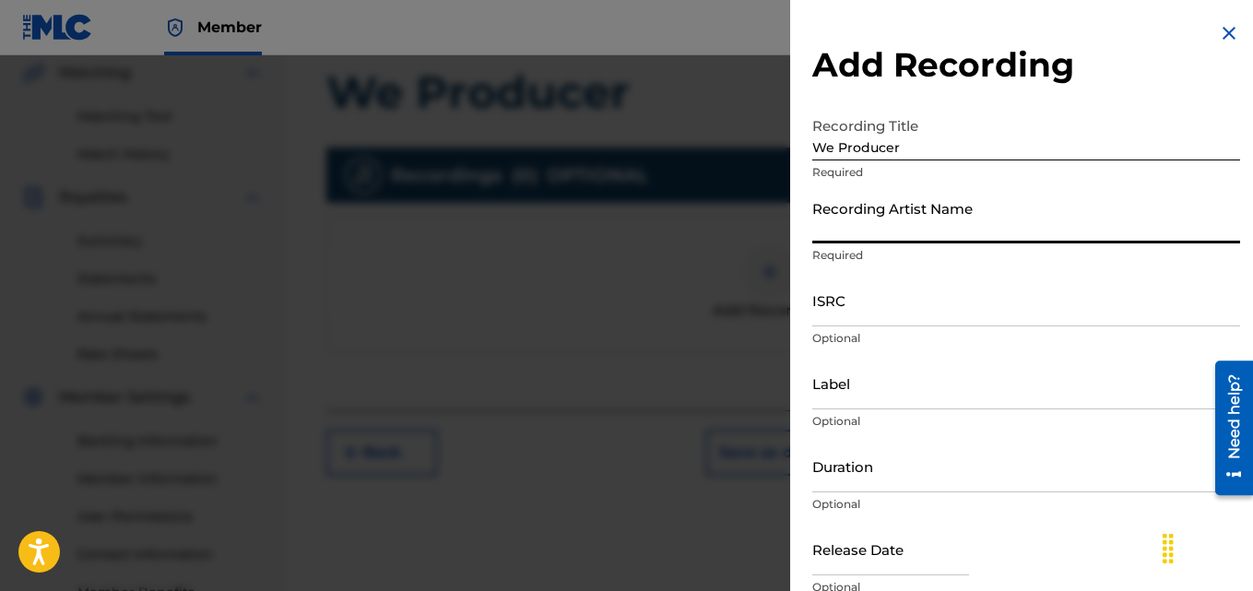
click at [894, 211] on input "Recording Artist Name" at bounding box center [1026, 217] width 428 height 53
type input "[PERSON_NAME] (IX0II)"
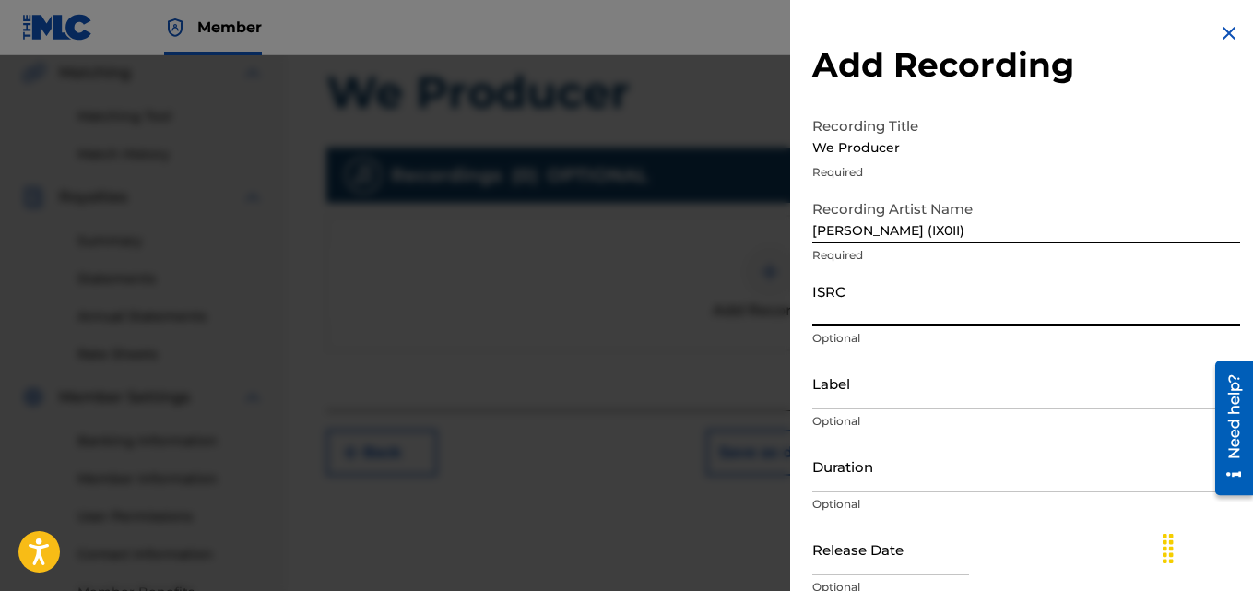
click at [854, 308] on input "ISRC" at bounding box center [1026, 300] width 428 height 53
paste input "INI802566149"
type input "INI802566149"
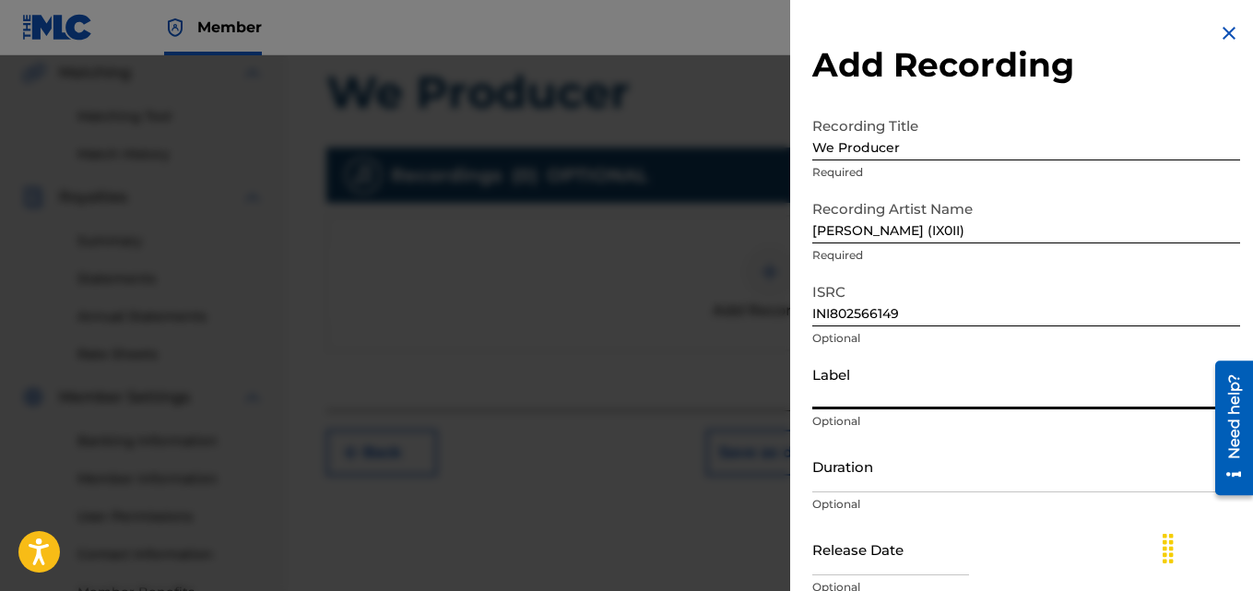
click at [866, 385] on input "Label" at bounding box center [1026, 383] width 428 height 53
type input "IX0II"
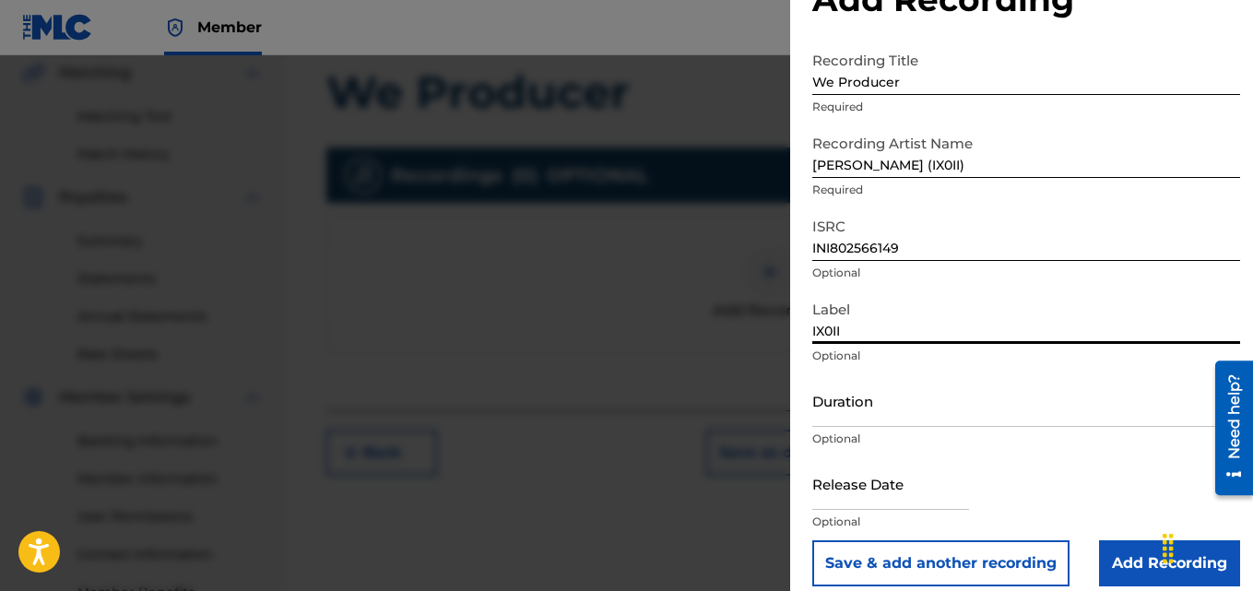
scroll to position [83, 0]
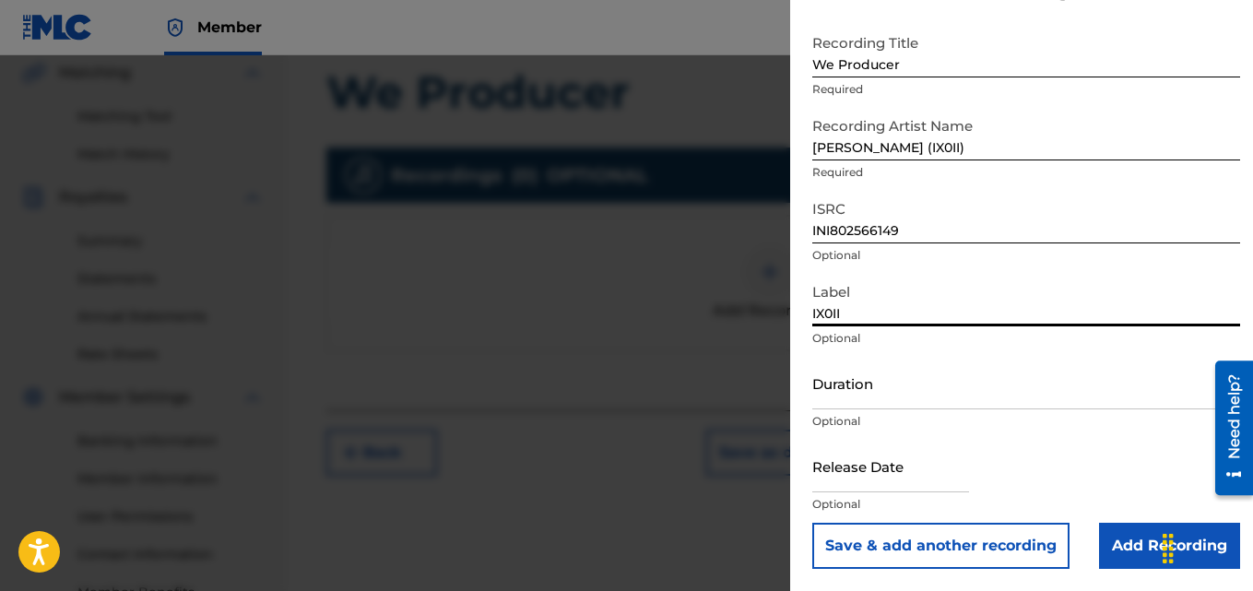
drag, startPoint x: 815, startPoint y: 398, endPoint x: 906, endPoint y: 588, distance: 210.7
click at [906, 588] on div "Add Recording Recording Title We Producer Required Recording Artist Name [PERSO…" at bounding box center [1026, 254] width 472 height 674
click at [1102, 533] on input "Add Recording" at bounding box center [1169, 546] width 141 height 46
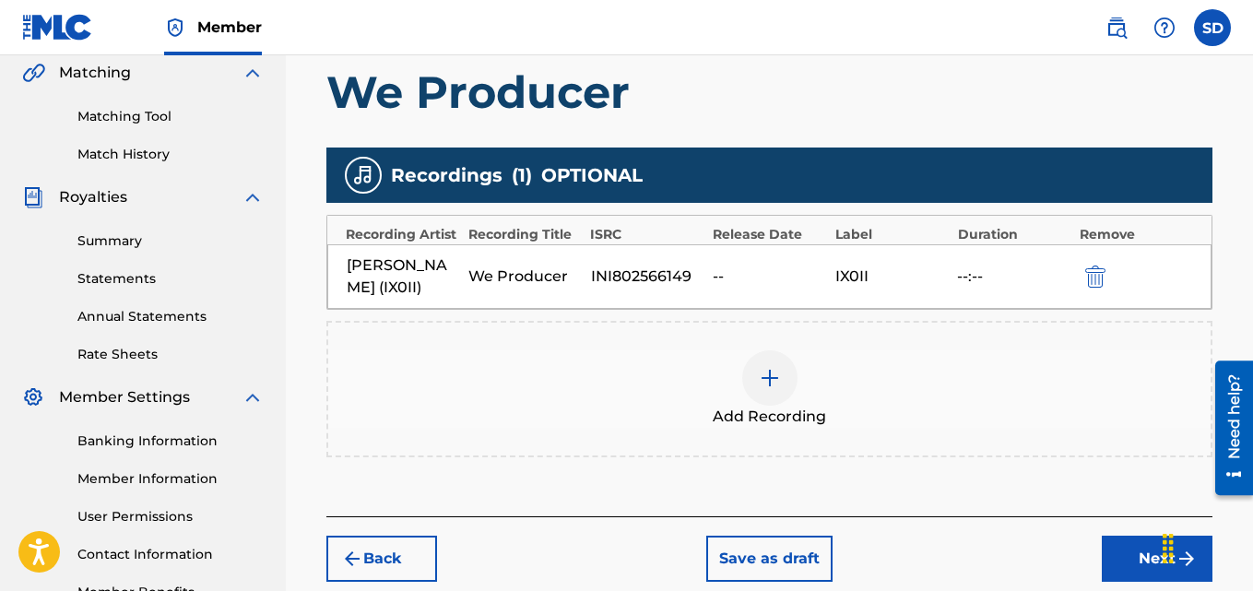
scroll to position [552, 0]
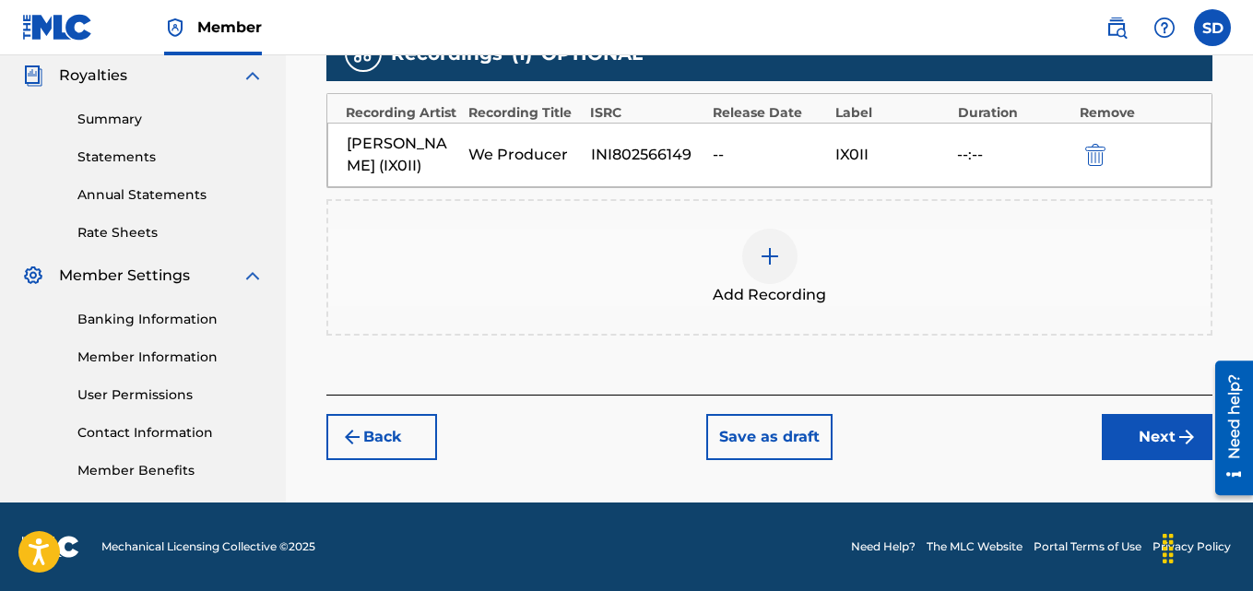
click at [1159, 440] on button "Next" at bounding box center [1157, 437] width 111 height 46
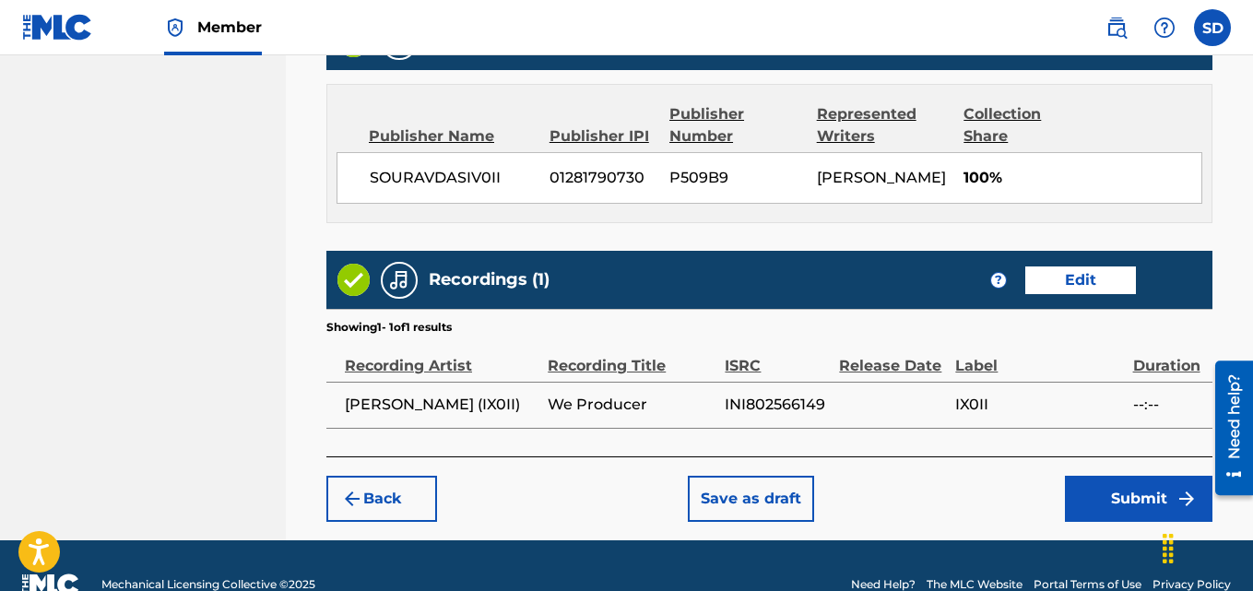
scroll to position [1027, 0]
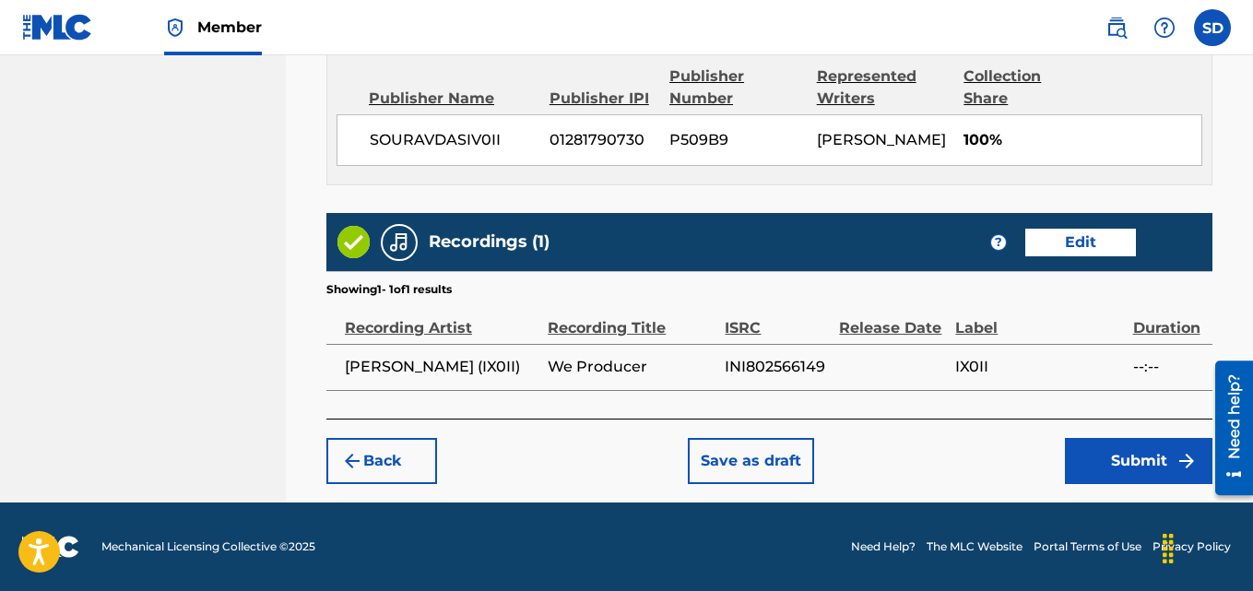
click at [1126, 465] on button "Submit" at bounding box center [1139, 461] width 148 height 46
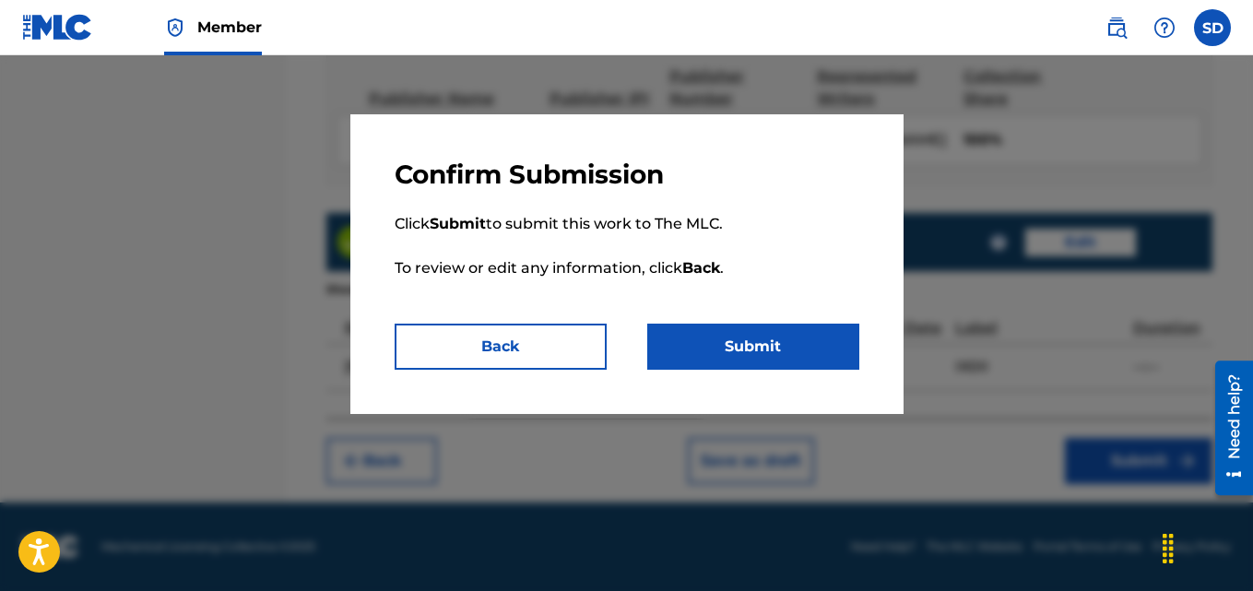
click at [787, 352] on button "Submit" at bounding box center [753, 347] width 212 height 46
